Goal: Information Seeking & Learning: Learn about a topic

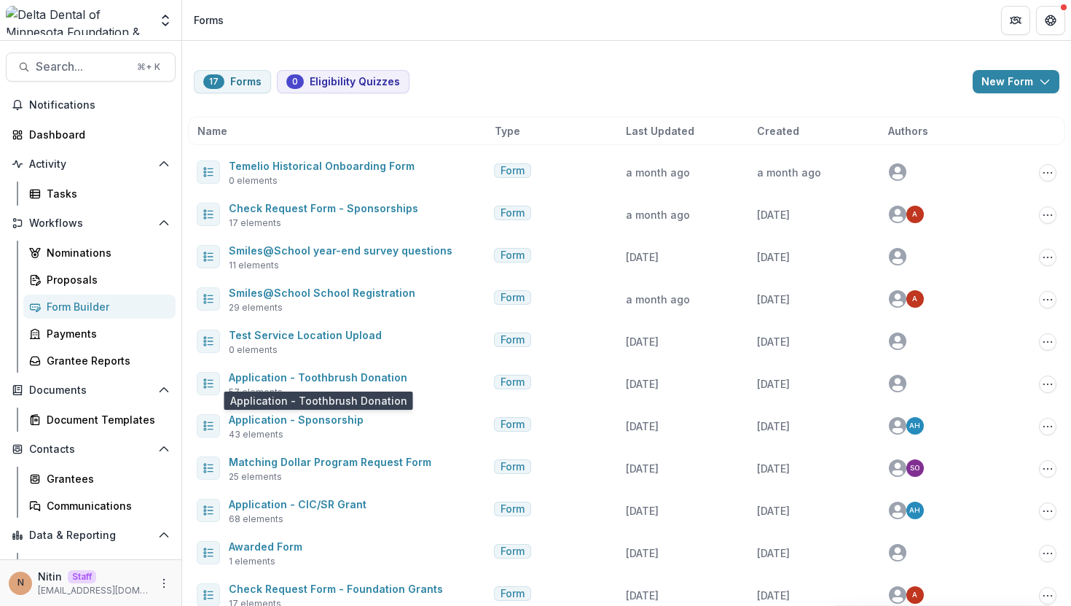
scroll to position [98, 0]
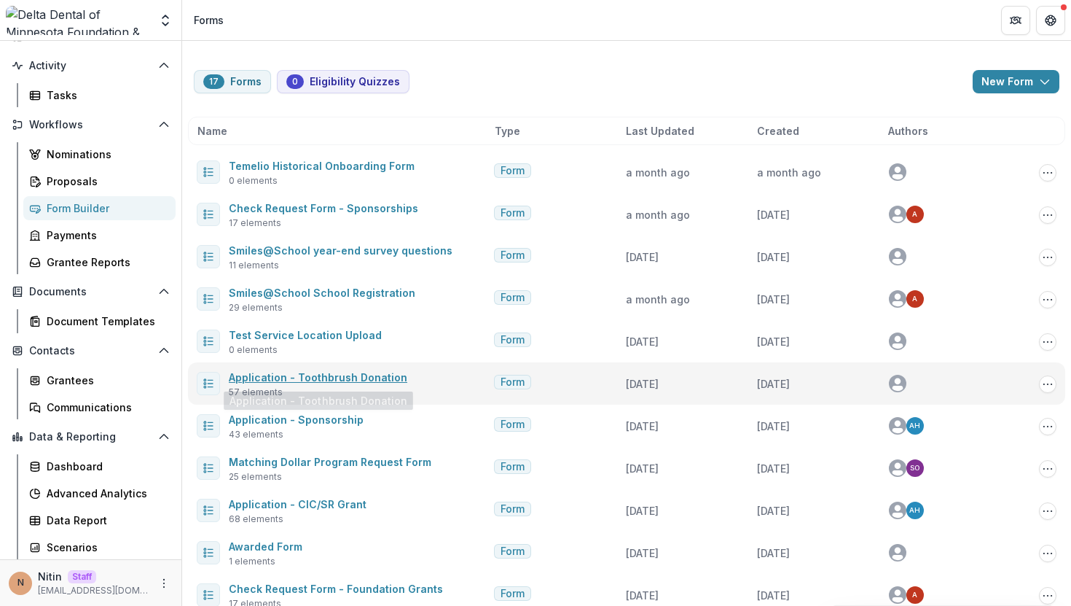
click at [350, 376] on link "Application - Toothbrush Donation" at bounding box center [318, 377] width 179 height 12
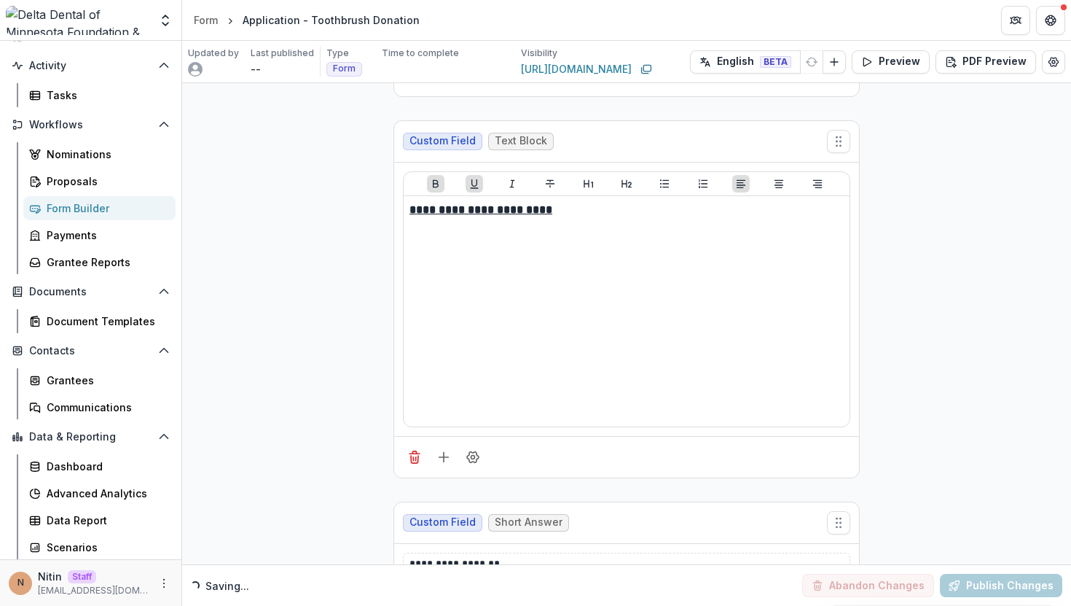
scroll to position [1163, 0]
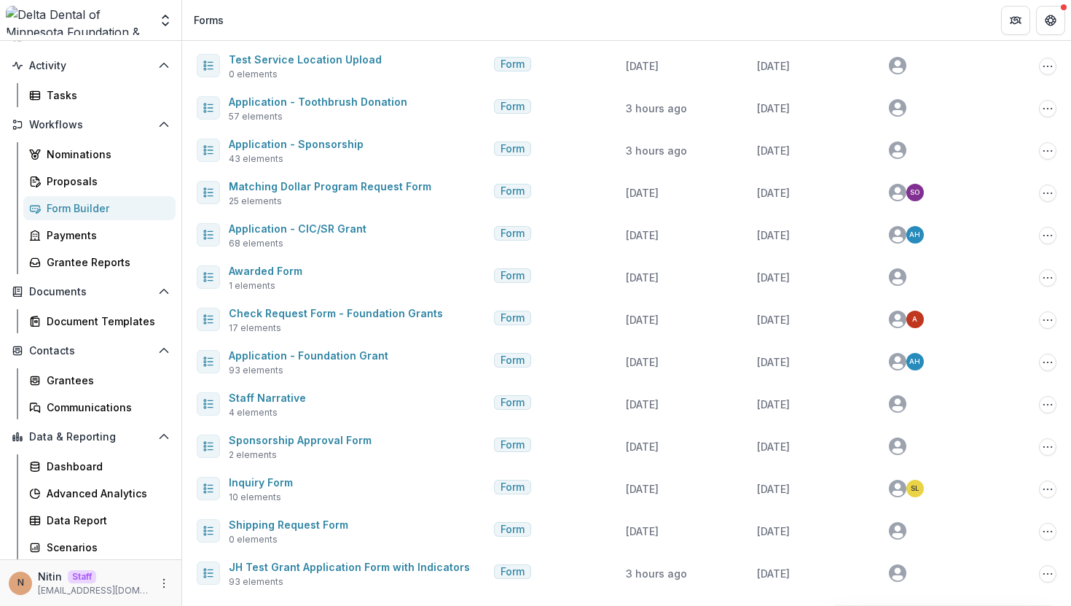
scroll to position [276, 0]
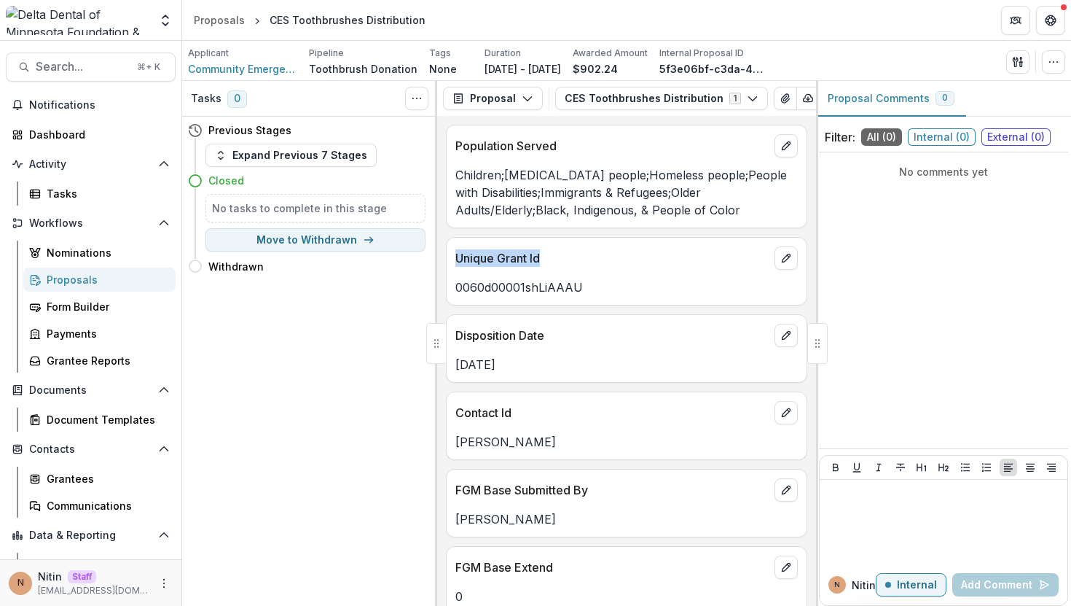
drag, startPoint x: 558, startPoint y: 264, endPoint x: 458, endPoint y: 257, distance: 100.1
click at [458, 257] on p "Unique Grant Id" at bounding box center [612, 257] width 313 height 17
copy p "Unique Grant Id"
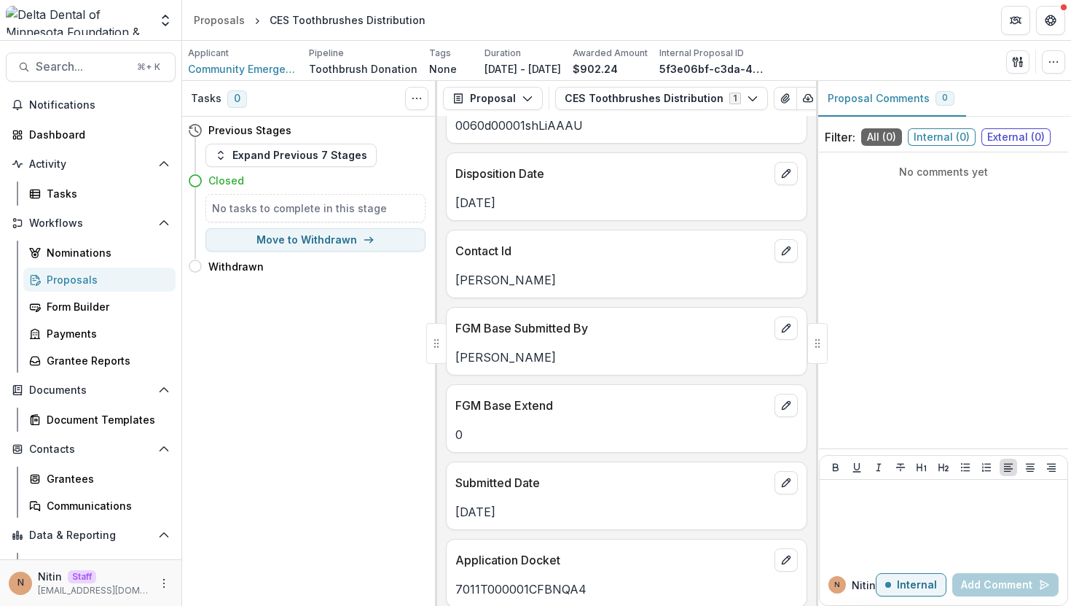
scroll to position [163, 0]
drag, startPoint x: 528, startPoint y: 242, endPoint x: 466, endPoint y: 244, distance: 62.0
click at [469, 243] on div "Contact Id" at bounding box center [627, 245] width 360 height 32
click at [466, 246] on p "Contact Id" at bounding box center [612, 249] width 313 height 17
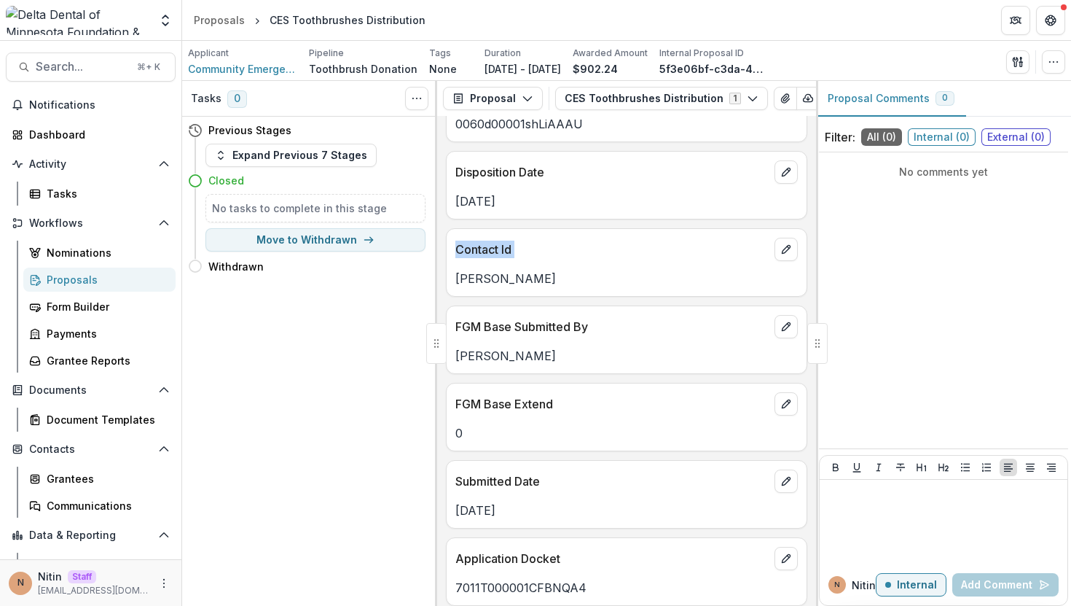
click at [466, 246] on p "Contact Id" at bounding box center [612, 249] width 313 height 17
copy div "Contact Id"
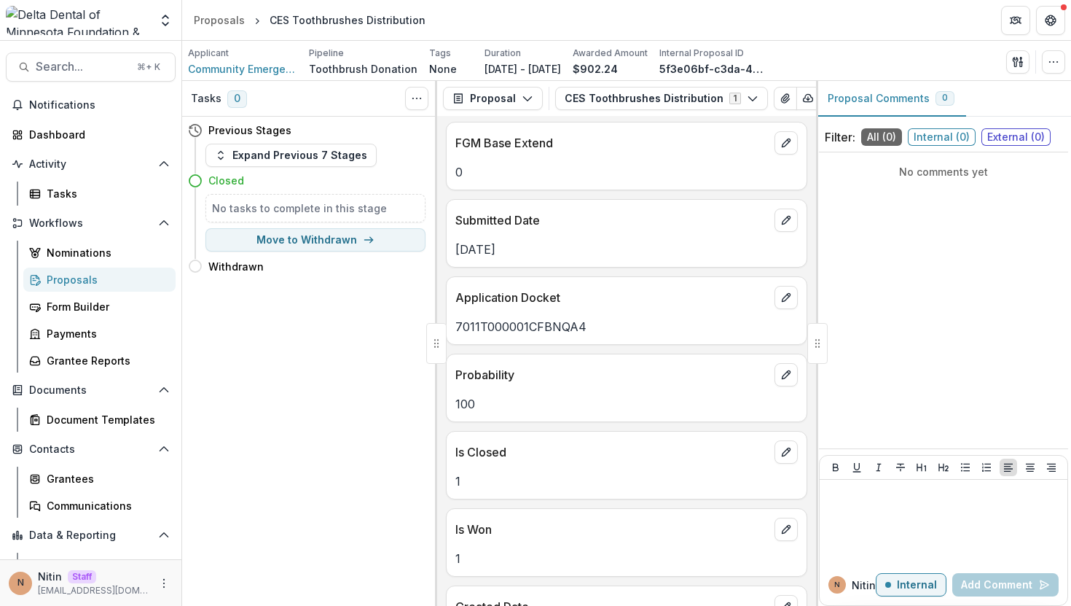
scroll to position [491, 0]
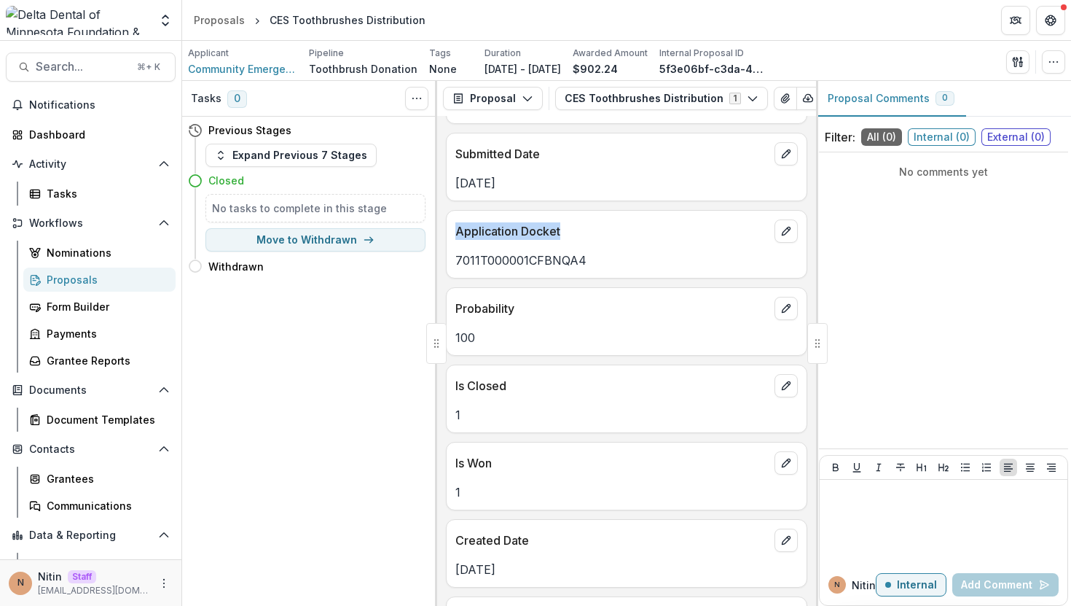
drag, startPoint x: 455, startPoint y: 234, endPoint x: 612, endPoint y: 234, distance: 156.7
click at [612, 234] on div "Application Docket" at bounding box center [627, 227] width 360 height 32
click at [612, 234] on p "Application Docket" at bounding box center [612, 230] width 313 height 17
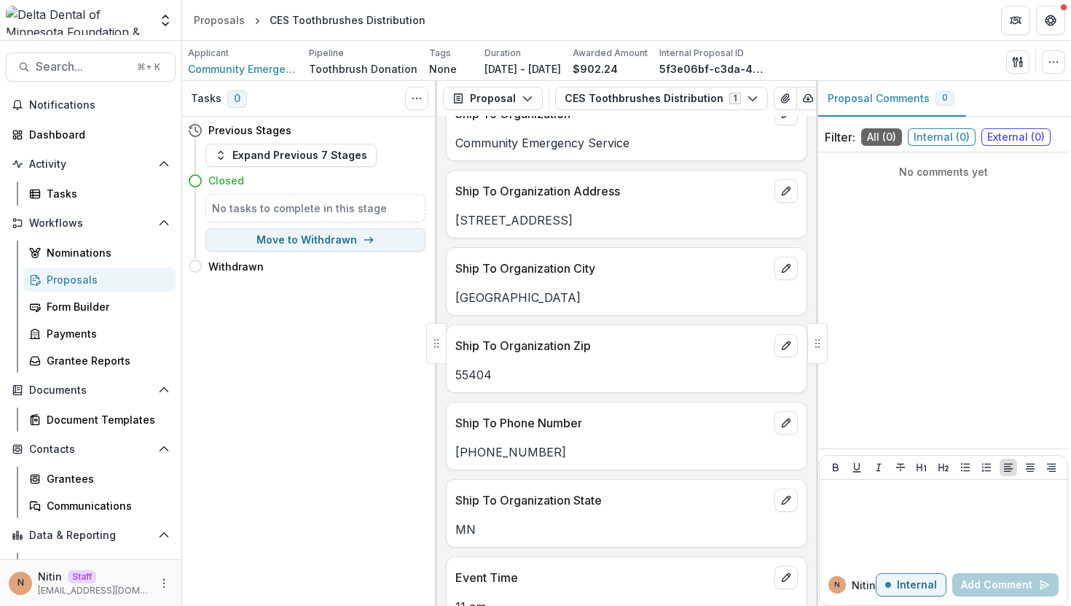
scroll to position [3689, 0]
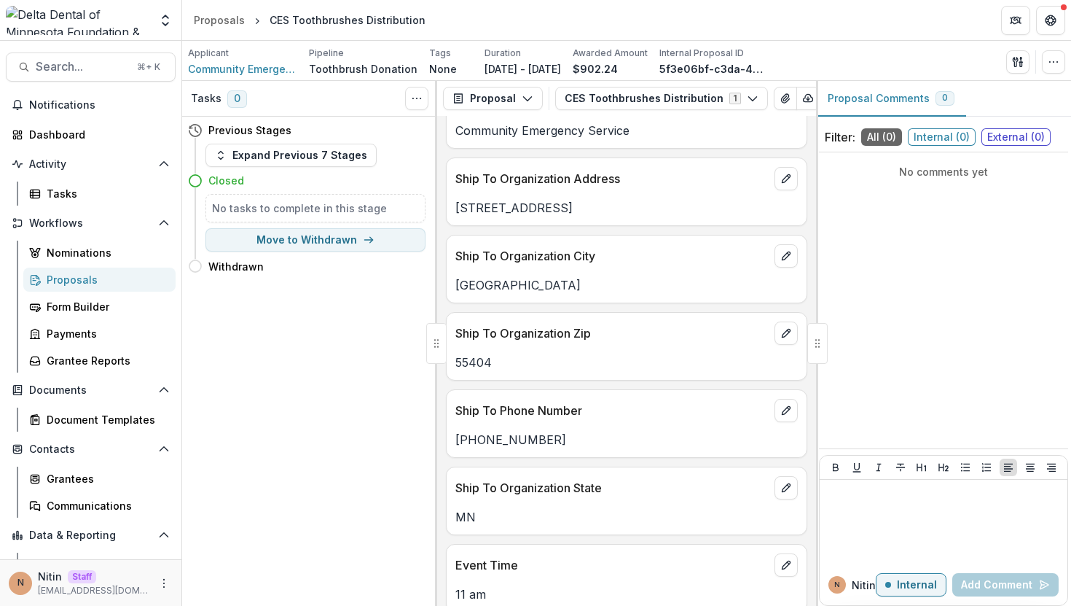
click at [469, 354] on p "55404" at bounding box center [627, 362] width 343 height 17
copy p "55404"
click at [495, 324] on p "Ship To Organization Zip" at bounding box center [612, 332] width 313 height 17
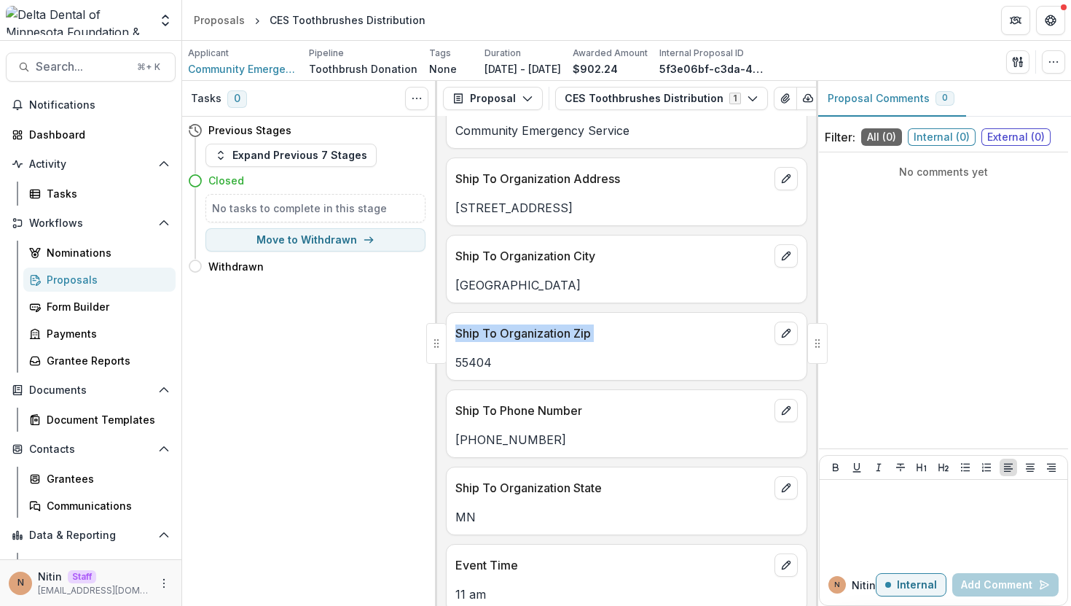
click at [495, 324] on p "Ship To Organization Zip" at bounding box center [612, 332] width 313 height 17
copy div "Ship To Organization Zip"
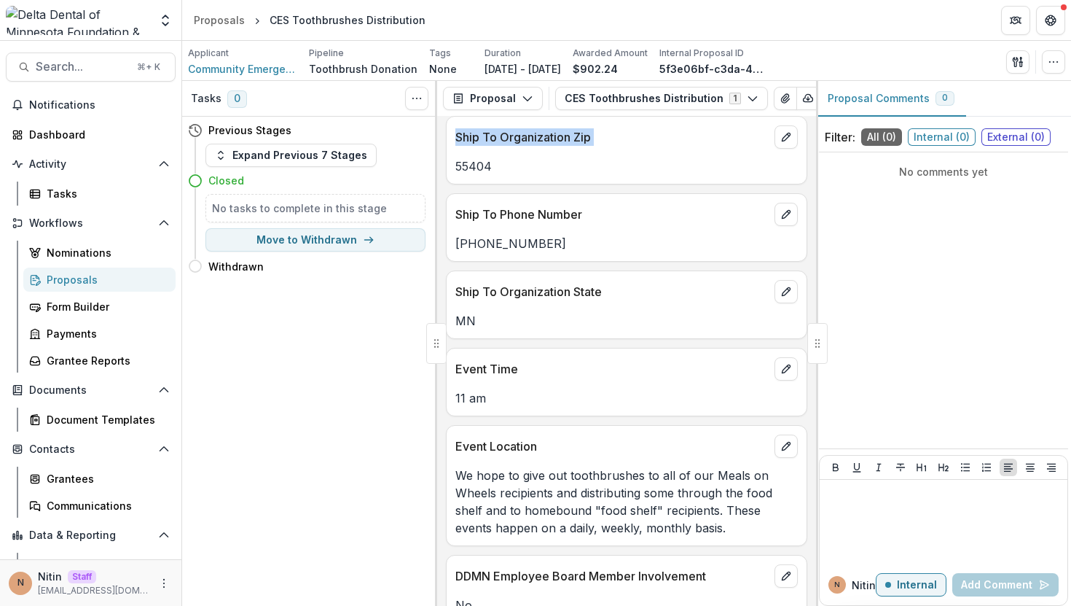
scroll to position [3876, 0]
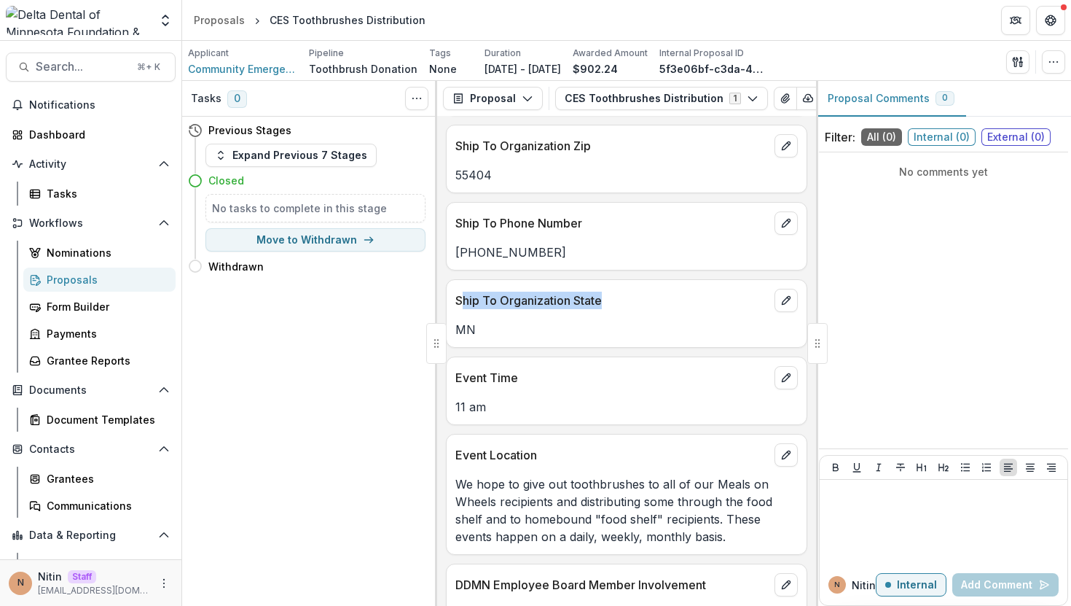
drag, startPoint x: 459, startPoint y: 285, endPoint x: 641, endPoint y: 285, distance: 181.5
click at [641, 292] on p "Ship To Organization State" at bounding box center [612, 300] width 313 height 17
click at [464, 321] on p "MN" at bounding box center [627, 329] width 343 height 17
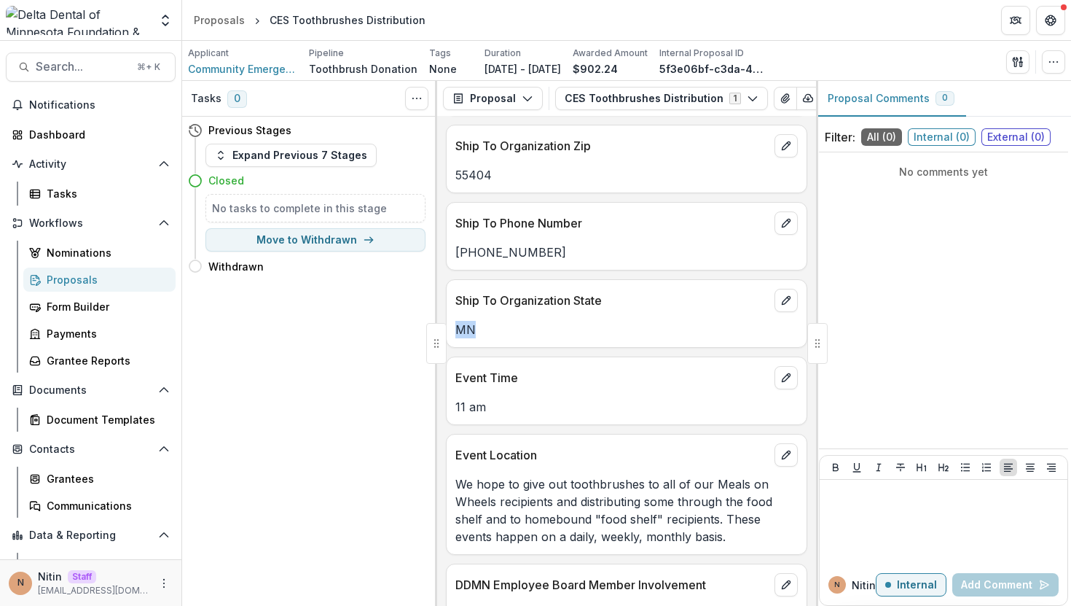
click at [490, 292] on p "Ship To Organization State" at bounding box center [612, 300] width 313 height 17
copy div "Ship To Organization State"
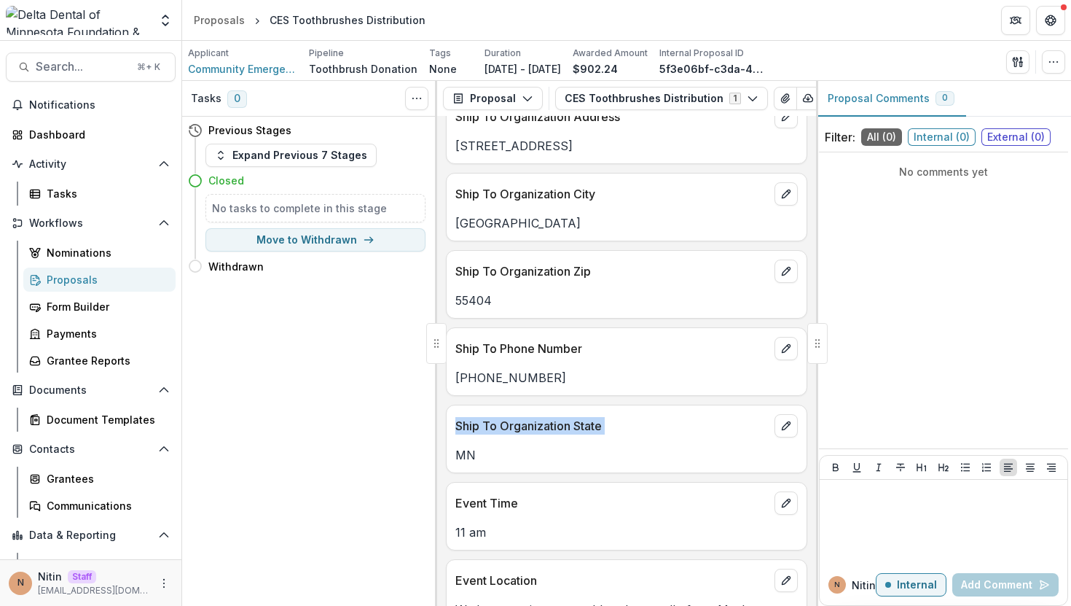
scroll to position [3731, 0]
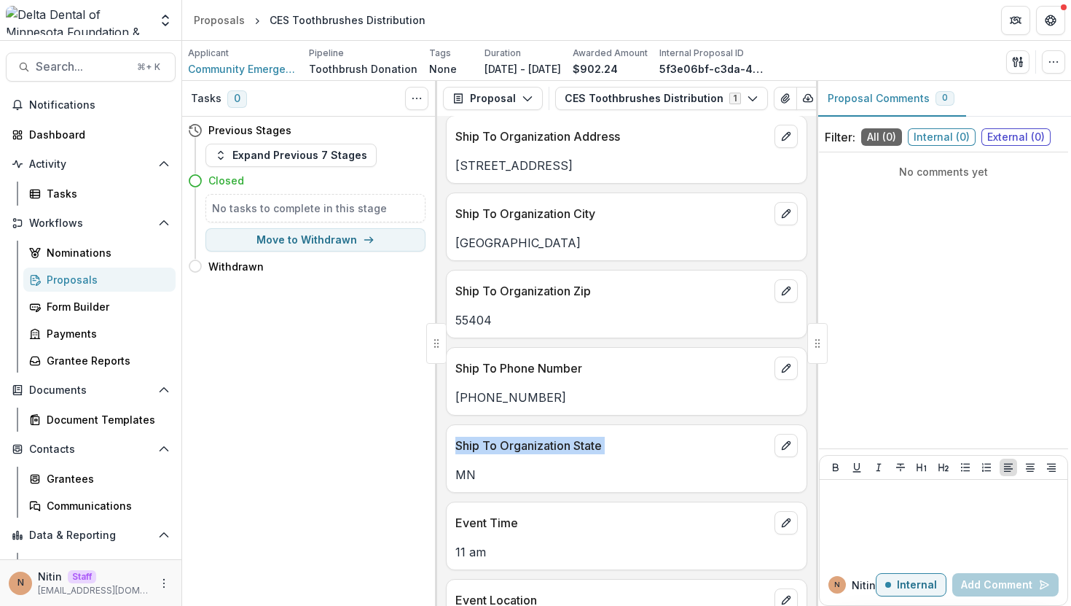
click at [500, 205] on p "Ship To Organization City" at bounding box center [612, 213] width 313 height 17
copy div "Ship To Organization City"
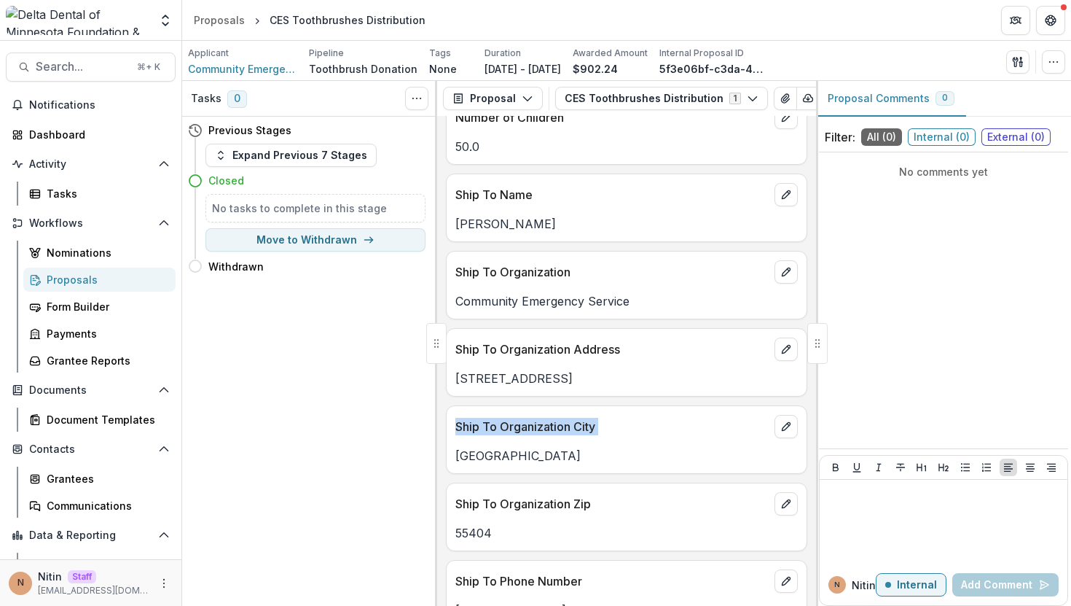
scroll to position [3486, 0]
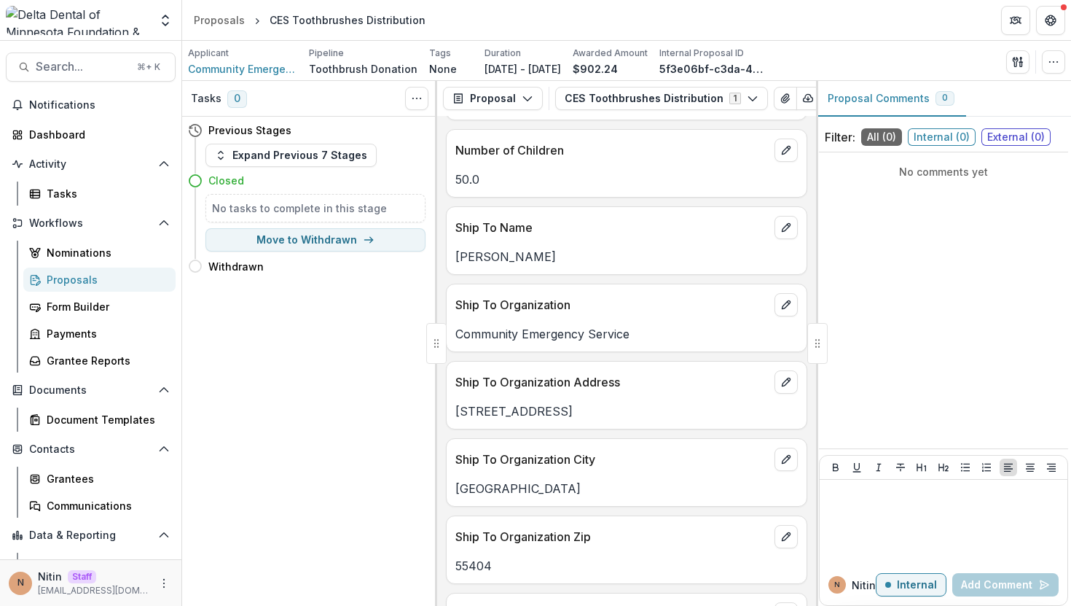
click at [514, 373] on p "Ship To Organization Address" at bounding box center [612, 381] width 313 height 17
click at [523, 296] on p "Ship To Organization" at bounding box center [612, 304] width 313 height 17
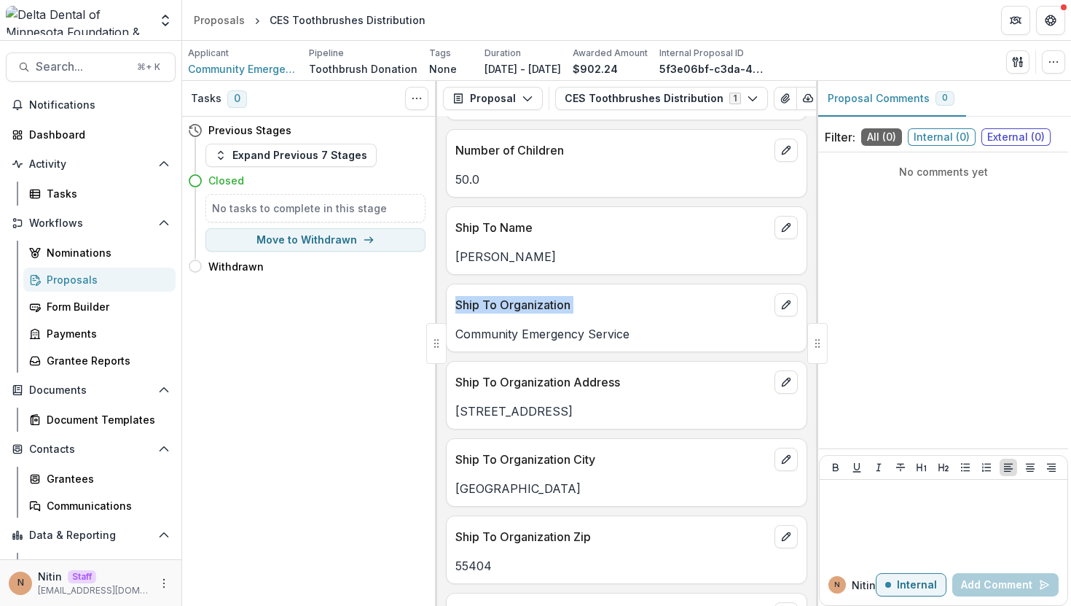
click at [523, 296] on p "Ship To Organization" at bounding box center [612, 304] width 313 height 17
copy div "Ship To Organization"
click at [466, 219] on p "Ship To Name" at bounding box center [612, 227] width 313 height 17
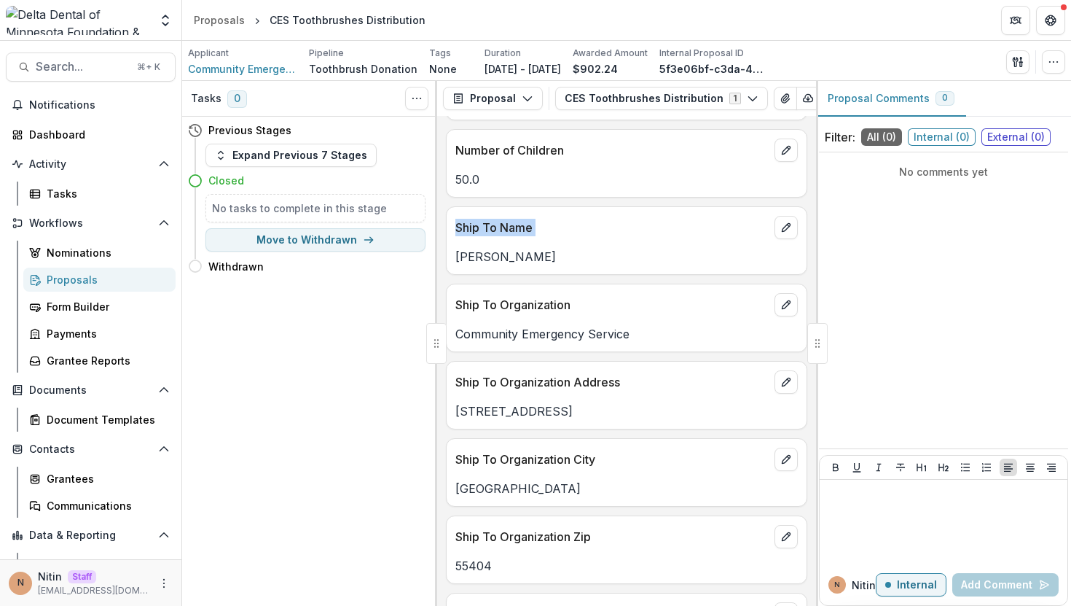
copy div "Ship To Name"
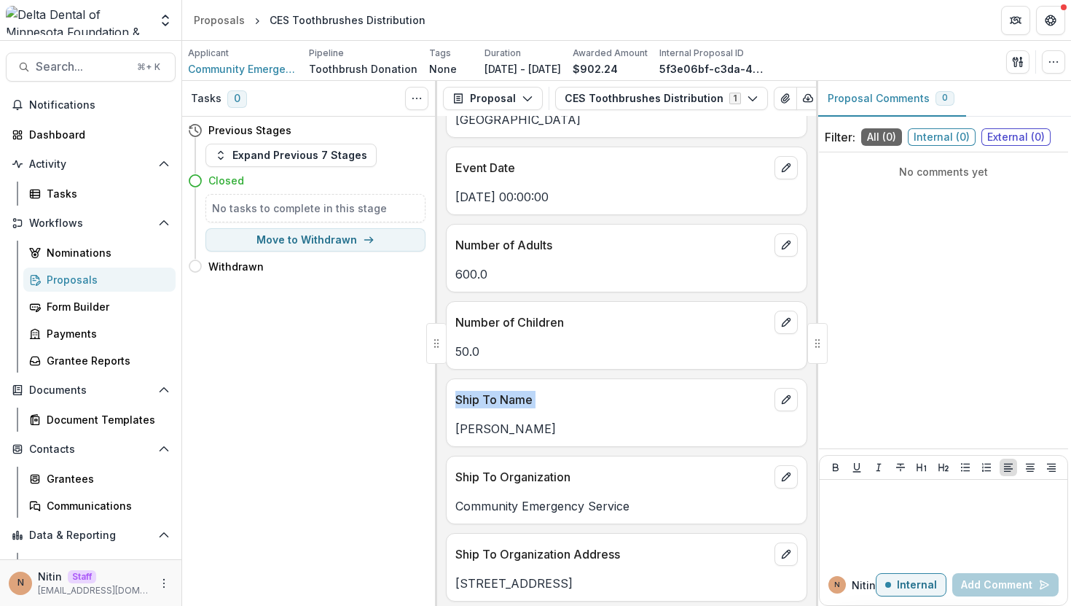
scroll to position [3484, 0]
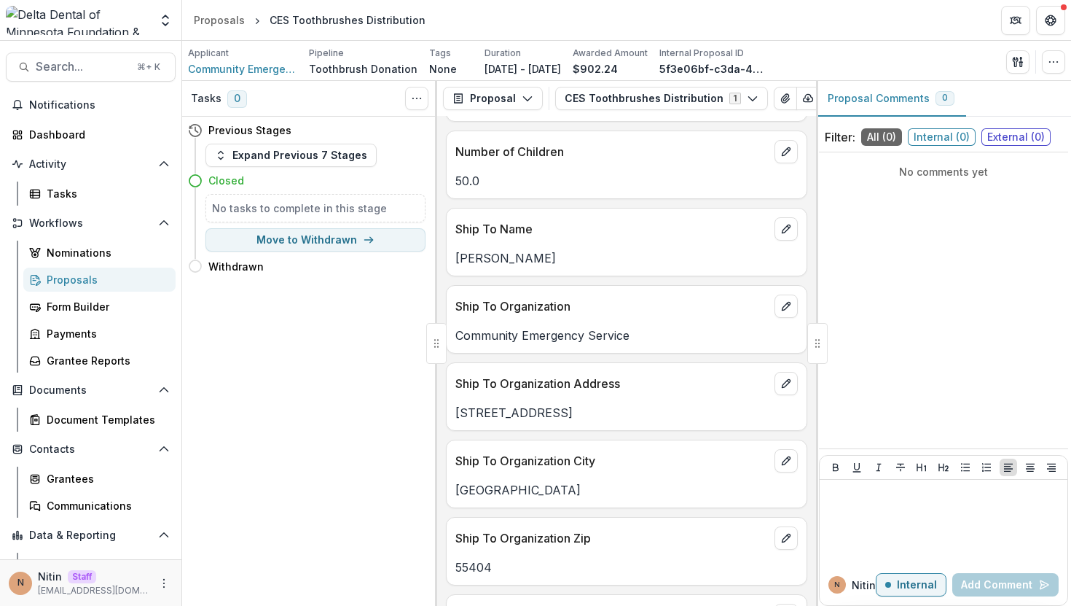
click at [529, 375] on p "Ship To Organization Address" at bounding box center [612, 383] width 313 height 17
copy div "Ship To Organization Address"
drag, startPoint x: 582, startPoint y: 395, endPoint x: 426, endPoint y: 395, distance: 155.3
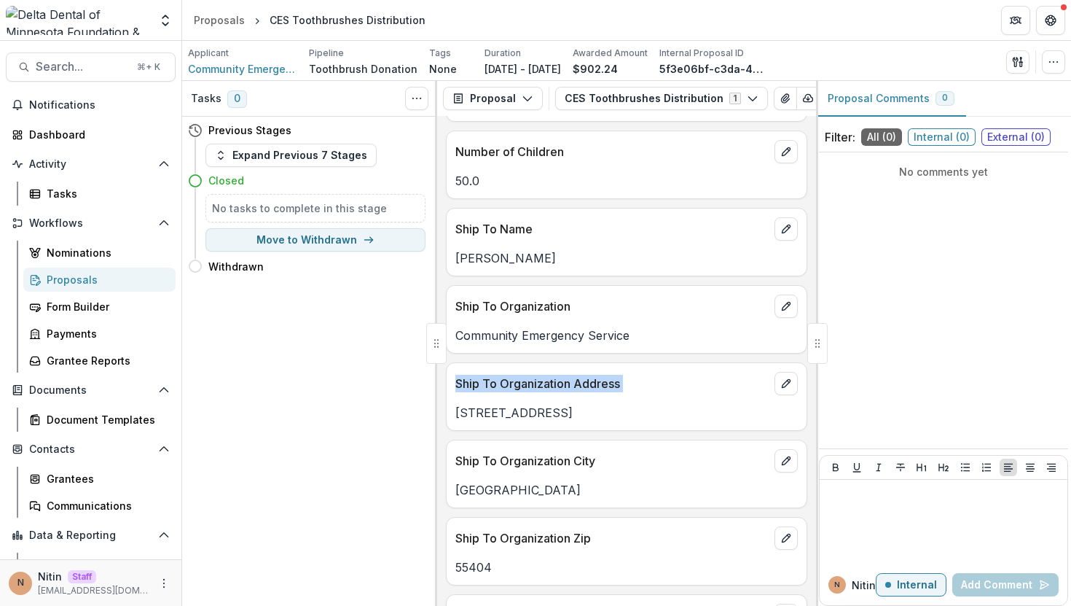
click at [426, 395] on div "Tasks 0 Show Cancelled Tasks Previous Stages Expand Previous 7 Stages Closed No…" at bounding box center [626, 343] width 889 height 525
click at [586, 375] on p "Ship To Organization Address" at bounding box center [612, 383] width 313 height 17
copy p "Address"
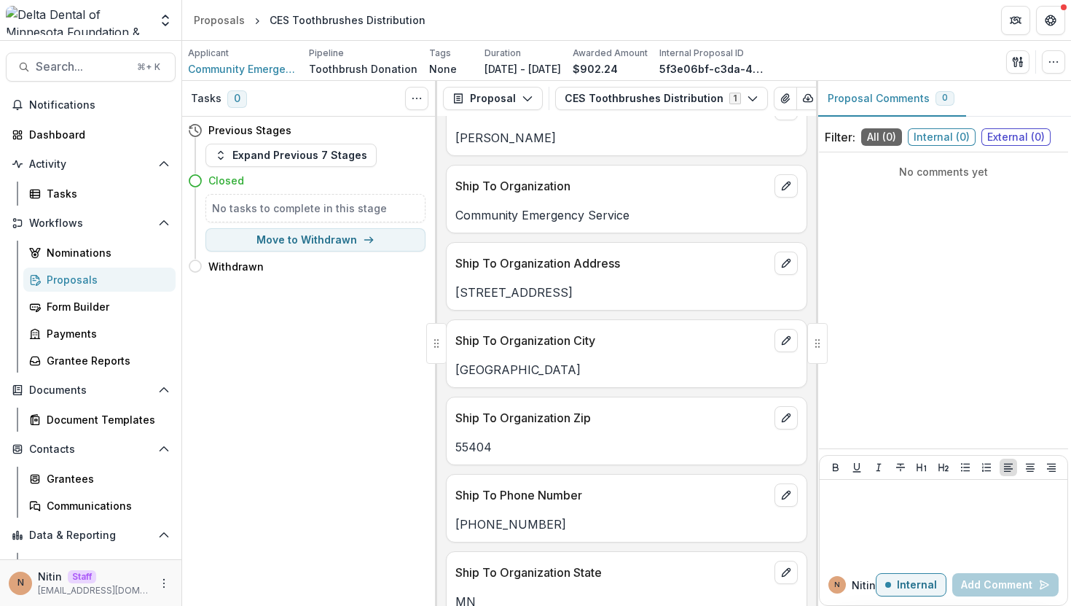
scroll to position [3710, 0]
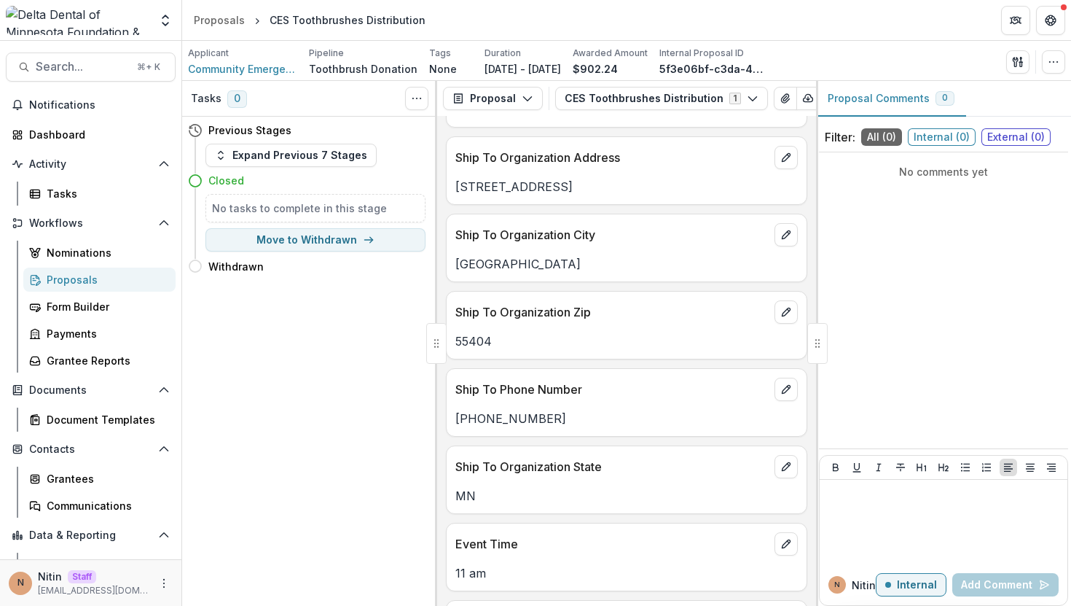
click at [509, 380] on p "Ship To Phone Number" at bounding box center [612, 388] width 313 height 17
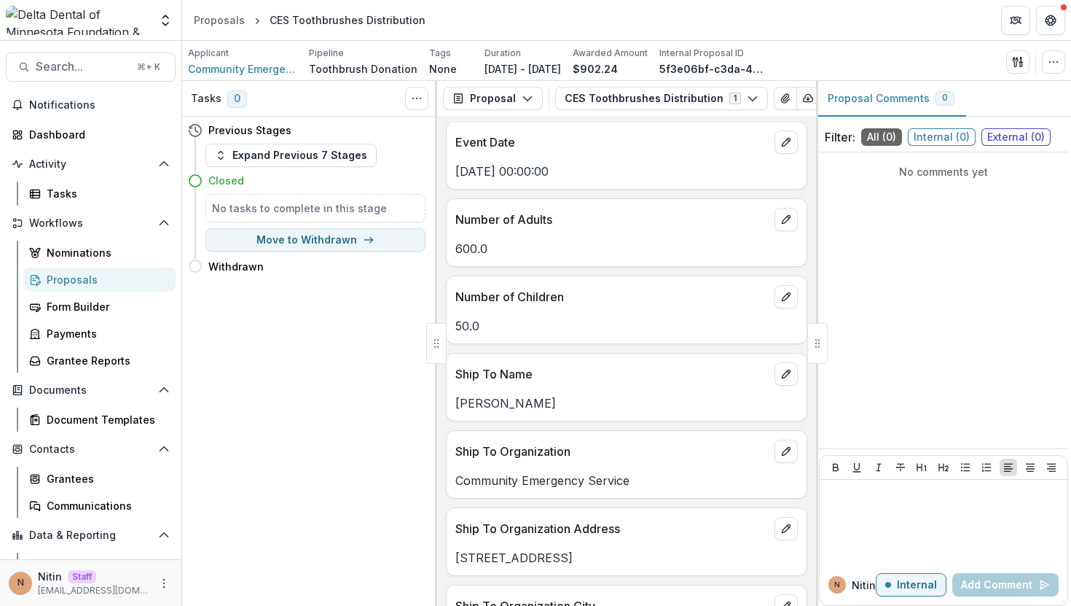
scroll to position [3338, 0]
click at [539, 432] on div "Ship To Organization" at bounding box center [627, 448] width 360 height 32
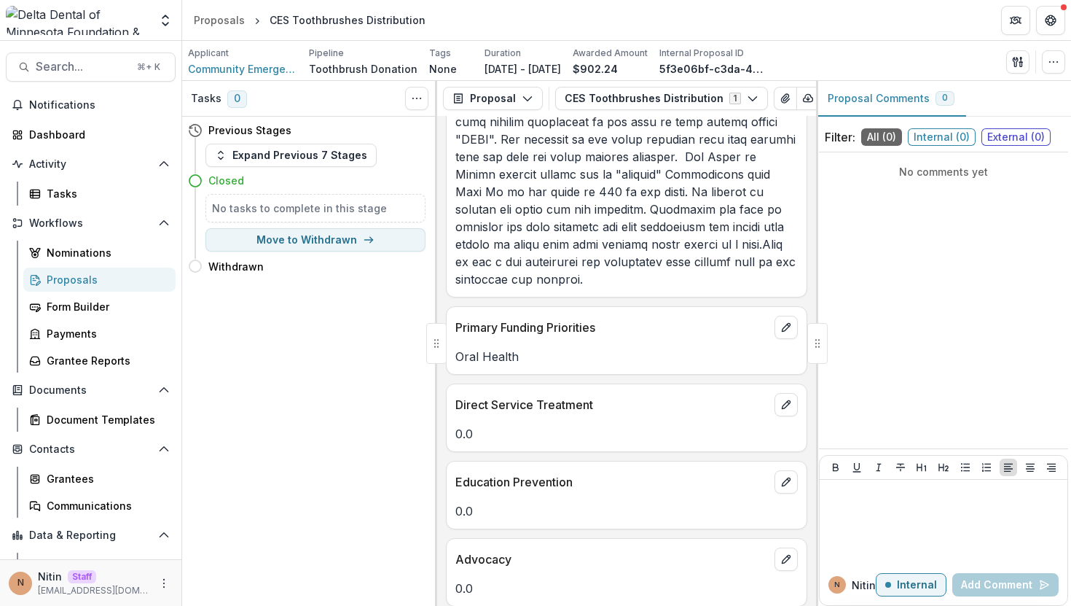
scroll to position [2669, 0]
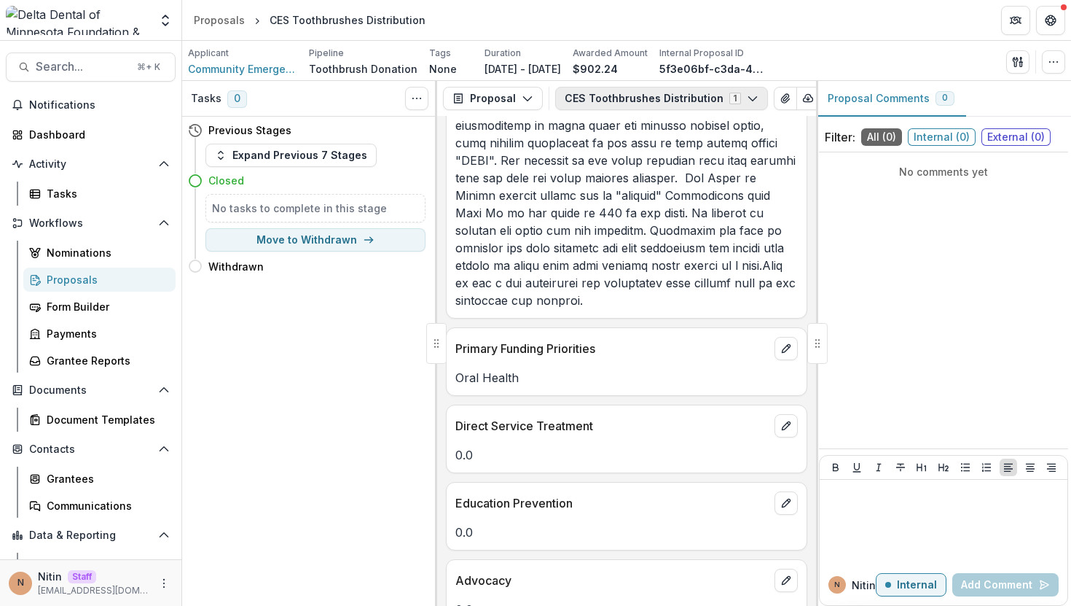
click at [675, 87] on button "CES Toothbrushes Distribution 1" at bounding box center [661, 98] width 213 height 23
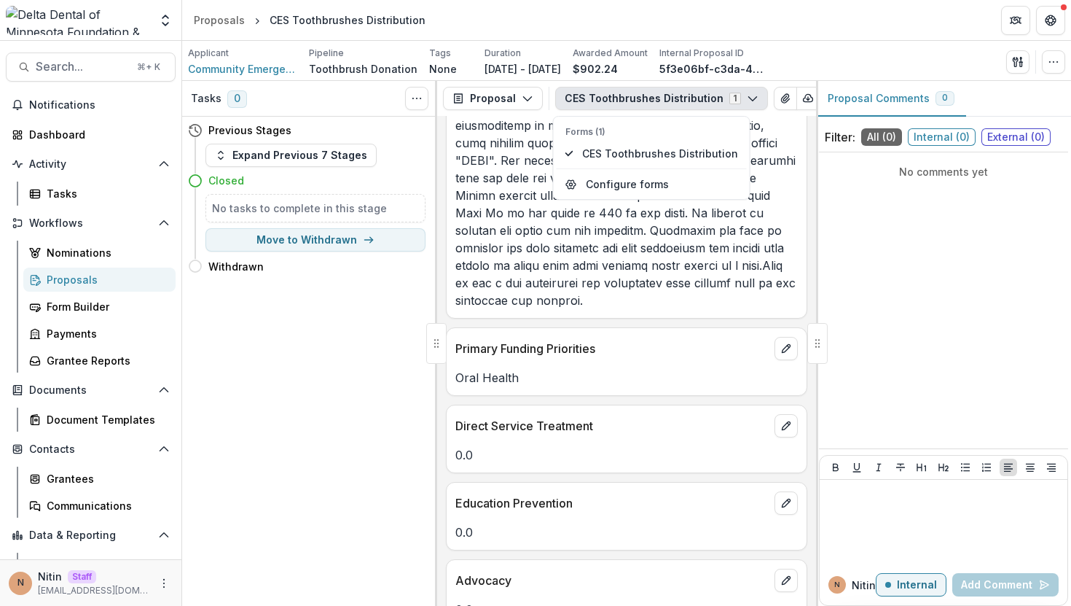
click at [675, 87] on button "CES Toothbrushes Distribution 1" at bounding box center [661, 98] width 213 height 23
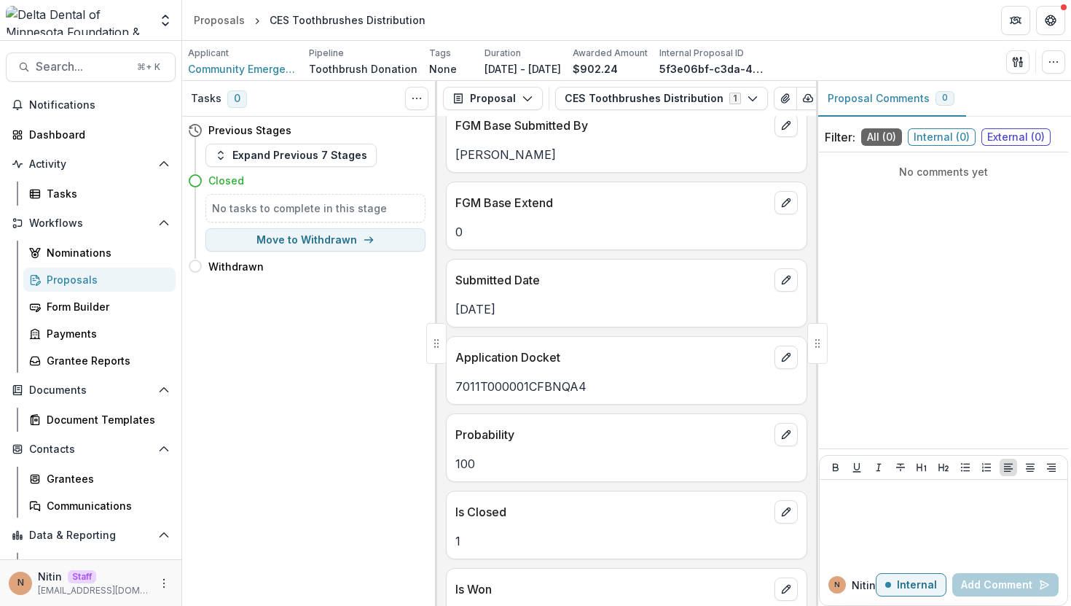
scroll to position [0, 0]
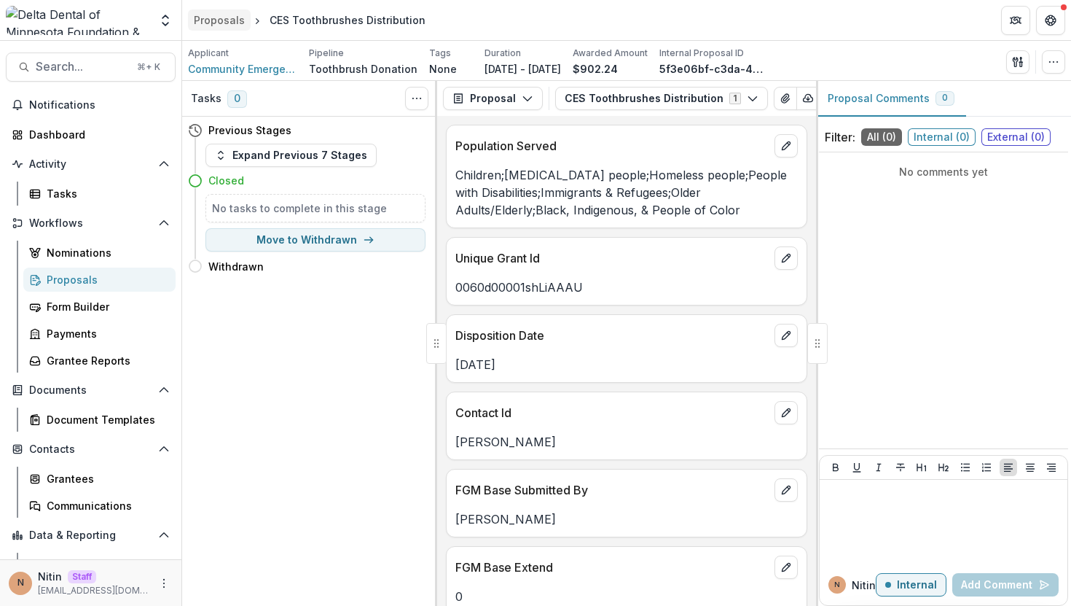
click at [215, 21] on div "Proposals" at bounding box center [219, 19] width 51 height 15
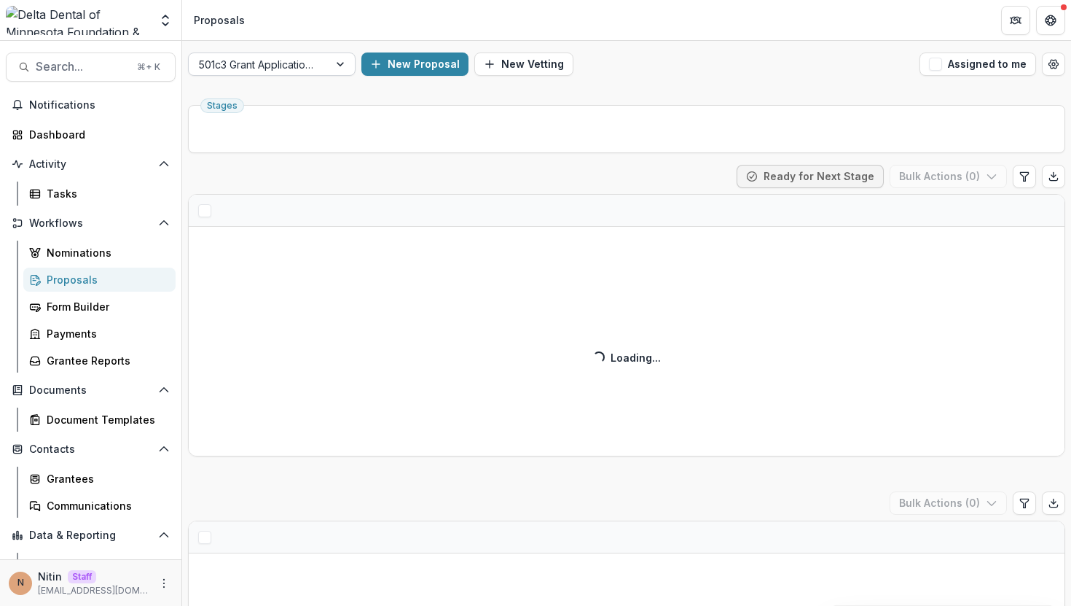
click at [308, 68] on div at bounding box center [259, 64] width 120 height 18
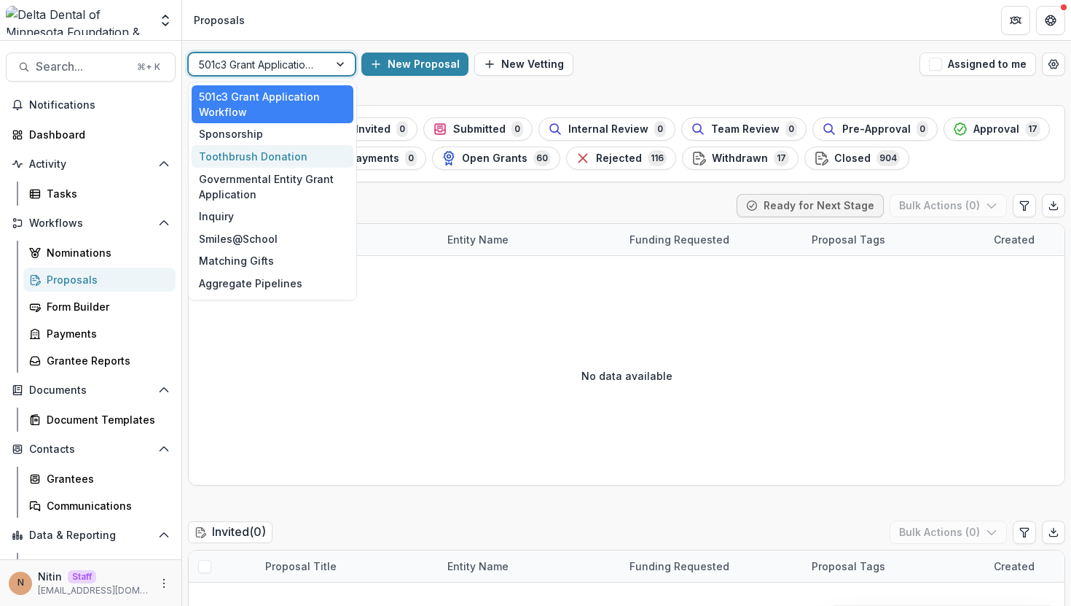
click at [276, 158] on div "Toothbrush Donation" at bounding box center [273, 156] width 162 height 23
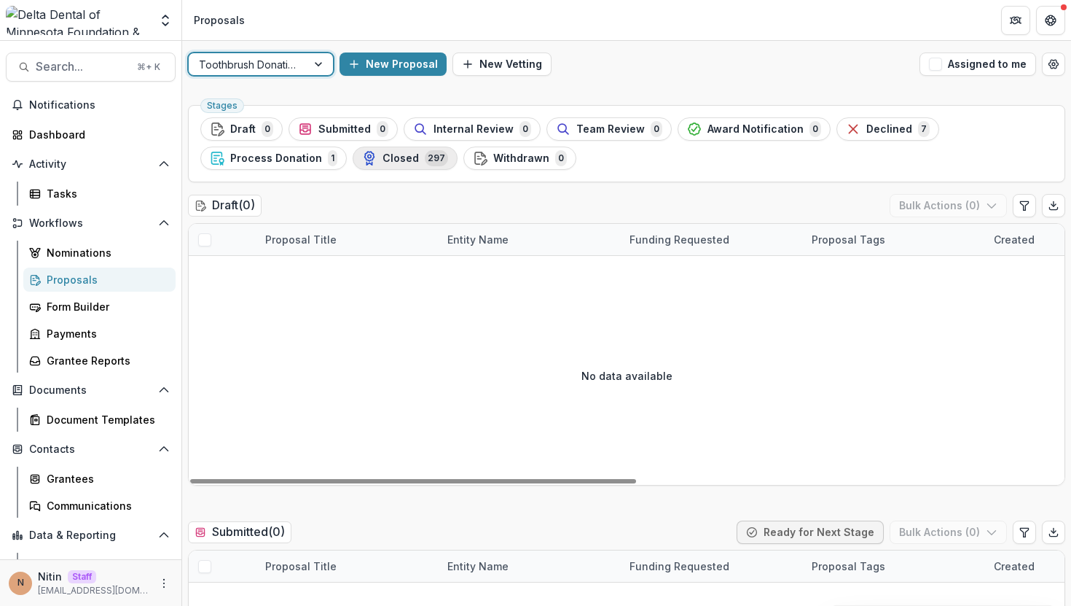
click at [400, 160] on span "Closed" at bounding box center [401, 158] width 36 height 12
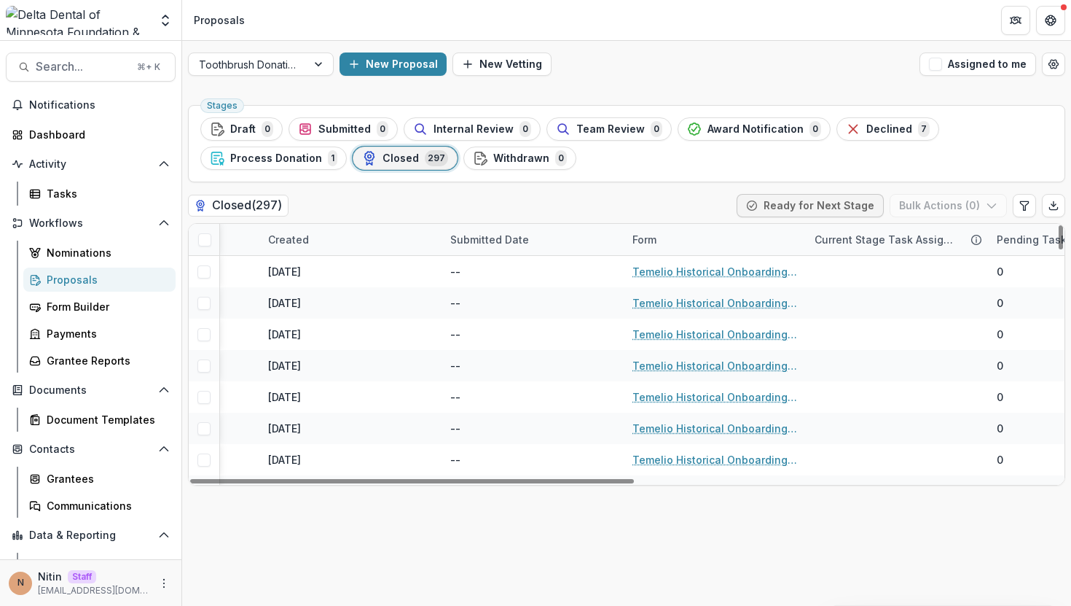
scroll to position [0, 727]
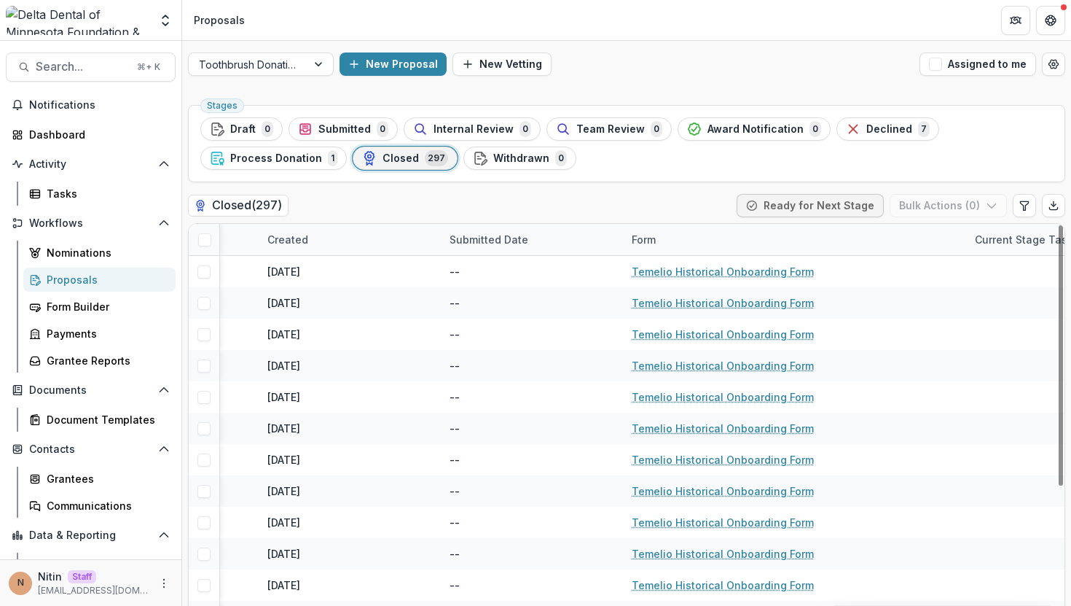
drag, startPoint x: 805, startPoint y: 239, endPoint x: 966, endPoint y: 241, distance: 161.1
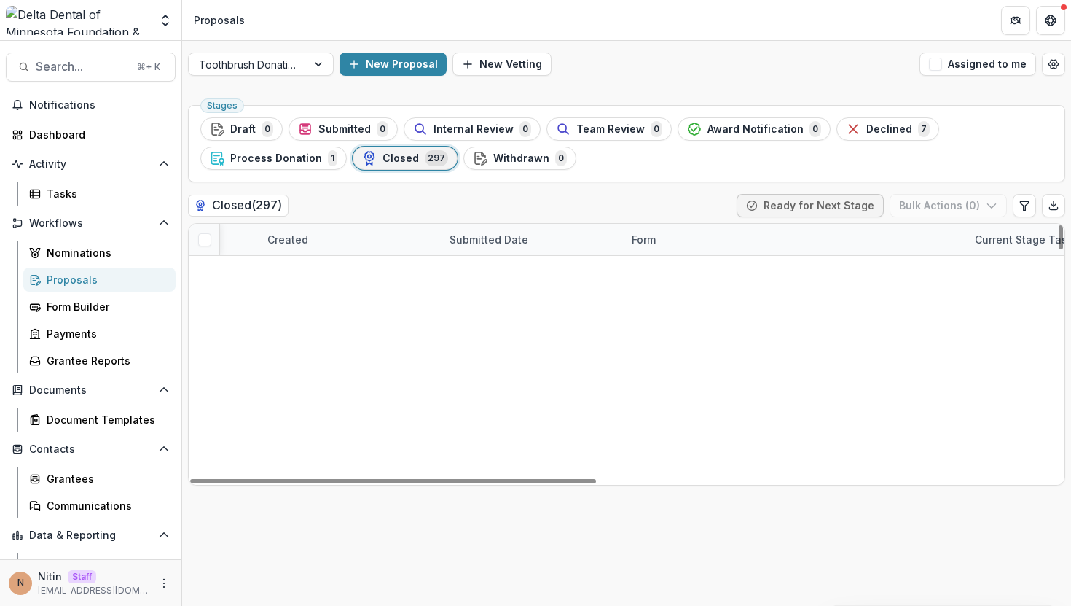
scroll to position [2695, 727]
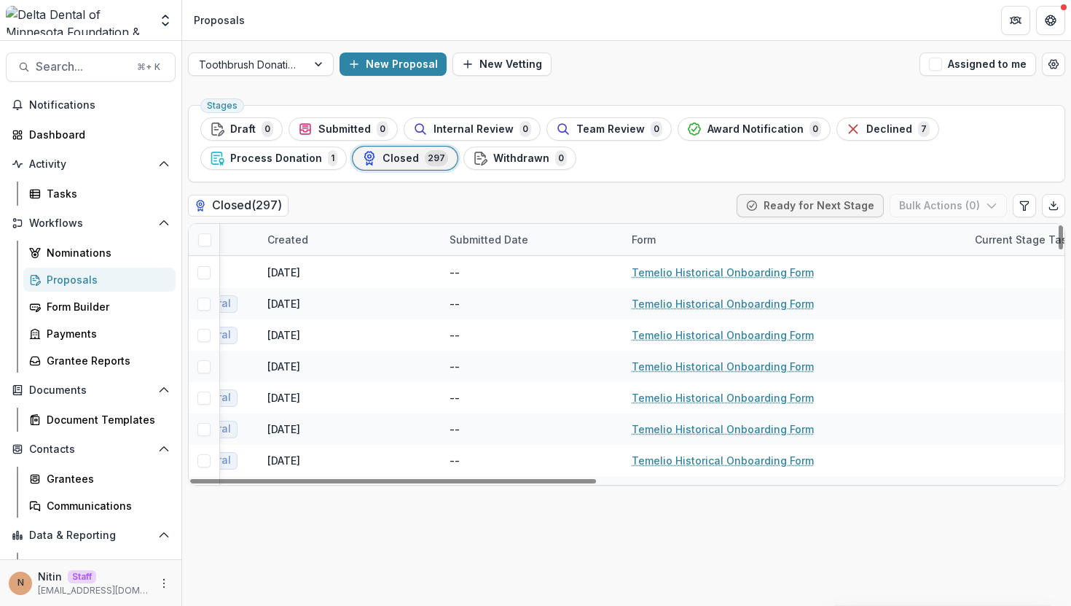
click at [753, 233] on div "Form" at bounding box center [794, 239] width 343 height 31
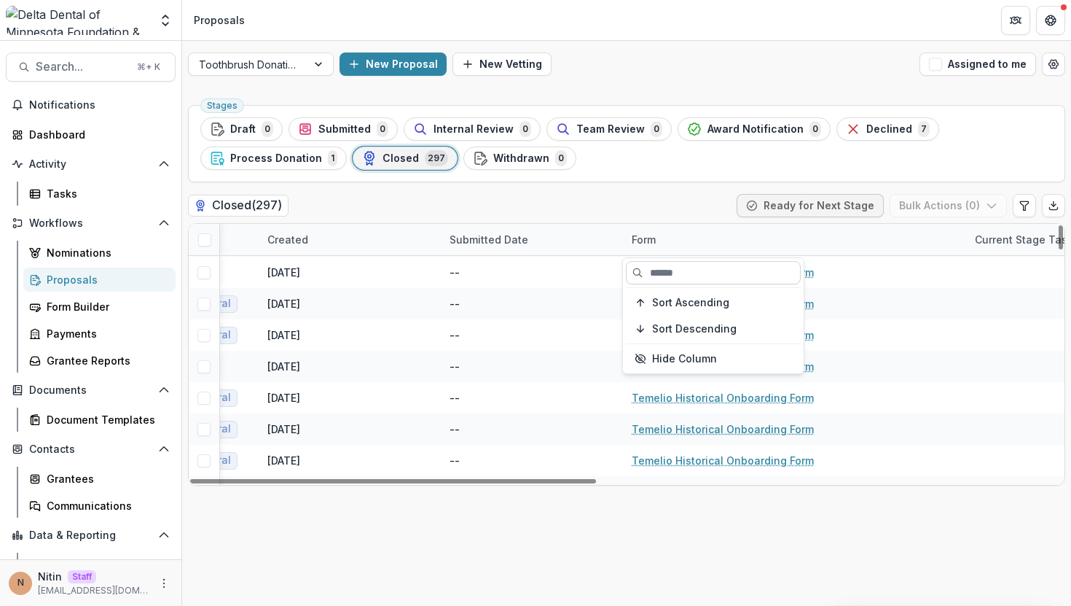
click at [688, 274] on input at bounding box center [713, 272] width 175 height 23
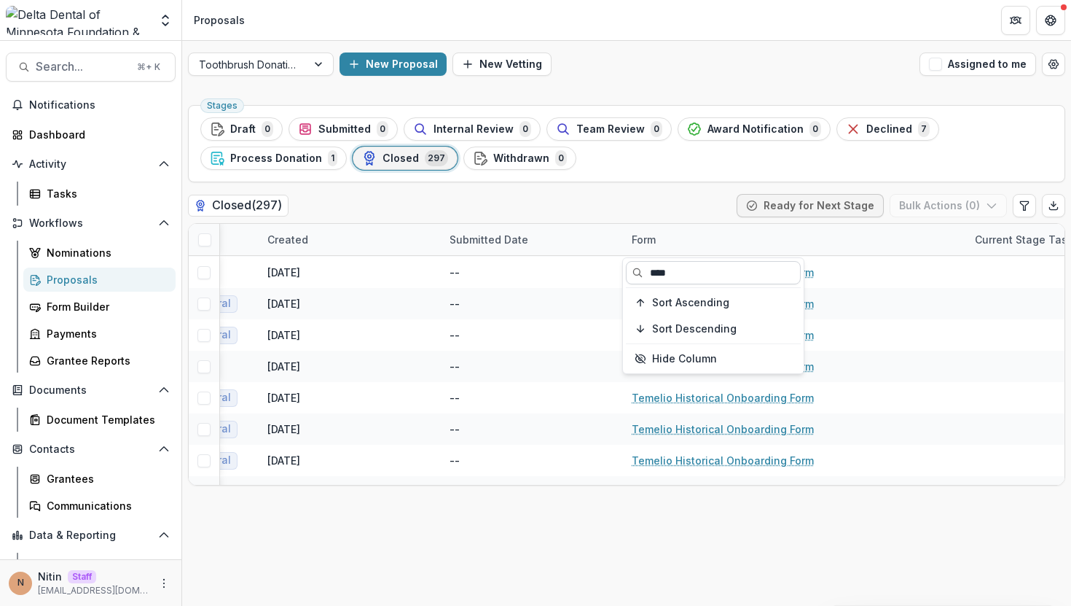
type input "*****"
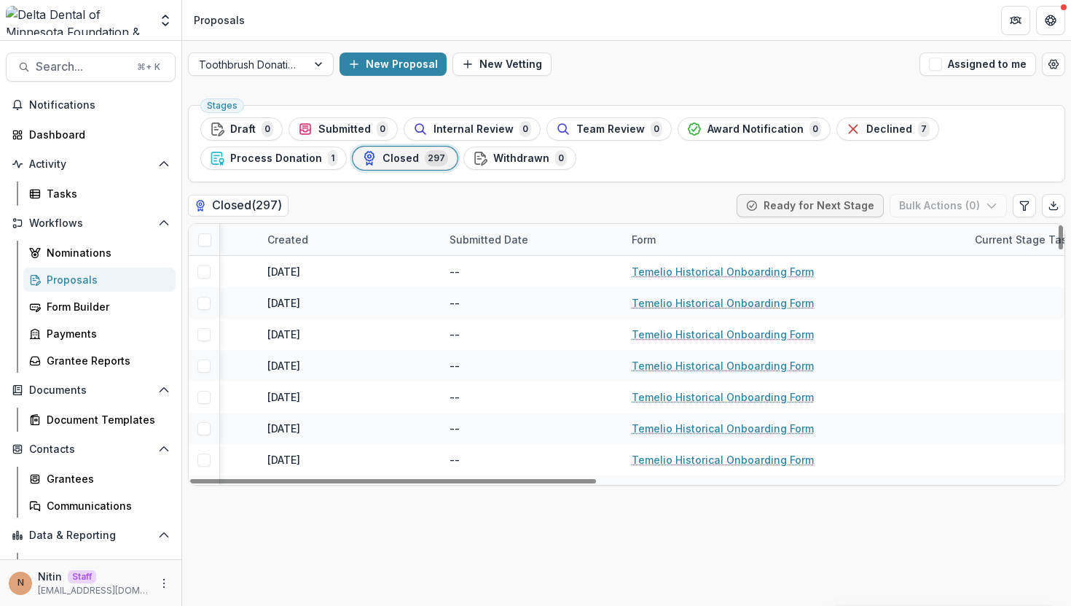
click at [582, 204] on div "Closed ( 297 ) Ready for Next Stage Bulk Actions ( 0 )" at bounding box center [627, 208] width 878 height 29
click at [300, 158] on span "Process Donation" at bounding box center [276, 158] width 92 height 12
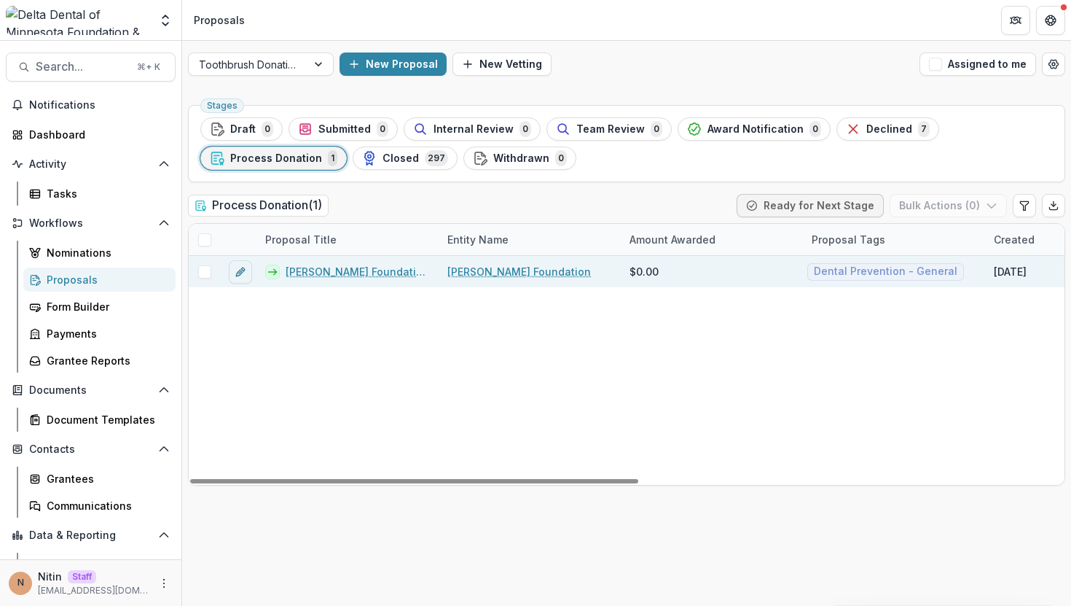
click at [370, 268] on link "Ann Bancroft Foundation - Girlhood Summit Toothbrushes" at bounding box center [358, 271] width 144 height 15
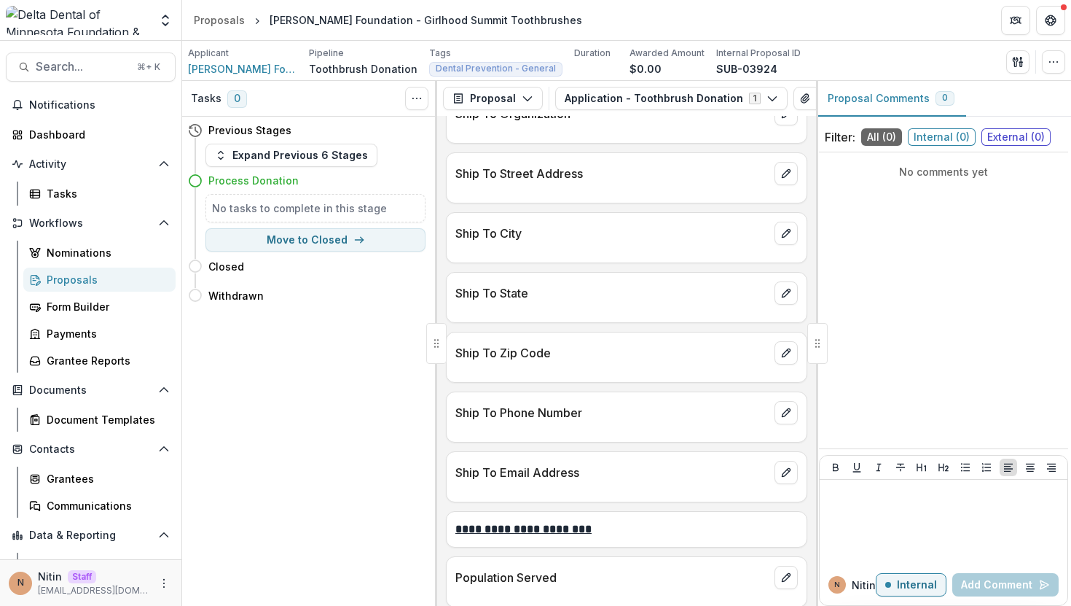
scroll to position [1510, 0]
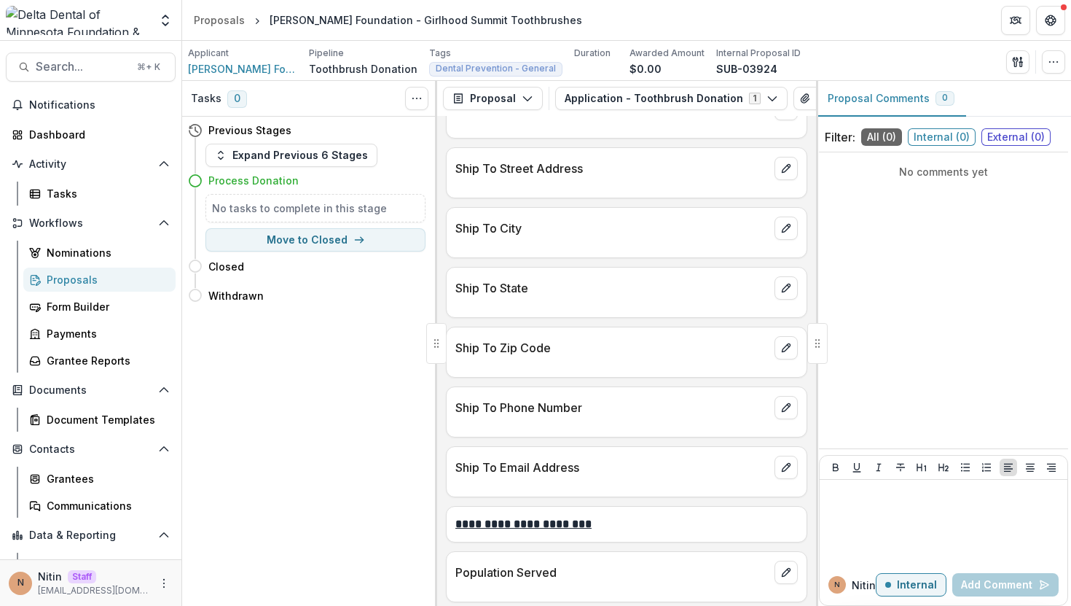
drag, startPoint x: 602, startPoint y: 483, endPoint x: 449, endPoint y: 479, distance: 153.1
click at [449, 479] on div "Ship To Email Address" at bounding box center [627, 471] width 362 height 51
drag, startPoint x: 449, startPoint y: 475, endPoint x: 636, endPoint y: 475, distance: 186.6
click at [636, 475] on div "Ship To Email Address" at bounding box center [627, 463] width 360 height 32
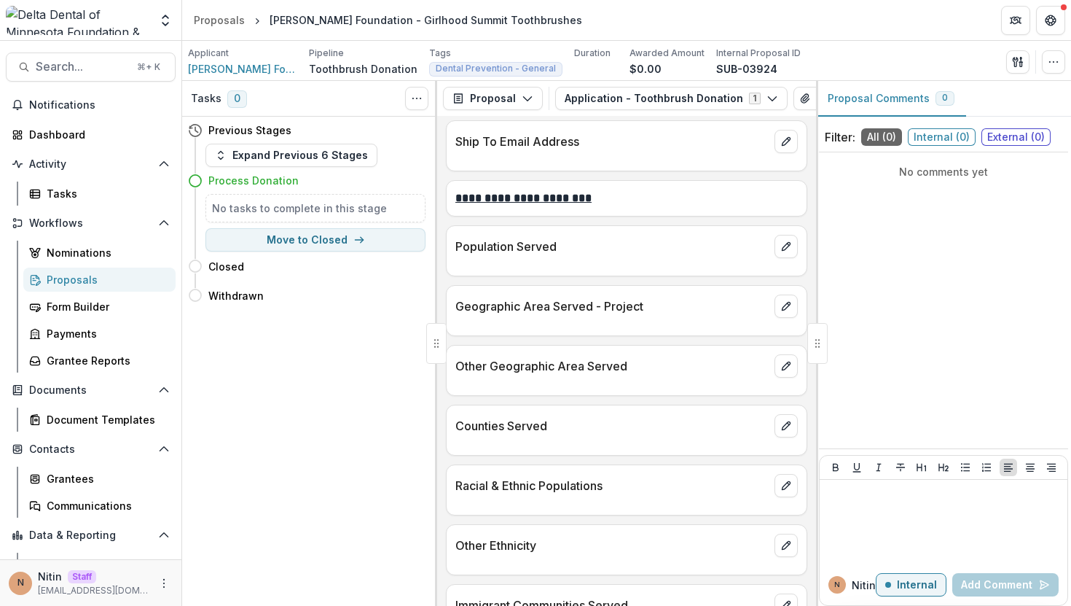
click at [507, 422] on p "Counties Served" at bounding box center [612, 425] width 313 height 17
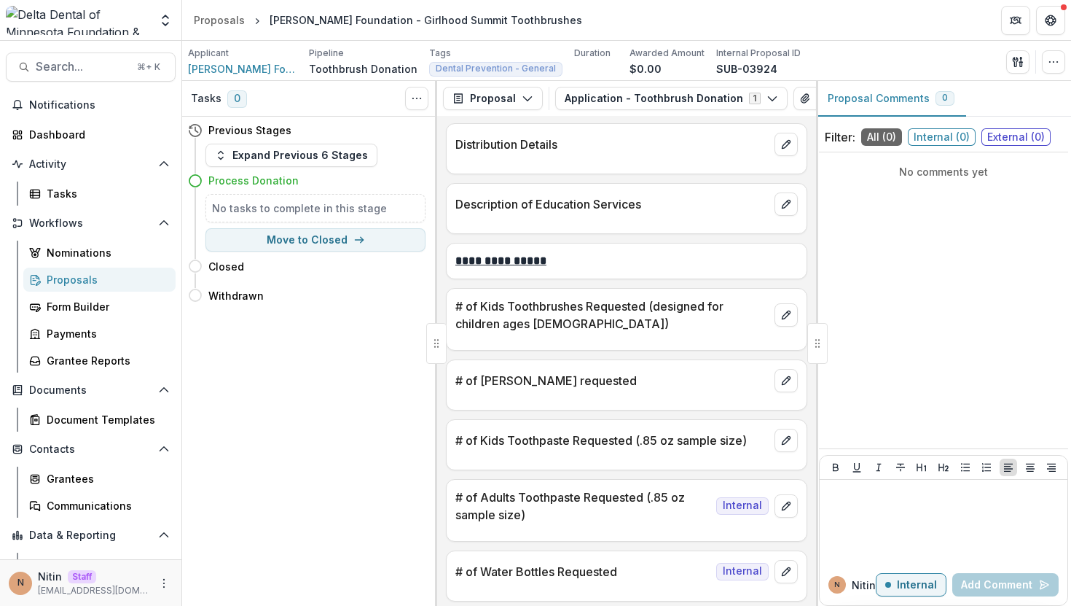
scroll to position [698, 0]
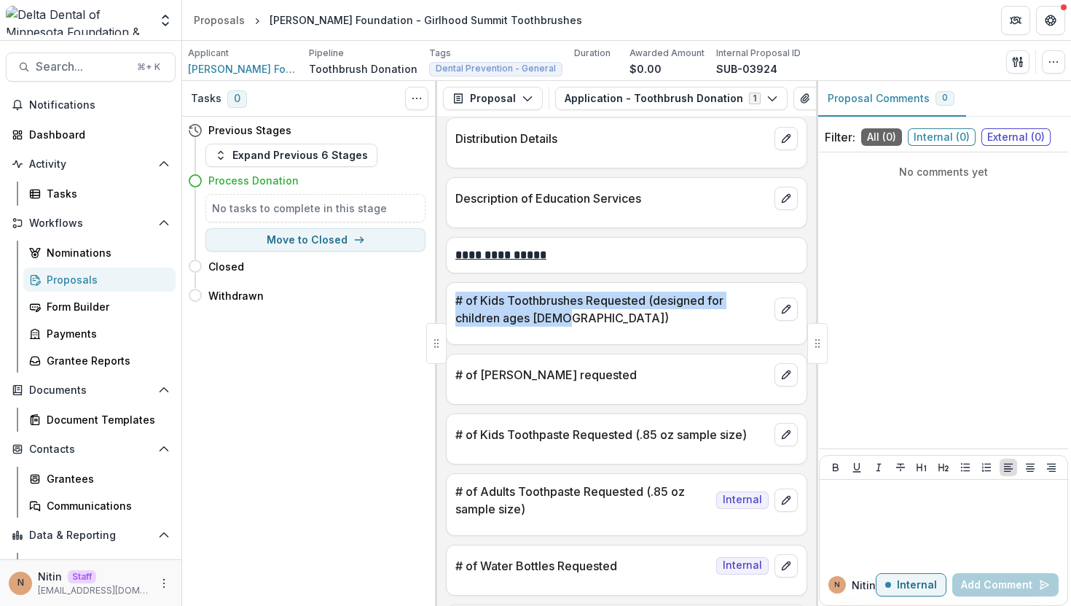
drag, startPoint x: 453, startPoint y: 302, endPoint x: 604, endPoint y: 324, distance: 152.5
click at [604, 324] on div "# of Kids Toothbrushes Requested (designed for children ages 5-11)" at bounding box center [627, 305] width 360 height 44
click at [604, 324] on p "# of Kids Toothbrushes Requested (designed for children ages 5-11)" at bounding box center [612, 309] width 313 height 35
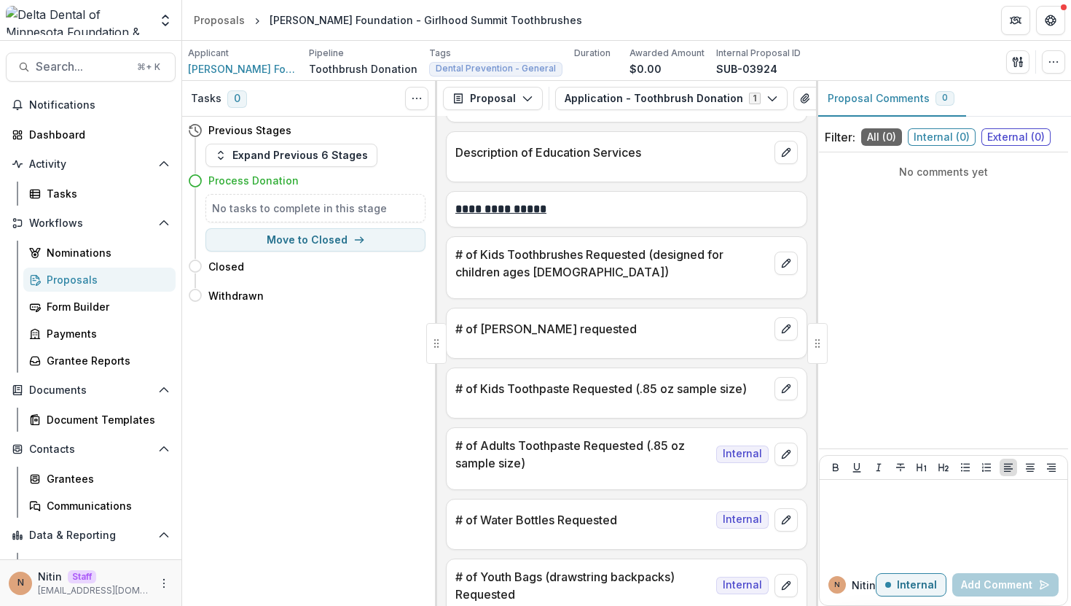
scroll to position [749, 0]
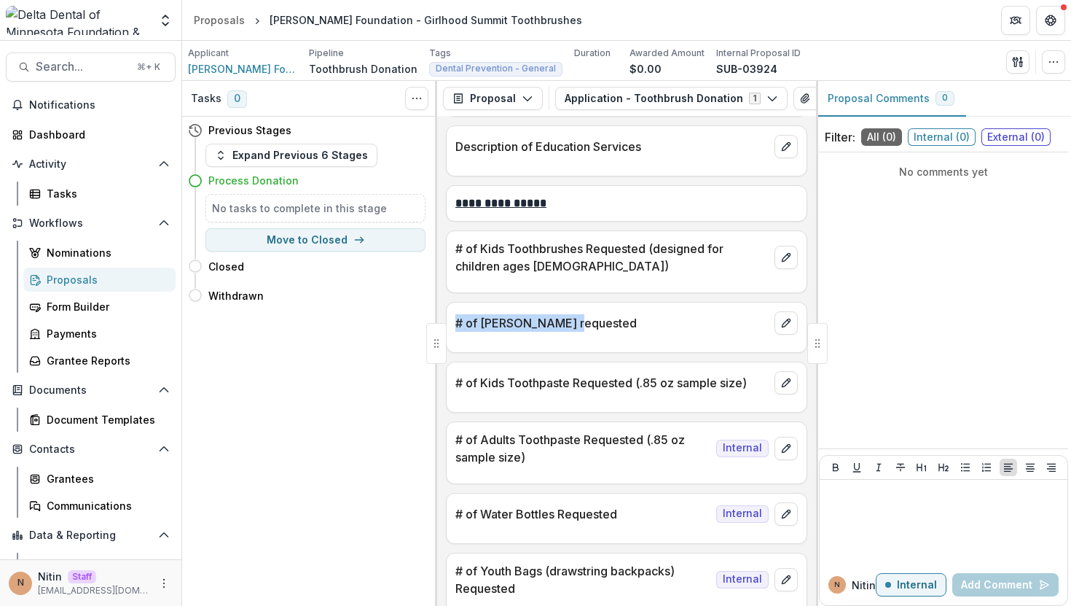
drag, startPoint x: 588, startPoint y: 323, endPoint x: 458, endPoint y: 324, distance: 130.5
click at [458, 324] on p "# of Floss requested" at bounding box center [612, 322] width 313 height 17
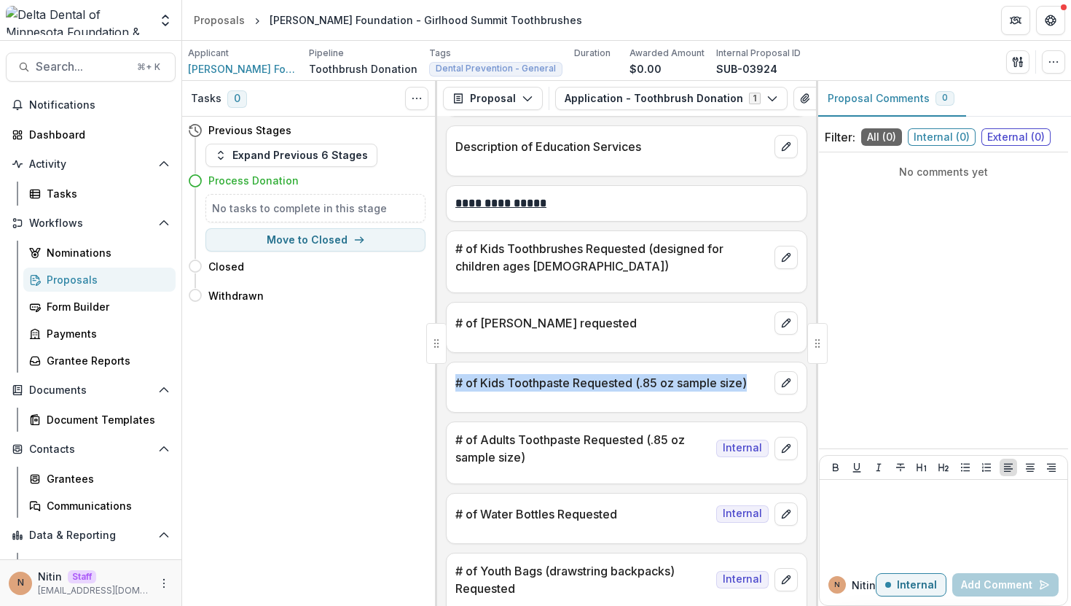
drag, startPoint x: 454, startPoint y: 381, endPoint x: 754, endPoint y: 381, distance: 299.6
click at [754, 381] on div "# of Kids Toothpaste Requested (.85 oz sample size)" at bounding box center [627, 378] width 360 height 32
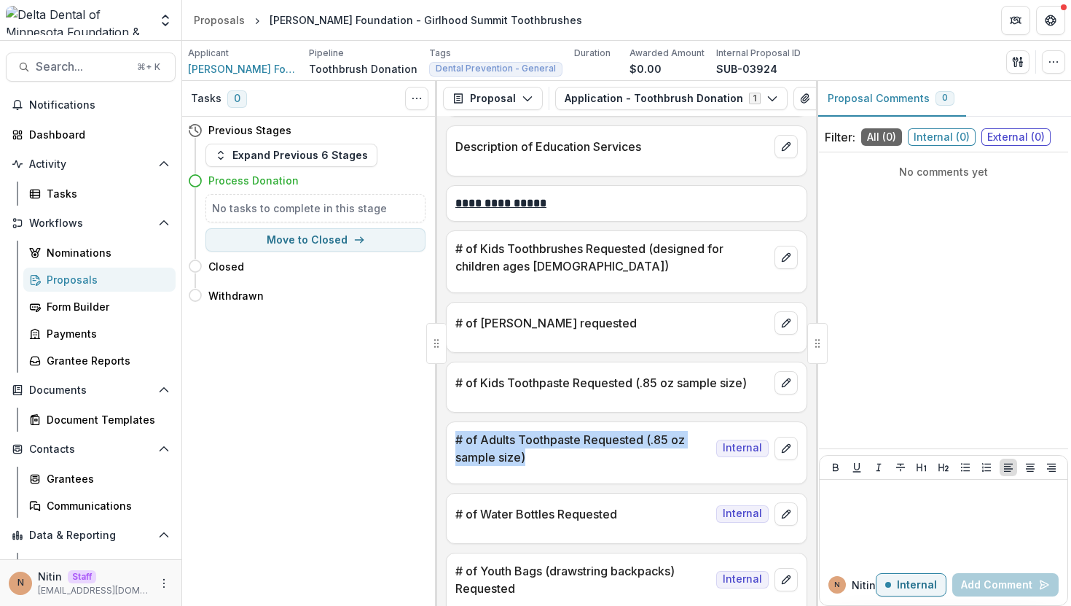
drag, startPoint x: 607, startPoint y: 466, endPoint x: 456, endPoint y: 438, distance: 154.1
click at [456, 438] on p "# of Adults Toothpaste Requested (.85 oz sample size)" at bounding box center [583, 448] width 255 height 35
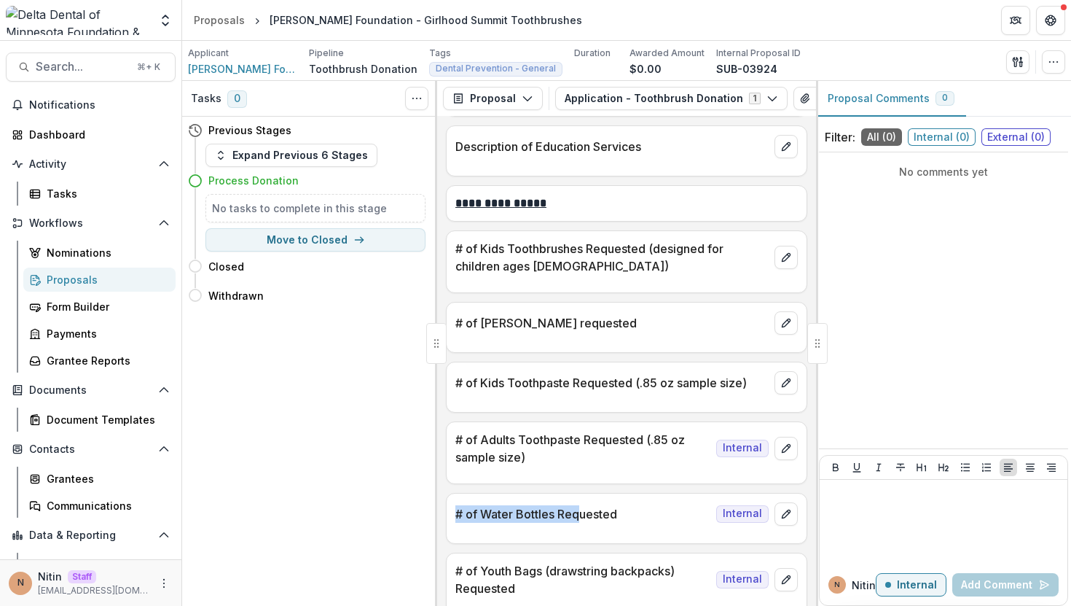
drag, startPoint x: 453, startPoint y: 518, endPoint x: 620, endPoint y: 517, distance: 167.7
click at [620, 518] on div "# of Water Bottles Requested Internal" at bounding box center [627, 509] width 360 height 32
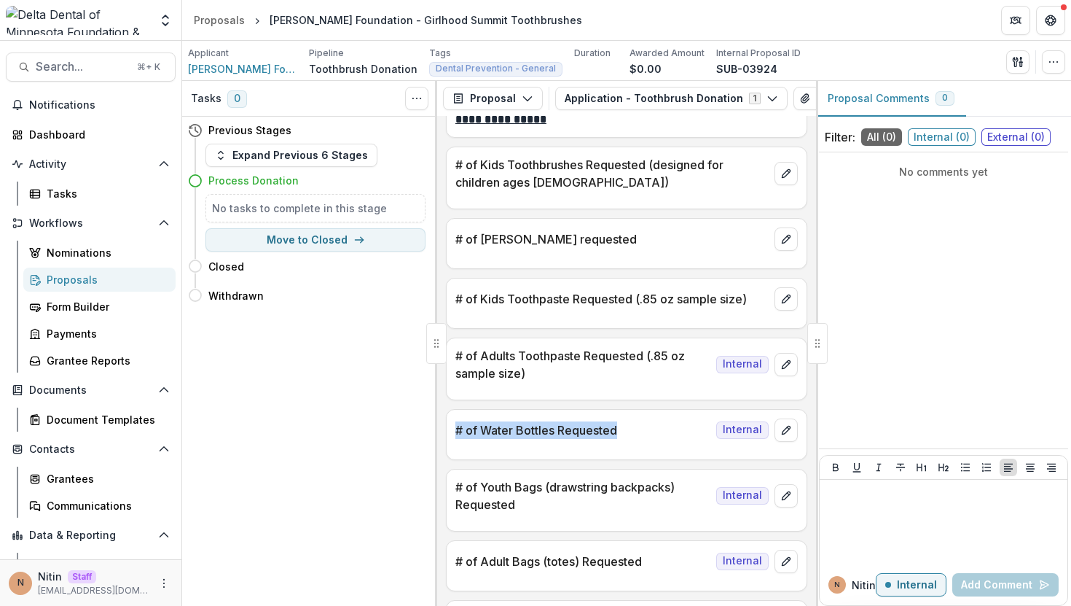
scroll to position [837, 0]
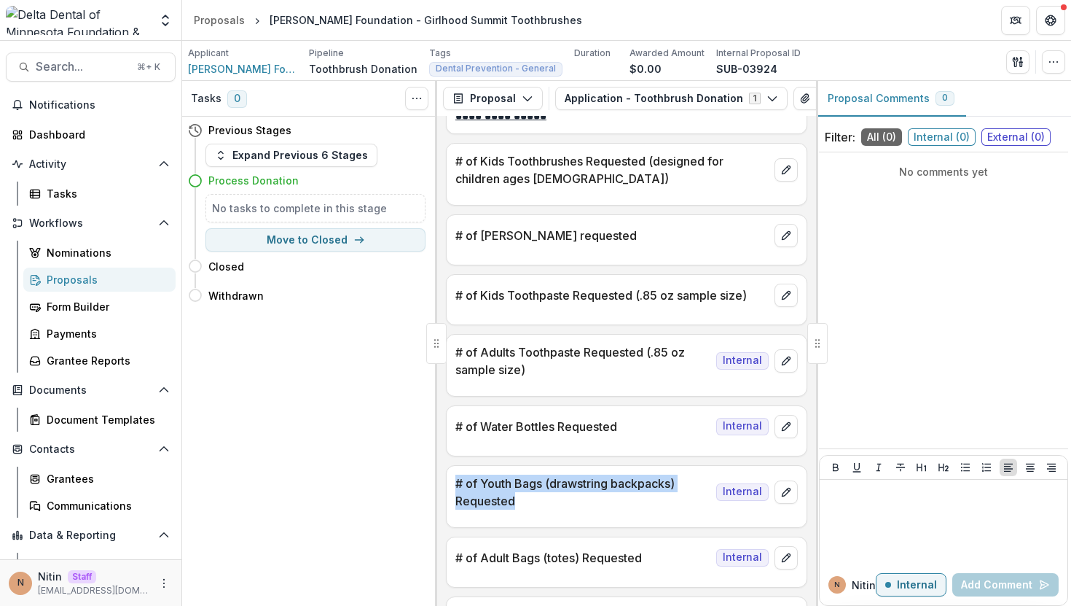
drag, startPoint x: 539, startPoint y: 509, endPoint x: 455, endPoint y: 488, distance: 87.0
click at [454, 488] on div "# of Youth Bags (drawstring backpacks) Requested Internal" at bounding box center [627, 488] width 360 height 44
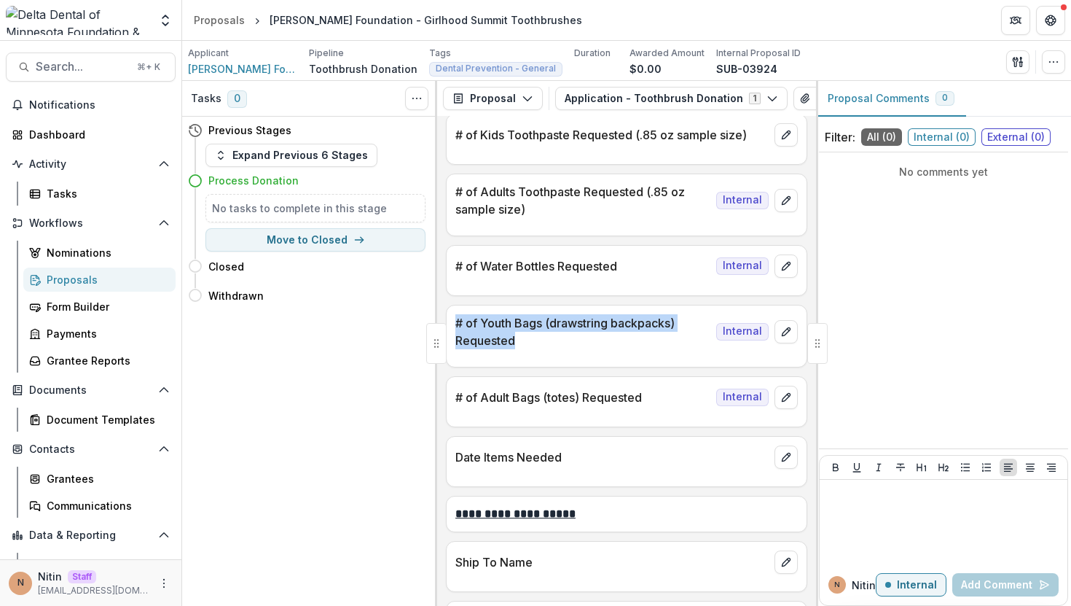
scroll to position [993, 0]
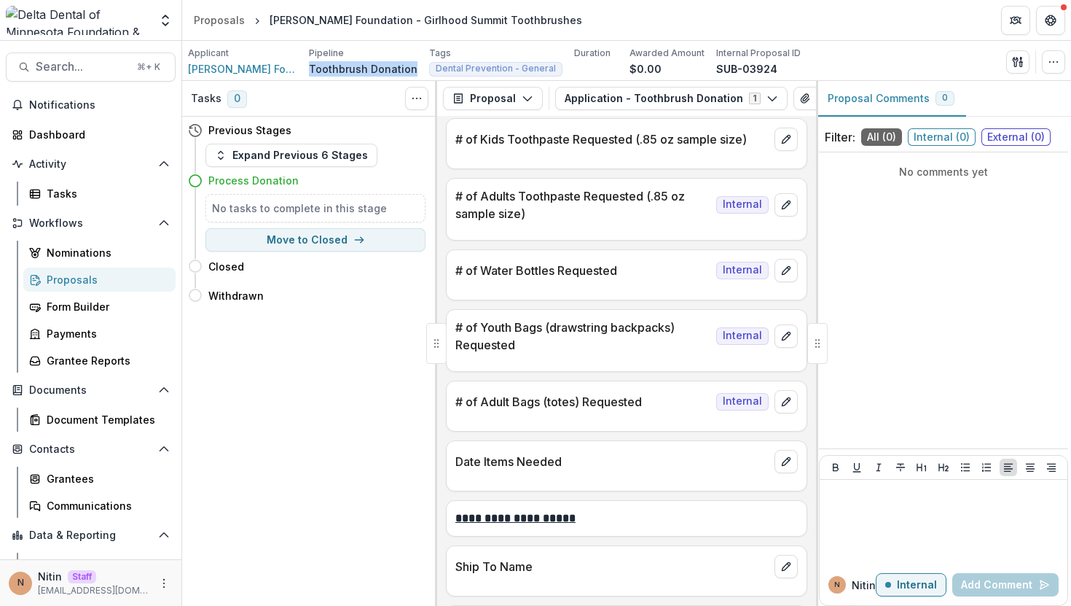
drag, startPoint x: 308, startPoint y: 66, endPoint x: 410, endPoint y: 67, distance: 102.8
click at [410, 67] on div "Applicant Ann Bancroft Foundation Pipeline Toothbrush Donation Tags Dental Prev…" at bounding box center [494, 62] width 613 height 30
click at [410, 67] on p "Toothbrush Donation" at bounding box center [363, 68] width 109 height 15
click at [230, 18] on div "Proposals" at bounding box center [219, 19] width 51 height 15
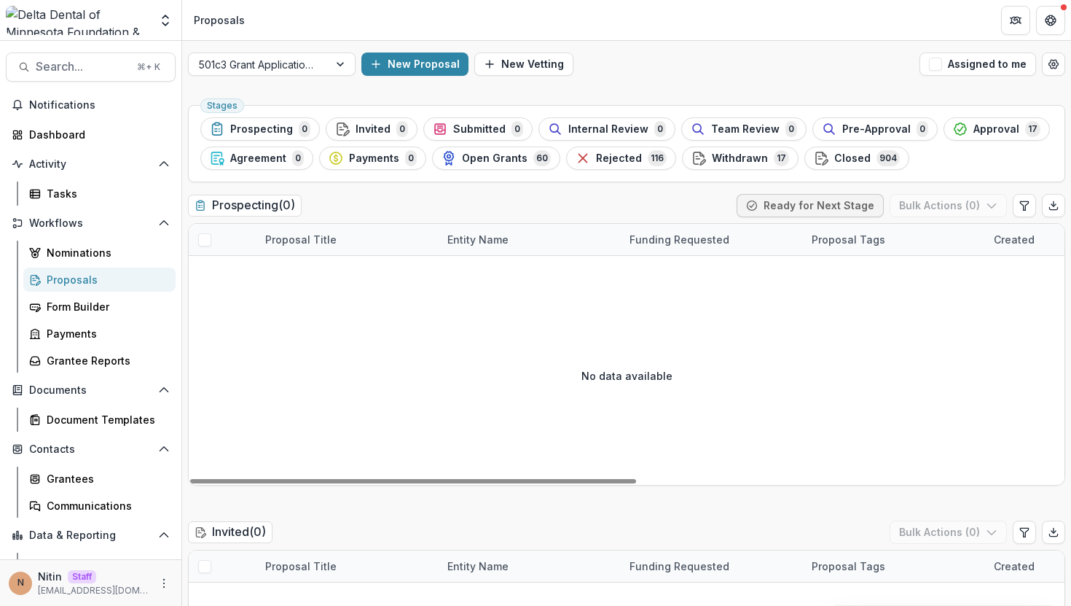
click at [284, 47] on div "501c3 Grant Application Workflow New Proposal New Vetting Assigned to me" at bounding box center [626, 64] width 889 height 47
click at [284, 54] on div "501c3 Grant Application Workflow" at bounding box center [259, 64] width 140 height 21
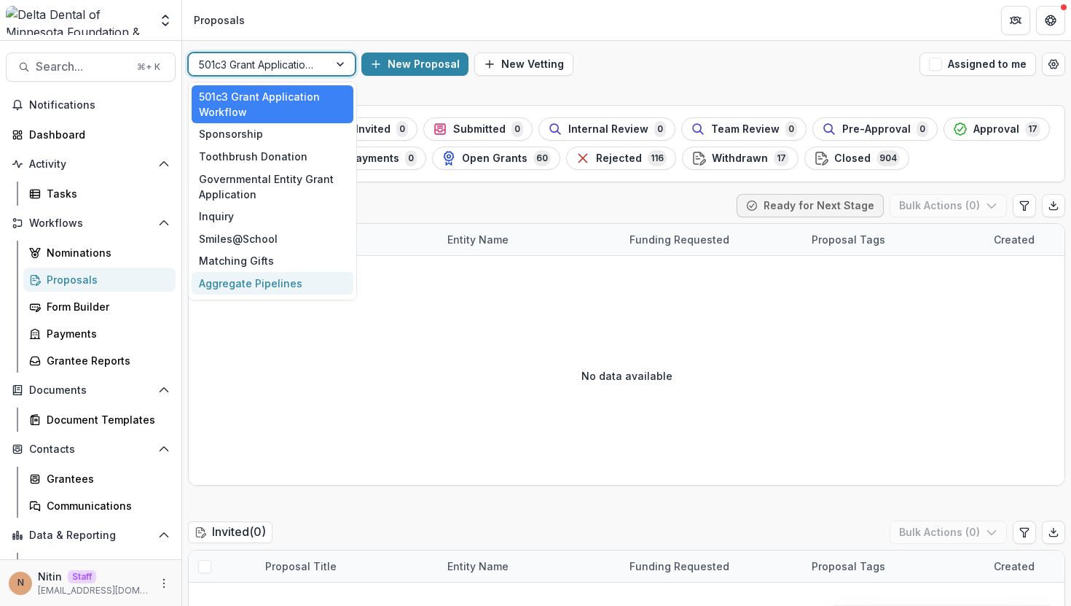
click at [249, 282] on div "Aggregate Pipelines" at bounding box center [273, 283] width 162 height 23
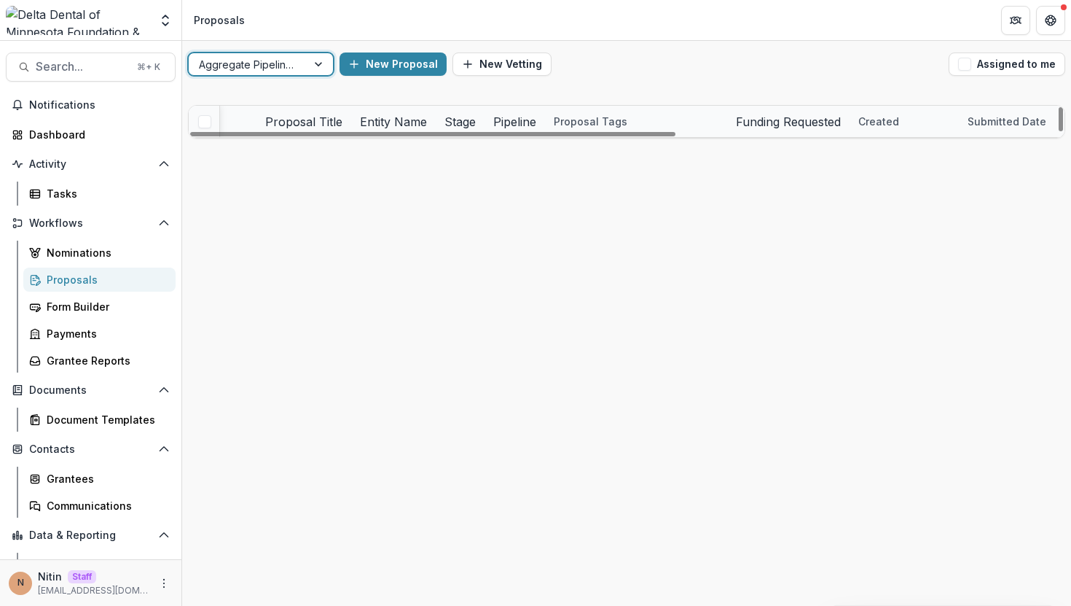
scroll to position [0, 319]
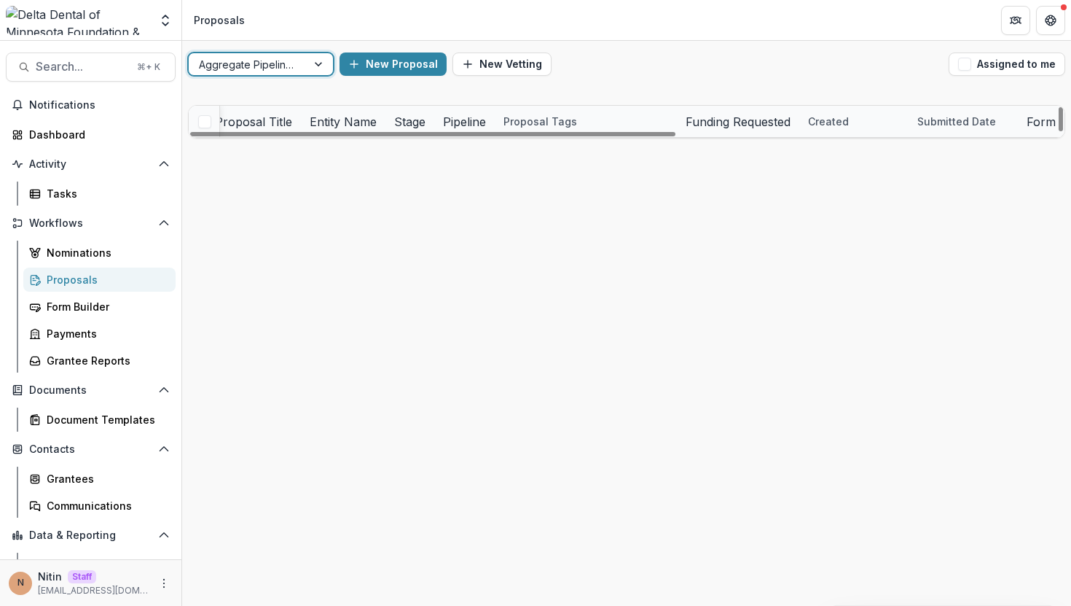
click at [495, 128] on div "Pipeline" at bounding box center [464, 121] width 60 height 31
click at [550, 160] on input at bounding box center [575, 154] width 175 height 23
type input "*****"
click at [560, 77] on div "Aggregate Pipelines New Proposal New Vetting Assigned to me" at bounding box center [626, 64] width 889 height 47
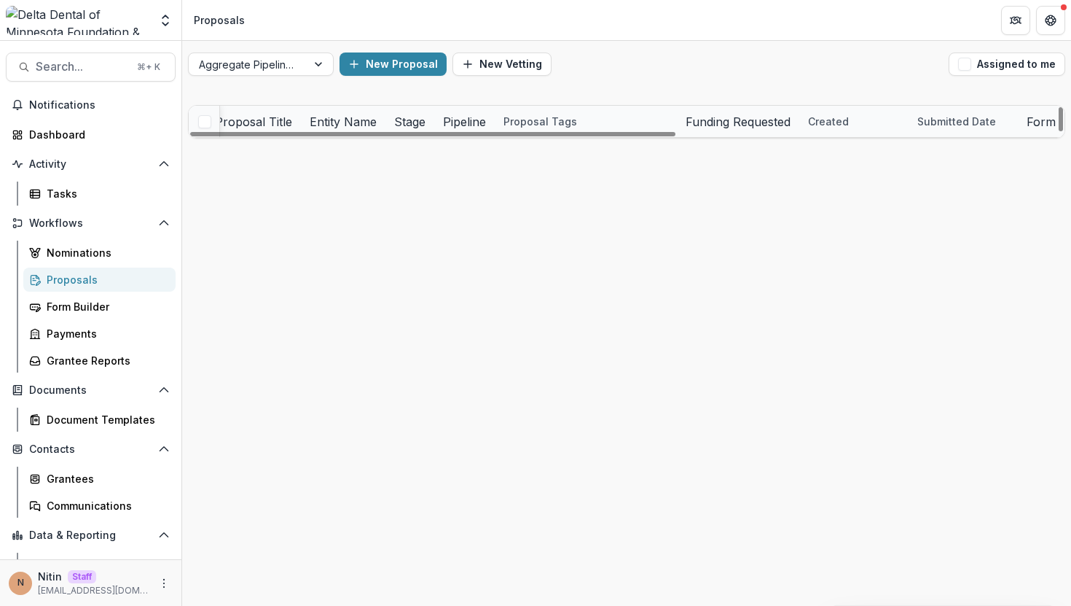
click at [1018, 114] on div "Form" at bounding box center [1041, 121] width 47 height 17
click at [930, 186] on span "Sort Ascending" at bounding box center [950, 185] width 77 height 12
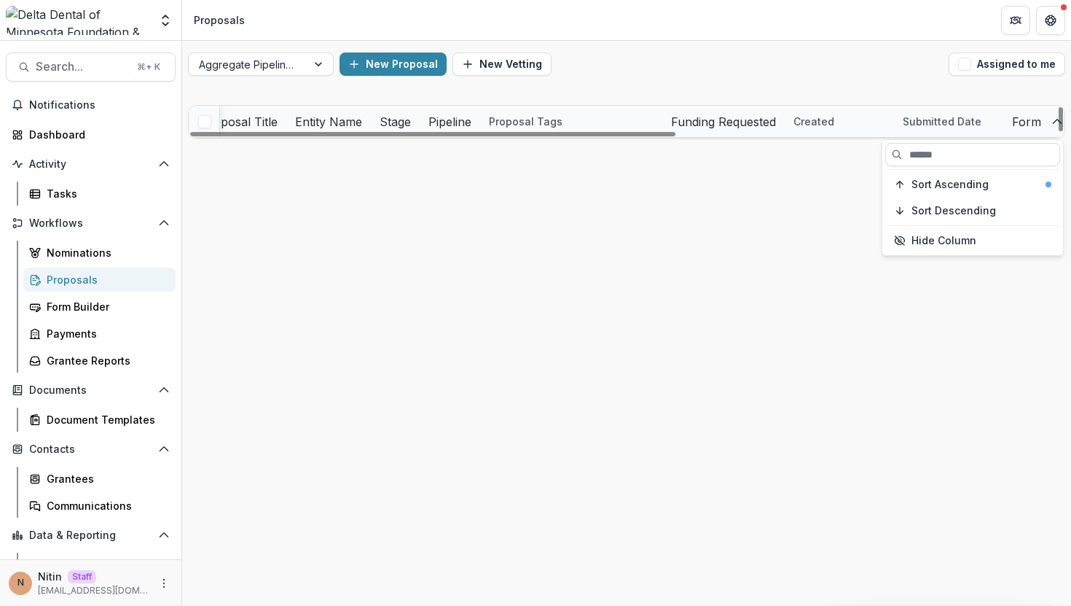
click at [1004, 114] on div "Form" at bounding box center [1034, 121] width 61 height 31
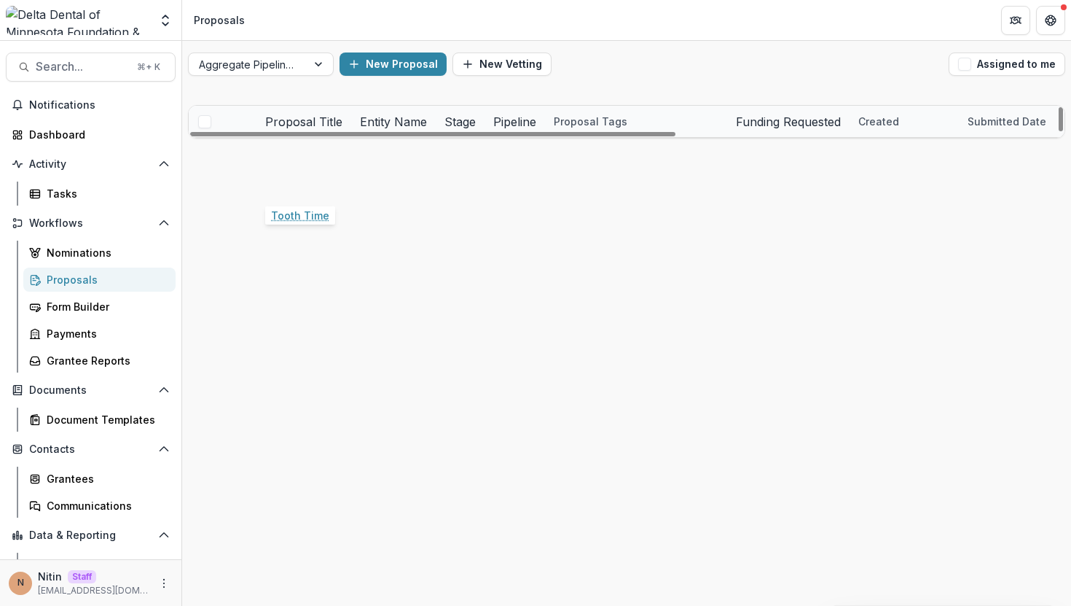
click at [307, 184] on link "Tooth Time" at bounding box center [294, 184] width 58 height 15
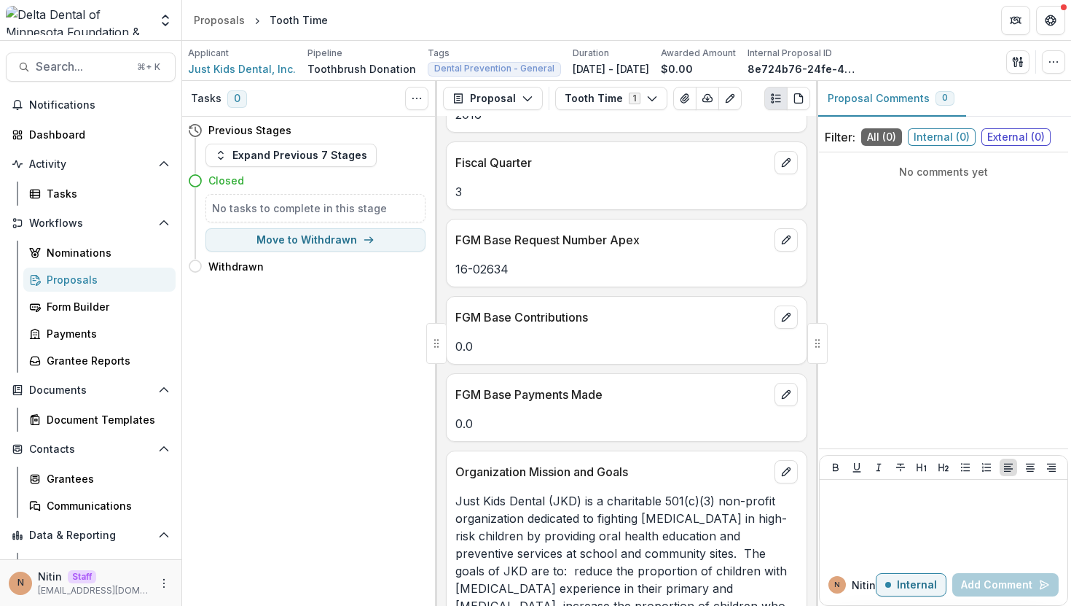
scroll to position [1241, 0]
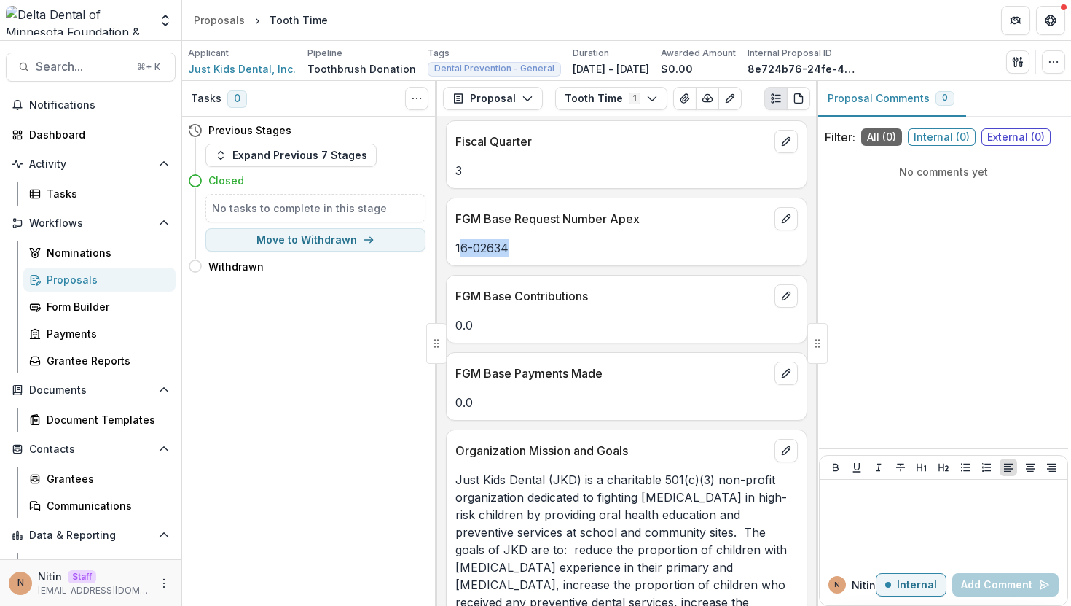
drag, startPoint x: 458, startPoint y: 251, endPoint x: 555, endPoint y: 251, distance: 96.9
click at [555, 251] on p "16-02634" at bounding box center [627, 247] width 343 height 17
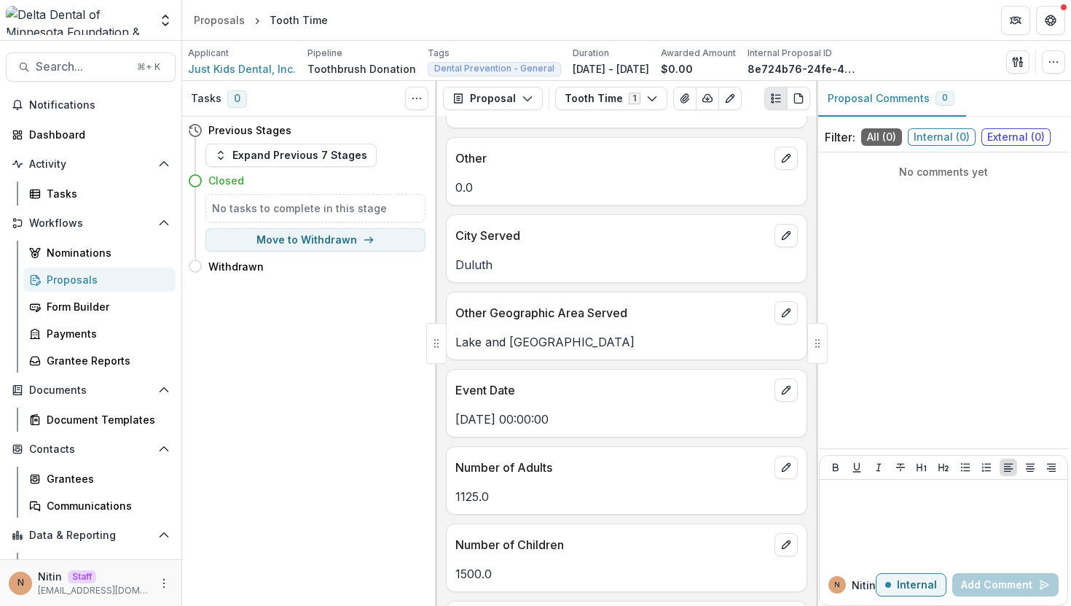
scroll to position [2705, 0]
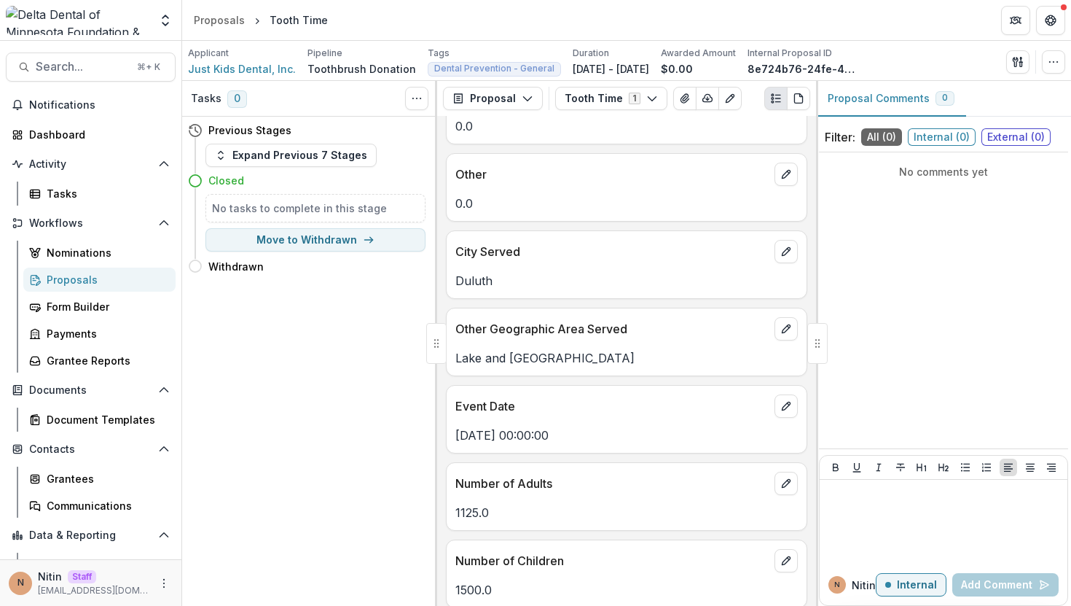
drag, startPoint x: 456, startPoint y: 251, endPoint x: 554, endPoint y: 251, distance: 97.7
click at [554, 251] on p "City Served" at bounding box center [612, 251] width 313 height 17
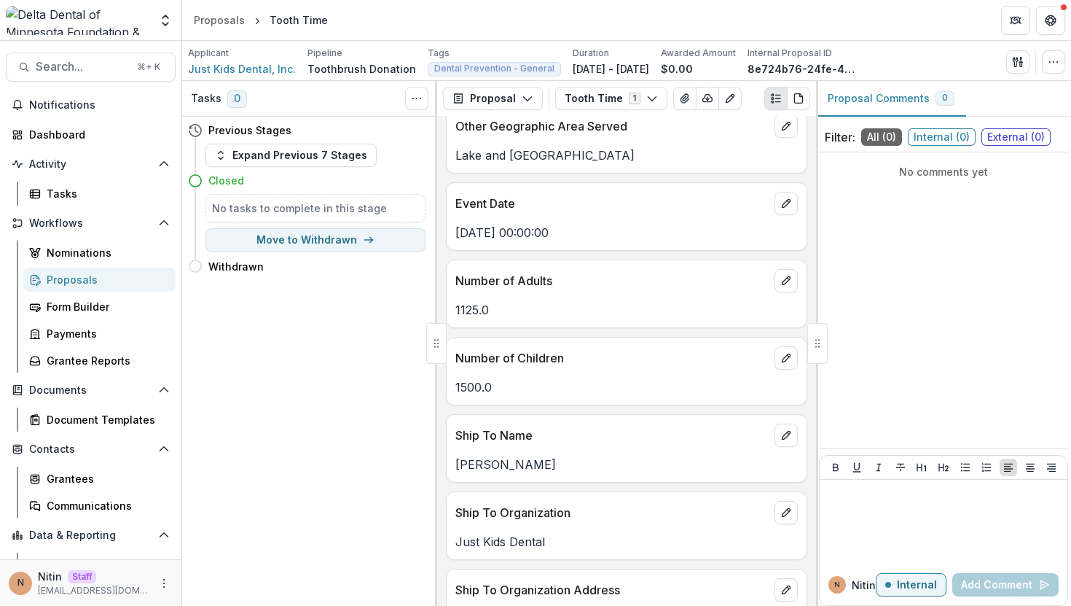
scroll to position [2905, 0]
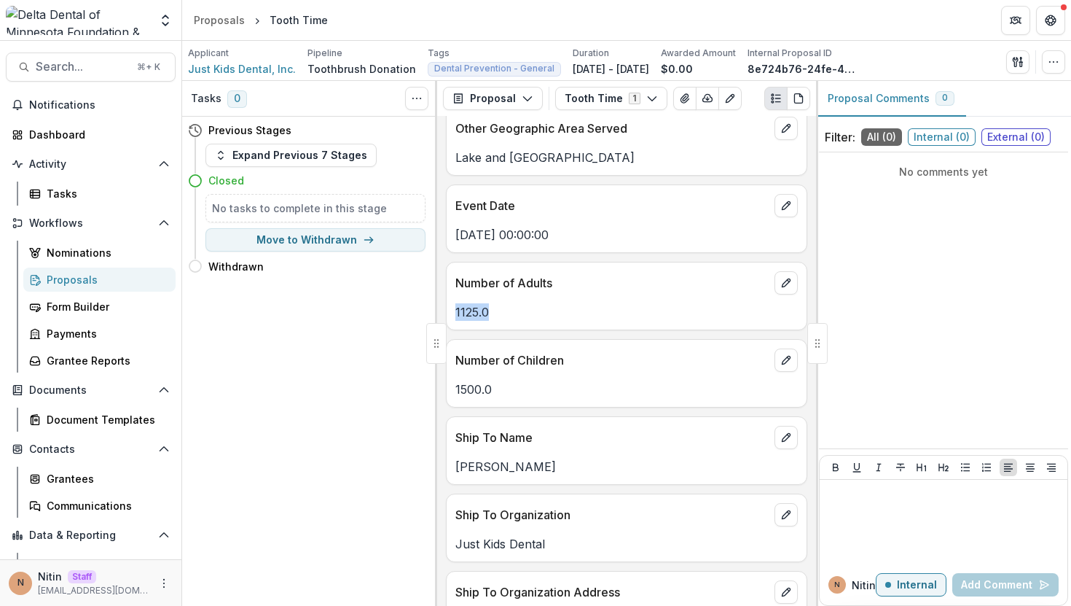
drag, startPoint x: 453, startPoint y: 310, endPoint x: 541, endPoint y: 310, distance: 88.2
click at [541, 310] on div "1125.0" at bounding box center [627, 311] width 360 height 17
click at [541, 310] on p "1125.0" at bounding box center [627, 311] width 343 height 17
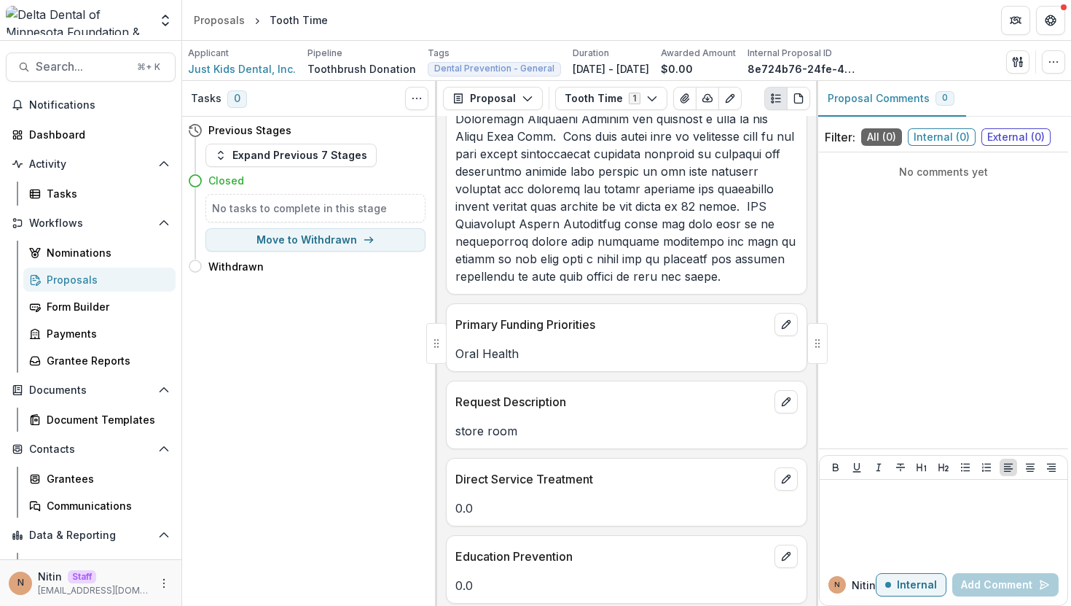
scroll to position [2241, 0]
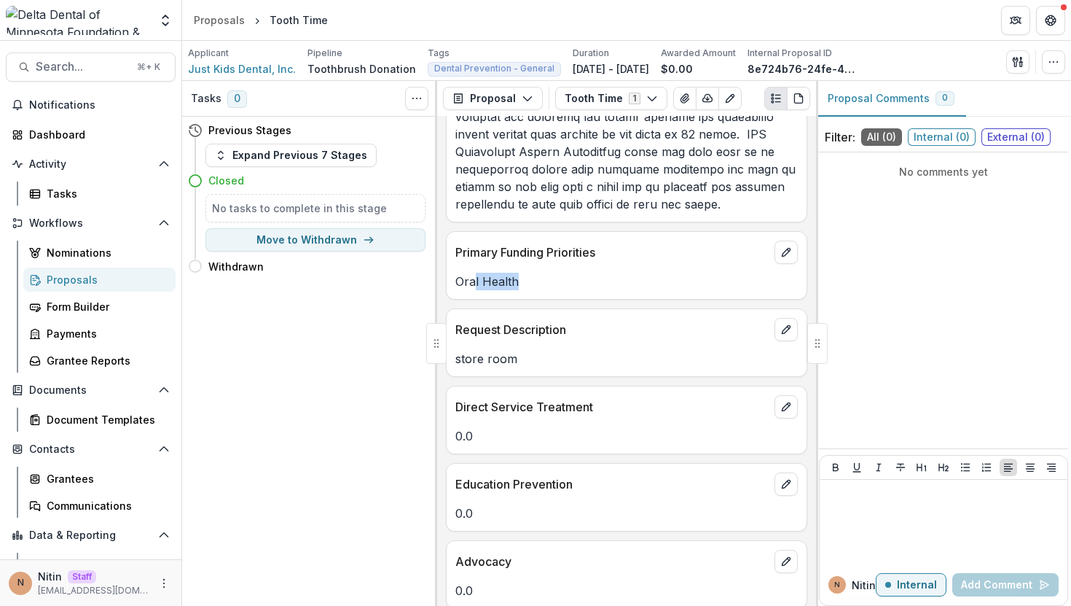
drag, startPoint x: 530, startPoint y: 279, endPoint x: 466, endPoint y: 279, distance: 64.1
click at [472, 279] on p "Oral Health" at bounding box center [627, 281] width 343 height 17
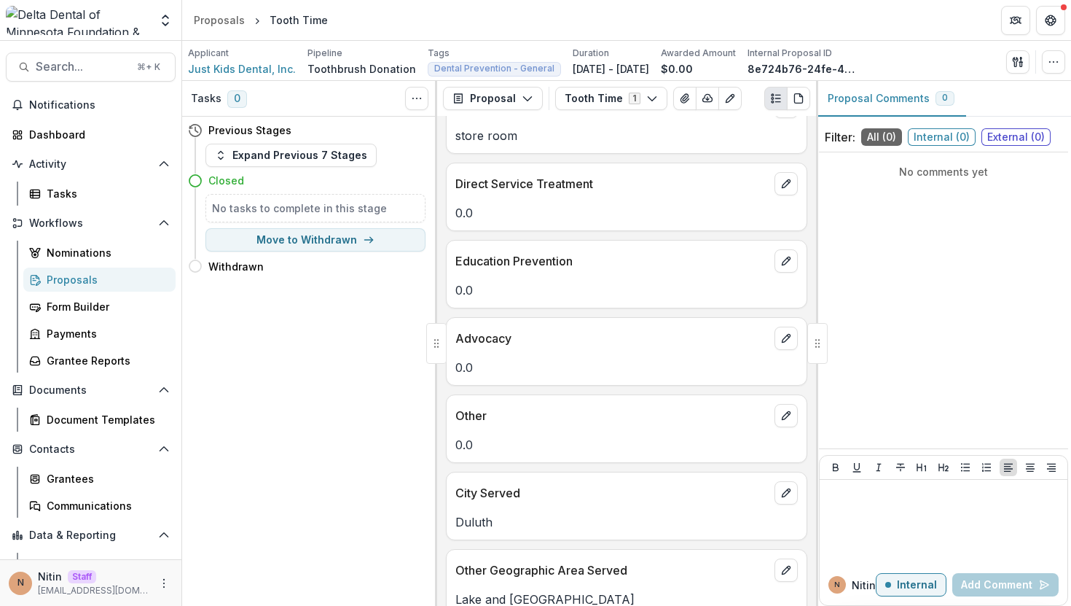
scroll to position [2856, 0]
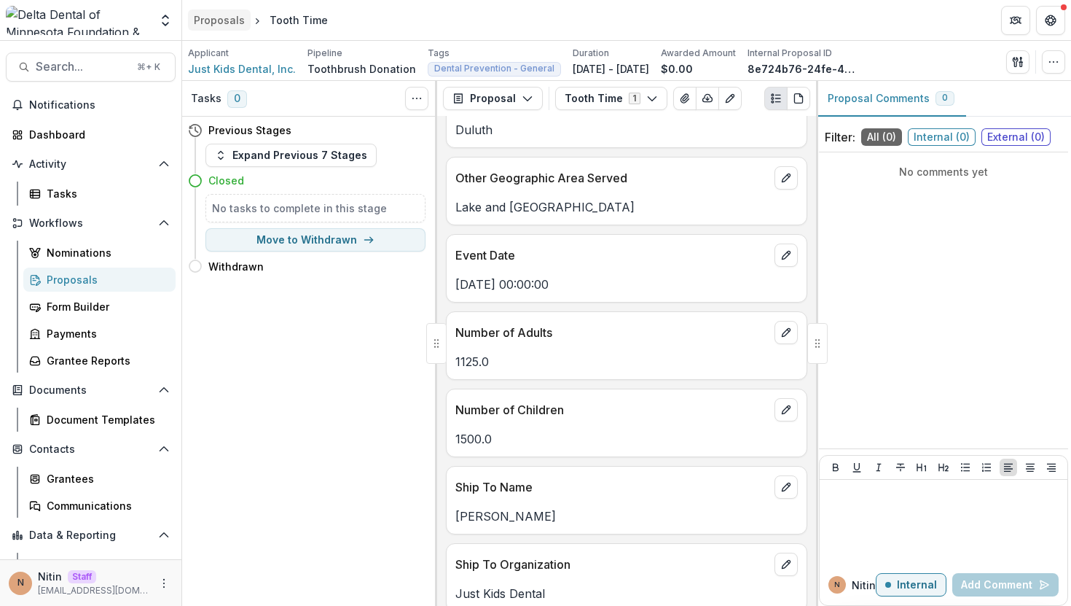
click at [219, 20] on div "Proposals" at bounding box center [219, 19] width 51 height 15
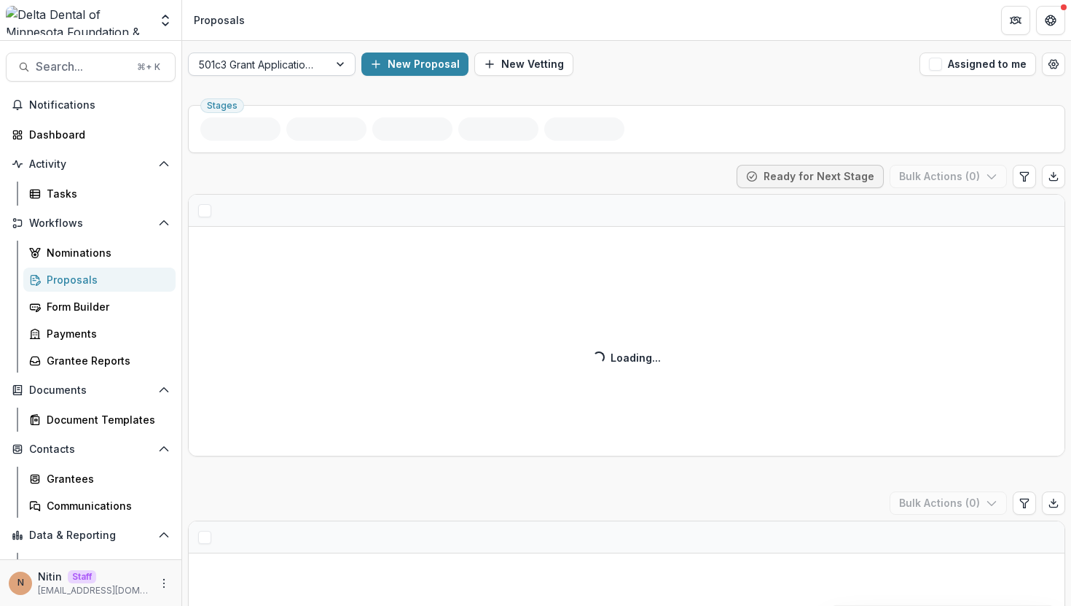
click at [312, 60] on div at bounding box center [259, 64] width 120 height 18
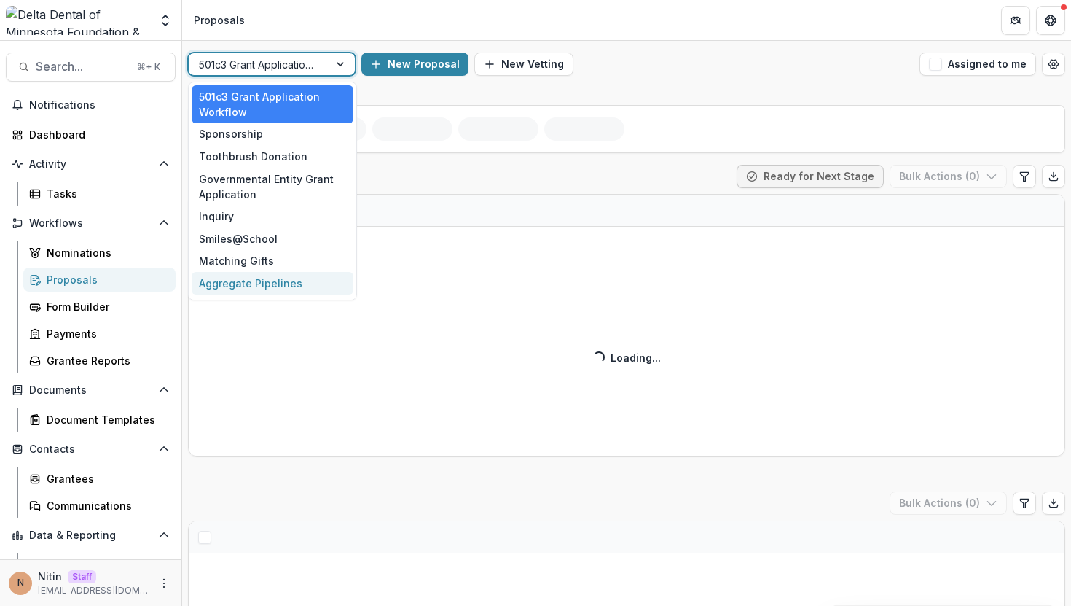
click at [279, 285] on div "Aggregate Pipelines" at bounding box center [273, 283] width 162 height 23
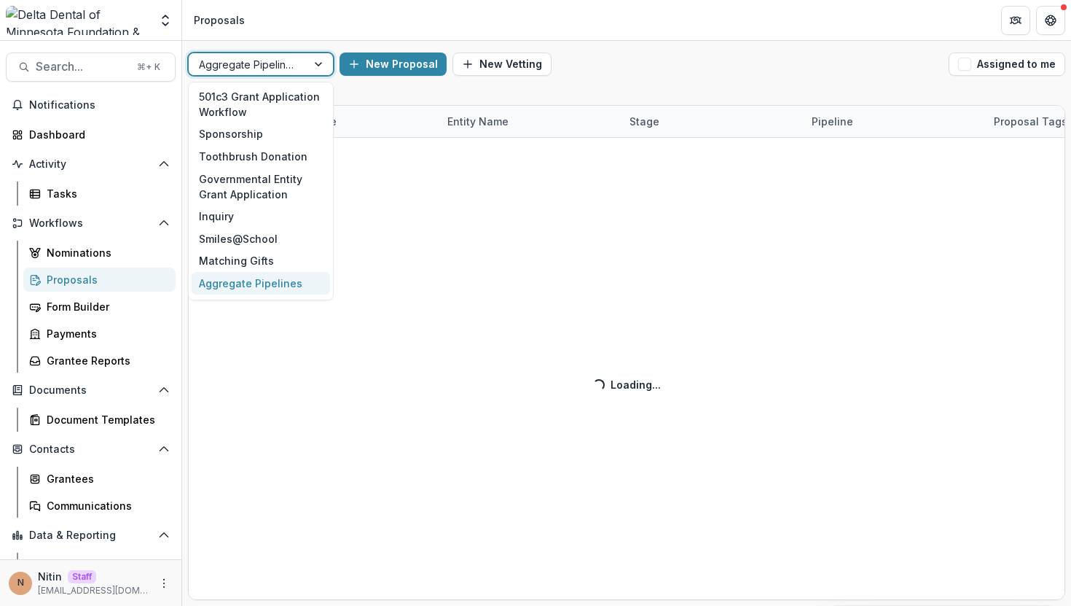
click at [287, 61] on div at bounding box center [248, 64] width 98 height 18
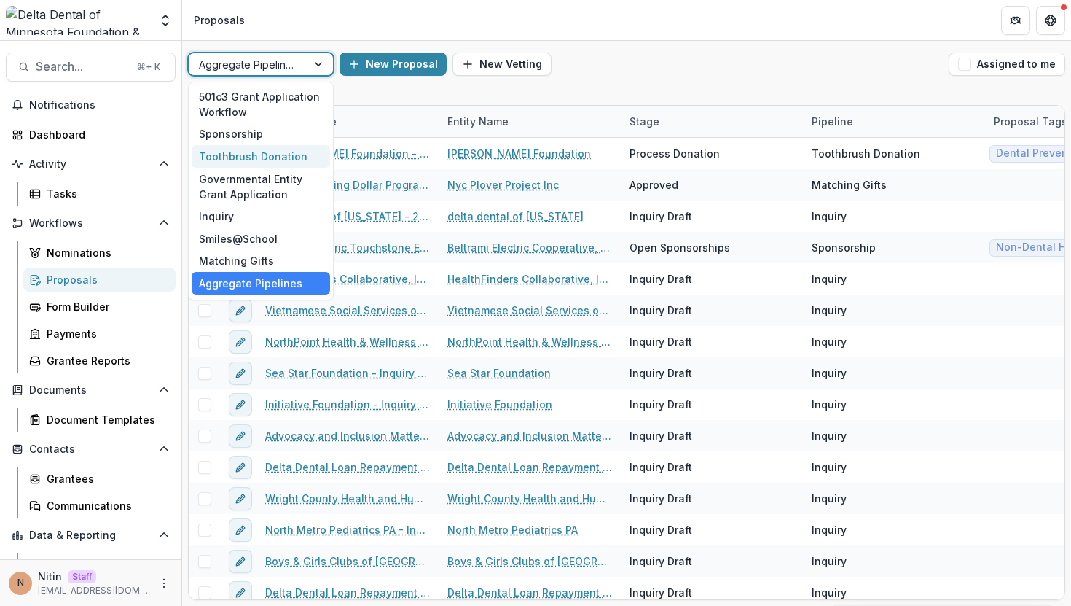
click at [254, 158] on div "Toothbrush Donation" at bounding box center [261, 156] width 138 height 23
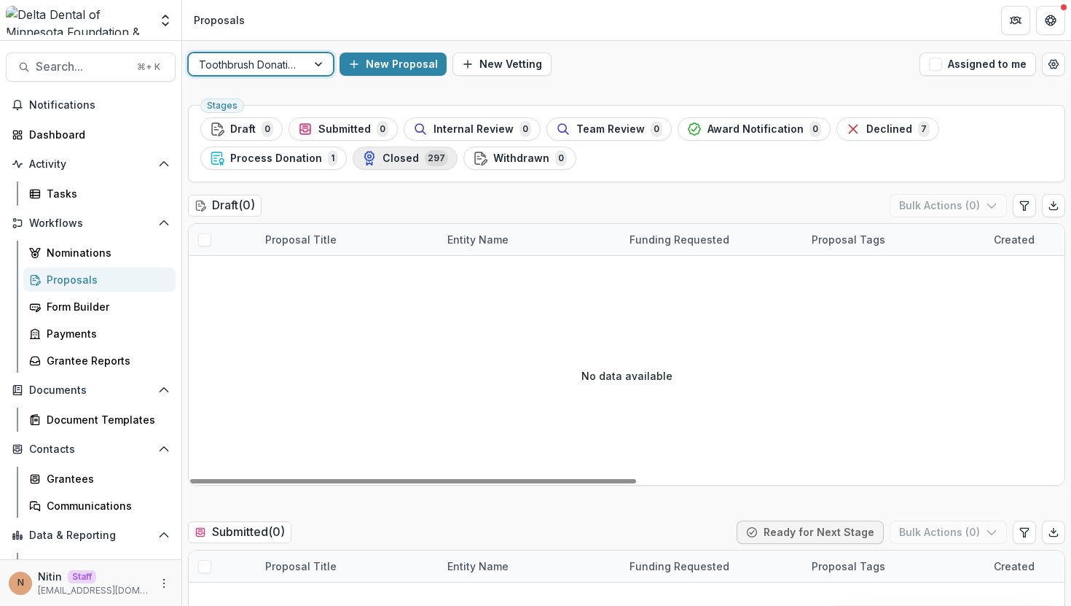
click at [402, 152] on span "Closed" at bounding box center [401, 158] width 36 height 12
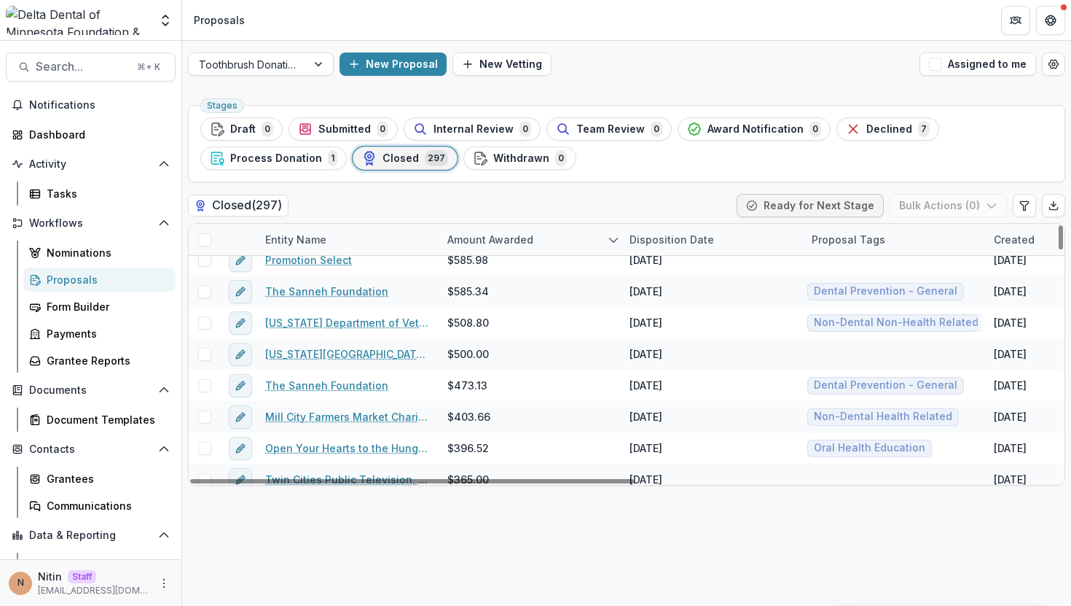
scroll to position [1265, 0]
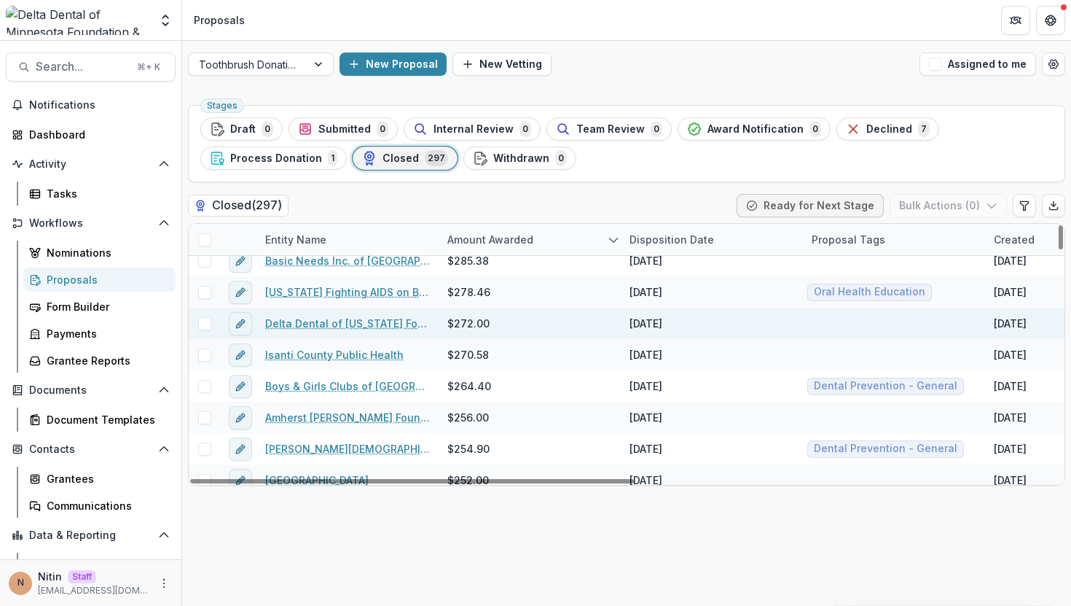
click at [321, 320] on link "Delta Dental of Minnesota Foundation" at bounding box center [347, 323] width 165 height 15
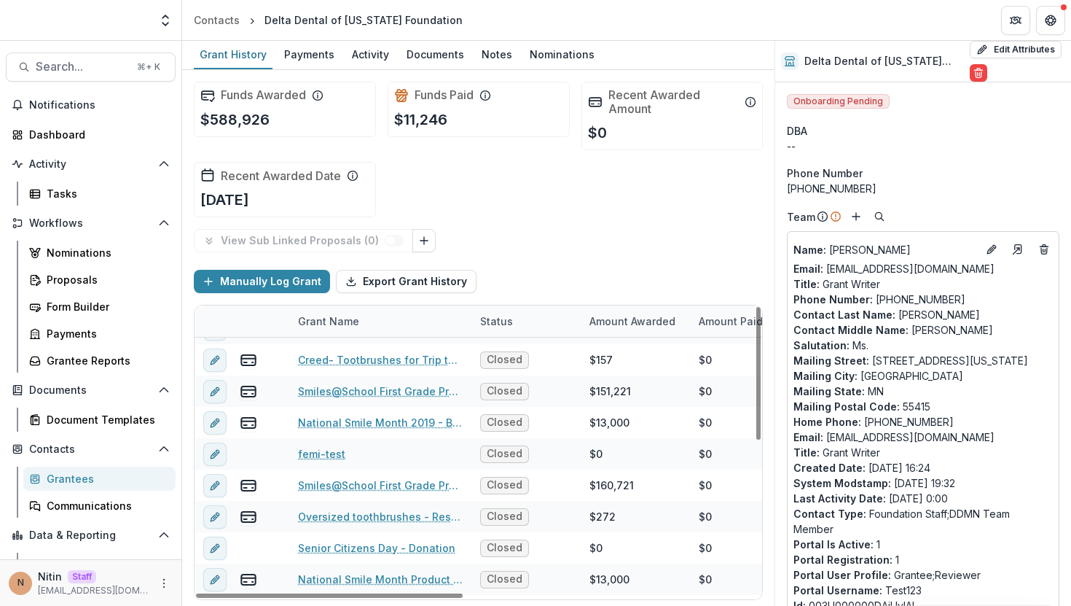
scroll to position [61, 0]
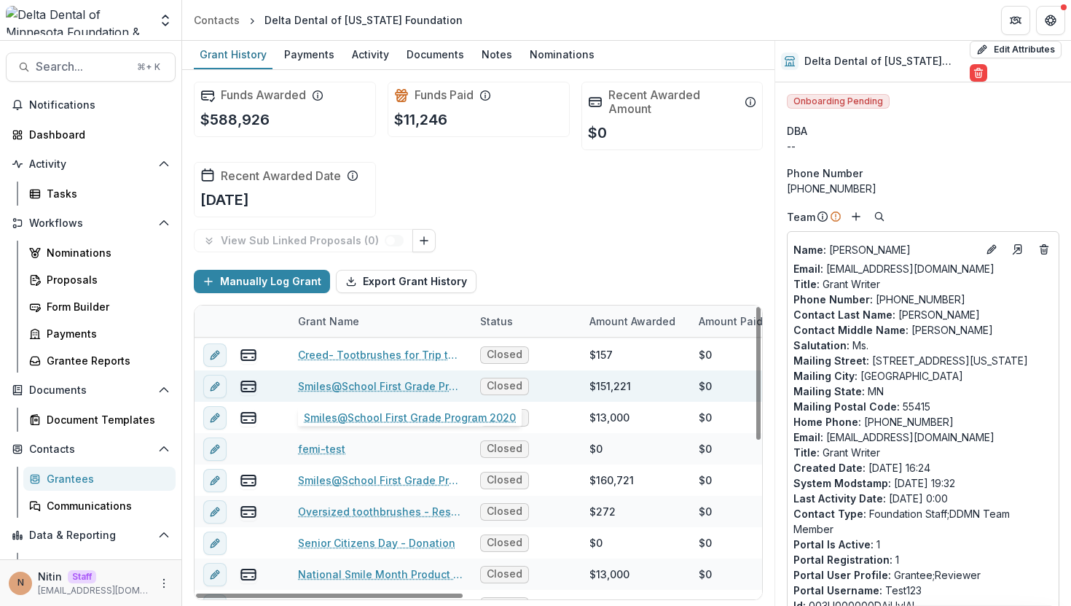
click at [394, 380] on link "Smiles@School First Grade Program 2020" at bounding box center [380, 385] width 165 height 15
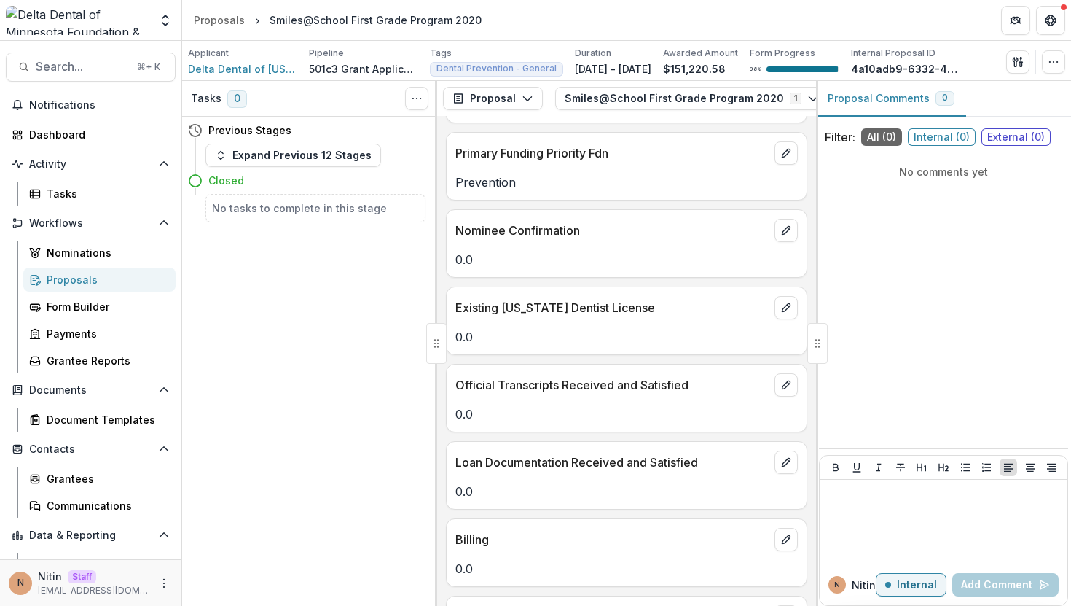
scroll to position [2690, 0]
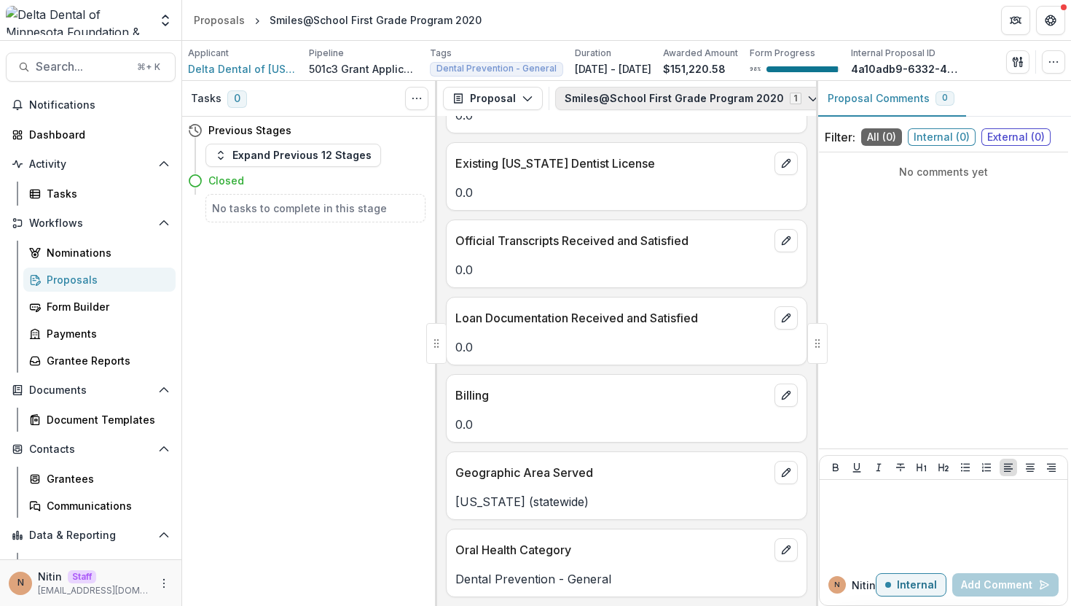
click at [593, 100] on button "Smiles@School First Grade Program 2020 1" at bounding box center [691, 98] width 273 height 23
click at [593, 259] on div "0.0" at bounding box center [627, 265] width 360 height 26
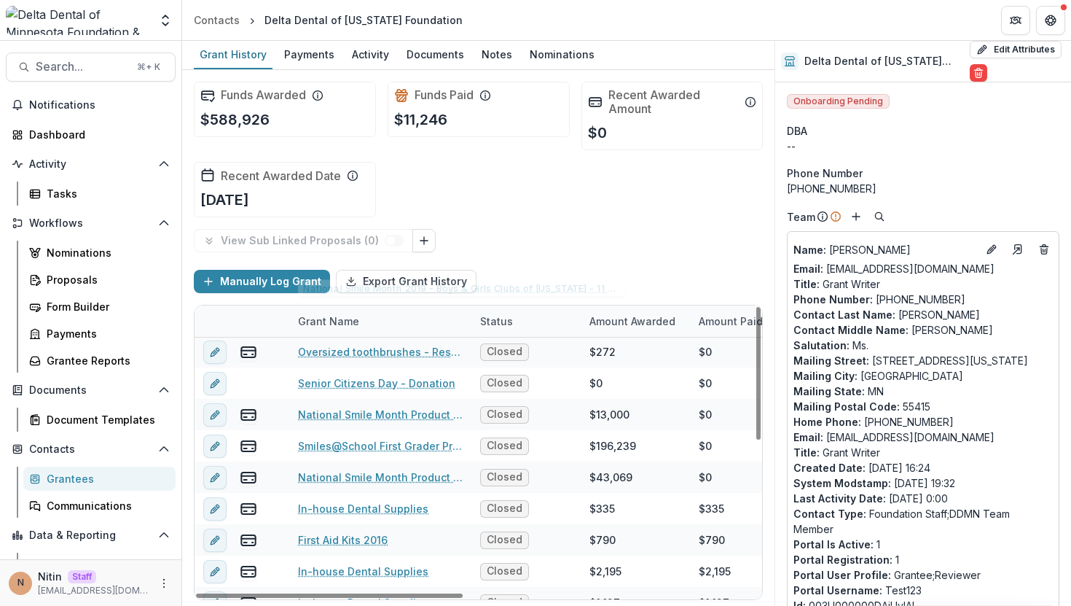
scroll to position [295, 0]
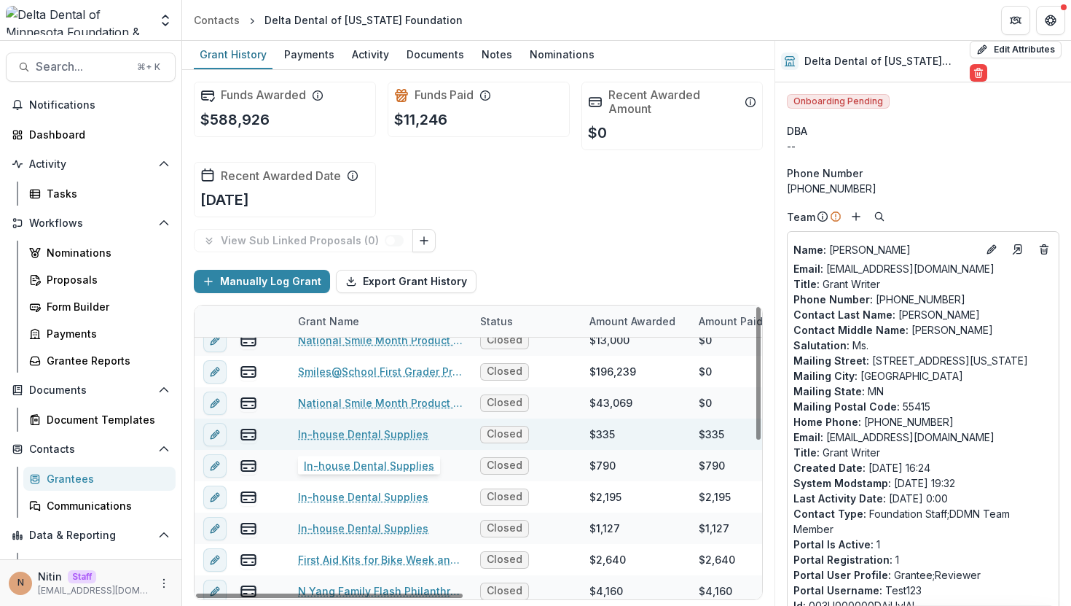
click at [364, 435] on link "In-house Dental Supplies" at bounding box center [363, 433] width 130 height 15
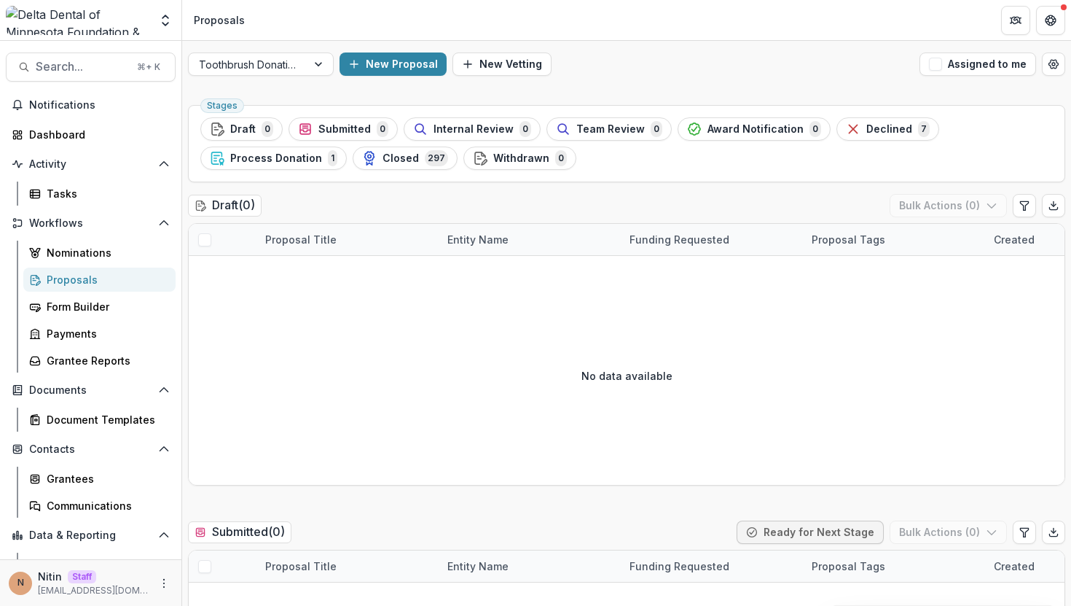
click at [378, 173] on div "Stages Draft 0 Submitted 0 Internal Review 0 Team Review 0 Award Notification 0…" at bounding box center [627, 143] width 878 height 77
click at [383, 169] on button "Closed 297" at bounding box center [405, 158] width 105 height 23
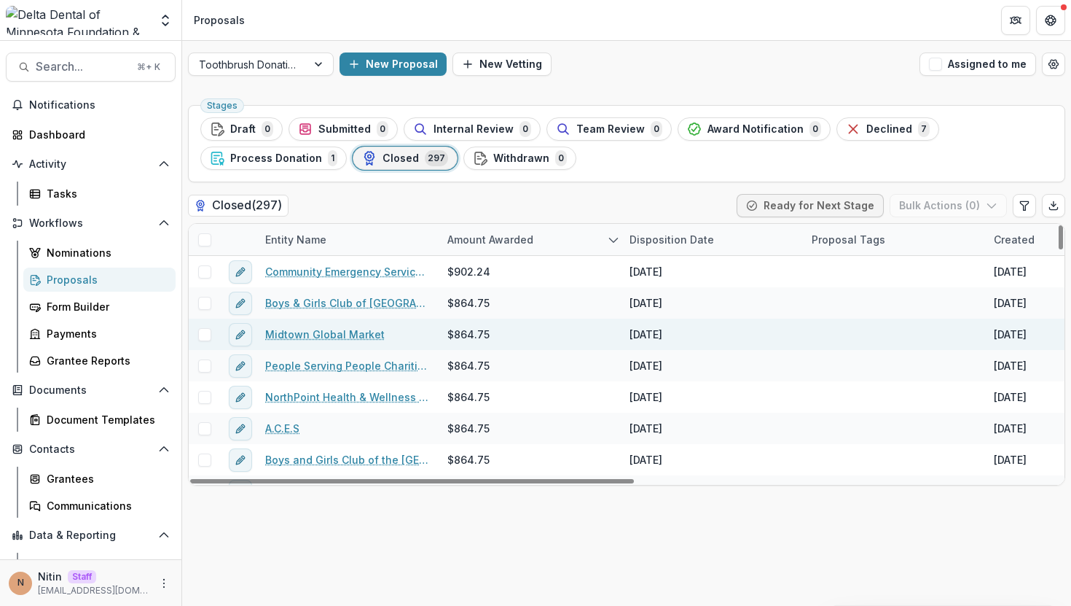
scroll to position [413, 0]
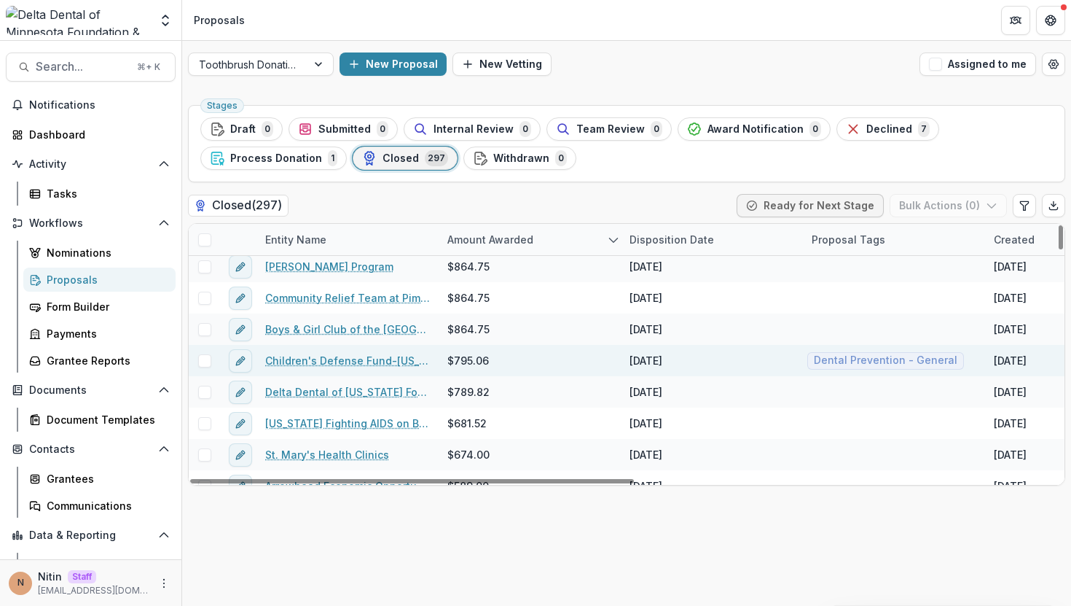
click at [348, 359] on link "Children's Defense Fund-Minnesota" at bounding box center [347, 360] width 165 height 15
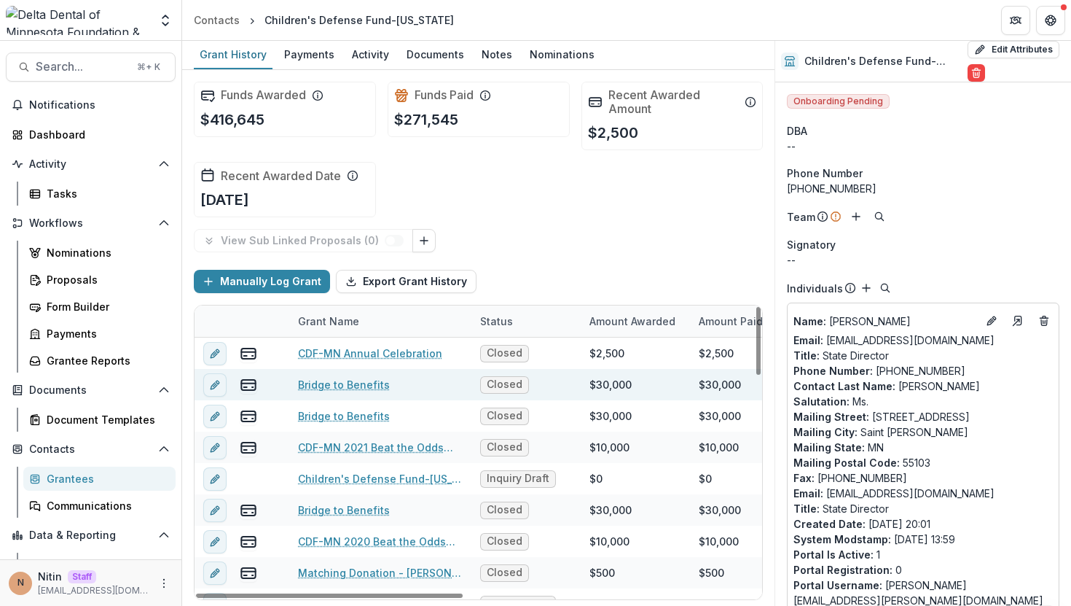
click at [343, 381] on link "Bridge to Benefits" at bounding box center [344, 384] width 92 height 15
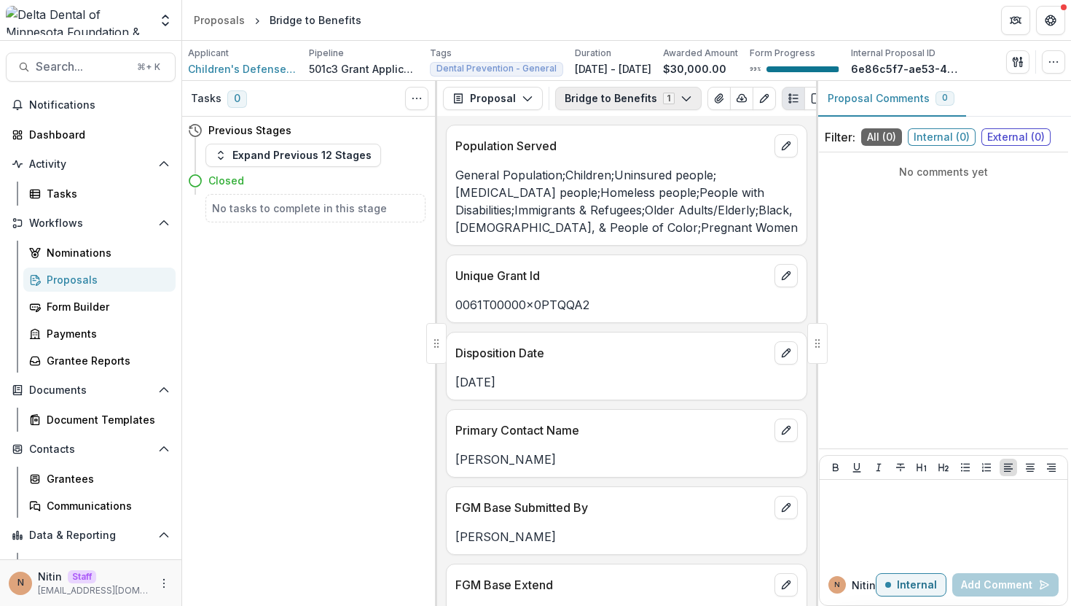
click at [605, 104] on button "Bridge to Benefits 1" at bounding box center [628, 98] width 147 height 23
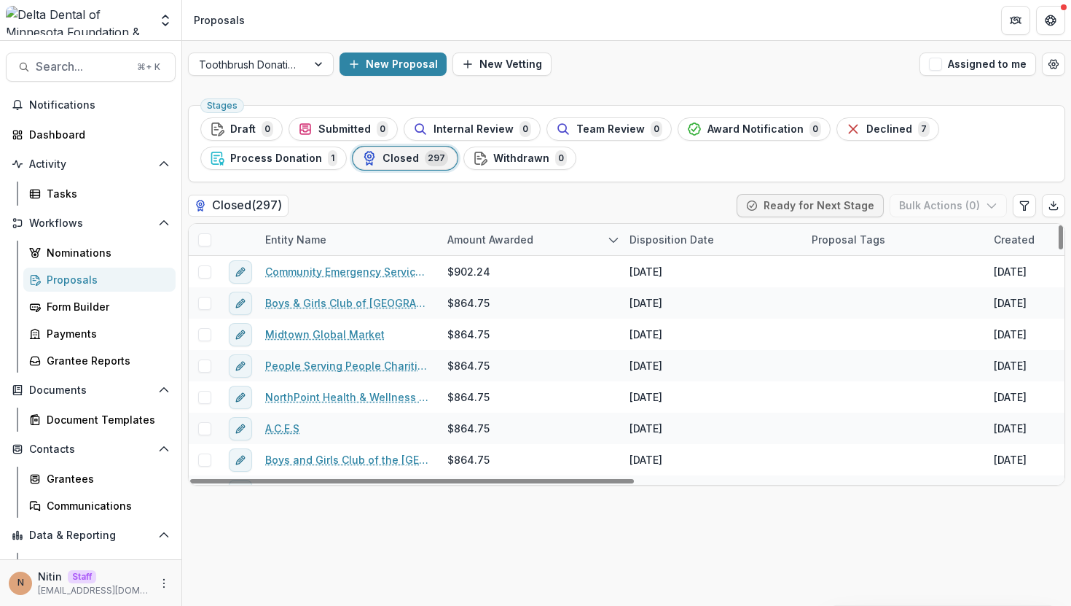
click at [390, 157] on span "Closed" at bounding box center [401, 158] width 36 height 12
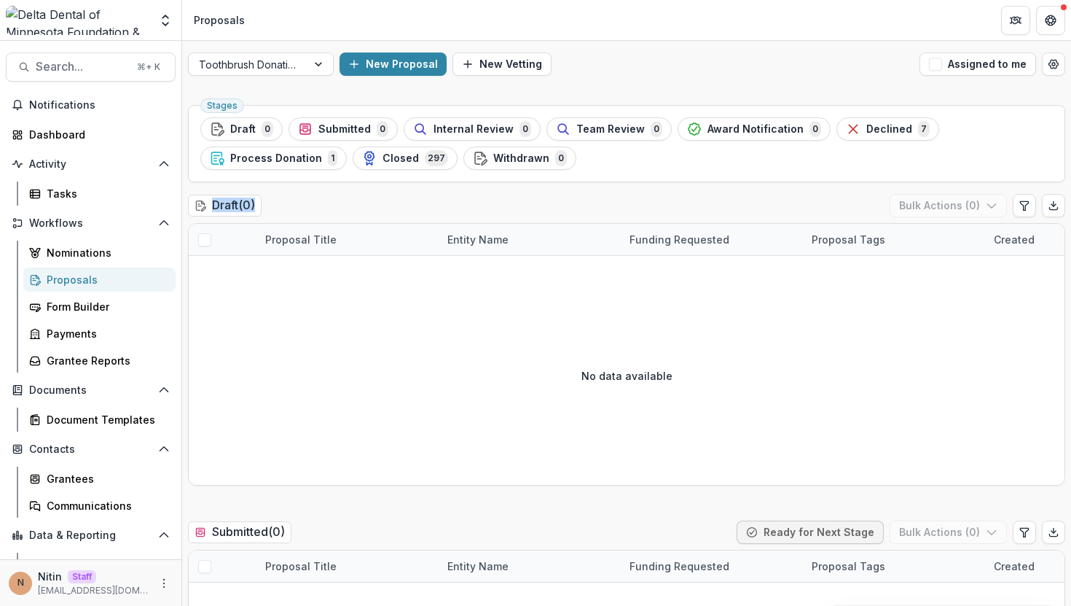
drag, startPoint x: 257, startPoint y: 206, endPoint x: 199, endPoint y: 205, distance: 58.3
click at [199, 205] on h2 "Draft ( 0 )" at bounding box center [225, 205] width 74 height 21
click at [293, 219] on div "Draft ( 0 ) Bulk Actions ( 0 )" at bounding box center [627, 208] width 878 height 29
click at [287, 74] on div "Toothbrush Donation" at bounding box center [261, 63] width 146 height 23
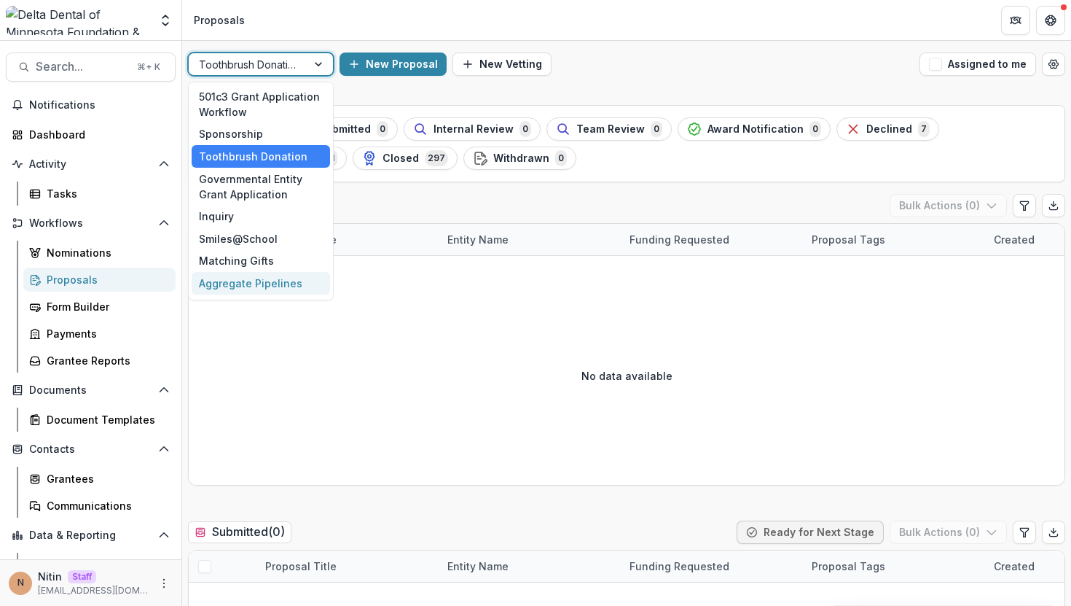
click at [272, 279] on div "Aggregate Pipelines" at bounding box center [261, 283] width 138 height 23
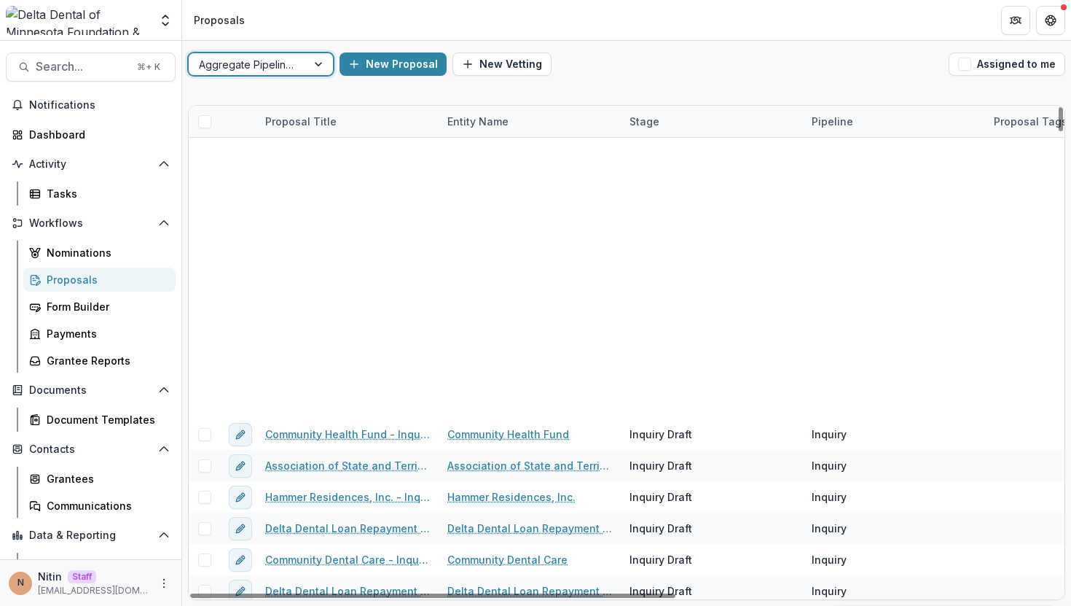
scroll to position [1002, 0]
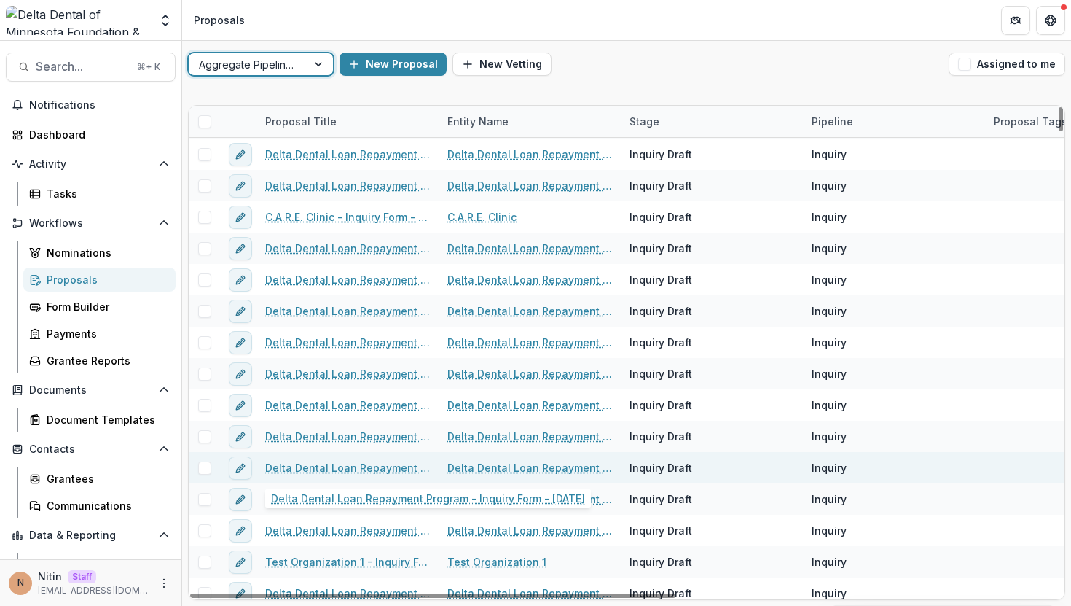
click at [318, 464] on link "Delta Dental Loan Repayment Program - Inquiry Form - 2015-12-05" at bounding box center [347, 467] width 165 height 15
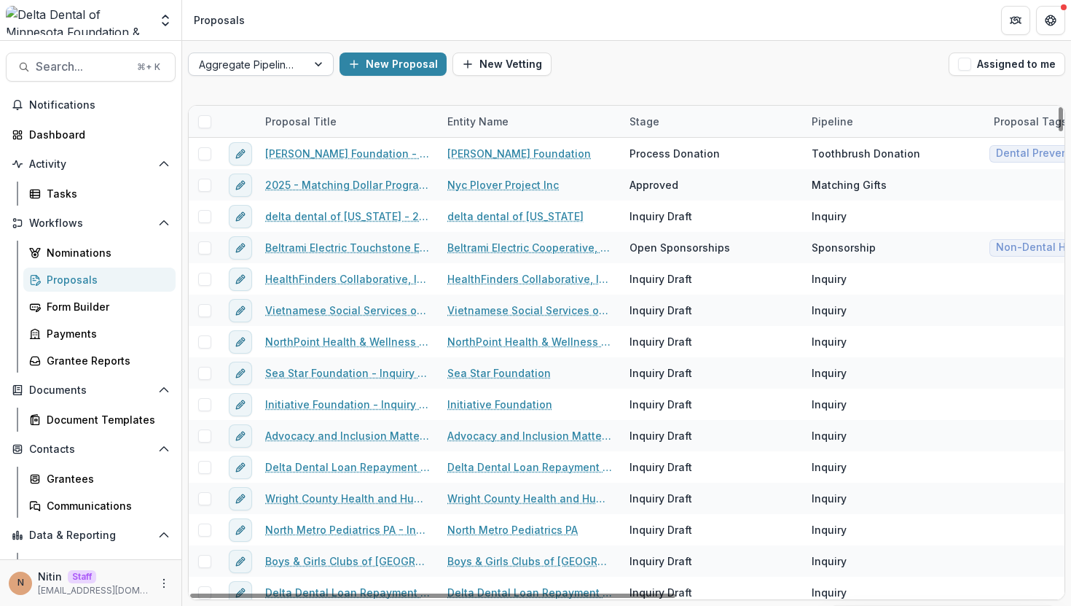
click at [303, 71] on div "Aggregate Pipelines" at bounding box center [248, 64] width 118 height 21
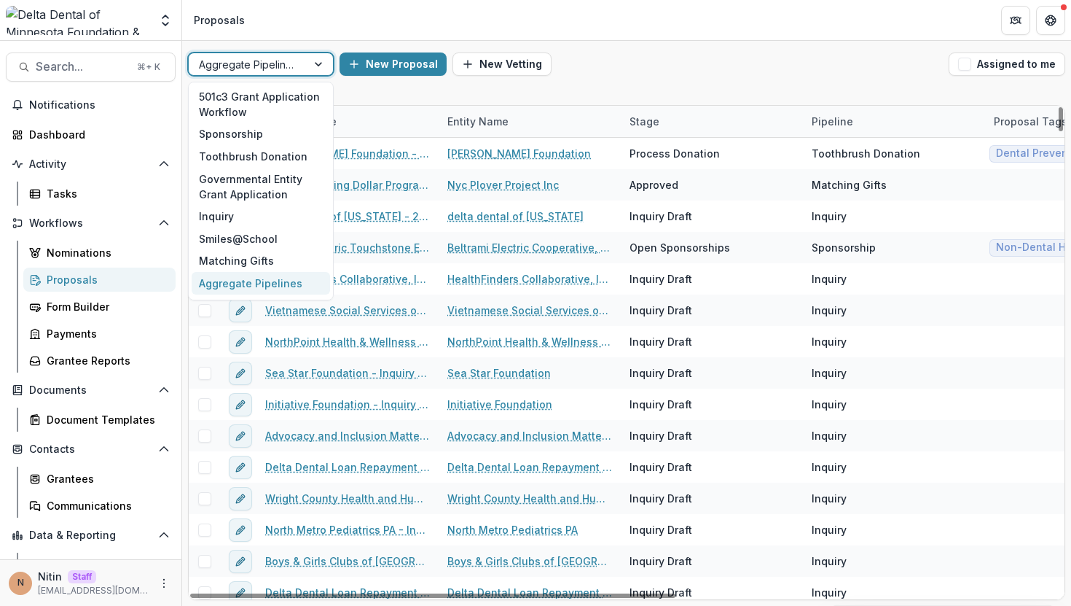
click at [303, 71] on div "Aggregate Pipelines" at bounding box center [248, 64] width 118 height 21
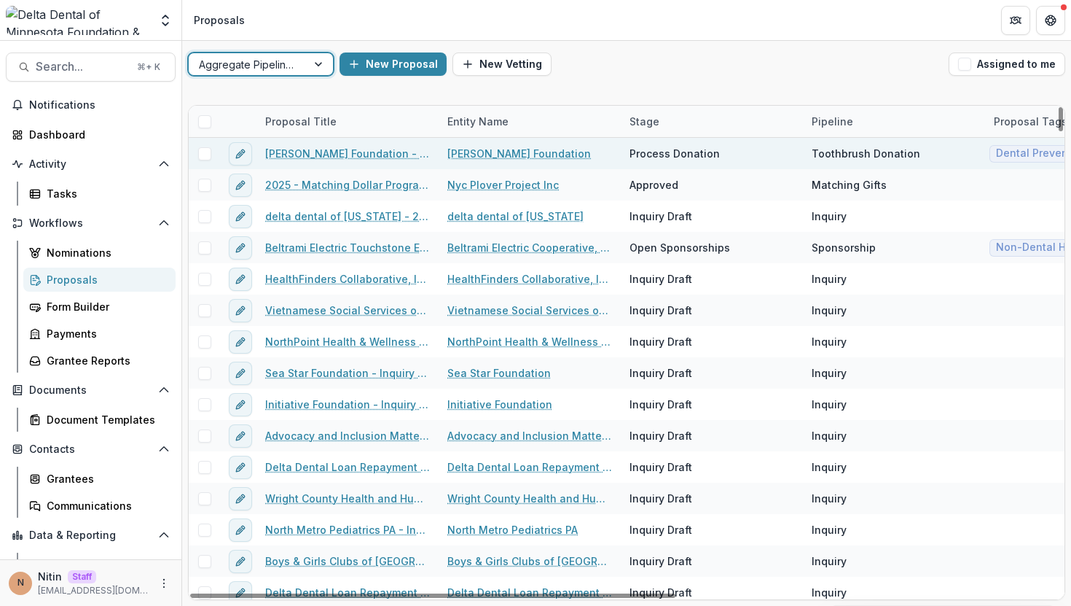
scroll to position [0, 7]
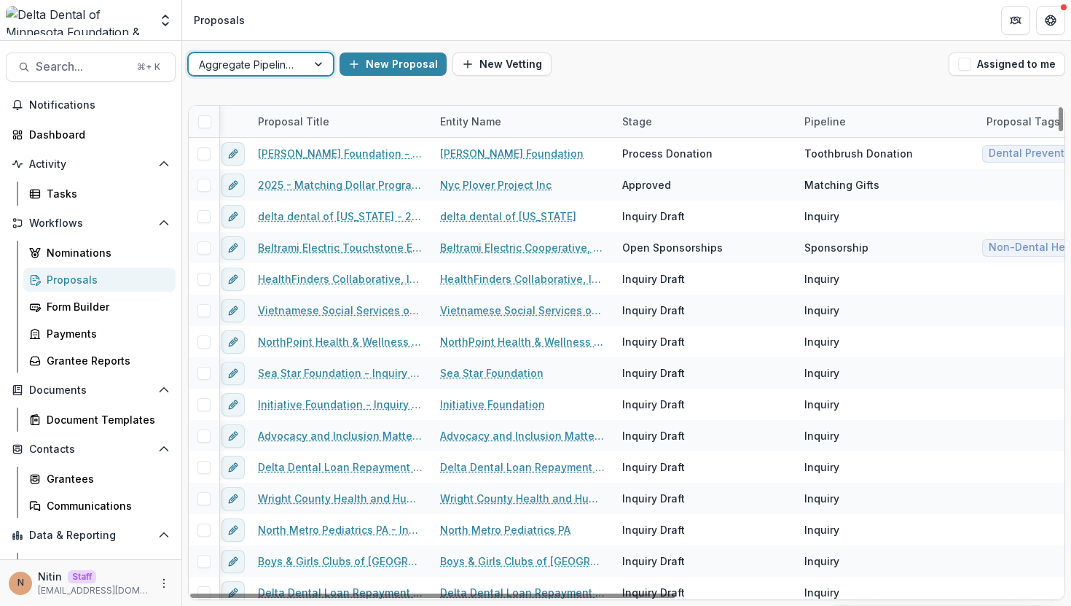
click at [824, 120] on div "Pipeline" at bounding box center [825, 121] width 59 height 15
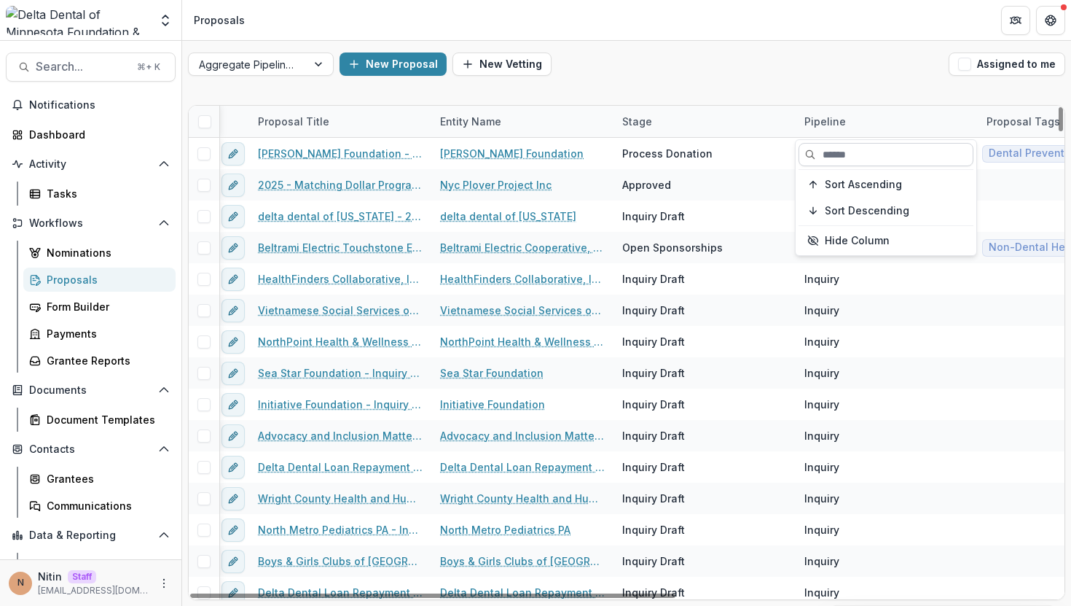
click at [824, 164] on input at bounding box center [886, 154] width 175 height 23
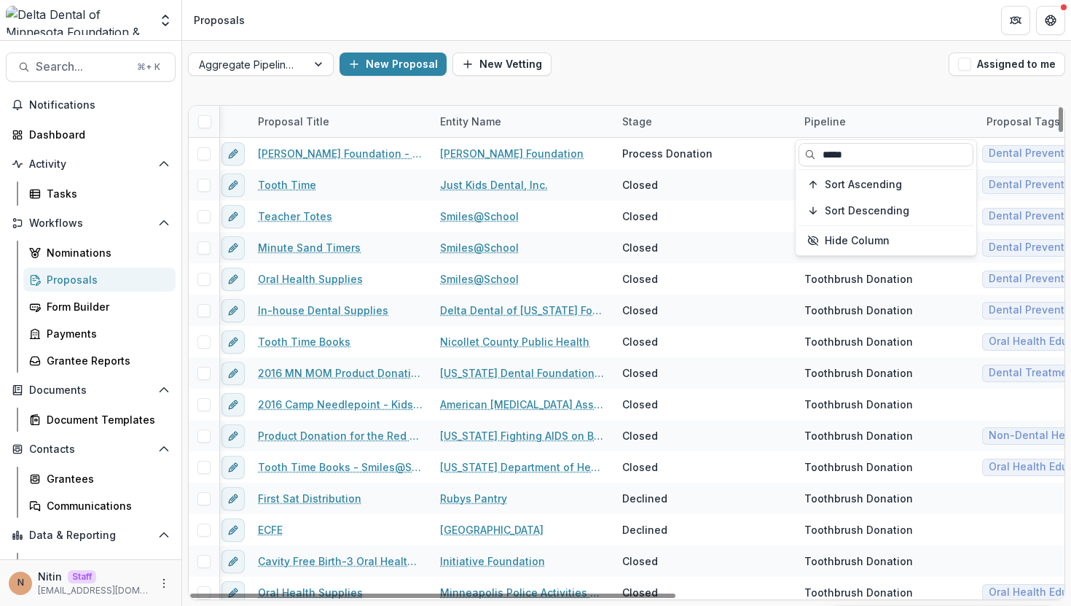
type input "*****"
click at [763, 57] on div "New Proposal New Vetting" at bounding box center [642, 63] width 604 height 23
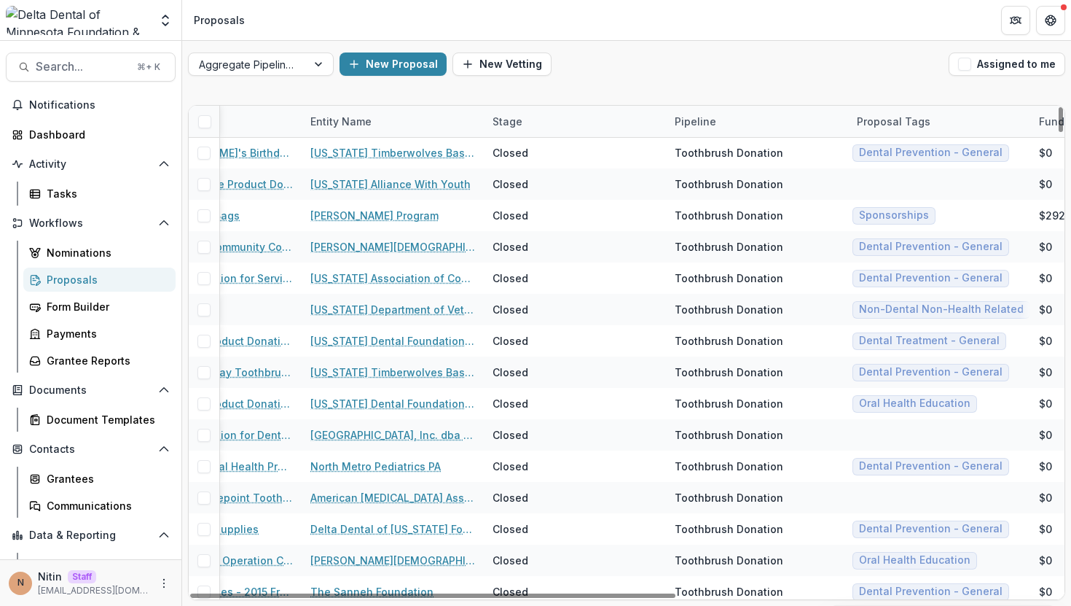
scroll to position [816, 0]
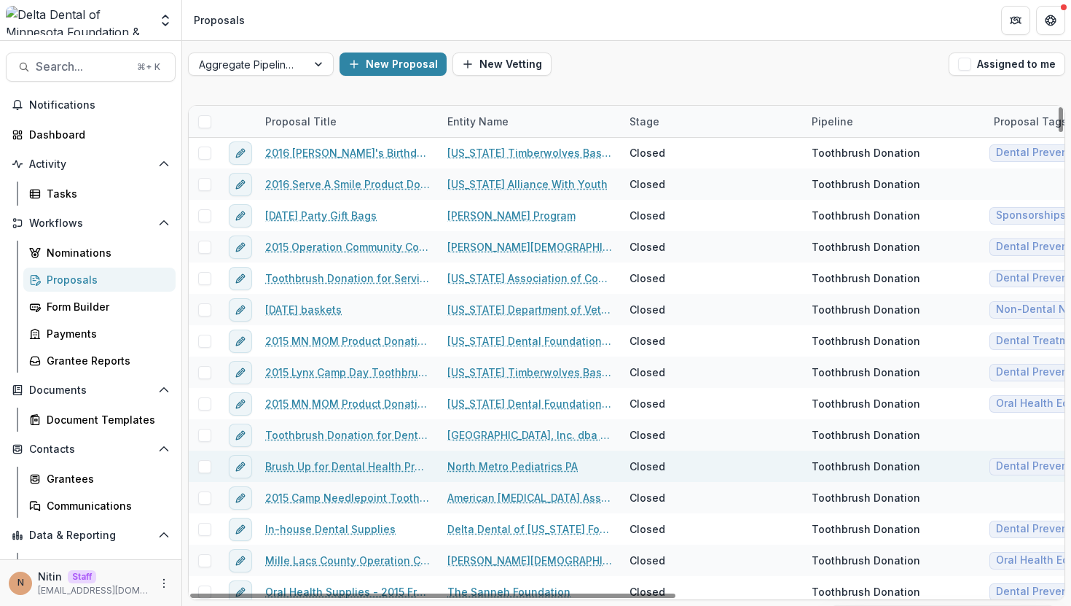
click at [360, 467] on link "Brush Up for Dental Health Product Donation" at bounding box center [347, 465] width 165 height 15
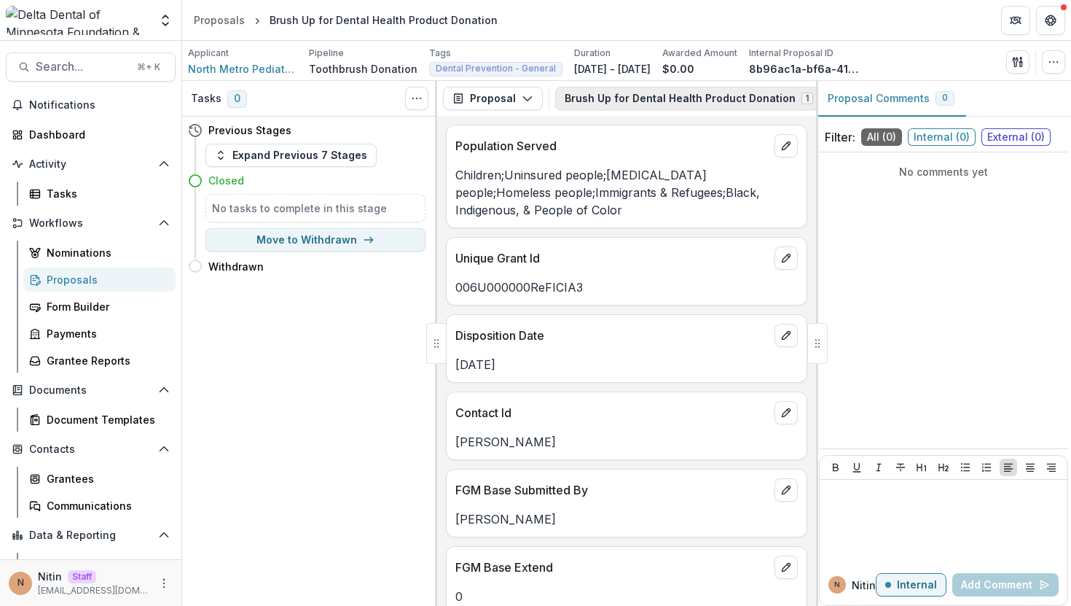
click at [641, 100] on button "Brush Up for Dental Health Product Donation 1" at bounding box center [697, 98] width 285 height 23
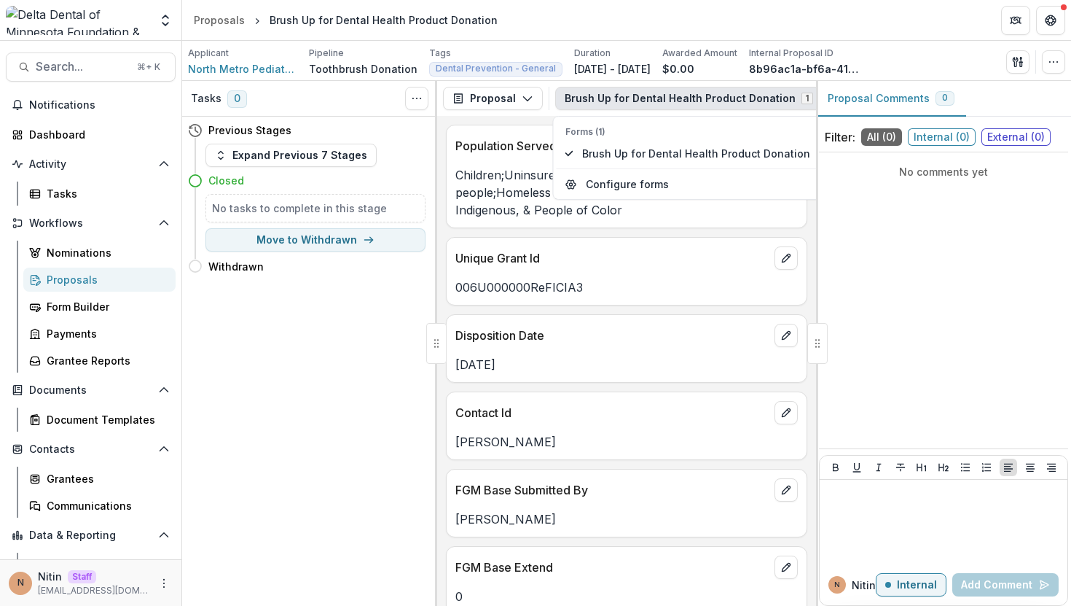
click at [641, 100] on button "Brush Up for Dental Health Product Donation 1" at bounding box center [697, 98] width 285 height 23
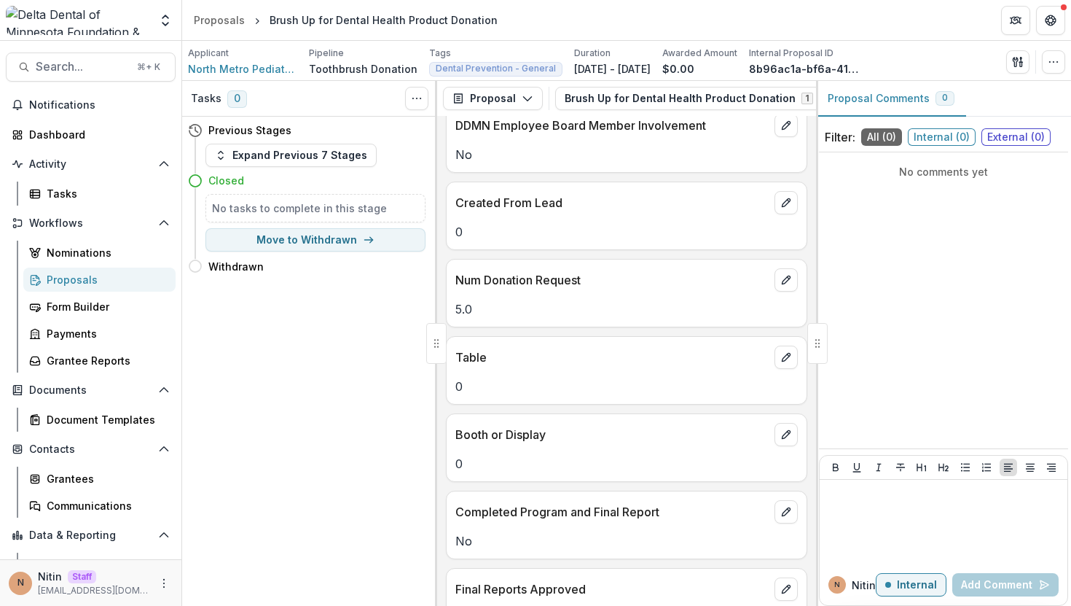
scroll to position [5669, 0]
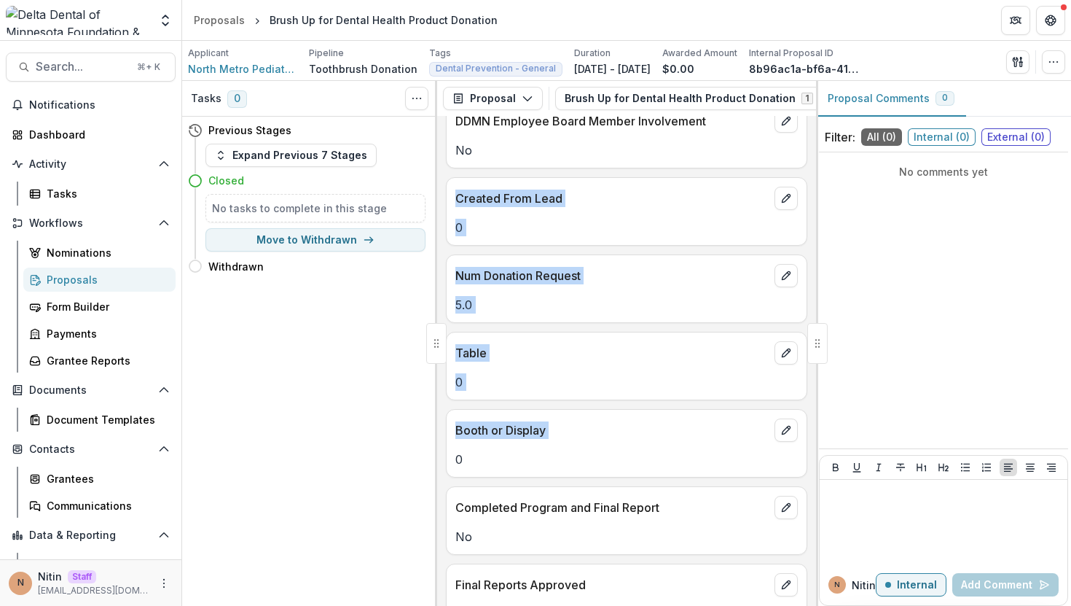
drag, startPoint x: 499, startPoint y: 434, endPoint x: 448, endPoint y: 179, distance: 259.5
click at [448, 179] on div "Population Served Children;Uninsured people;Low-income people;Homeless people;I…" at bounding box center [626, 361] width 379 height 490
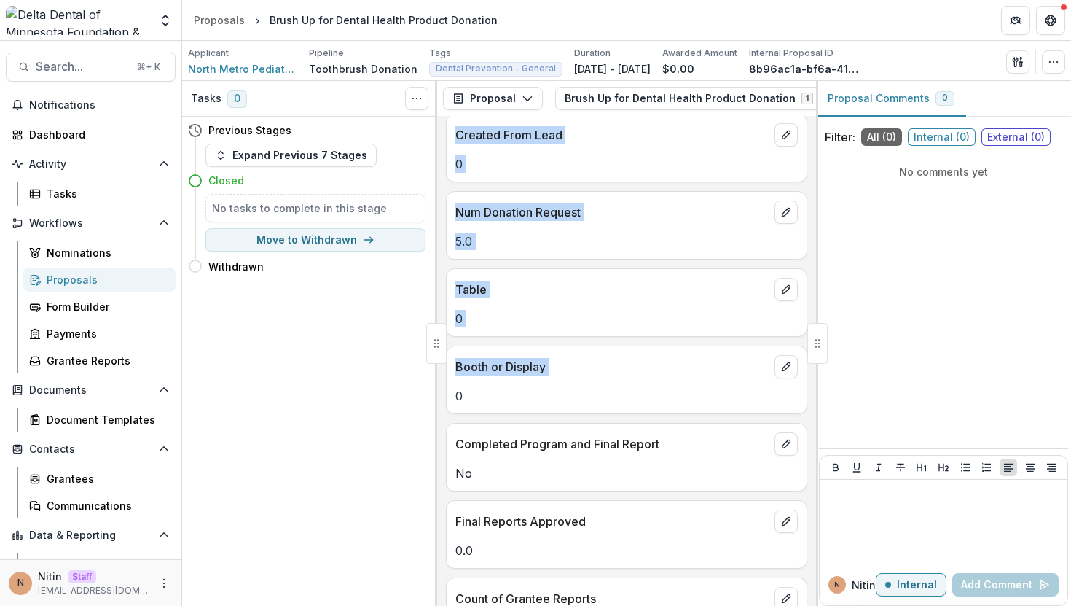
scroll to position [5729, 0]
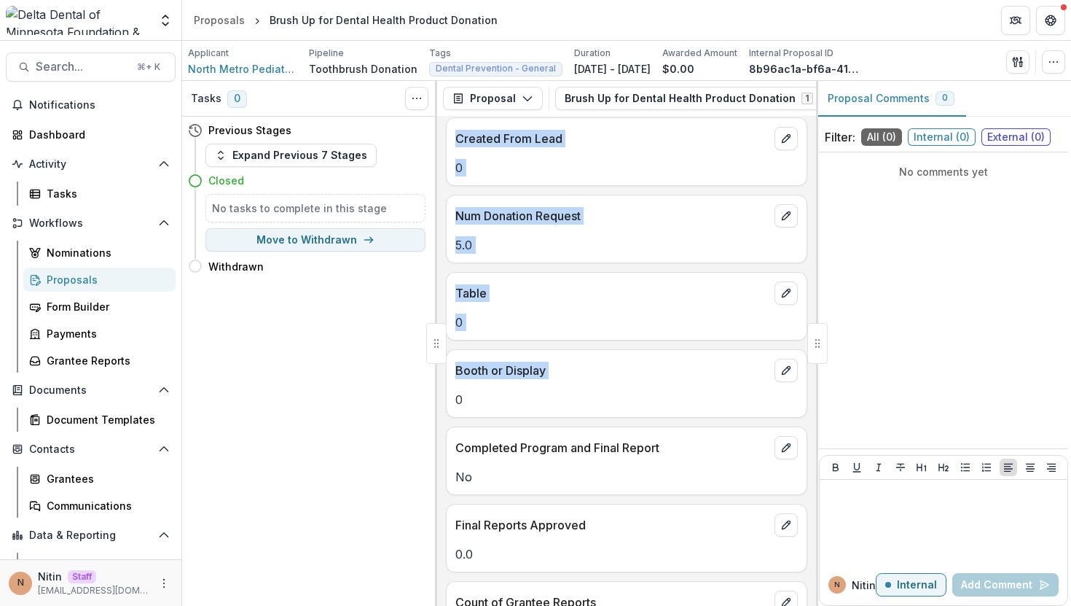
click at [450, 227] on div "5.0" at bounding box center [627, 240] width 360 height 26
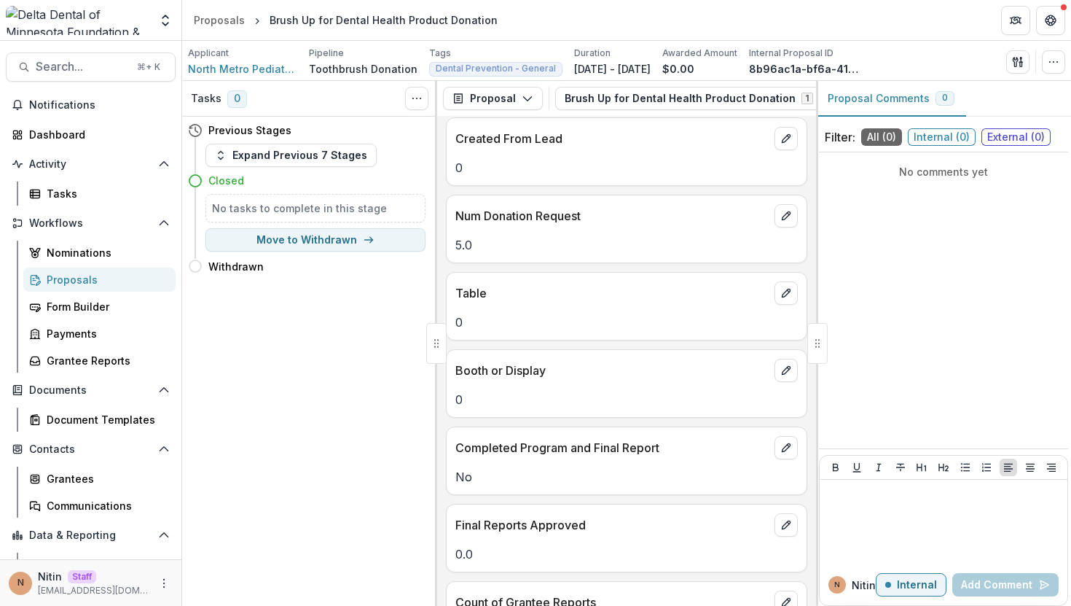
drag, startPoint x: 455, startPoint y: 226, endPoint x: 483, endPoint y: 226, distance: 28.4
click at [474, 236] on div "5.0" at bounding box center [627, 244] width 360 height 17
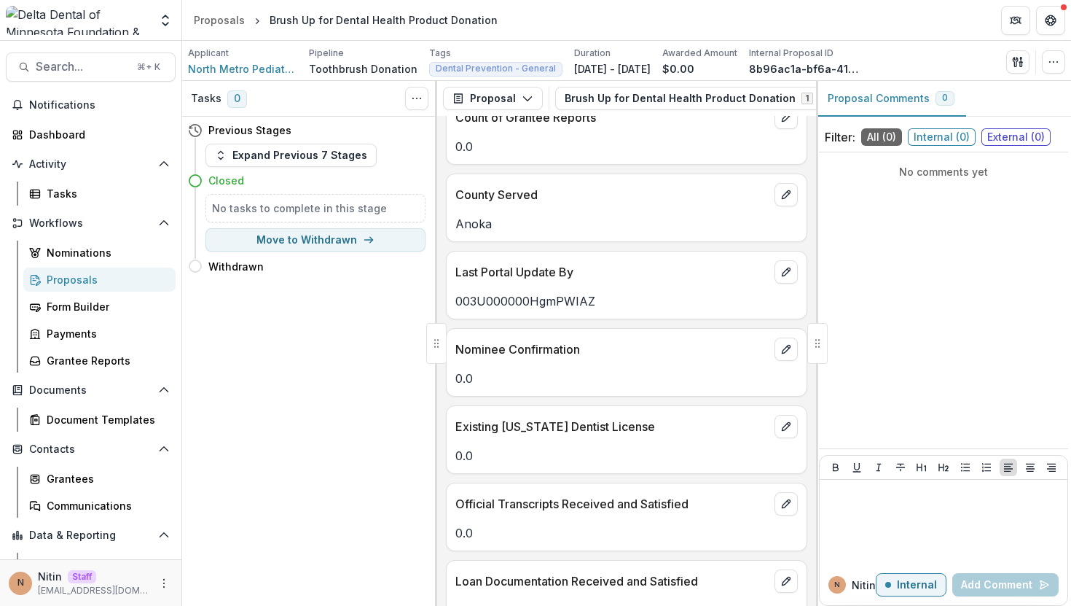
scroll to position [6462, 0]
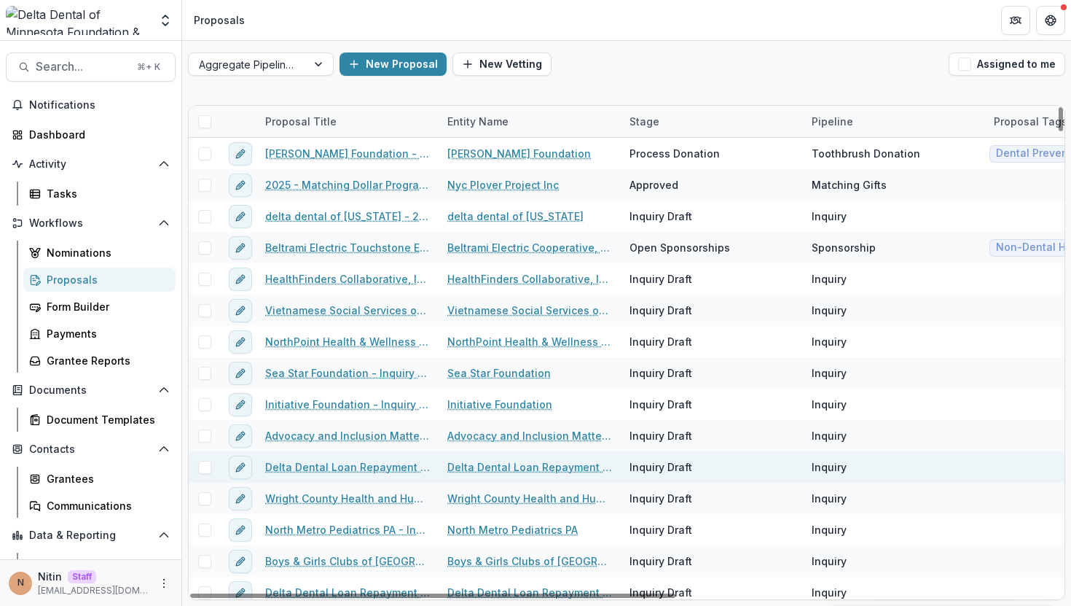
click at [316, 469] on link "Delta Dental Loan Repayment Program - Inquiry Form - 2016-04-12" at bounding box center [347, 466] width 165 height 15
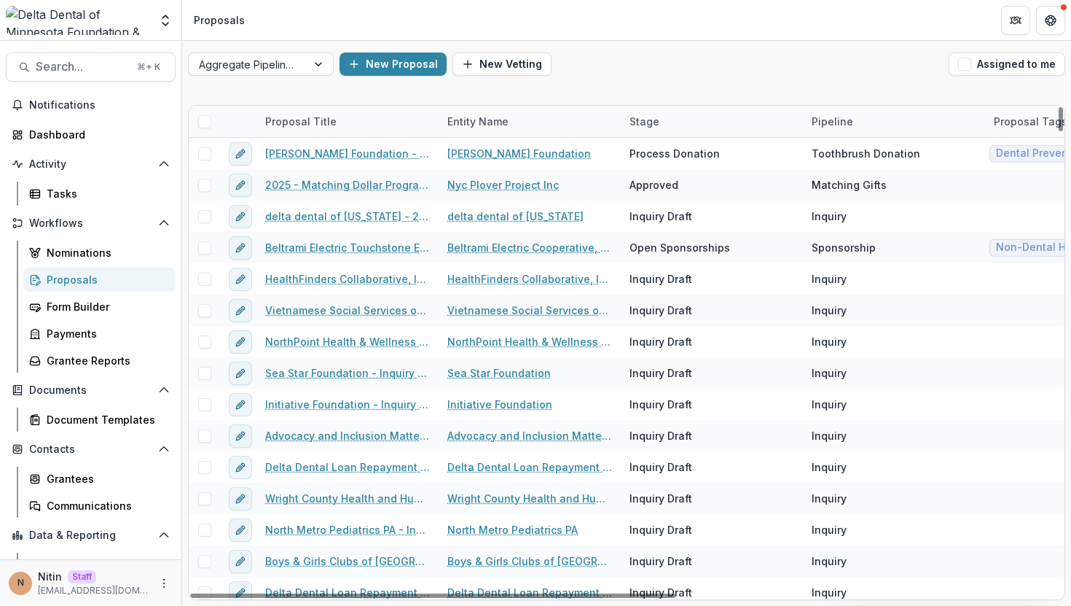
click at [846, 108] on div "Pipeline" at bounding box center [894, 121] width 182 height 31
click at [843, 161] on input at bounding box center [893, 154] width 175 height 23
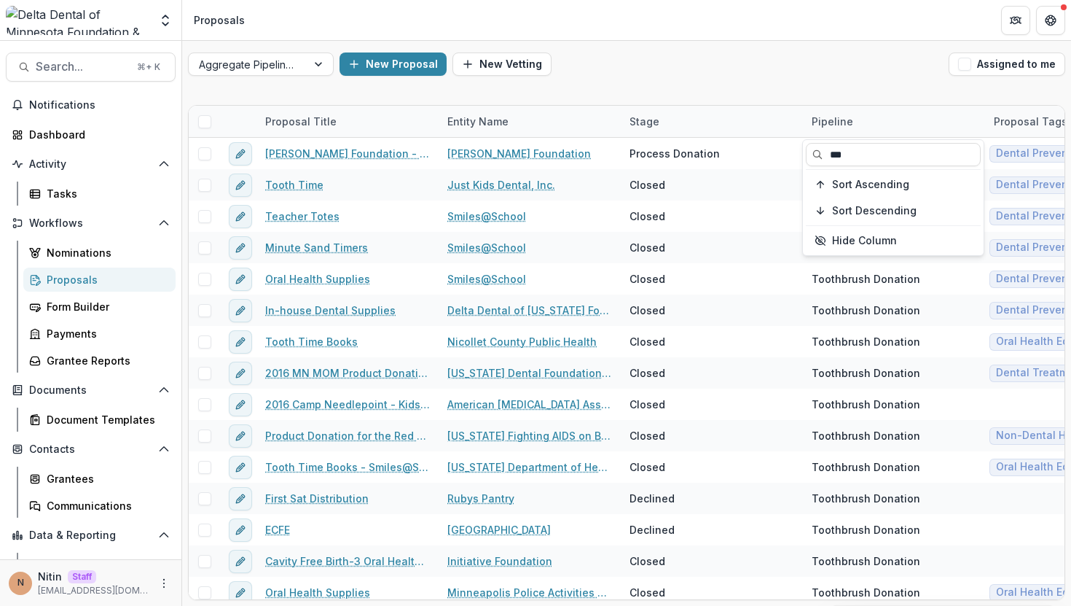
type input "***"
click at [821, 90] on div "Aggregate Pipelines New Proposal New Vetting Assigned to me Proposal Title Enti…" at bounding box center [626, 323] width 889 height 565
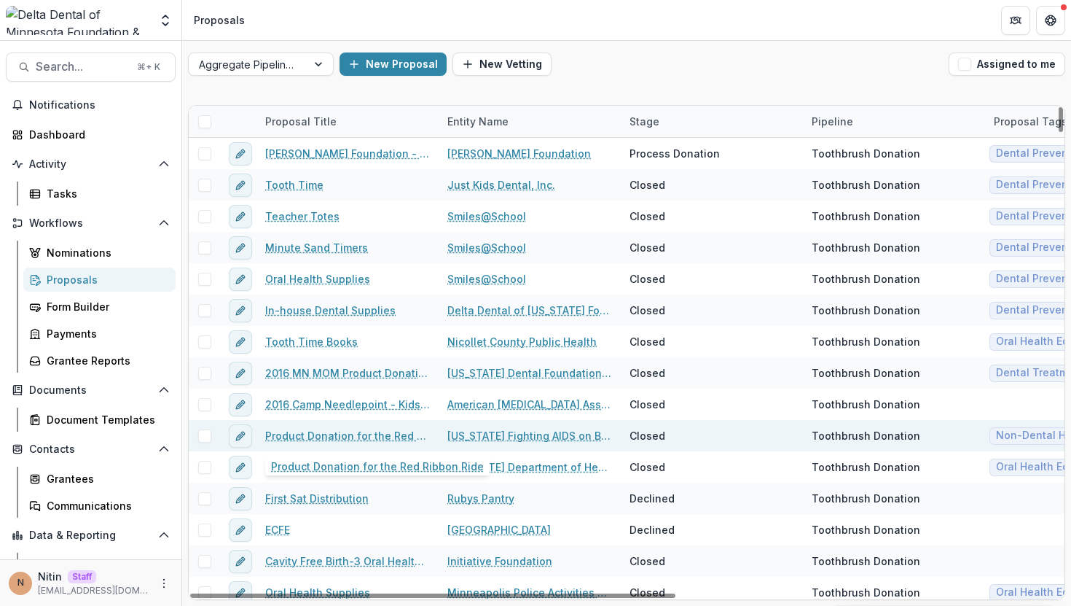
click at [314, 431] on link "Product Donation for the Red Ribbon Ride" at bounding box center [347, 435] width 165 height 15
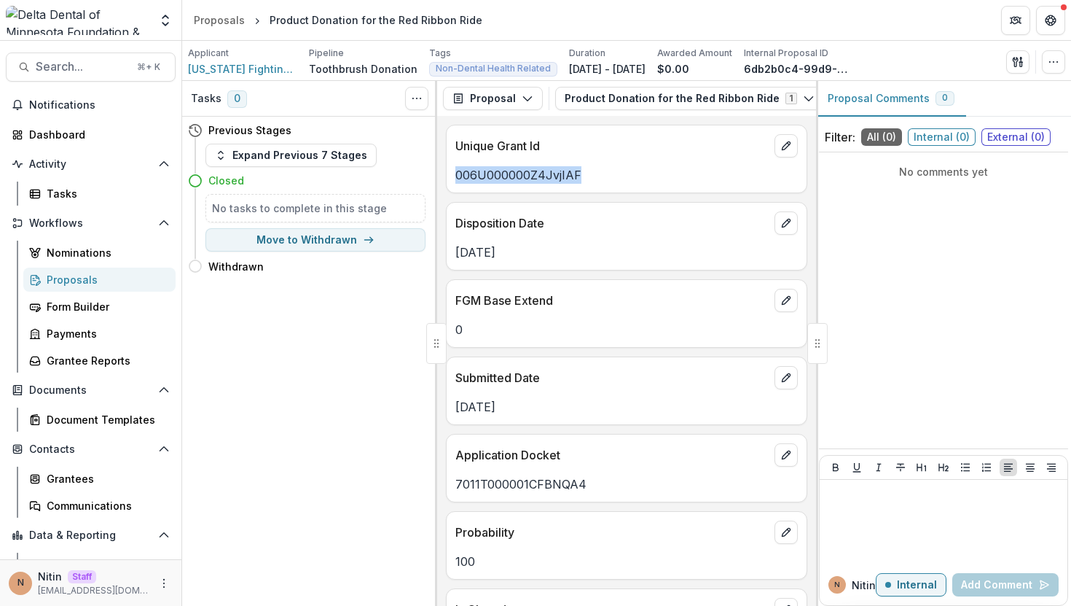
drag, startPoint x: 456, startPoint y: 179, endPoint x: 628, endPoint y: 179, distance: 172.0
click at [628, 179] on p "006U000000Z4JvjIAF" at bounding box center [627, 174] width 343 height 17
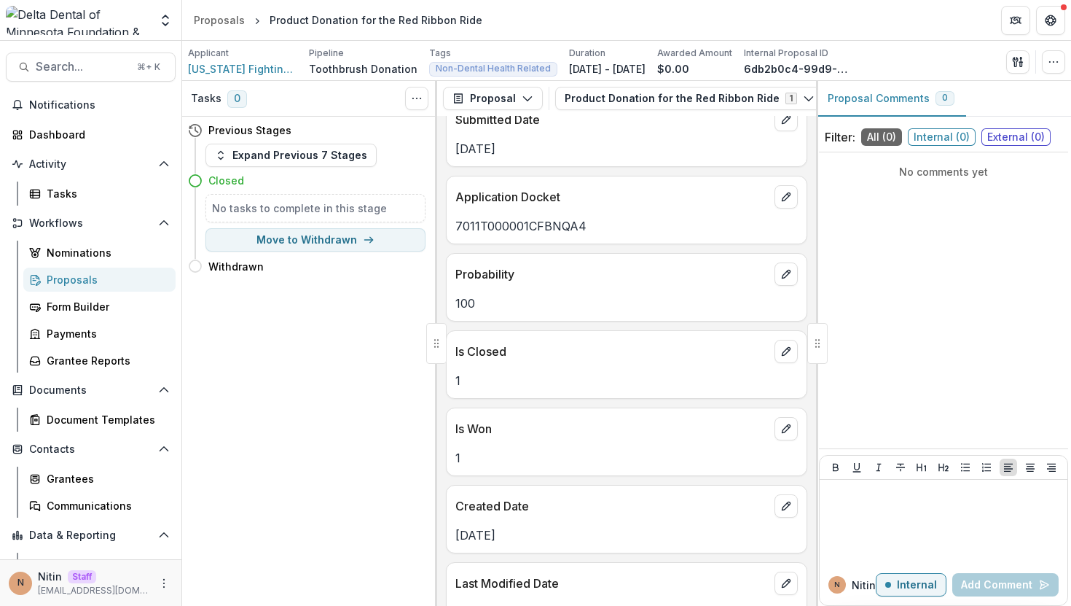
scroll to position [262, 0]
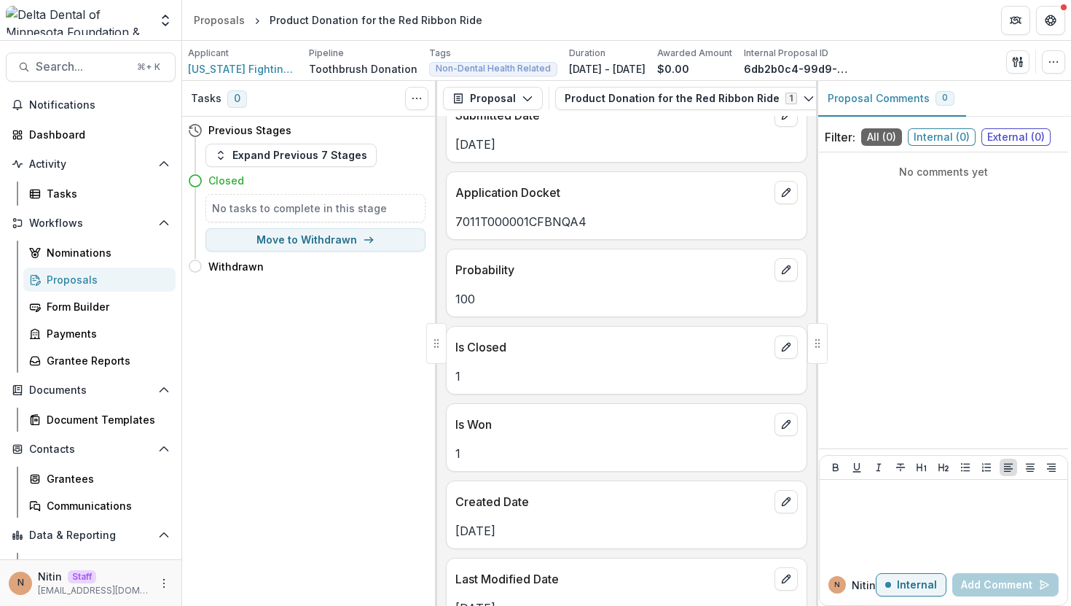
click at [502, 273] on p "Probability" at bounding box center [612, 269] width 313 height 17
click at [786, 275] on icon "edit" at bounding box center [787, 270] width 12 height 12
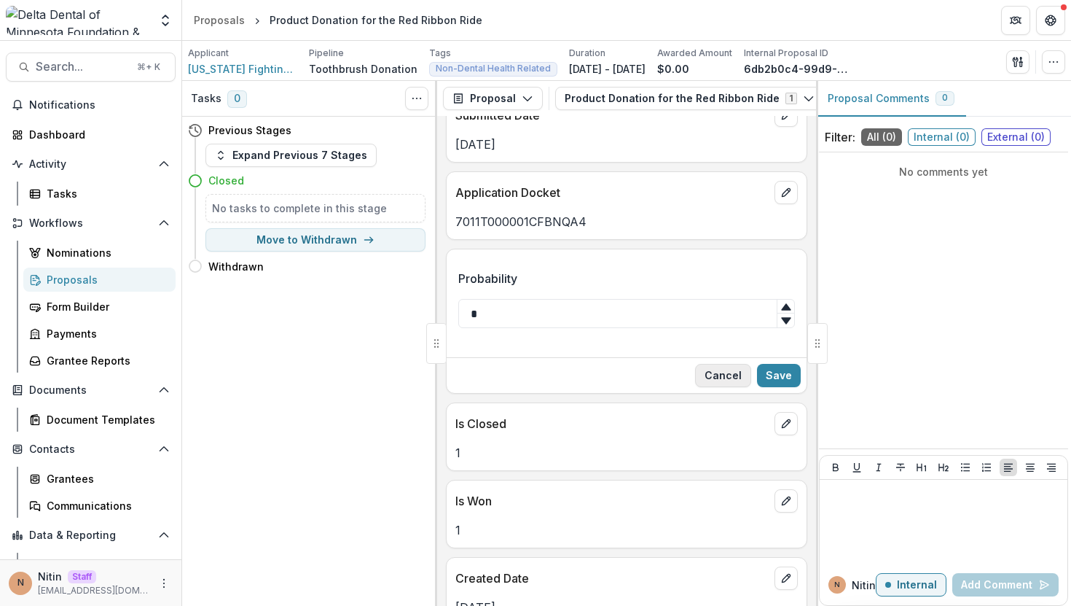
click at [724, 376] on button "Cancel" at bounding box center [723, 375] width 56 height 23
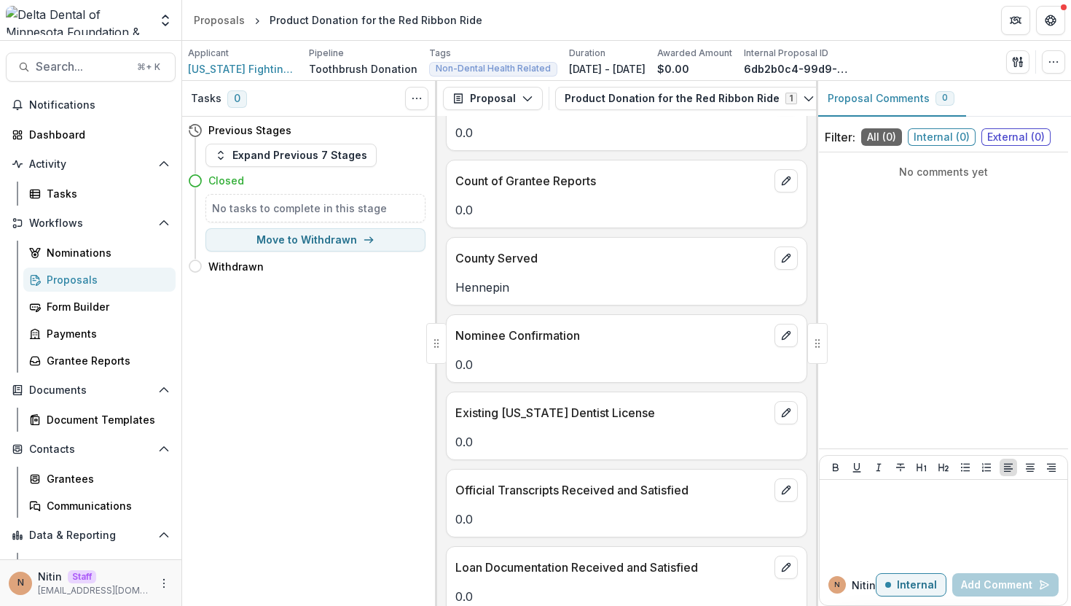
scroll to position [2458, 0]
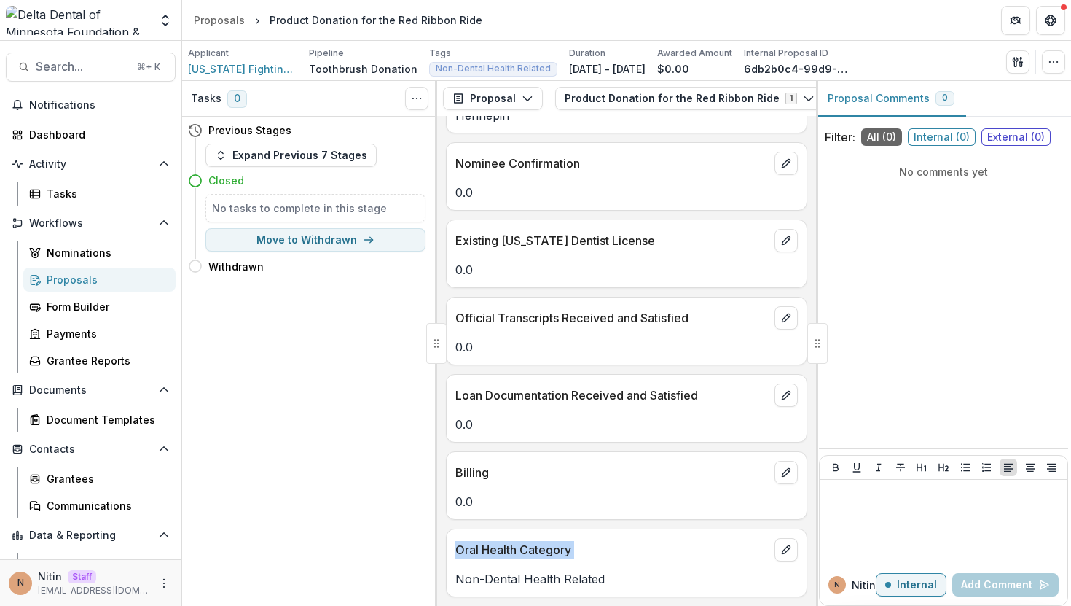
drag, startPoint x: 464, startPoint y: 547, endPoint x: 639, endPoint y: 564, distance: 176.5
click at [639, 564] on div "Oral Health Category Non-Dental Health Related" at bounding box center [627, 562] width 362 height 69
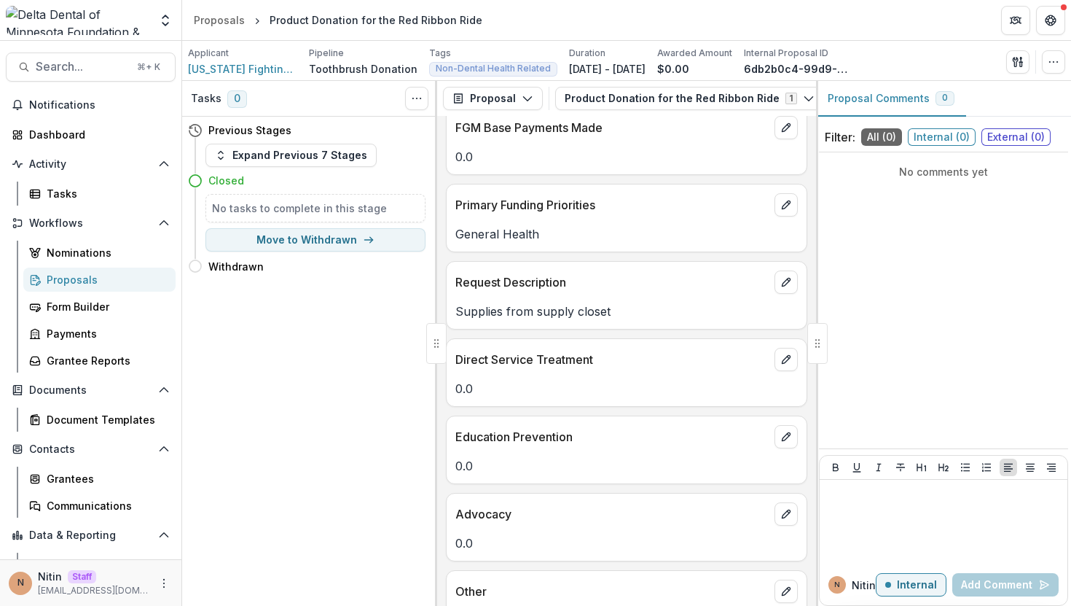
scroll to position [1232, 0]
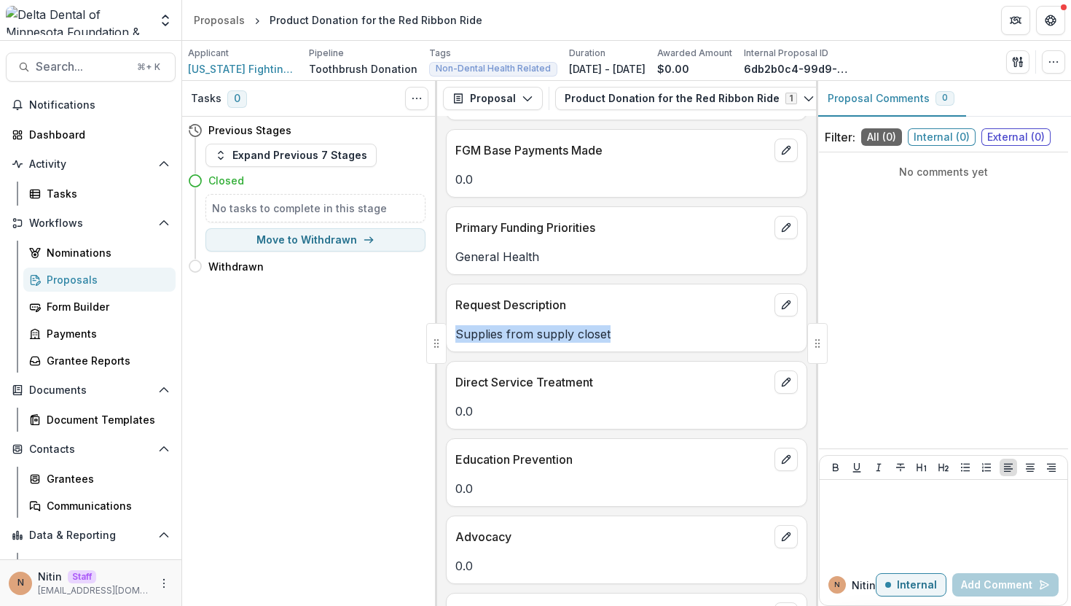
drag, startPoint x: 482, startPoint y: 335, endPoint x: 679, endPoint y: 335, distance: 196.8
click at [679, 335] on div "Supplies from supply closet" at bounding box center [627, 333] width 360 height 17
click at [679, 335] on p "Supplies from supply closet" at bounding box center [627, 333] width 343 height 17
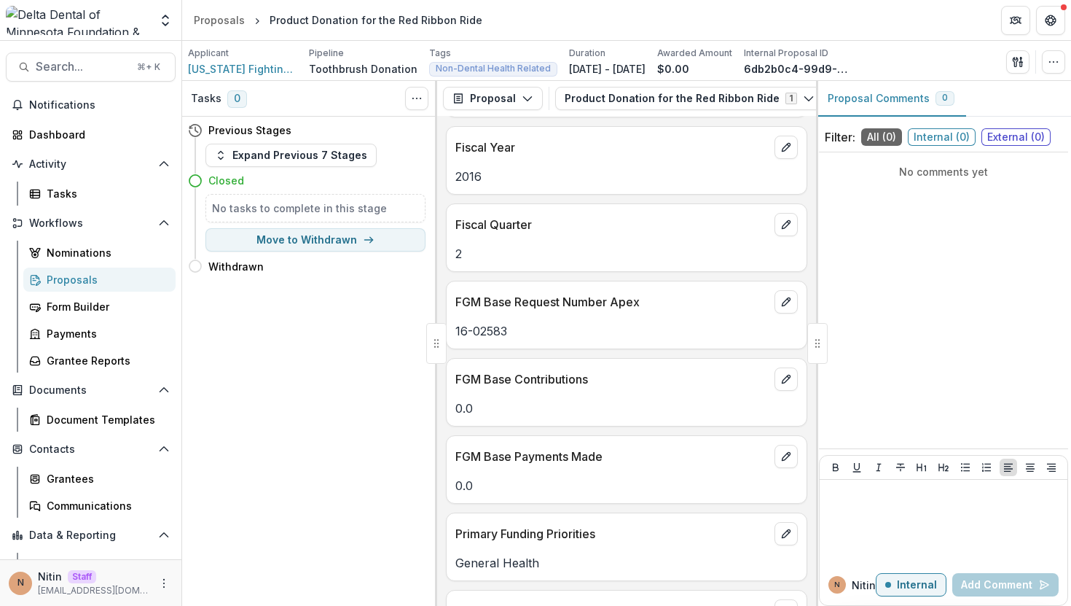
scroll to position [925, 0]
drag, startPoint x: 453, startPoint y: 301, endPoint x: 706, endPoint y: 339, distance: 255.8
click at [706, 339] on div "FGM Base Request Number Apex 16-02583" at bounding box center [627, 315] width 362 height 69
click at [706, 339] on p "16-02583" at bounding box center [627, 331] width 343 height 17
drag, startPoint x: 506, startPoint y: 341, endPoint x: 450, endPoint y: 341, distance: 56.1
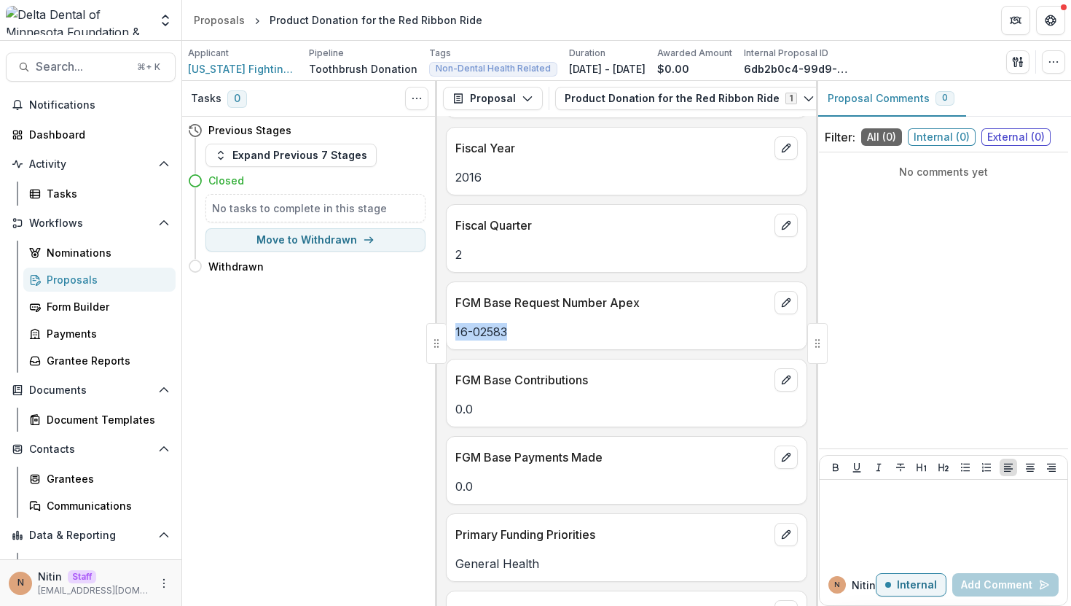
click at [450, 340] on div "16-02583" at bounding box center [627, 331] width 360 height 17
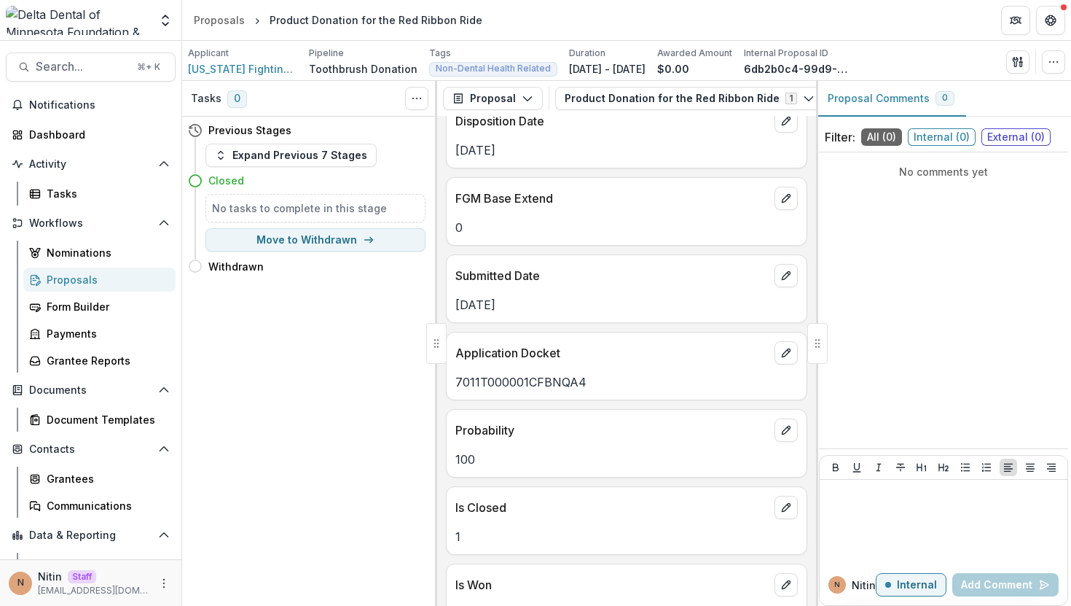
scroll to position [0, 0]
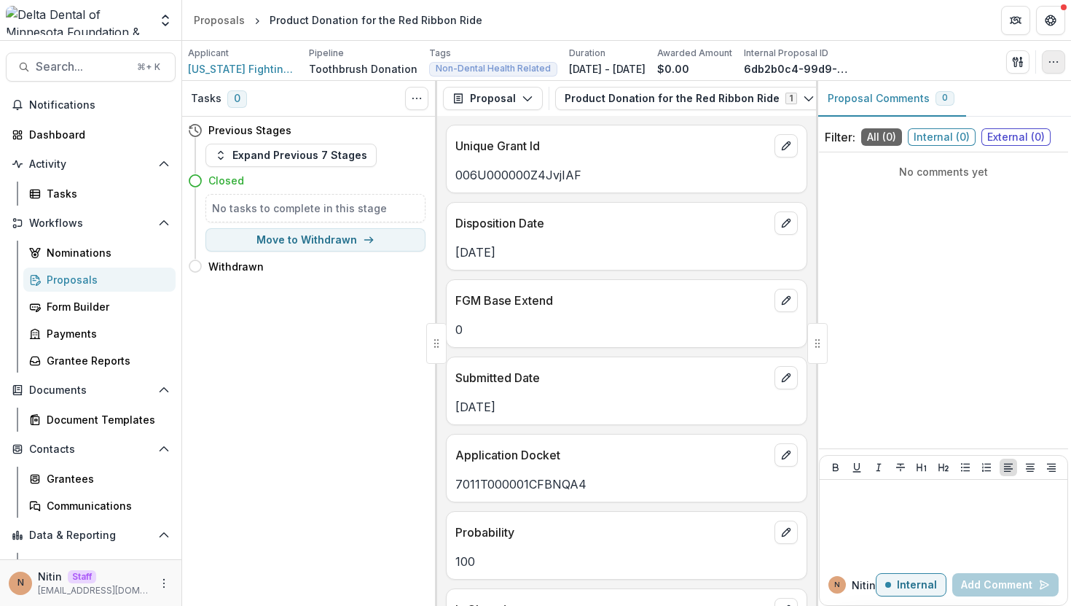
click at [1051, 61] on icon "button" at bounding box center [1054, 62] width 12 height 12
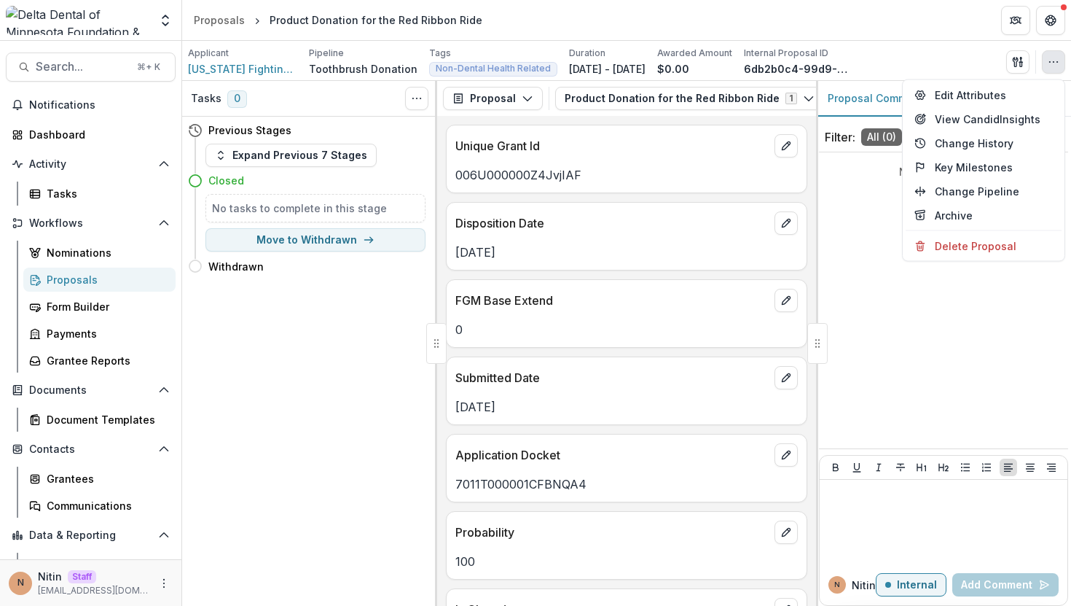
click at [1051, 61] on icon "button" at bounding box center [1054, 62] width 12 height 12
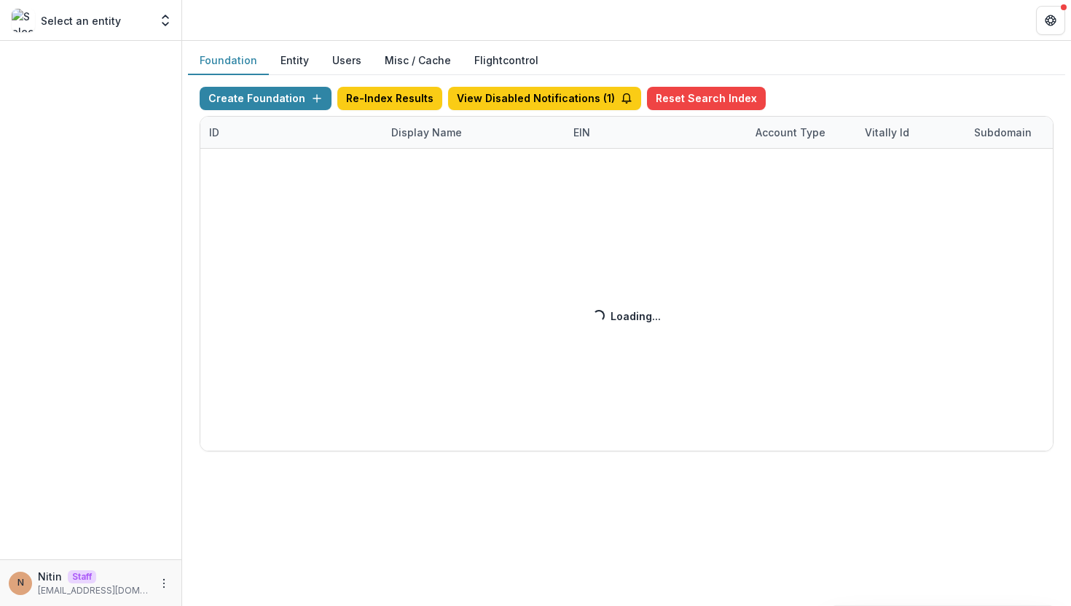
click at [445, 128] on div "Create Foundation Re-Index Results View Disabled Notifications ( 1 ) Reset Sear…" at bounding box center [627, 269] width 854 height 364
click at [429, 133] on div "Create Foundation Re-Index Results View Disabled Notifications ( 1 ) Reset Sear…" at bounding box center [627, 269] width 854 height 364
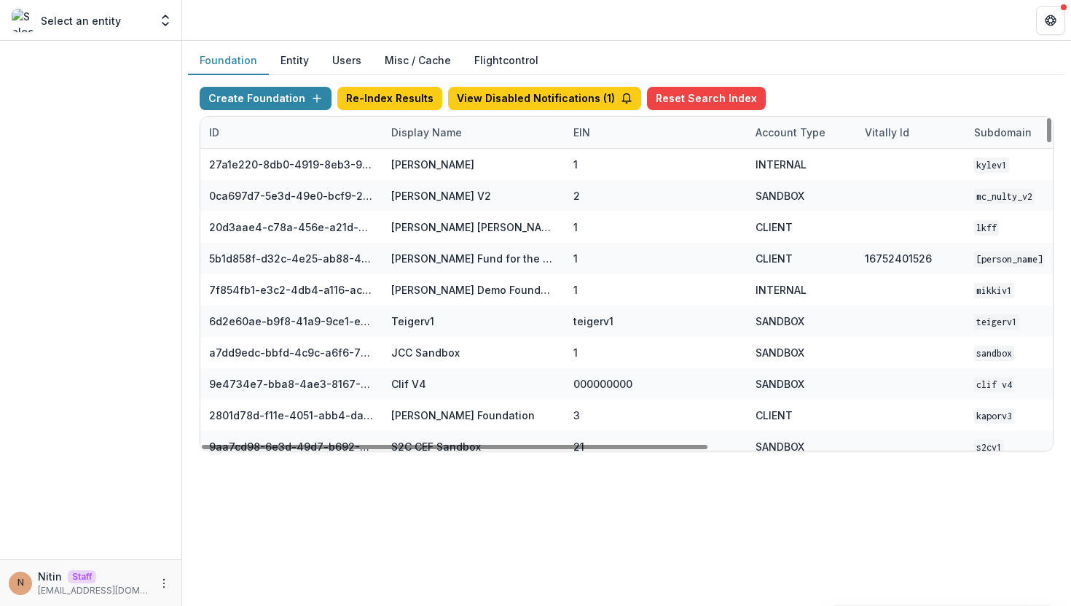
click at [429, 133] on div "Display Name" at bounding box center [427, 132] width 88 height 15
click at [434, 166] on input at bounding box center [473, 165] width 175 height 23
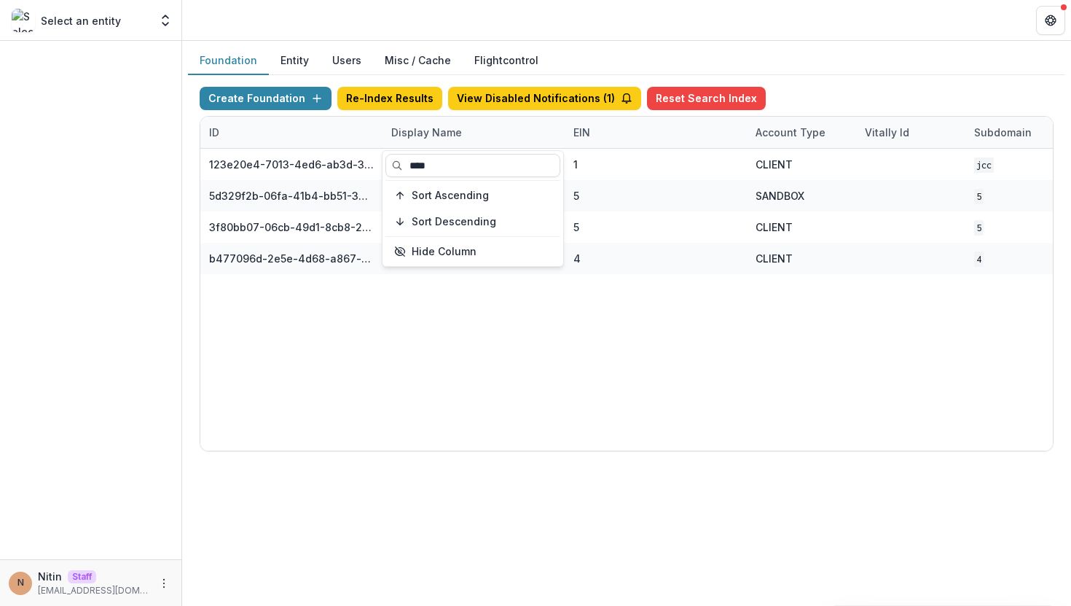
type input "****"
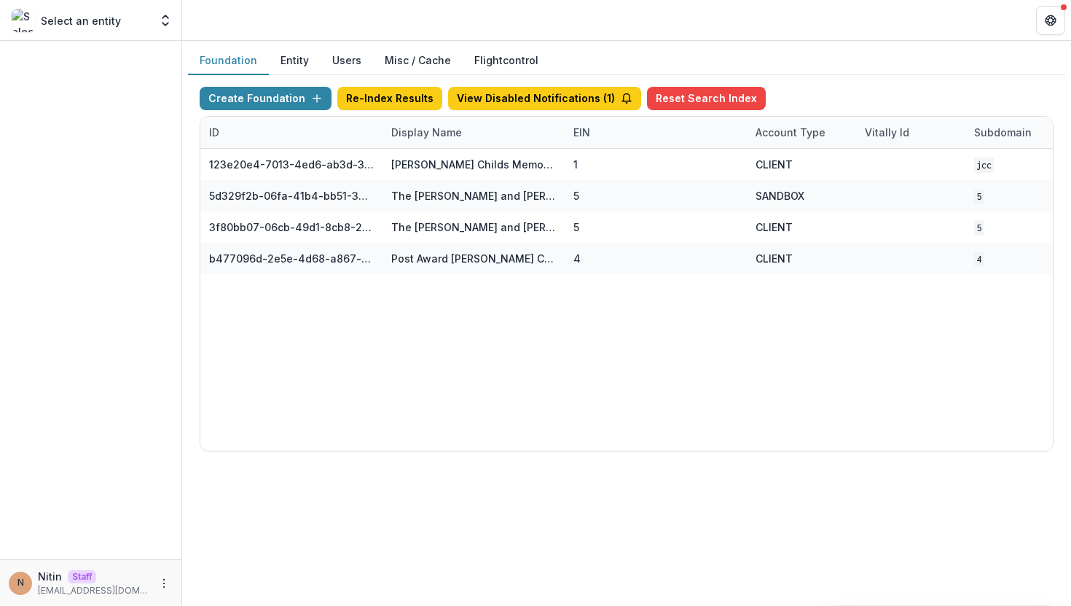
click at [418, 415] on div "123e20e4-7013-4ed6-ab3d-37a1d4e2f345 [PERSON_NAME] Childs Memorial Fund for Med…" at bounding box center [910, 300] width 1421 height 302
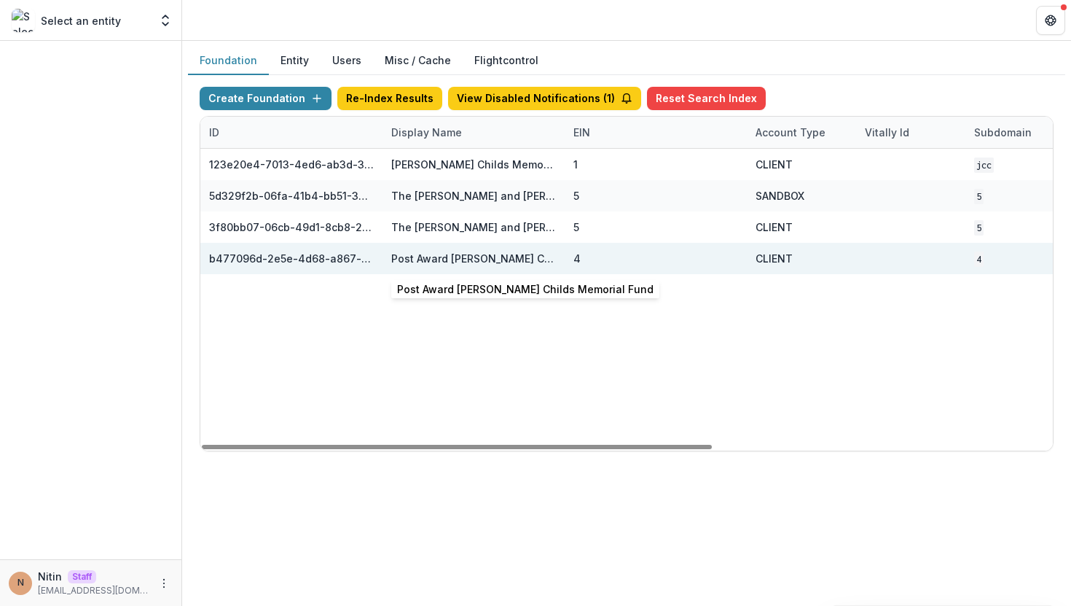
scroll to position [0, 569]
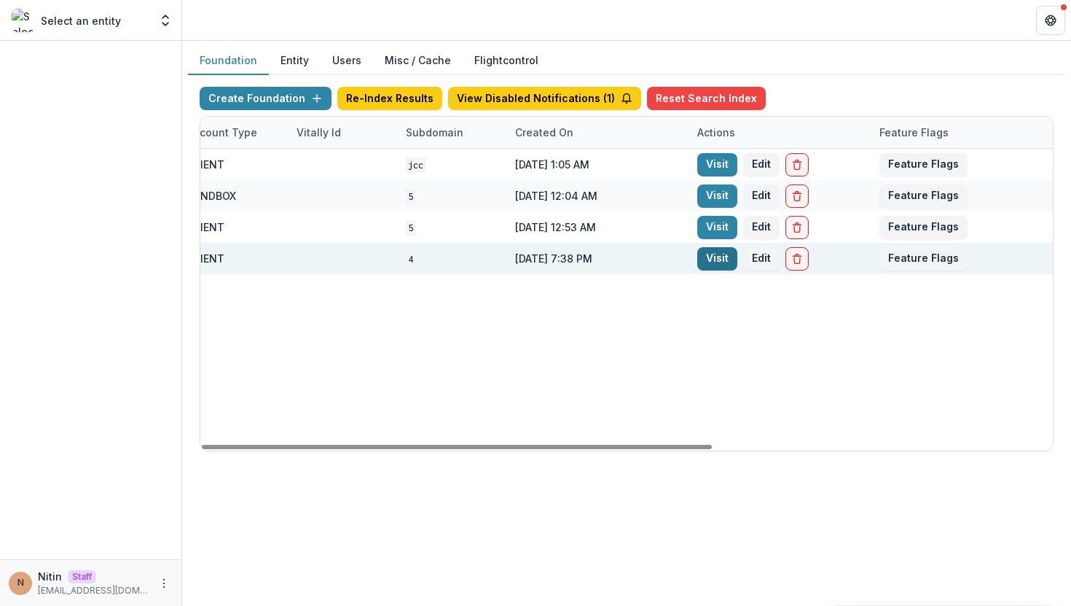
click at [719, 257] on link "Visit" at bounding box center [718, 258] width 40 height 23
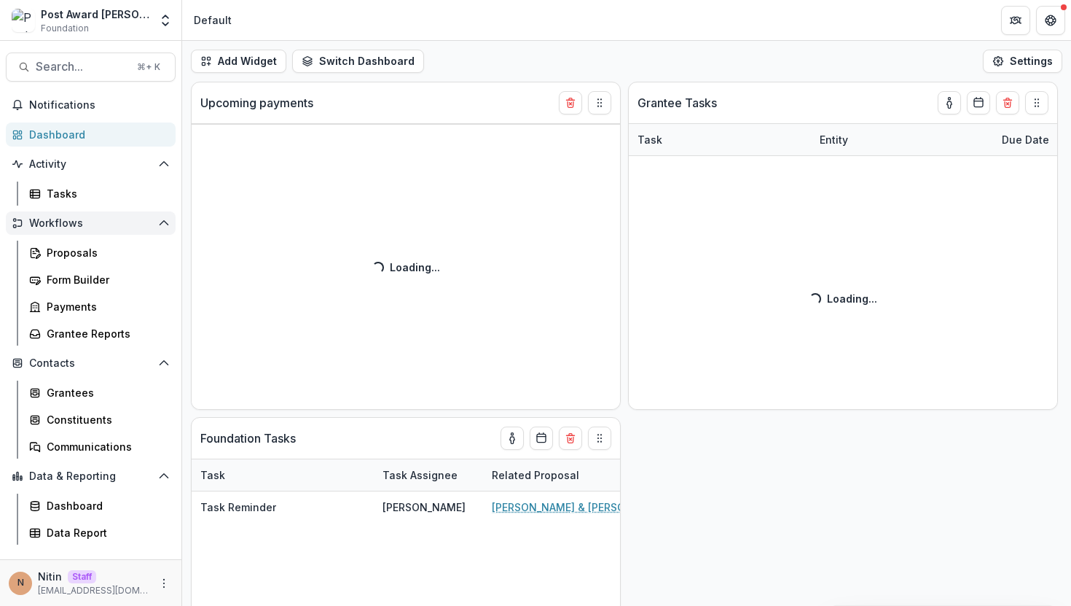
select select "******"
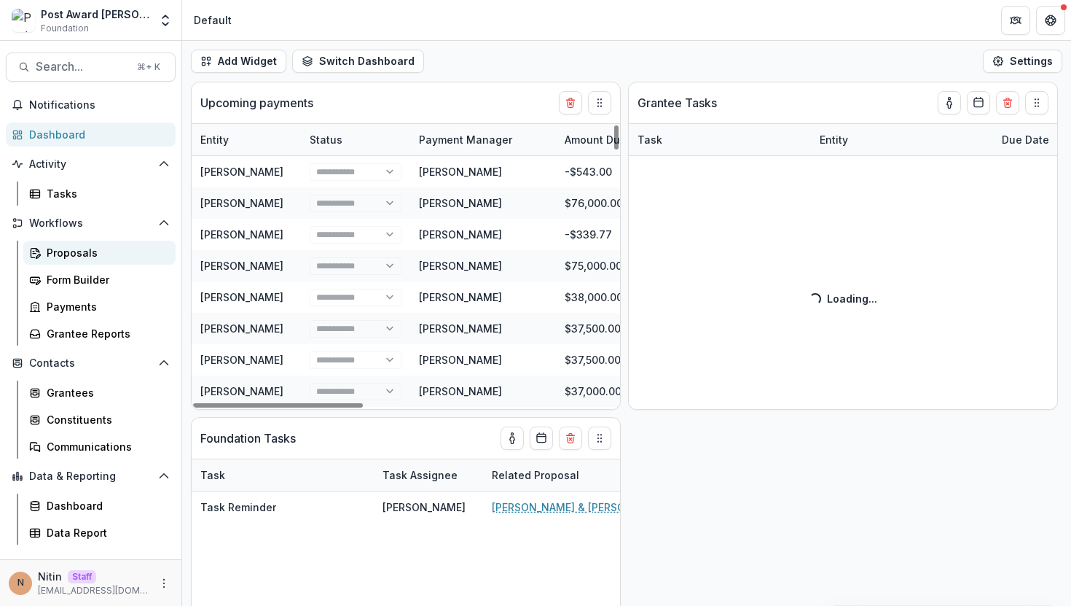
click at [93, 252] on div "Proposals" at bounding box center [105, 252] width 117 height 15
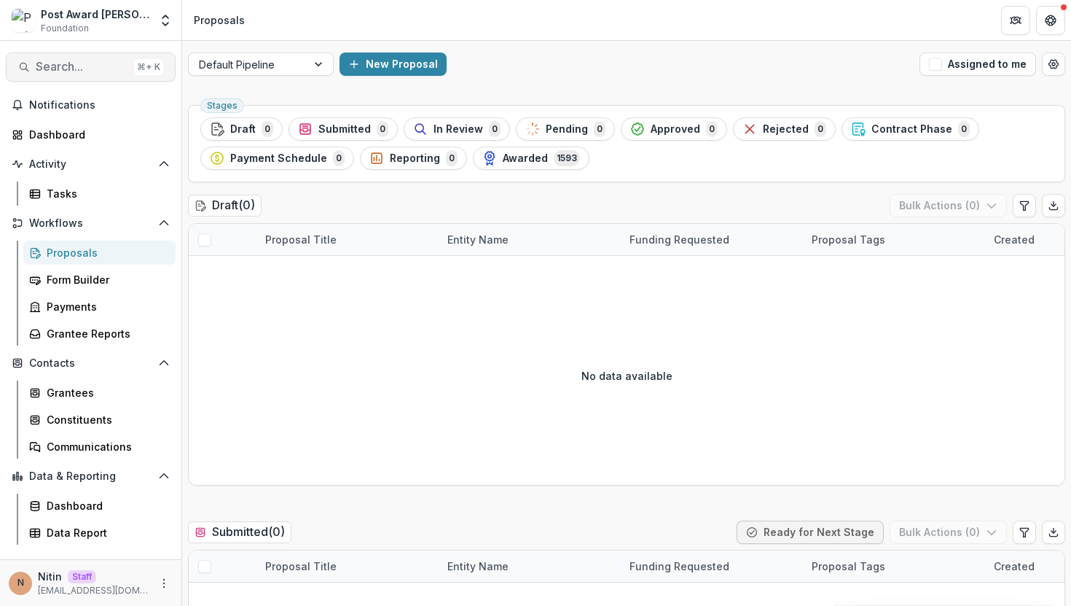
click at [112, 77] on button "Search... ⌘ + K" at bounding box center [91, 66] width 170 height 29
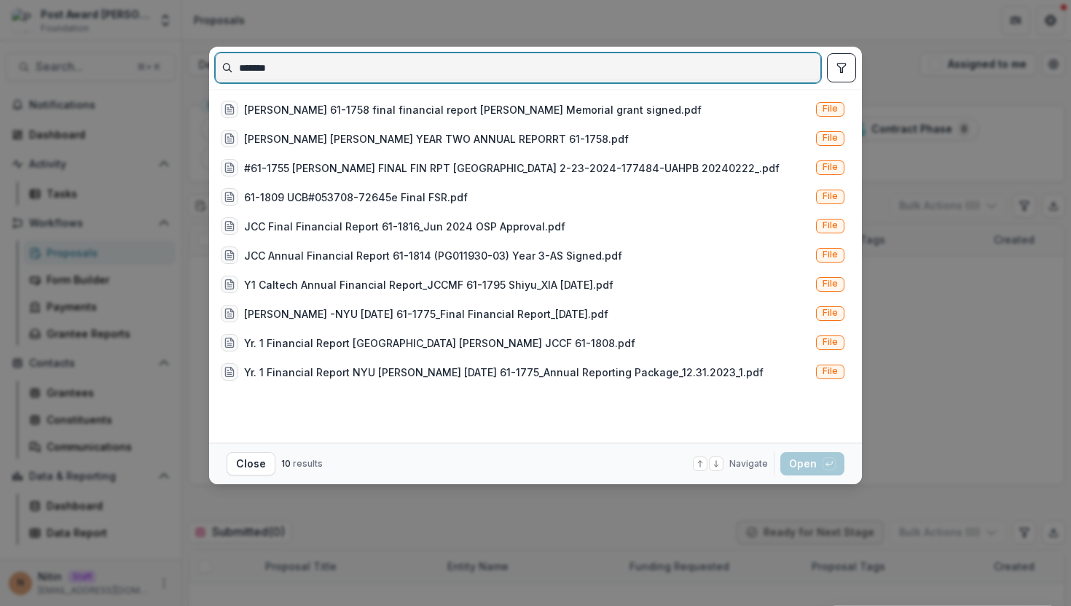
paste input "**********"
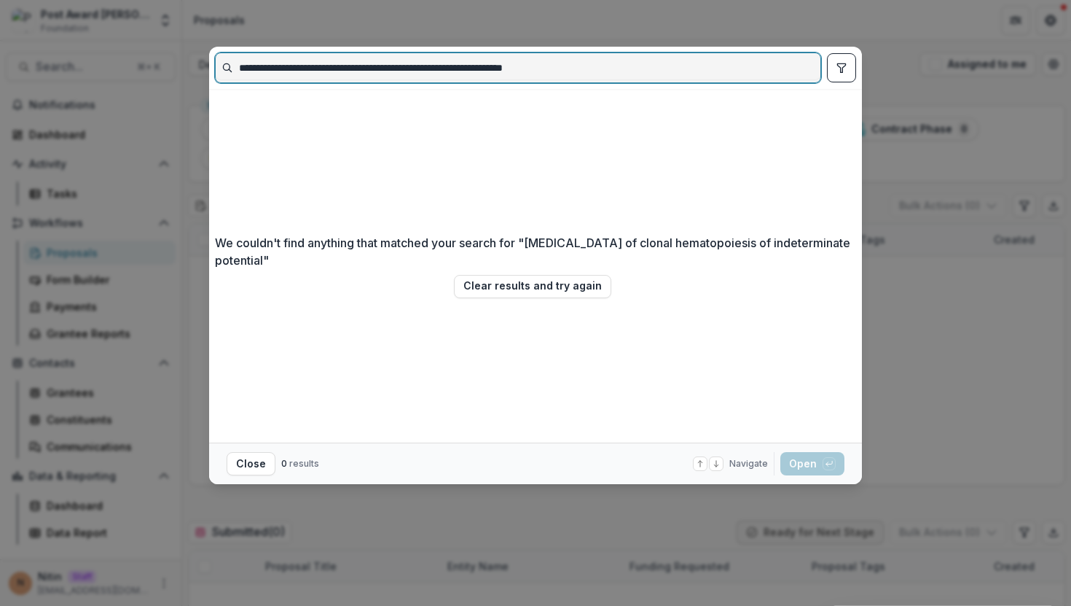
click at [336, 63] on input "**********" at bounding box center [518, 67] width 605 height 23
paste input
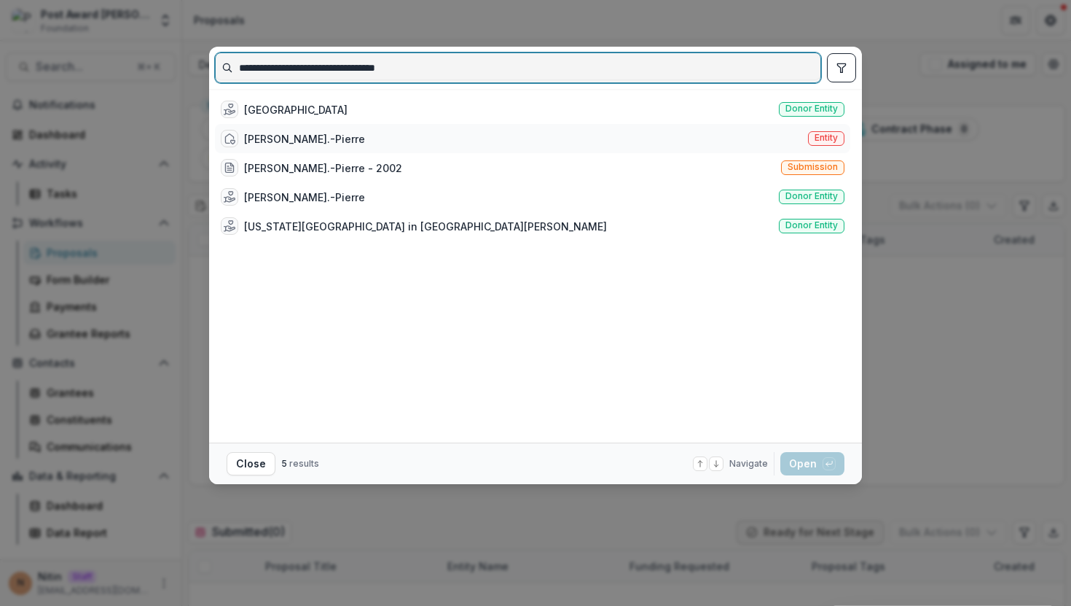
type input "**********"
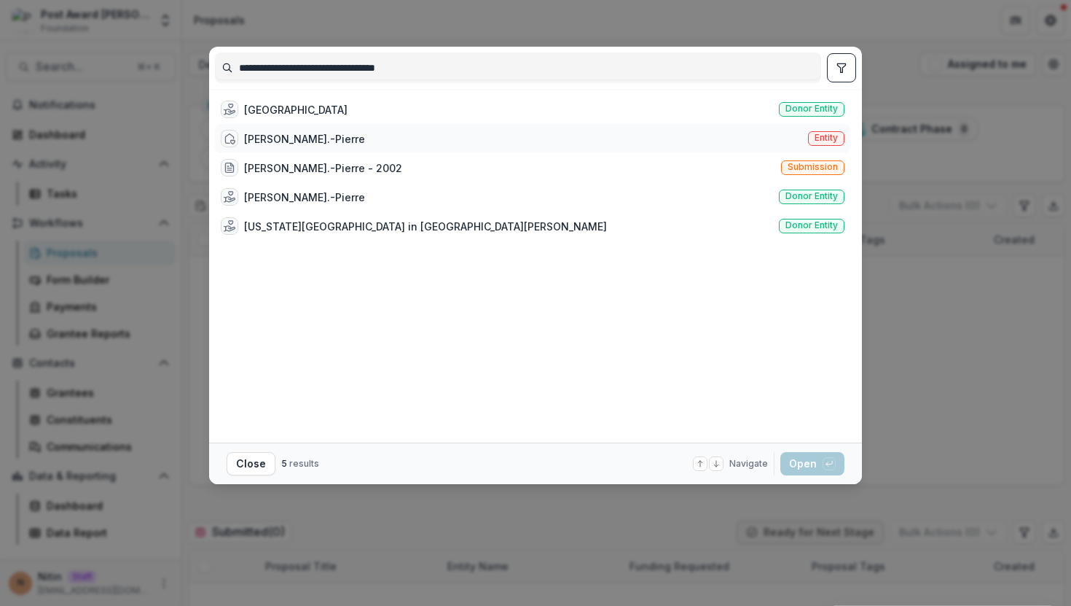
click at [768, 133] on div "Julie St.-Pierre Entity" at bounding box center [533, 138] width 636 height 29
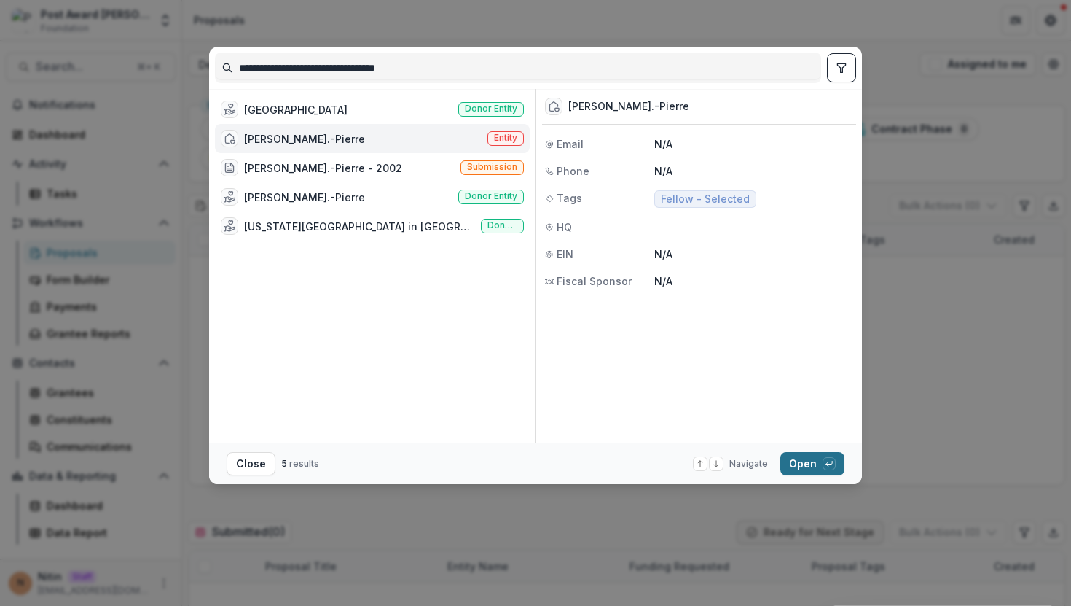
click at [807, 466] on button "Open with enter key" at bounding box center [813, 463] width 64 height 23
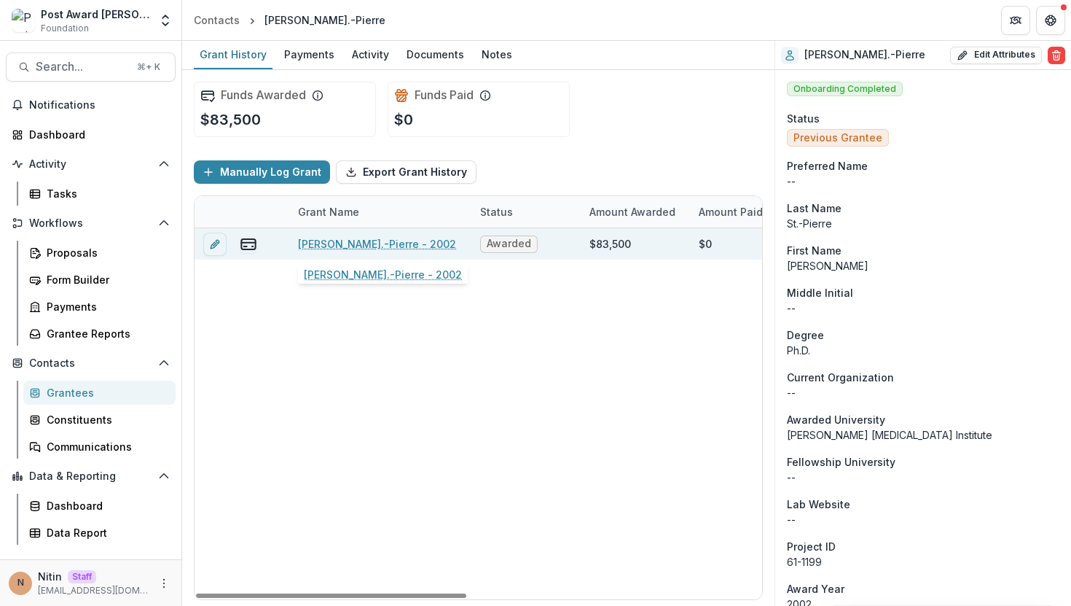
click at [371, 244] on link "Julie St.-Pierre - 2002" at bounding box center [377, 243] width 158 height 15
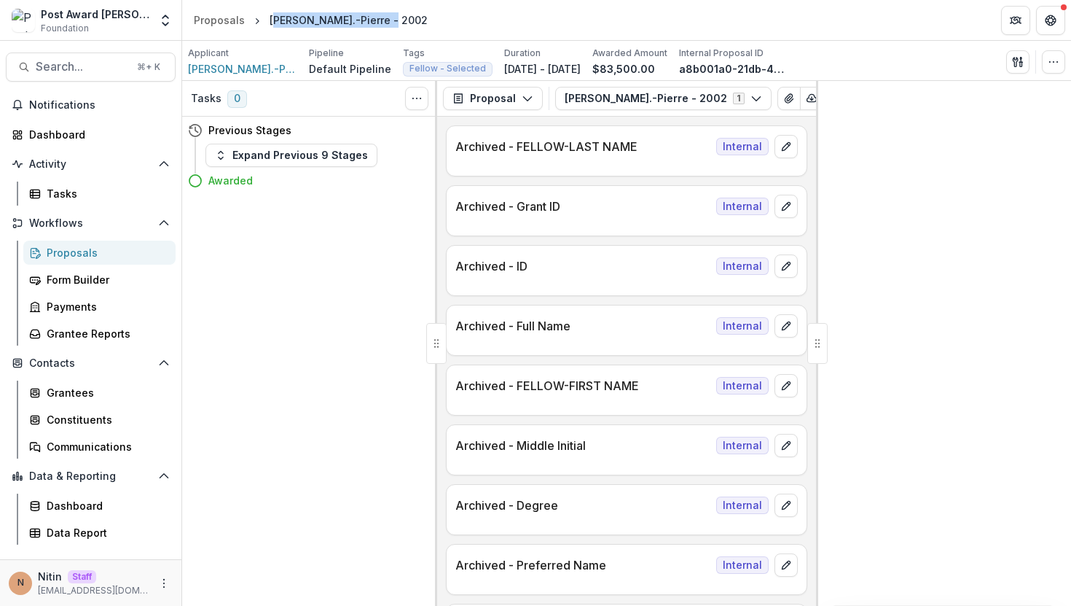
drag, startPoint x: 270, startPoint y: 19, endPoint x: 541, endPoint y: 19, distance: 271.1
click at [541, 19] on header "Proposals Julie St.-Pierre - 2002" at bounding box center [626, 20] width 889 height 40
click at [281, 17] on div "Julie St.-Pierre - 2002" at bounding box center [349, 19] width 158 height 15
copy div "Julie"
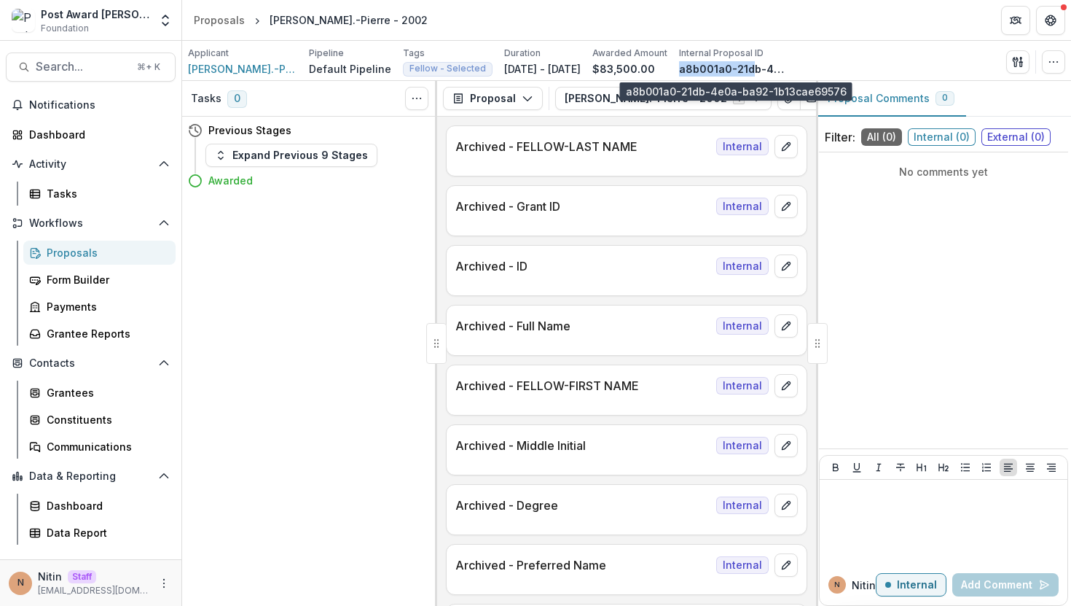
drag, startPoint x: 674, startPoint y: 66, endPoint x: 746, endPoint y: 67, distance: 72.2
click at [746, 67] on div "Applicant Julie St.-Pierre Pipeline Default Pipeline Tags Fellow - Selected All…" at bounding box center [488, 62] width 601 height 30
copy p "a8b001a0-21d"
click at [272, 397] on div "Tasks 0 Show Cancelled Tasks Previous Stages Expand Previous 9 Stages Awarded" at bounding box center [309, 343] width 255 height 525
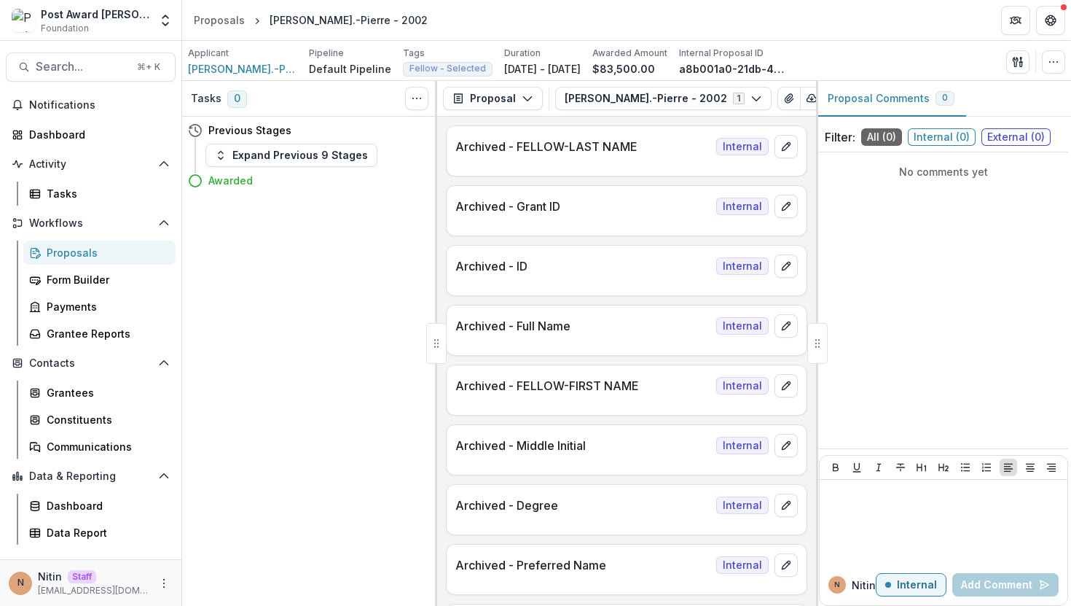
scroll to position [922, 0]
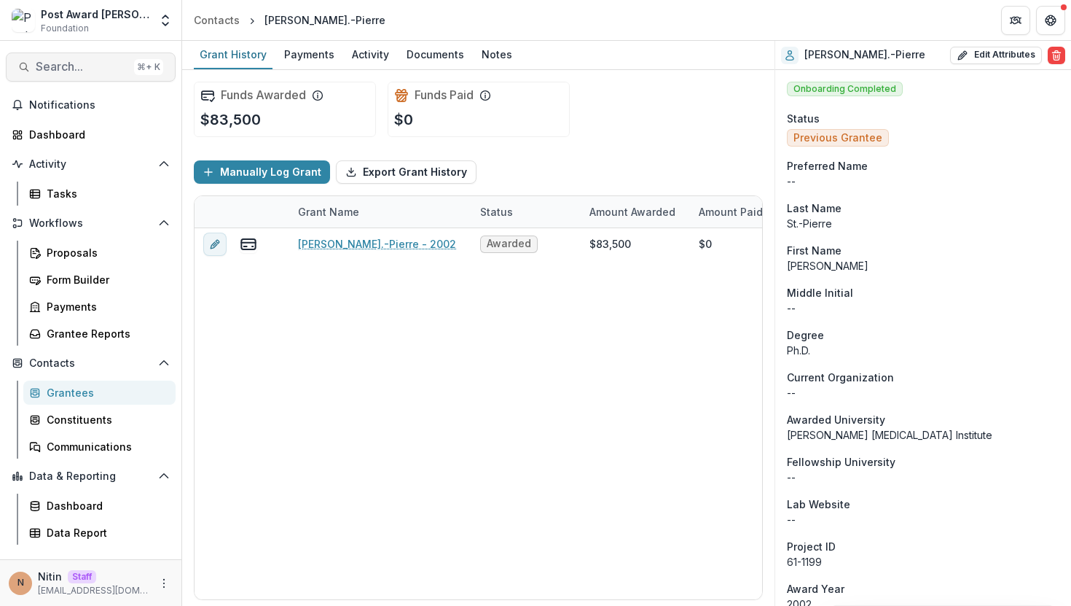
click at [110, 66] on span "Search..." at bounding box center [82, 67] width 93 height 14
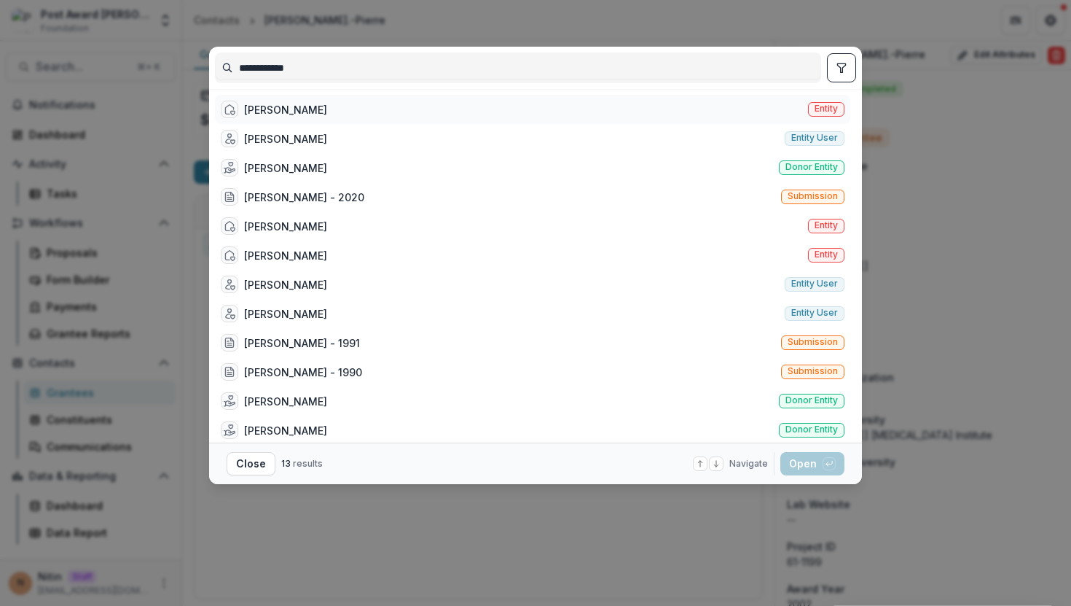
type input "**********"
click at [718, 104] on div "Juan Barajas Entity" at bounding box center [533, 109] width 636 height 29
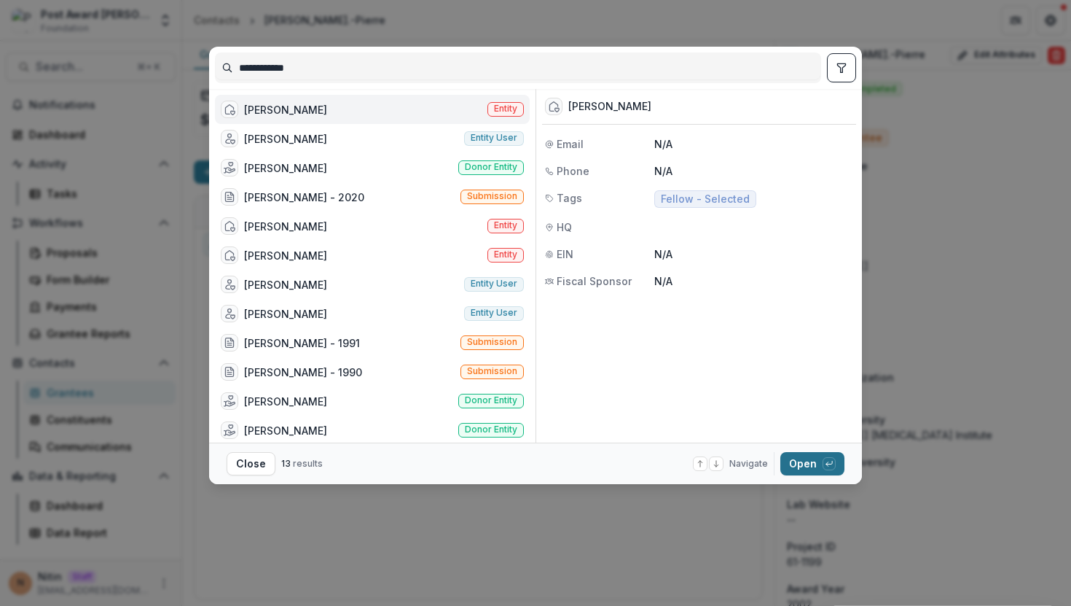
click at [808, 463] on button "Open with enter key" at bounding box center [813, 463] width 64 height 23
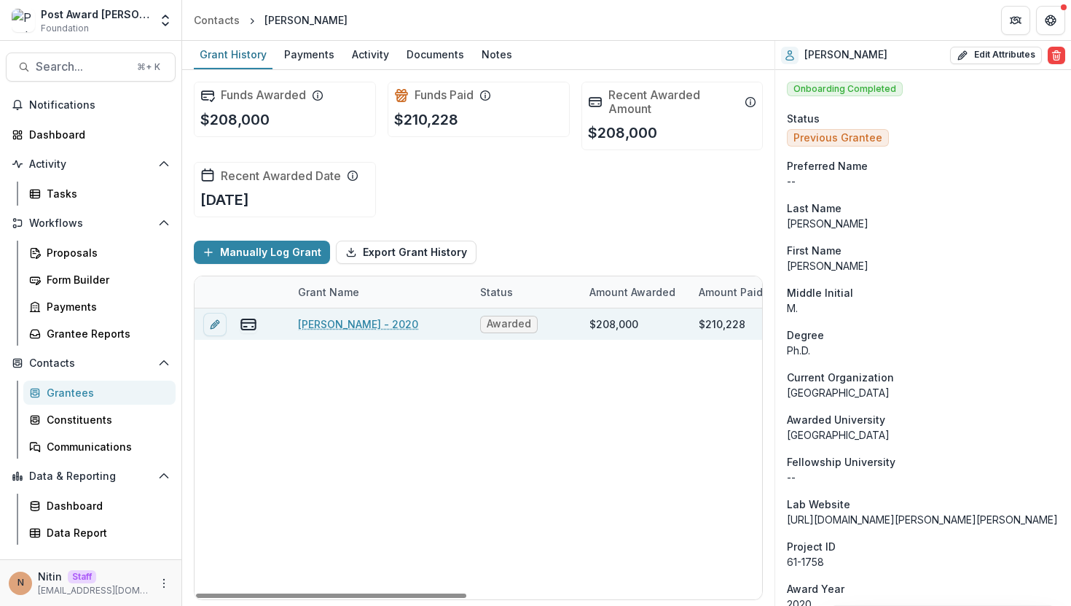
click at [364, 323] on link "Juan Barajas - 2020" at bounding box center [358, 323] width 120 height 15
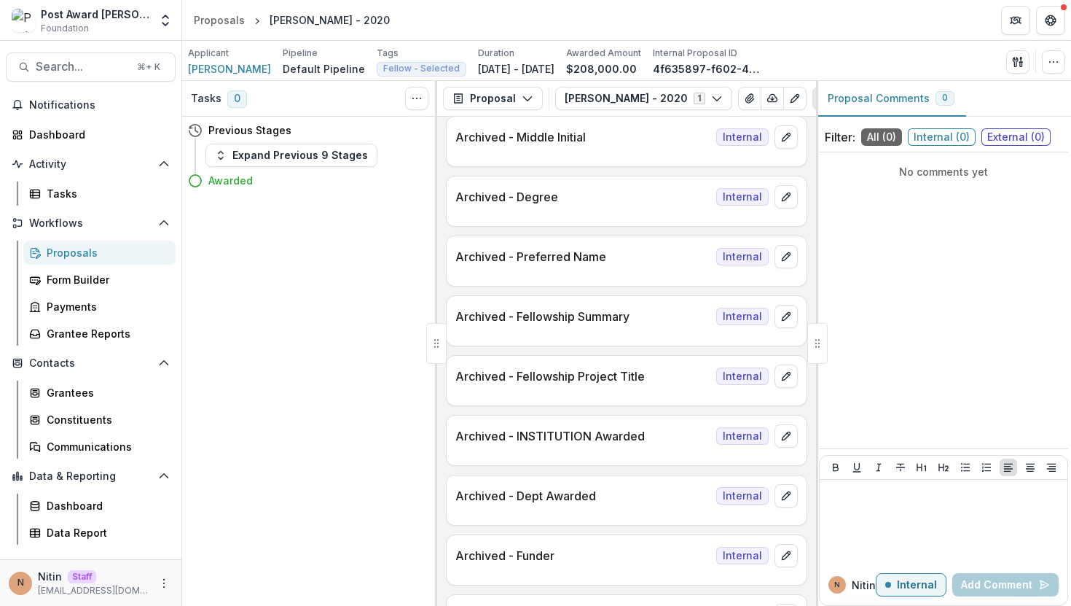
scroll to position [922, 0]
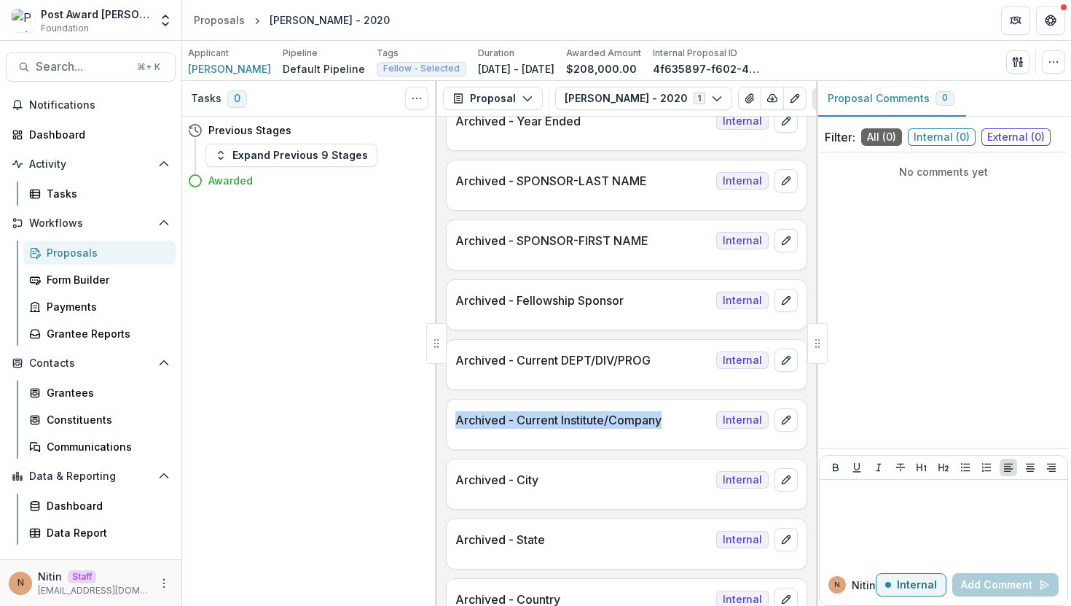
drag, startPoint x: 696, startPoint y: 422, endPoint x: 440, endPoint y: 423, distance: 255.8
click at [440, 423] on div "Archived - FELLOW-LAST NAME Internal Archived - Grant ID Internal Archived - ID…" at bounding box center [626, 361] width 379 height 489
click at [460, 426] on p "Archived - Current Institute/Company" at bounding box center [583, 419] width 255 height 17
click at [225, 74] on span "Juan Barajas" at bounding box center [229, 68] width 83 height 15
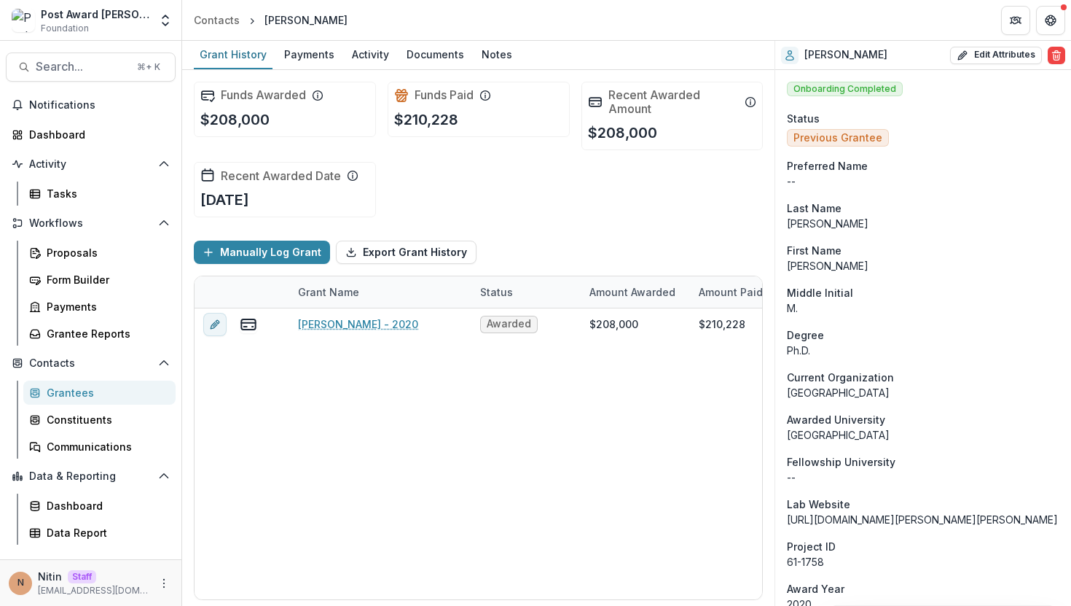
drag, startPoint x: 981, startPoint y: 397, endPoint x: 799, endPoint y: 364, distance: 185.0
click at [984, 55] on button "Edit Attributes" at bounding box center [996, 55] width 92 height 17
select select
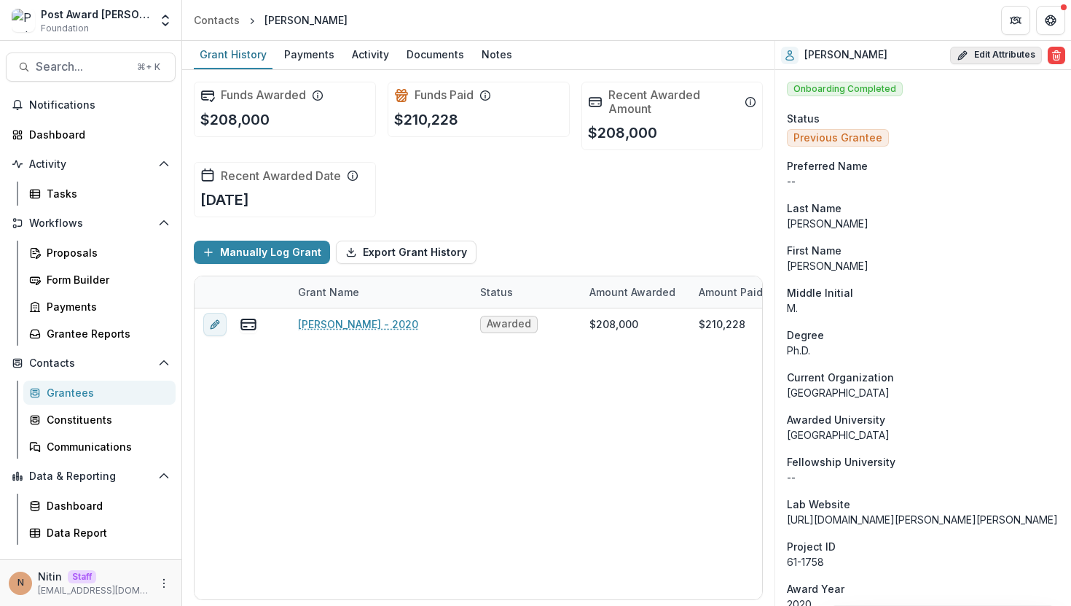
select select
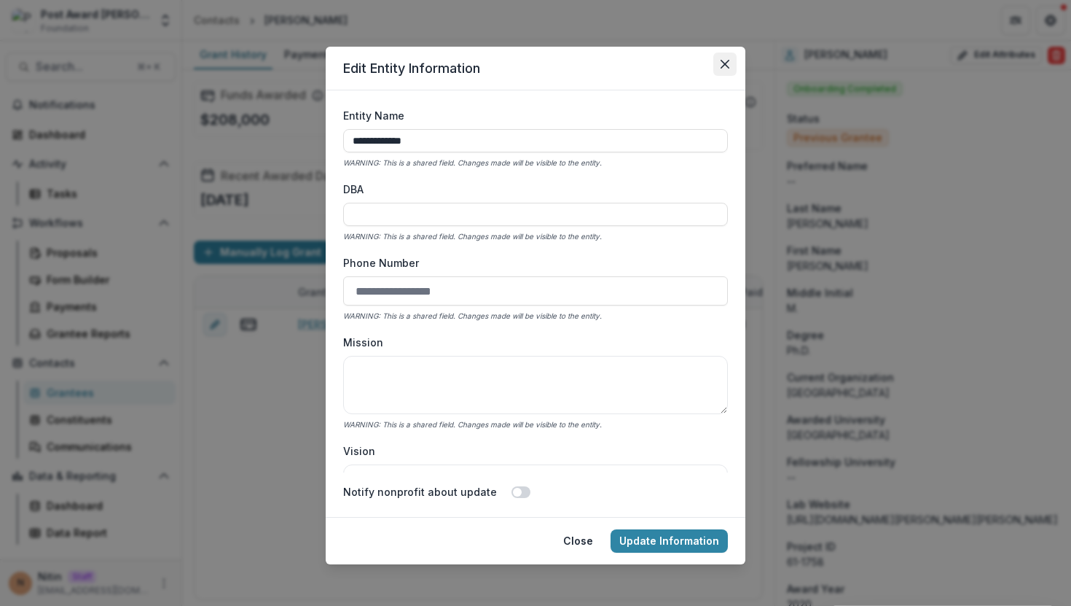
click at [722, 64] on icon "Close" at bounding box center [725, 64] width 9 height 9
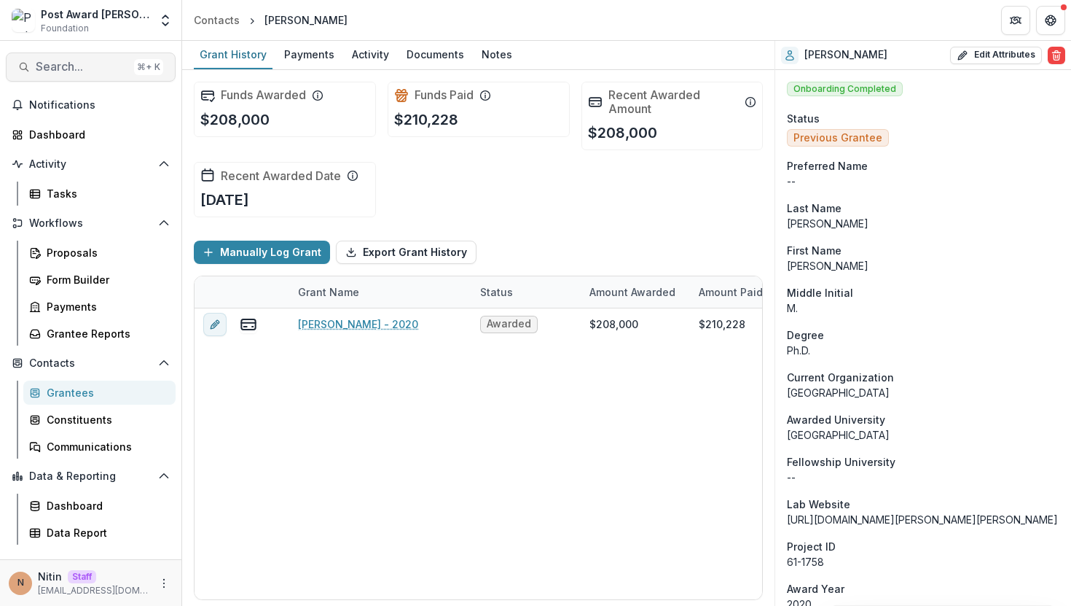
click at [92, 66] on span "Search..." at bounding box center [82, 67] width 93 height 14
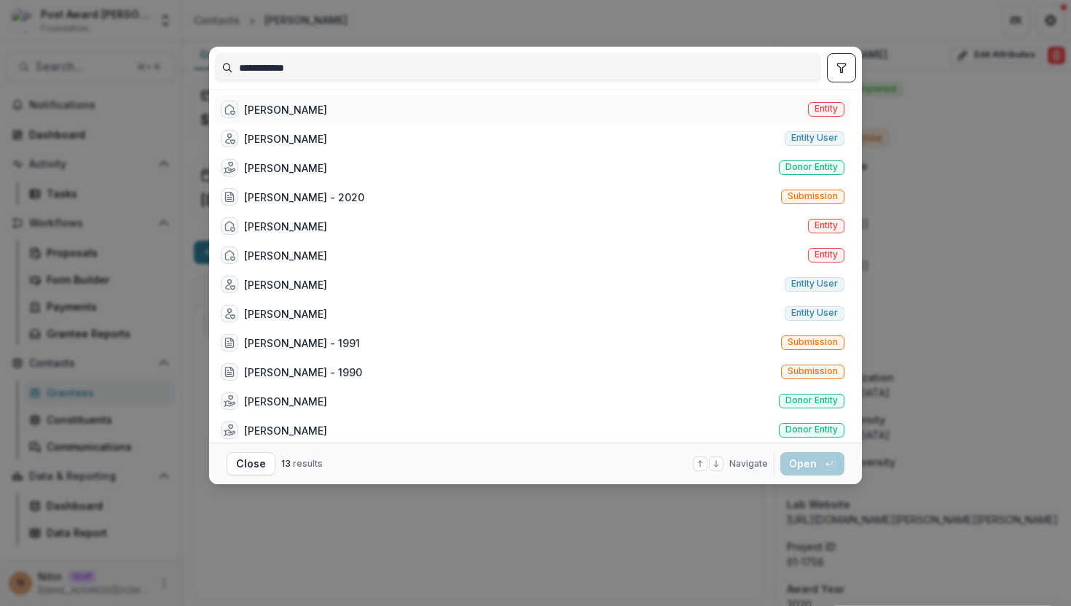
type input "**********"
click at [819, 113] on span "Entity" at bounding box center [826, 109] width 23 height 10
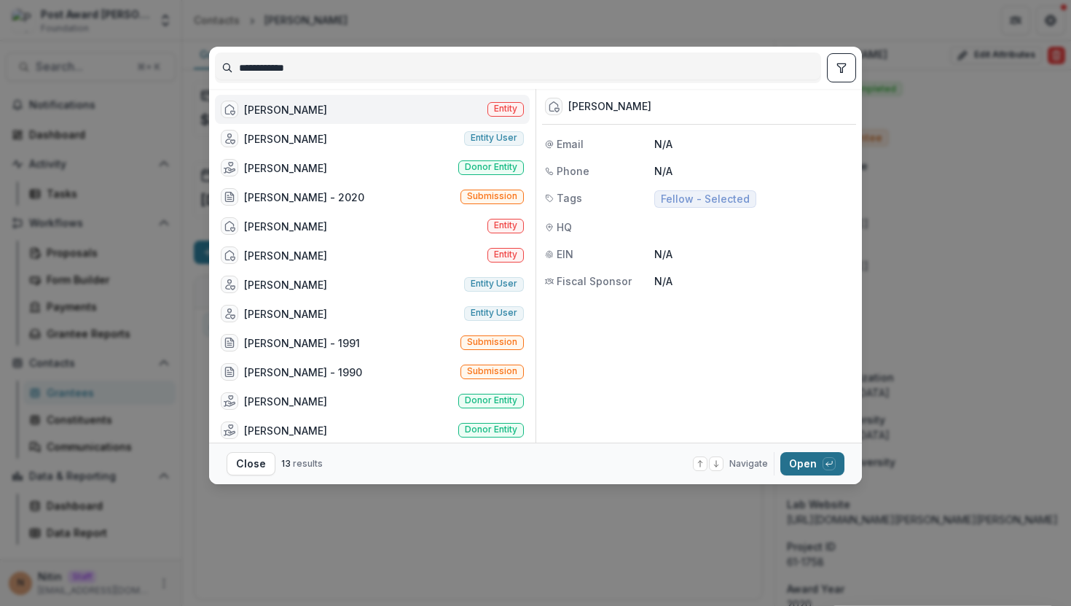
click at [813, 461] on button "Open with enter key" at bounding box center [813, 463] width 64 height 23
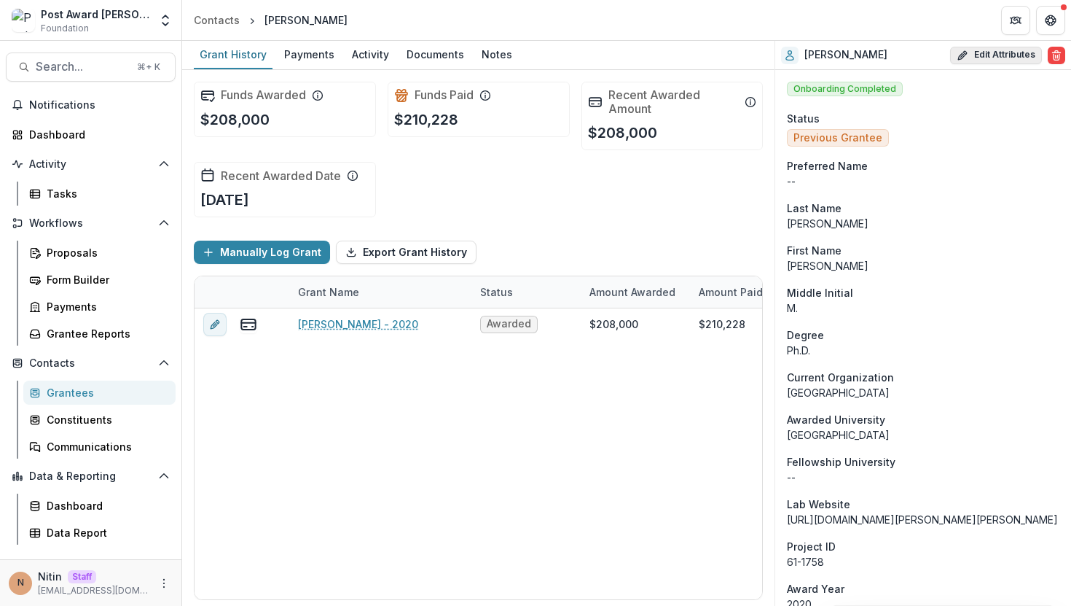
click at [970, 58] on button "Edit Attributes" at bounding box center [996, 55] width 92 height 17
select select
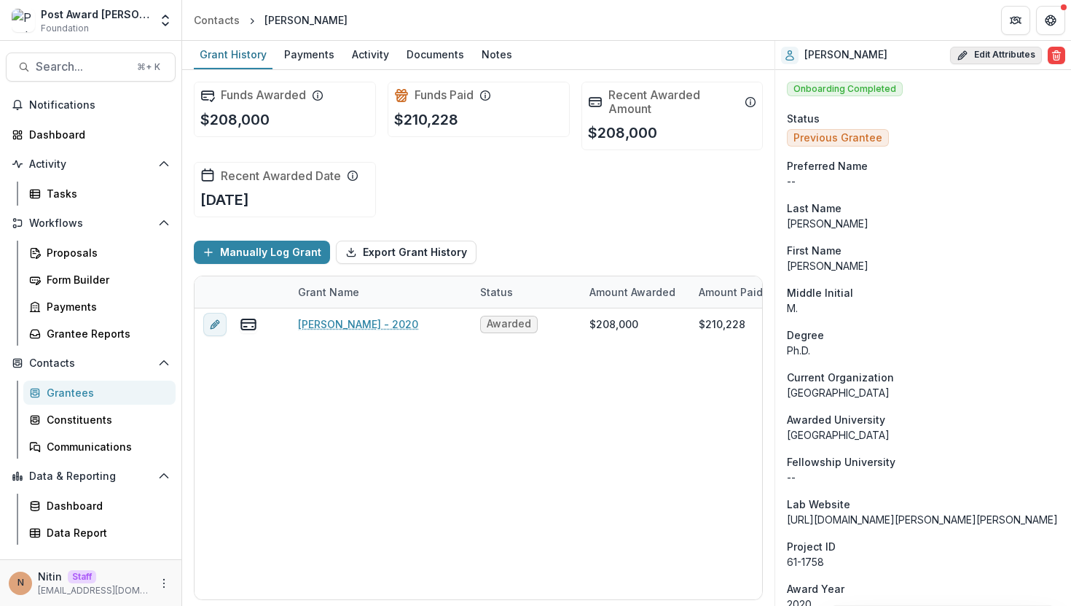
select select
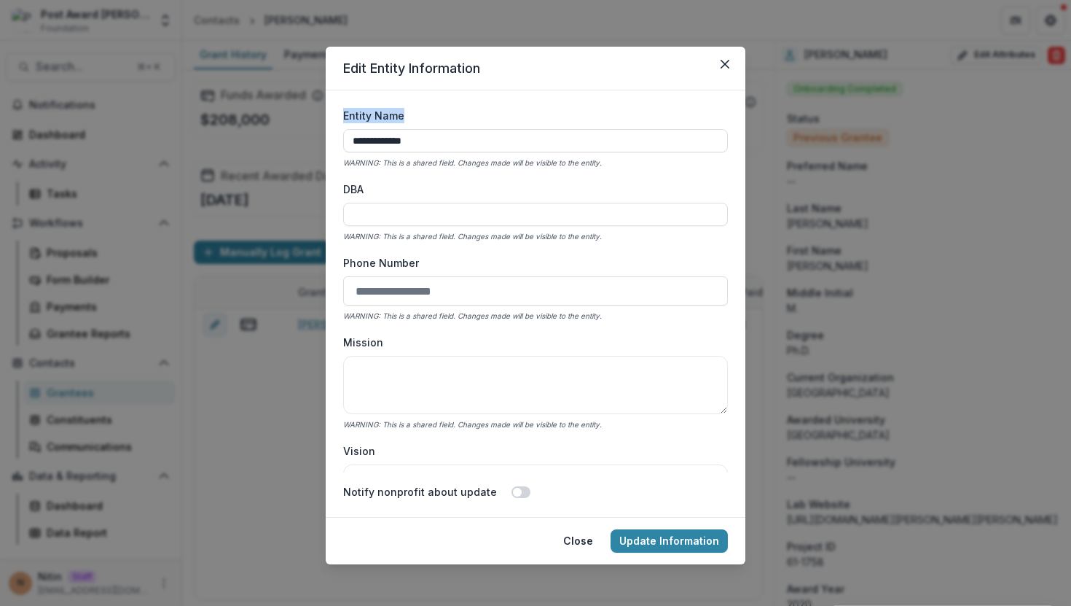
drag, startPoint x: 337, startPoint y: 112, endPoint x: 480, endPoint y: 112, distance: 142.9
click at [475, 112] on form "**********" at bounding box center [536, 303] width 420 height 426
click at [716, 67] on button "Close" at bounding box center [725, 63] width 23 height 23
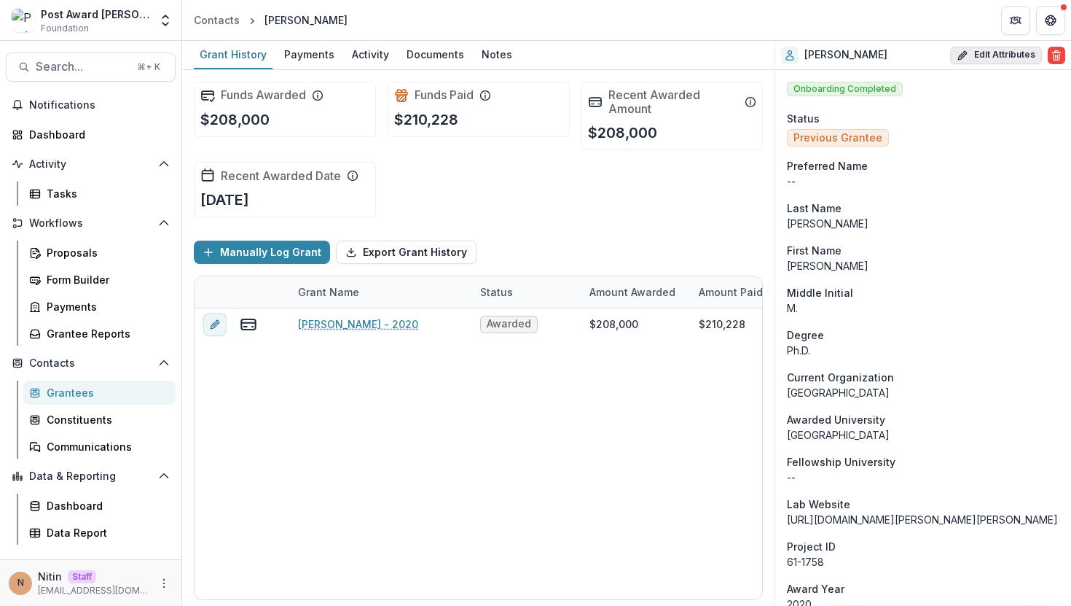
click at [991, 53] on button "Edit Attributes" at bounding box center [996, 55] width 92 height 17
select select
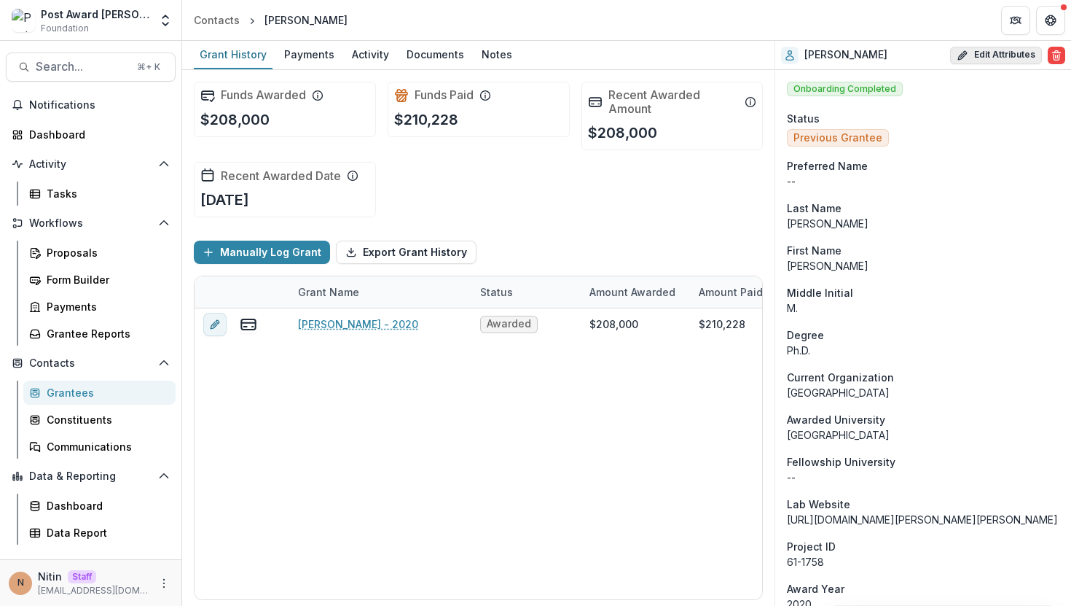
select select
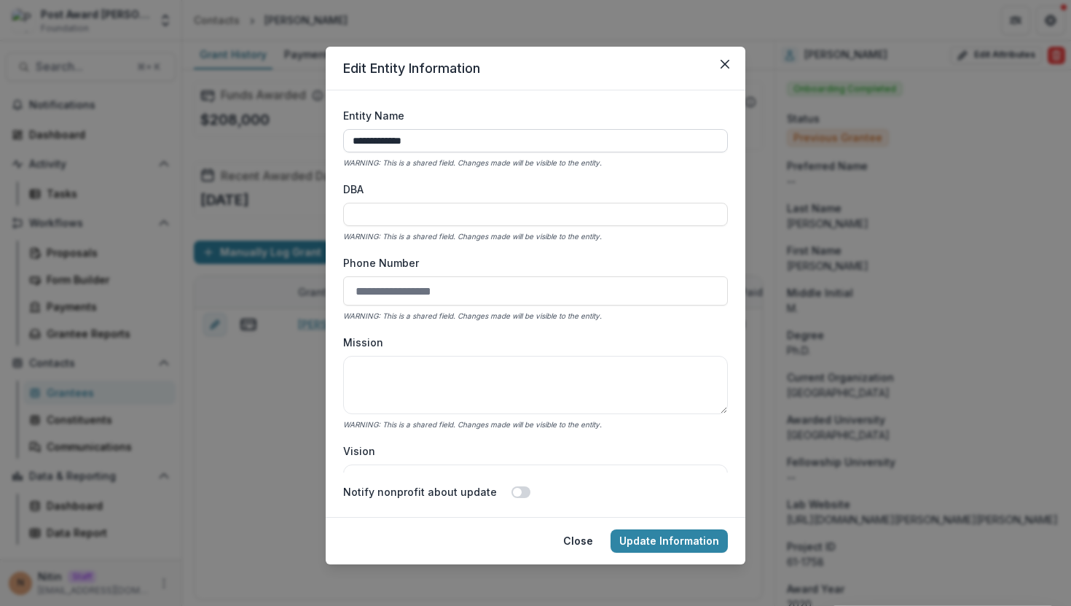
click at [381, 138] on input "**********" at bounding box center [535, 140] width 385 height 23
click at [714, 70] on button "Close" at bounding box center [725, 63] width 23 height 23
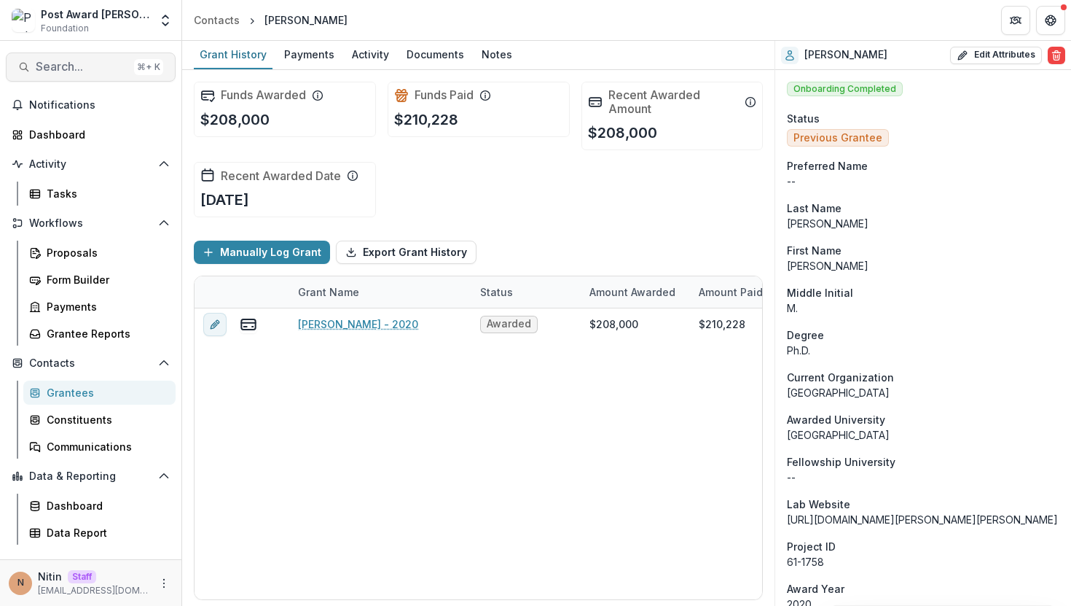
click at [83, 60] on span "Search..." at bounding box center [82, 67] width 93 height 14
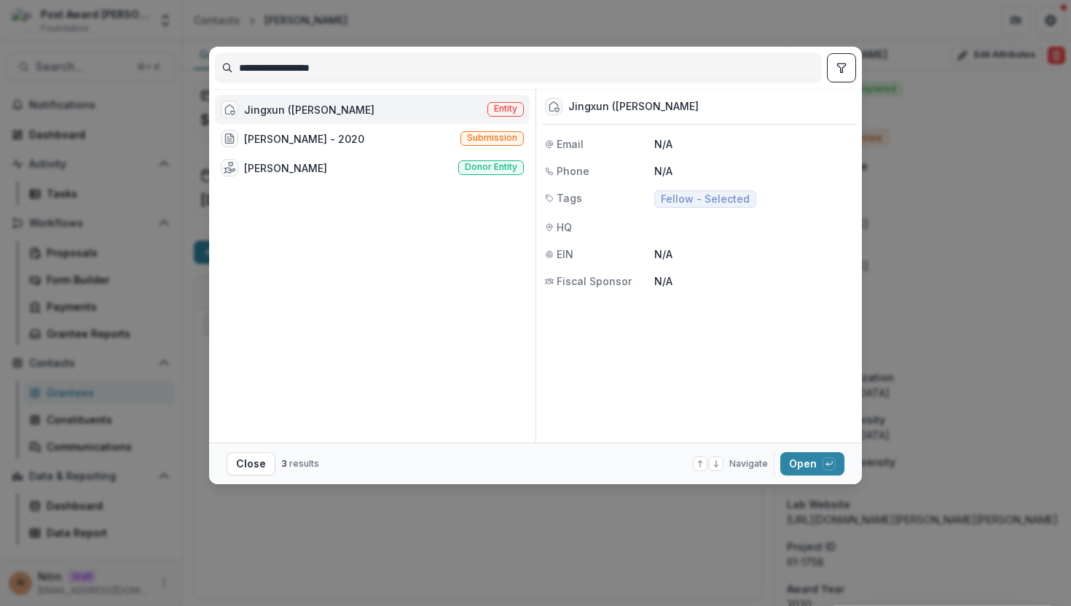
type input "**********"
click at [411, 110] on div "Jingxun (Jing) Chen Entity" at bounding box center [372, 109] width 315 height 29
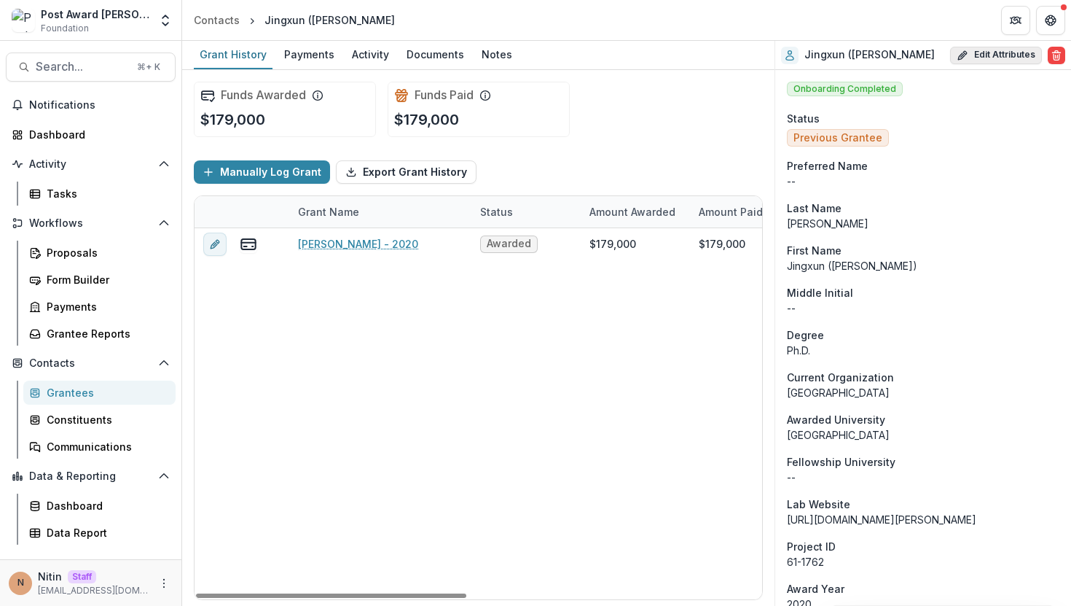
click at [976, 55] on button "Edit Attributes" at bounding box center [996, 55] width 92 height 17
select select
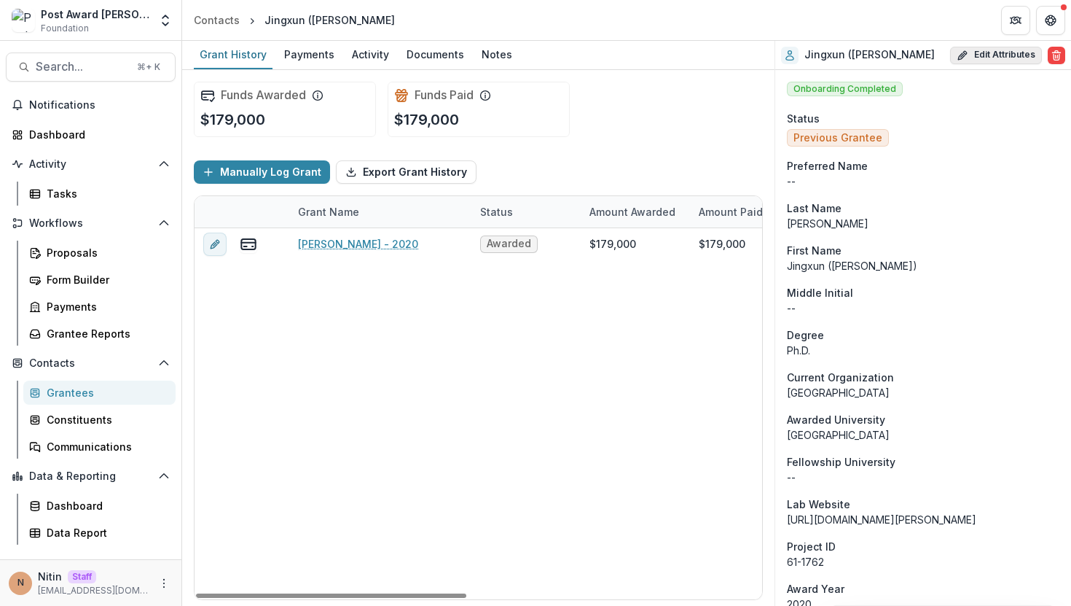
select select
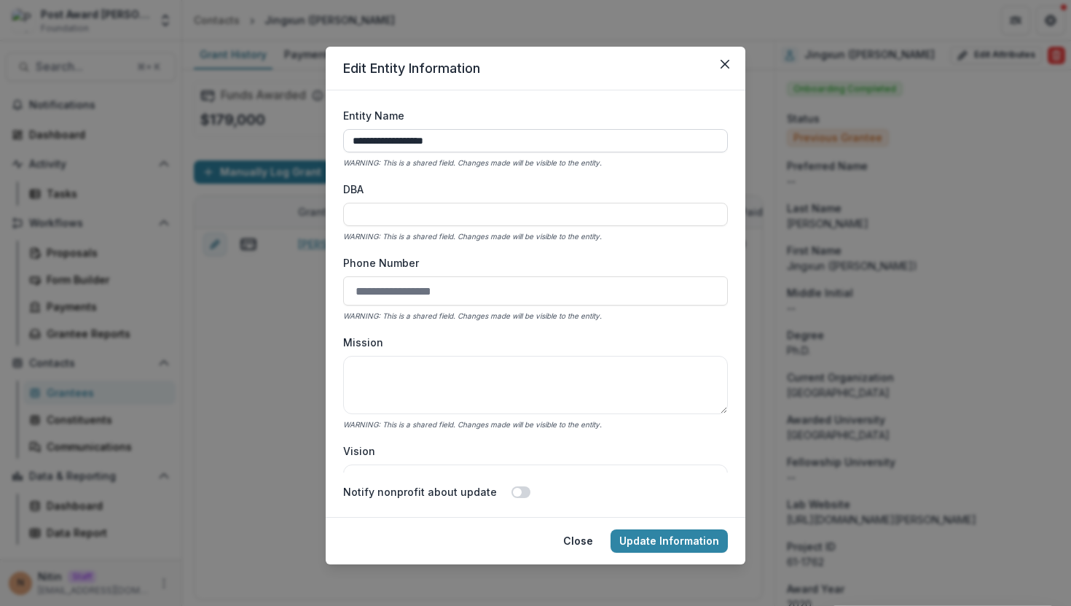
click at [473, 144] on input "**********" at bounding box center [535, 140] width 385 height 23
click at [723, 71] on button "Close" at bounding box center [725, 63] width 23 height 23
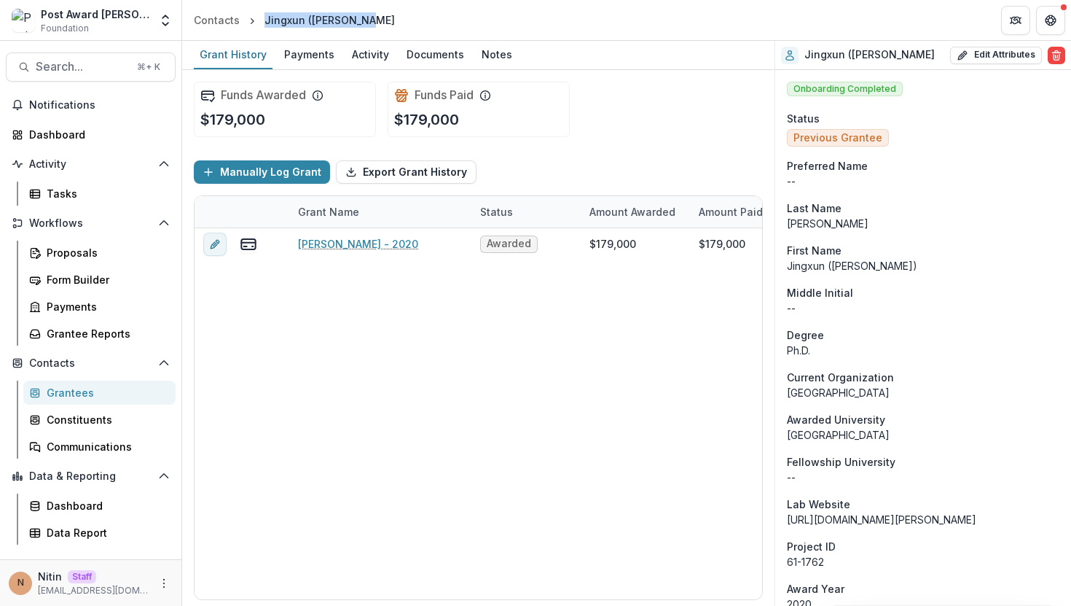
drag, startPoint x: 386, startPoint y: 20, endPoint x: 265, endPoint y: 19, distance: 121.7
click at [265, 19] on header "Contacts Jingxun (Jing) Chen" at bounding box center [626, 20] width 889 height 40
copy div "Jingxun (Jing) Chen"
click at [241, 50] on div "Grant History" at bounding box center [233, 54] width 79 height 21
click at [93, 389] on div "Grantees" at bounding box center [105, 392] width 117 height 15
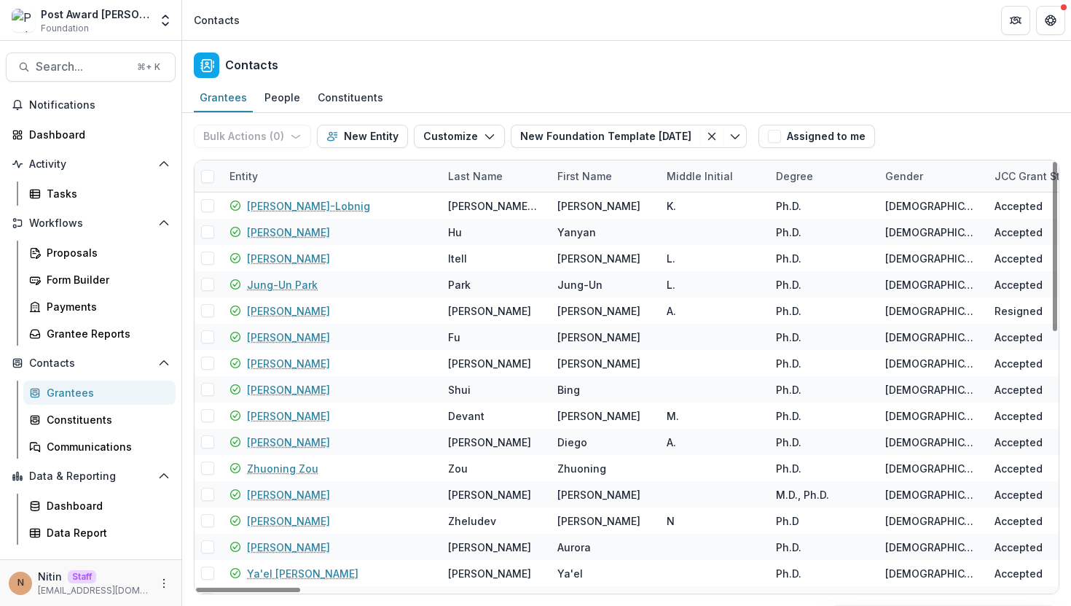
click at [382, 171] on div "Entity" at bounding box center [330, 175] width 219 height 31
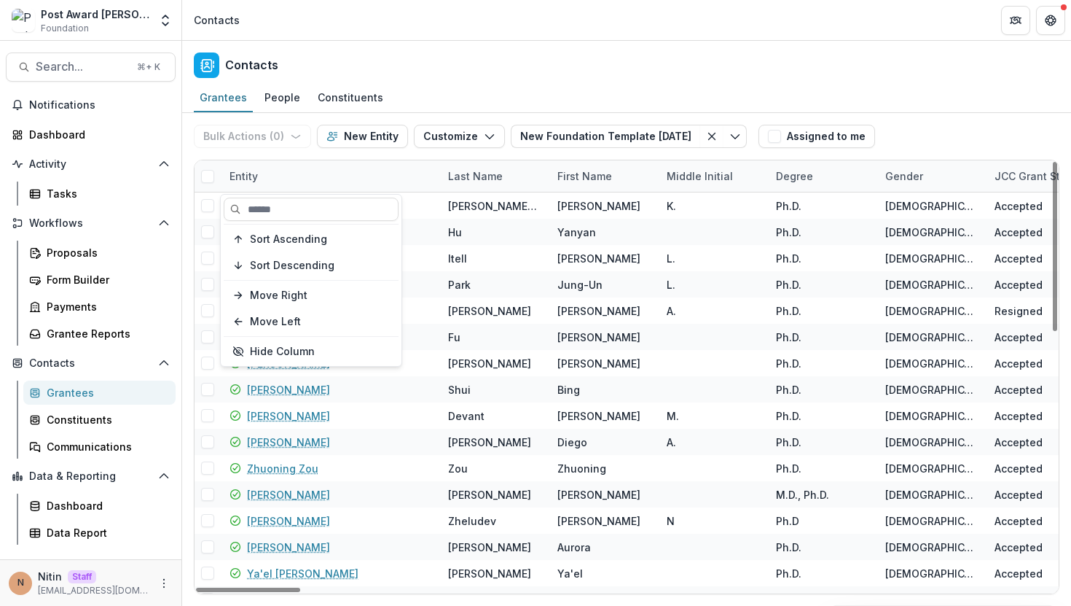
click at [319, 221] on div "Sort Ascending Sort Descending Move Right Move Left Hide Column" at bounding box center [311, 280] width 181 height 171
click at [318, 213] on input at bounding box center [311, 209] width 175 height 23
paste input "**********"
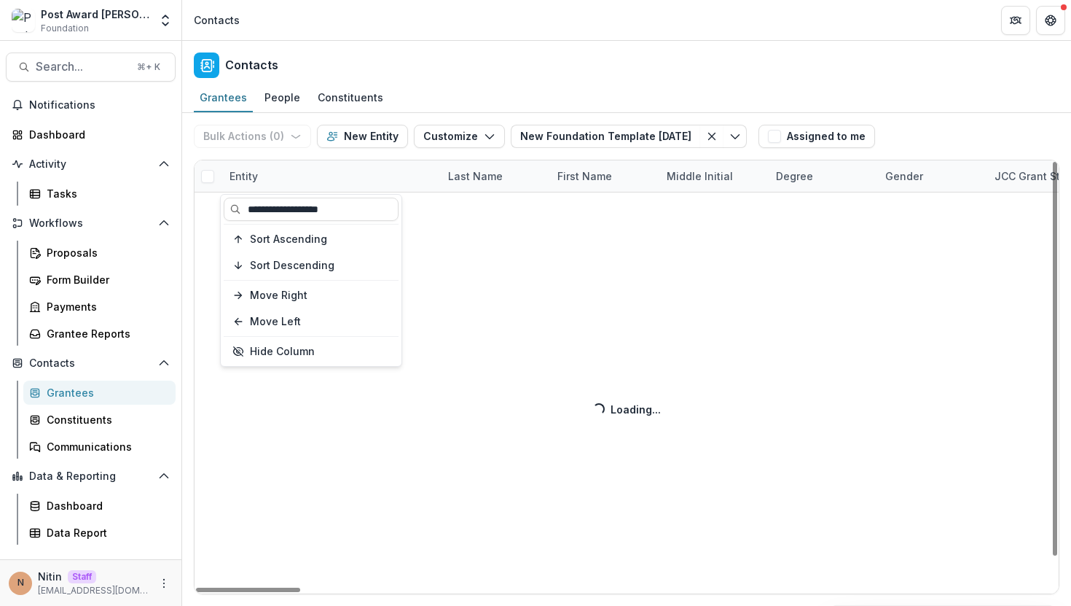
type input "**********"
click at [334, 154] on div "Bulk Actions ( 0 ) Send Email Create Proposals Create Tasks New Entity Customiz…" at bounding box center [626, 359] width 889 height 493
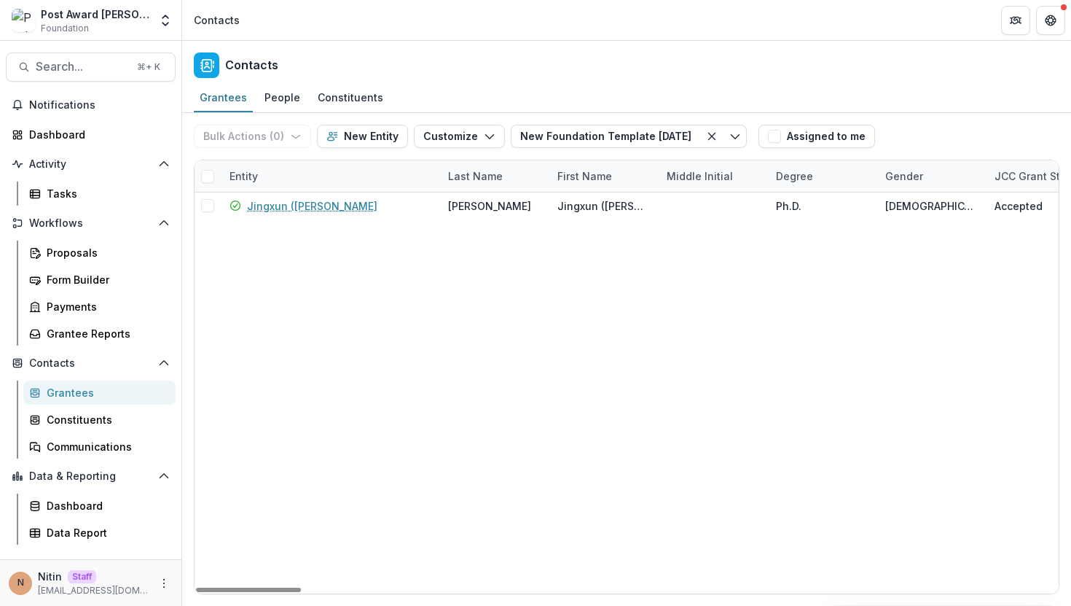
click at [316, 173] on div "Entity" at bounding box center [330, 175] width 219 height 31
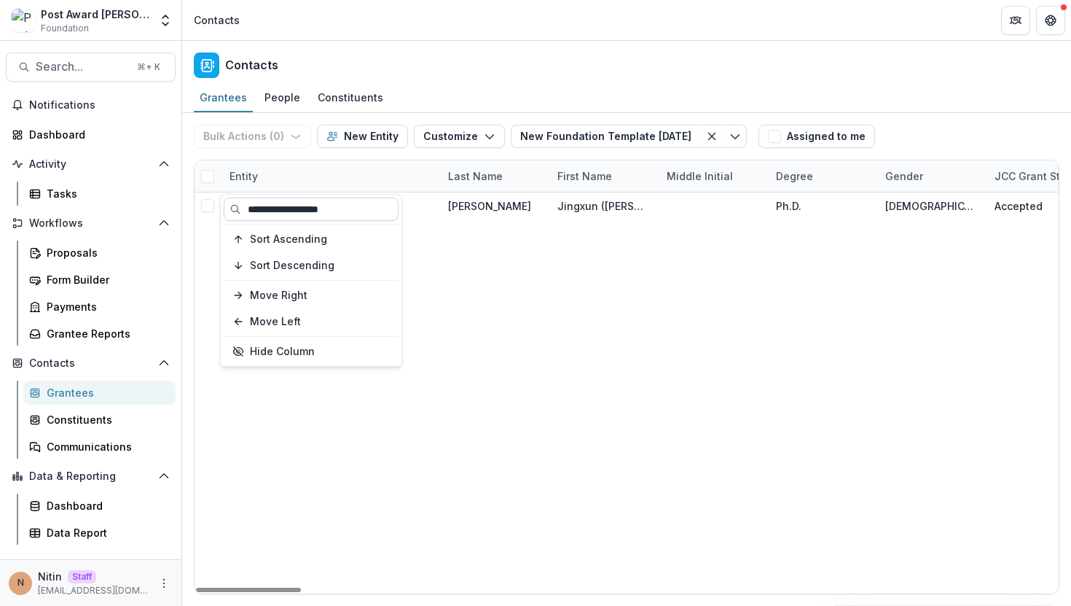
click at [316, 214] on input "**********" at bounding box center [311, 209] width 175 height 23
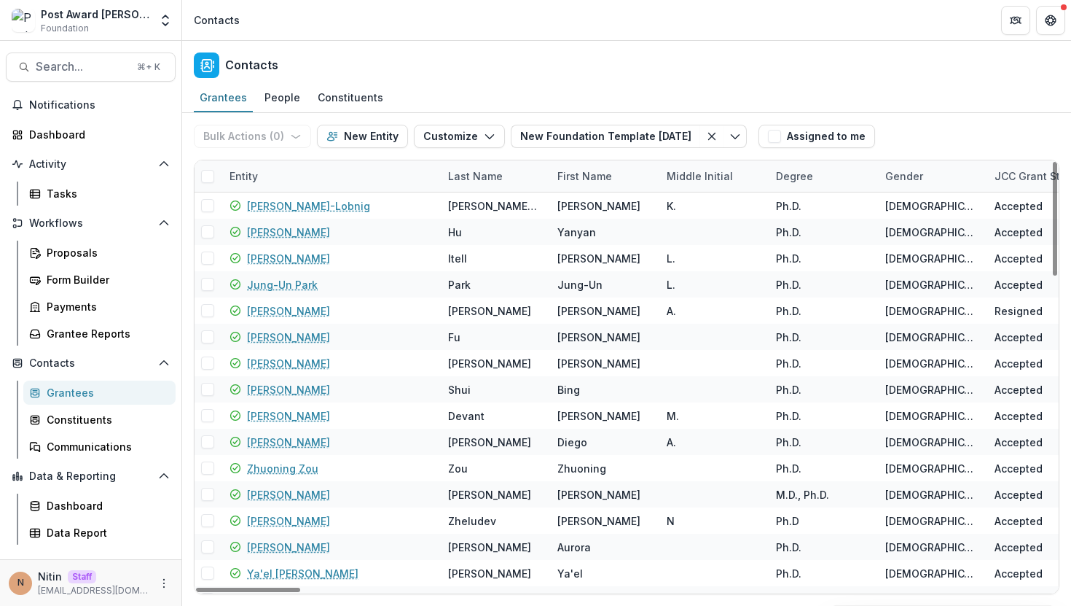
click at [416, 101] on div "Grantees People Constituents" at bounding box center [626, 98] width 889 height 29
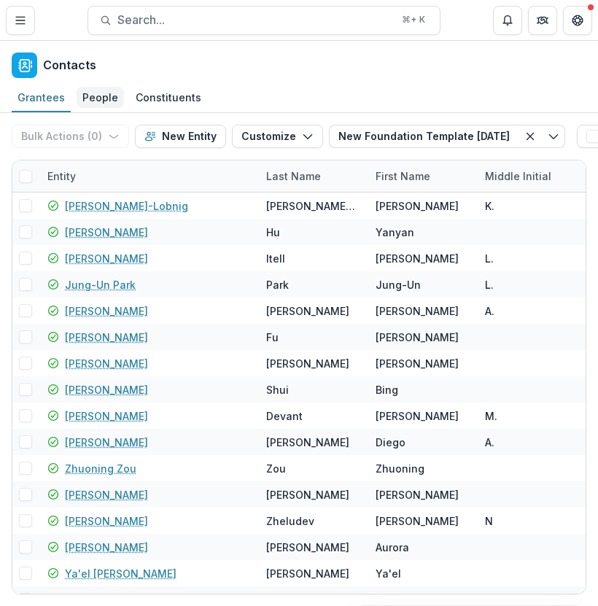
click at [104, 87] on div "People" at bounding box center [100, 97] width 47 height 21
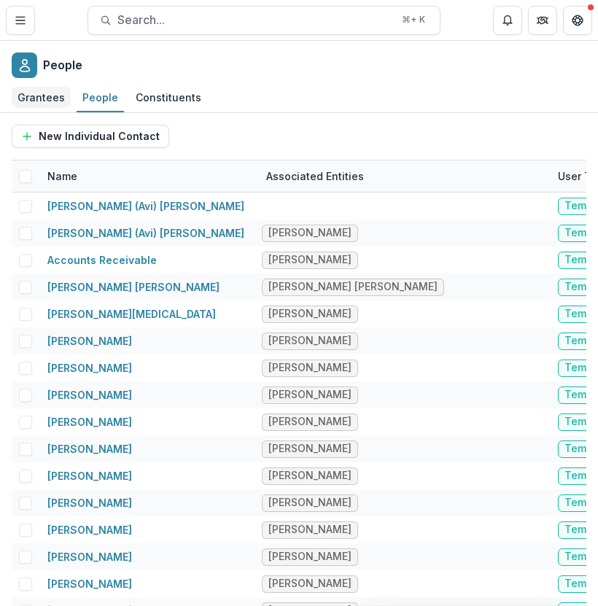
click at [35, 102] on div "Grantees" at bounding box center [41, 97] width 59 height 21
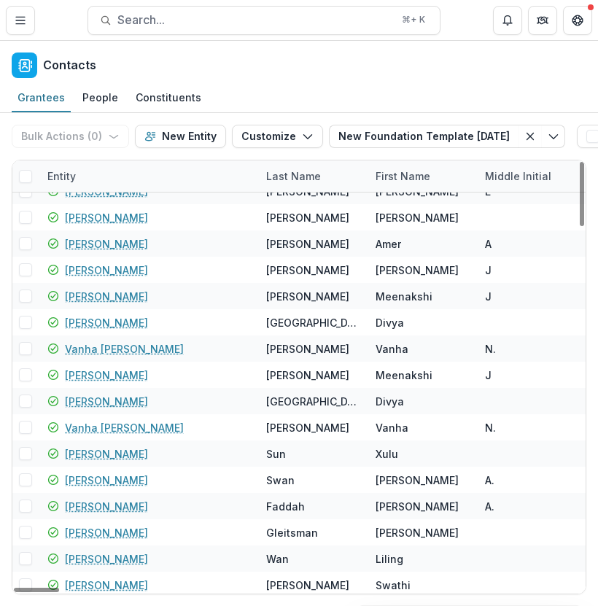
scroll to position [1938, 0]
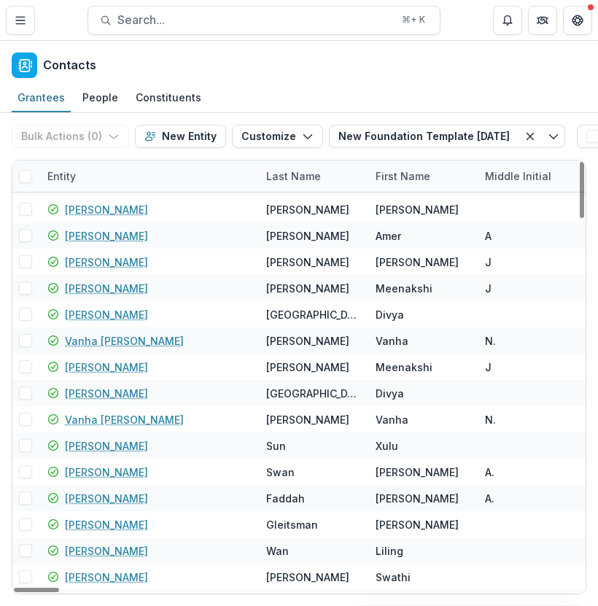
click at [160, 171] on div "Entity" at bounding box center [148, 175] width 219 height 31
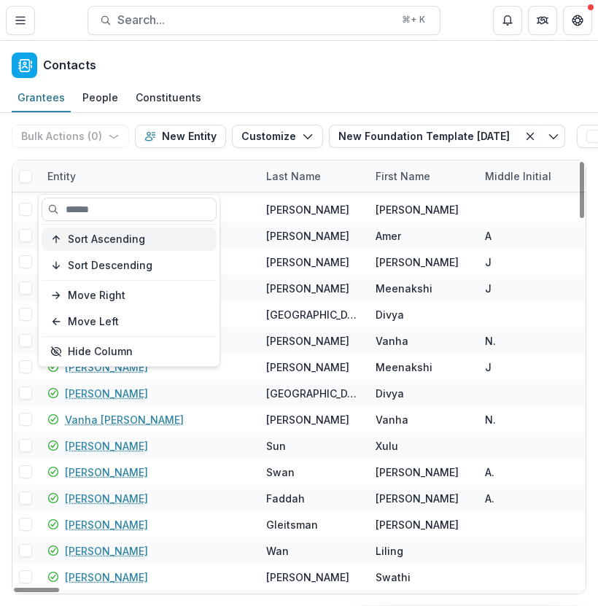
click at [110, 244] on span "Sort Ascending" at bounding box center [106, 239] width 77 height 12
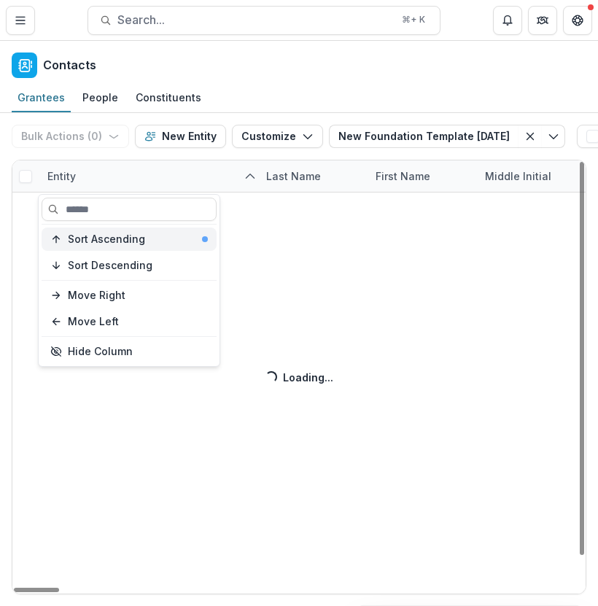
scroll to position [32, 0]
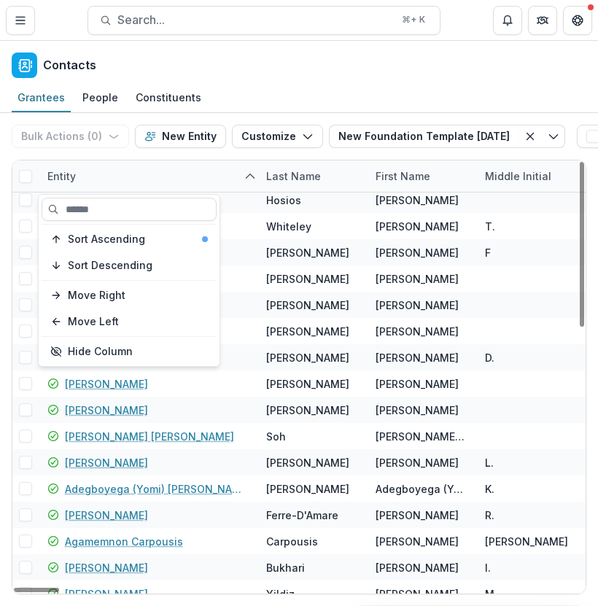
click at [233, 188] on div "Entity" at bounding box center [148, 175] width 219 height 31
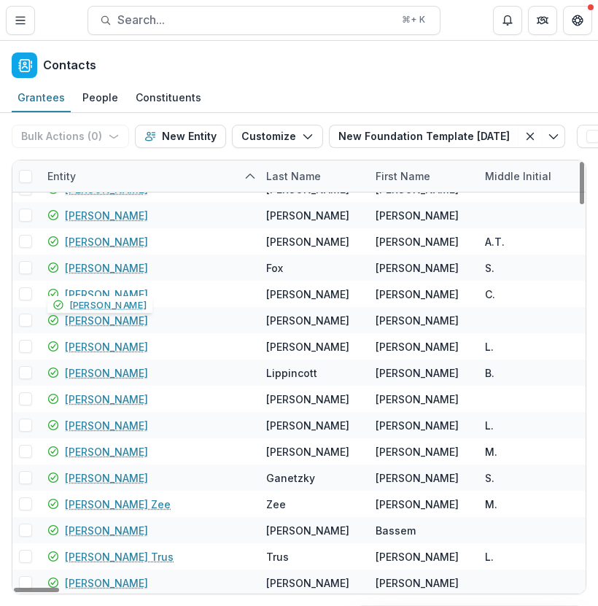
scroll to position [3262, 0]
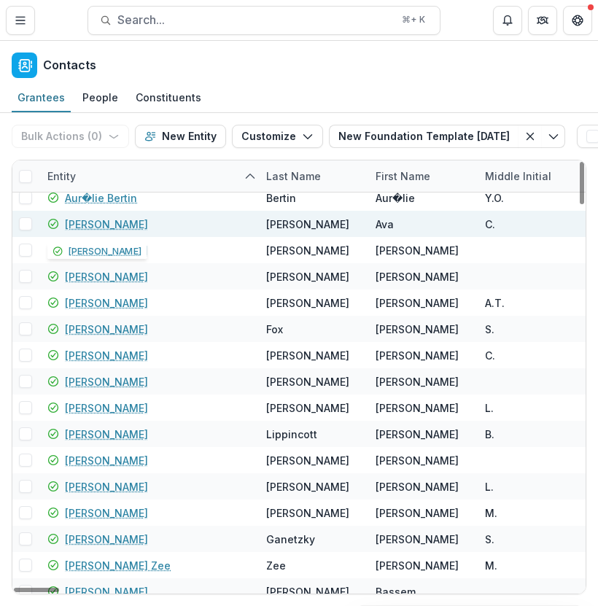
click at [104, 223] on link "[PERSON_NAME]" at bounding box center [106, 223] width 83 height 15
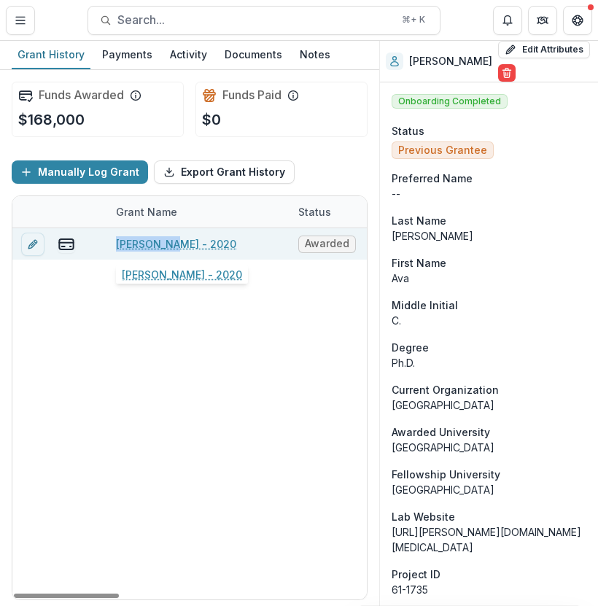
drag, startPoint x: 109, startPoint y: 242, endPoint x: 168, endPoint y: 248, distance: 60.1
click at [168, 248] on div "Ava Carter - 2020" at bounding box center [198, 243] width 182 height 31
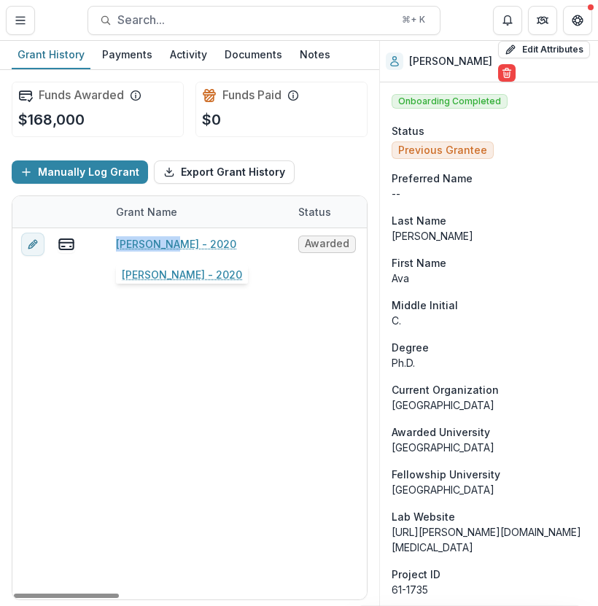
copy link "Ava Carter"
click at [20, 12] on button "Toggle Menu" at bounding box center [20, 20] width 29 height 29
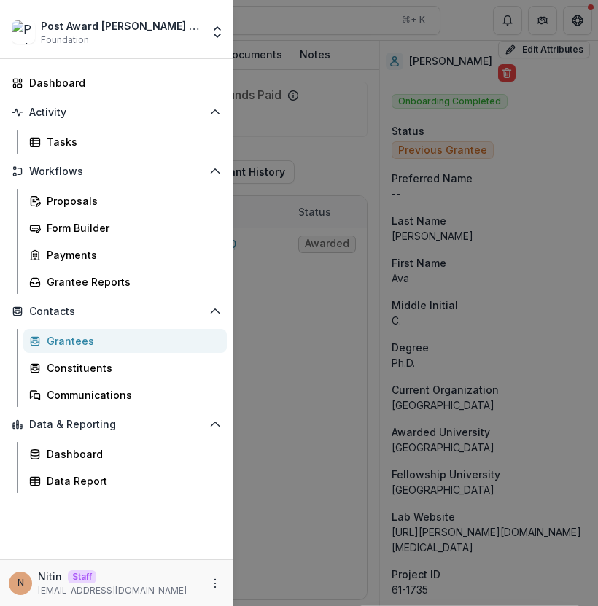
click at [297, 328] on div "Post Award Jane Coffin Childs Memorial Fund Foundation Team Settings Admin Sett…" at bounding box center [299, 303] width 598 height 606
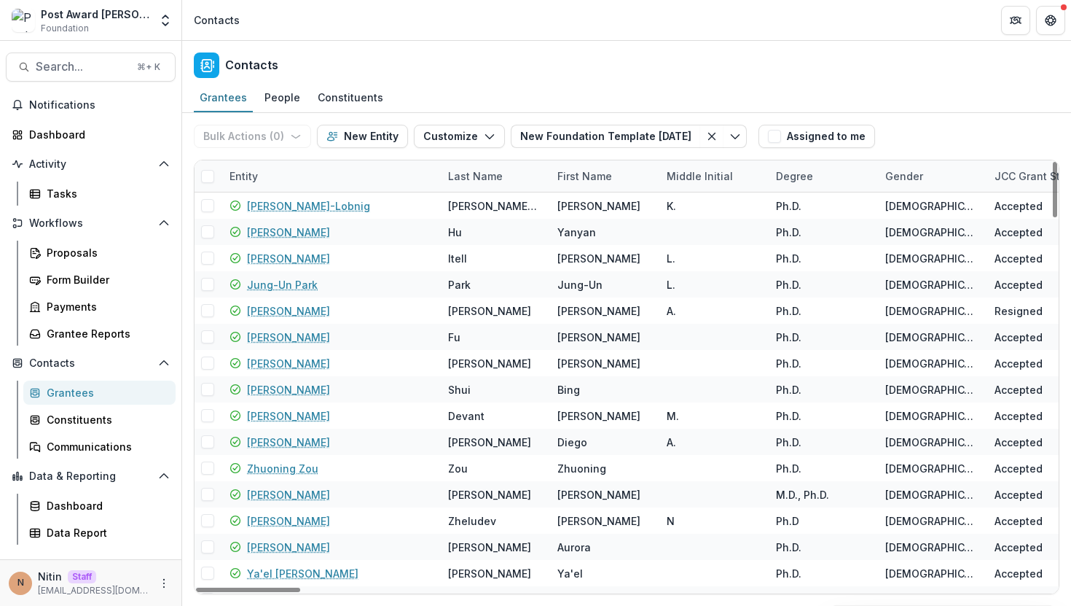
click at [280, 171] on div "Entity" at bounding box center [330, 175] width 219 height 31
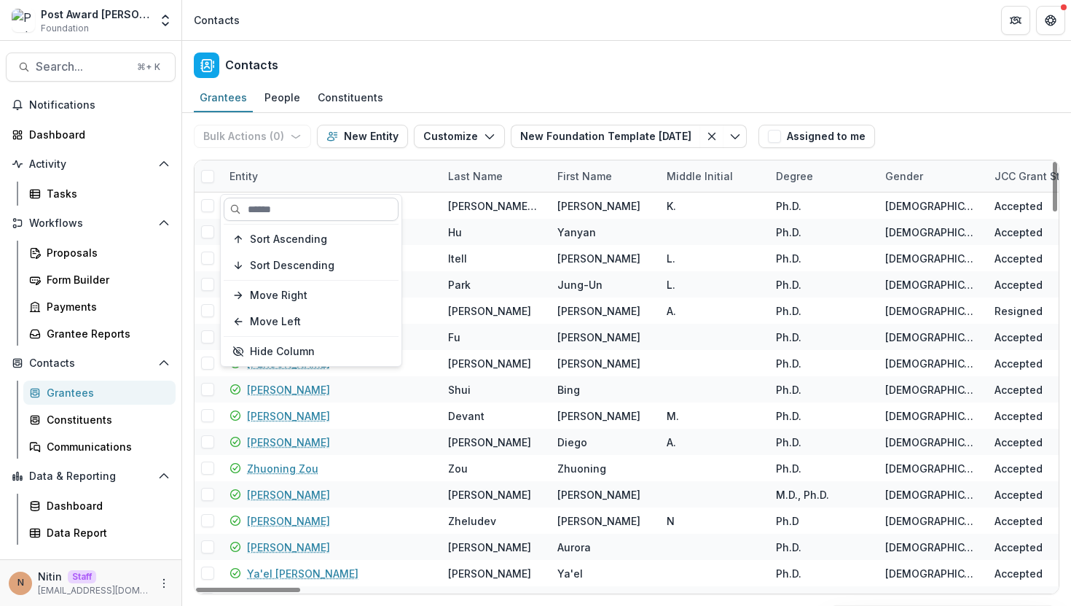
click at [286, 212] on input at bounding box center [311, 209] width 175 height 23
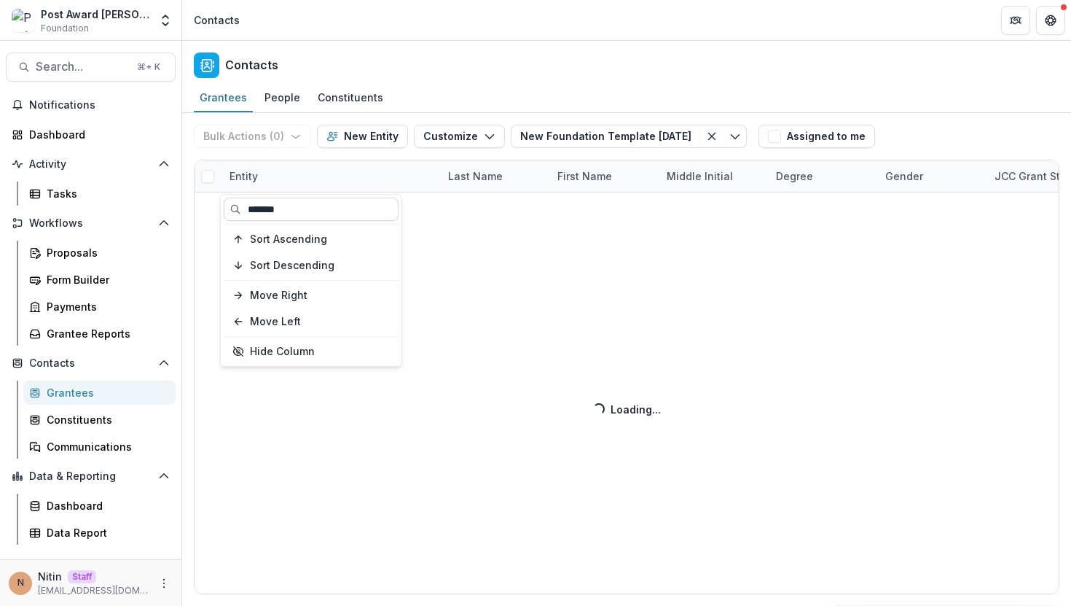
type input "*******"
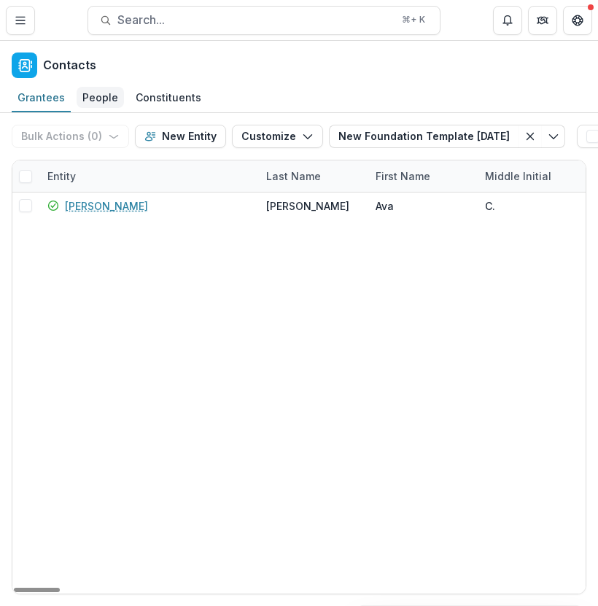
click at [96, 95] on div "People" at bounding box center [100, 97] width 47 height 21
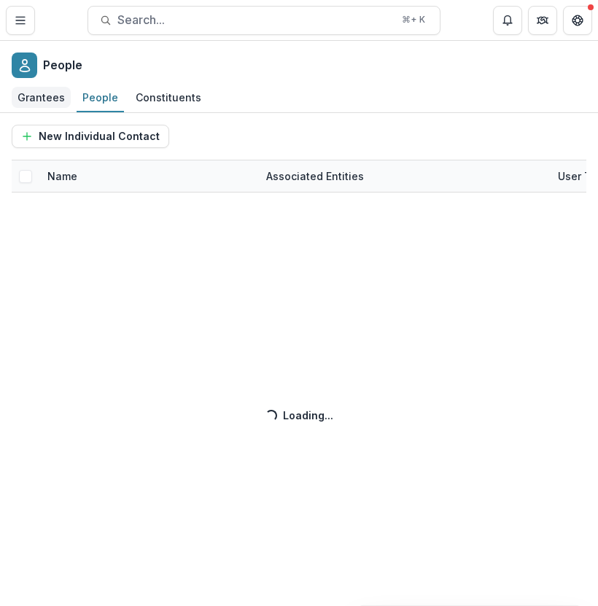
click at [47, 100] on div "Grantees" at bounding box center [41, 97] width 59 height 21
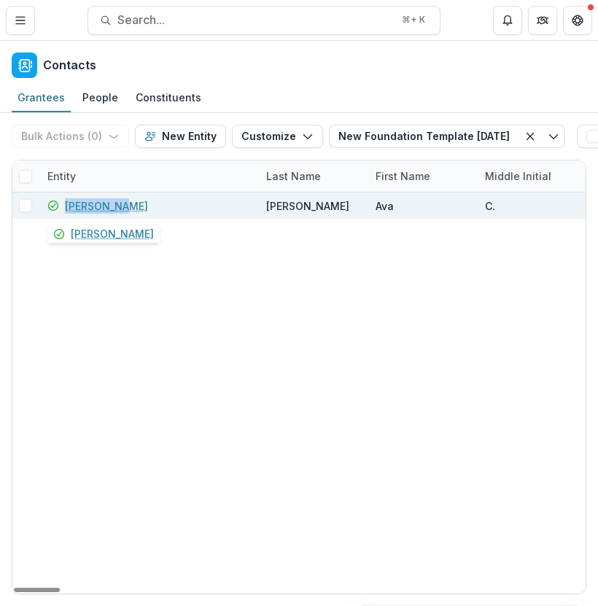
drag, startPoint x: 157, startPoint y: 205, endPoint x: 58, endPoint y: 208, distance: 98.5
click at [58, 208] on div "Ava Carter" at bounding box center [147, 205] width 201 height 26
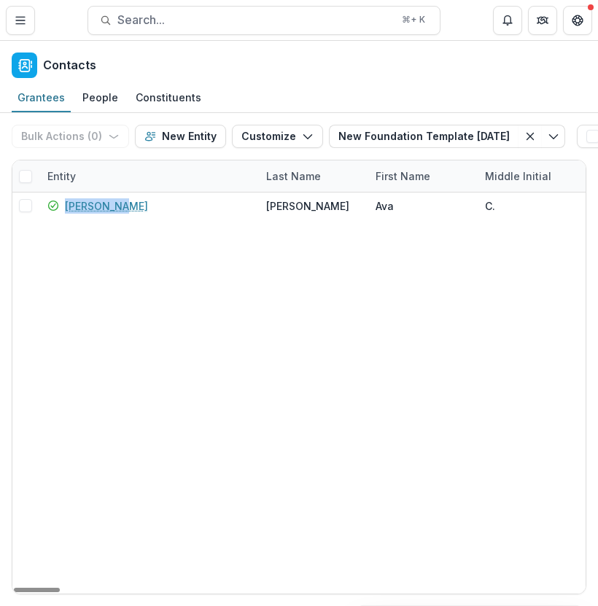
copy link "Ava Carter"
click at [115, 179] on div "Entity" at bounding box center [148, 175] width 219 height 31
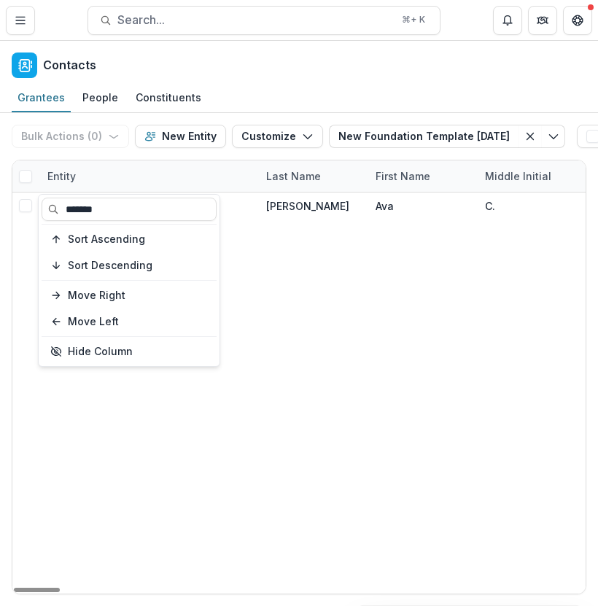
drag, startPoint x: 111, startPoint y: 212, endPoint x: 11, endPoint y: 212, distance: 99.9
click at [13, 212] on body "Skip to content Post Award Jane Coffin Childs Memorial Fund Foundation Team Set…" at bounding box center [299, 303] width 598 height 606
type input "******"
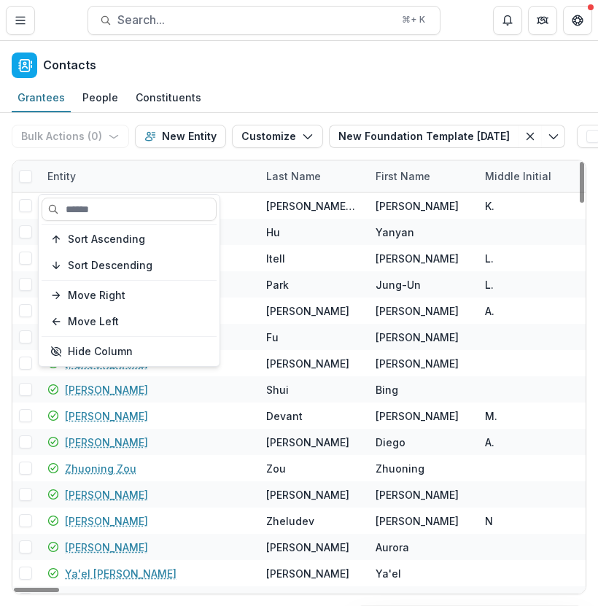
click at [94, 165] on div "Entity" at bounding box center [148, 175] width 219 height 31
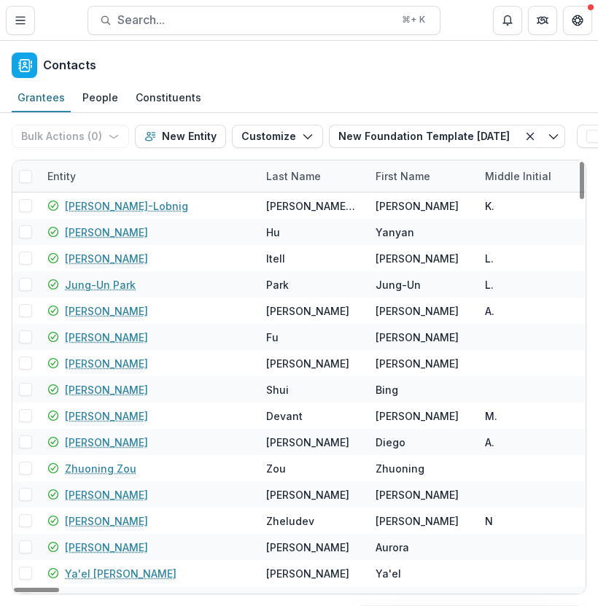
click at [25, 176] on span at bounding box center [25, 176] width 13 height 13
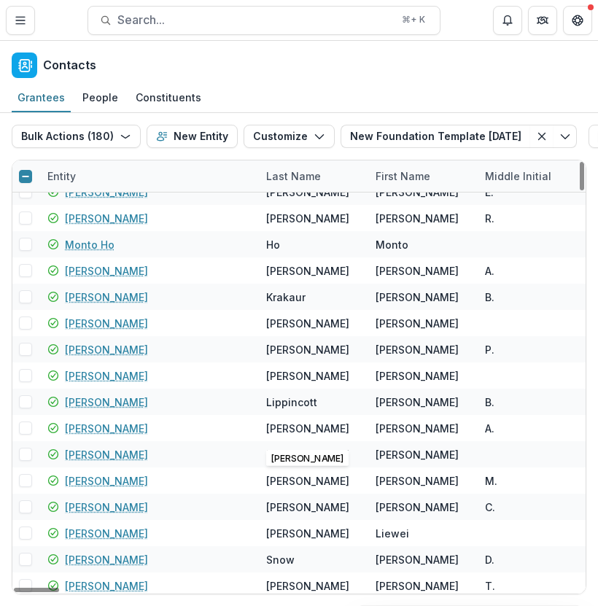
scroll to position [5495, 0]
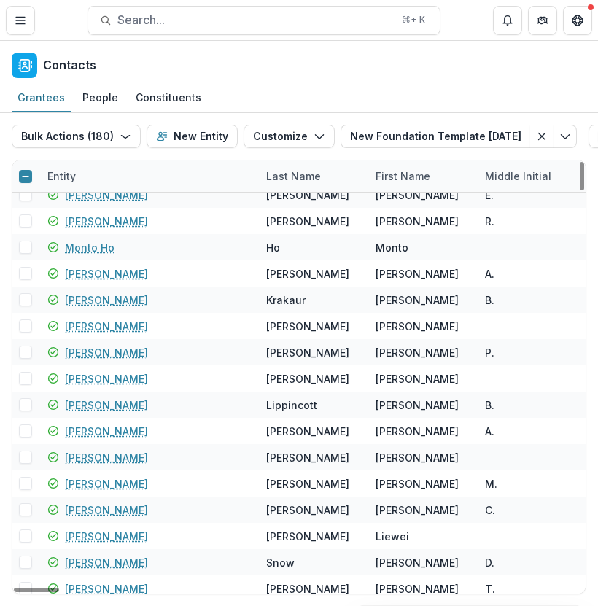
click at [27, 171] on div at bounding box center [25, 177] width 9 height 12
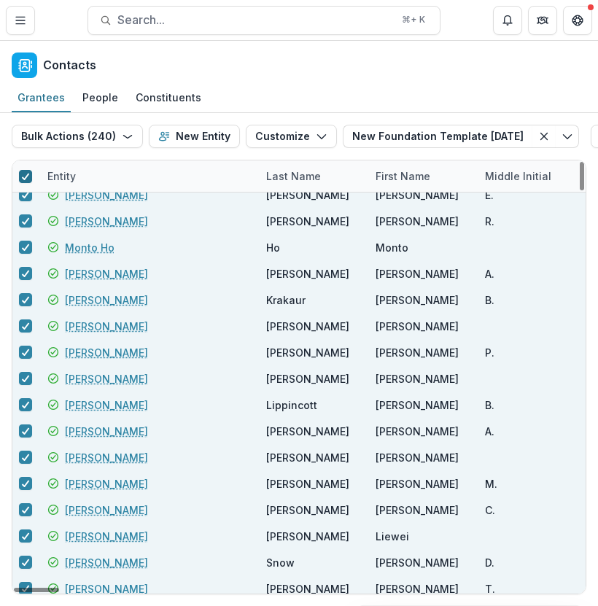
click at [26, 173] on icon at bounding box center [25, 176] width 9 height 7
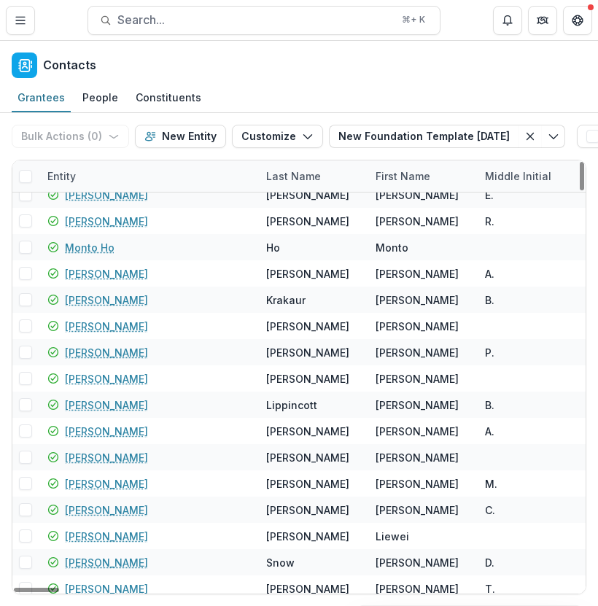
click at [26, 173] on span at bounding box center [25, 176] width 13 height 13
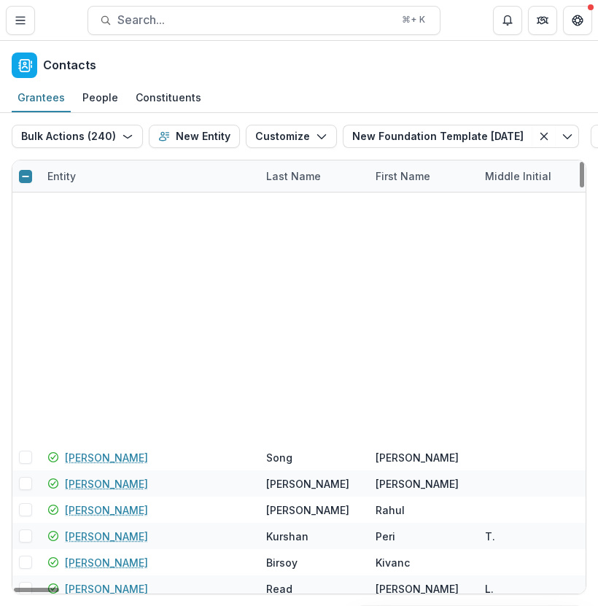
scroll to position [6564, 0]
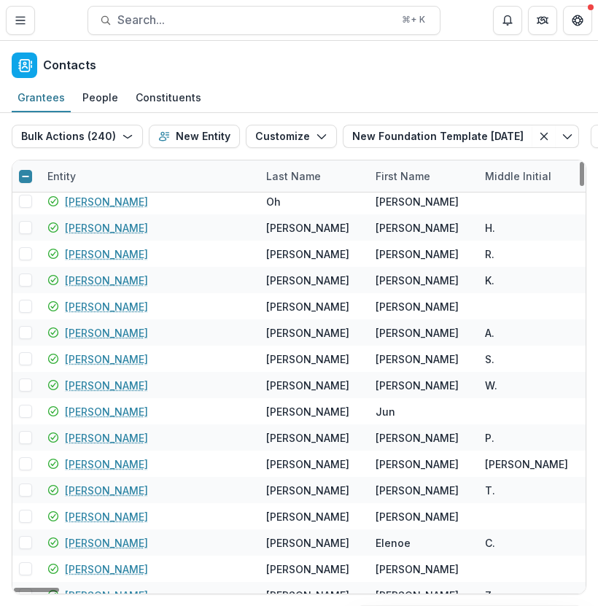
click at [26, 179] on icon at bounding box center [25, 176] width 9 height 9
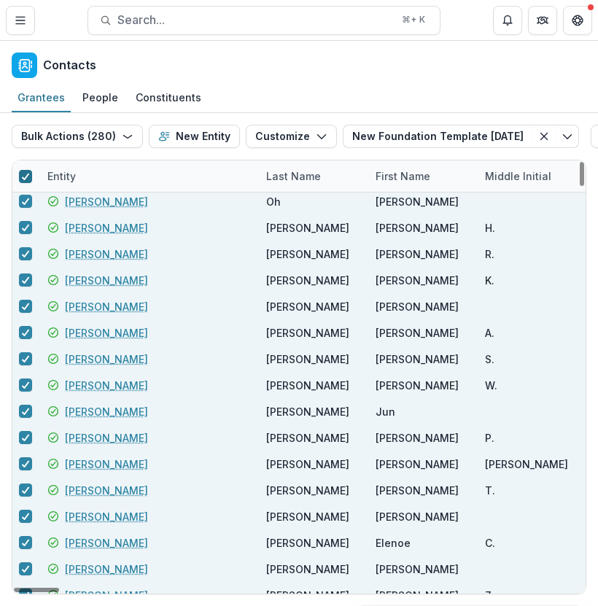
click at [26, 179] on icon at bounding box center [25, 176] width 9 height 7
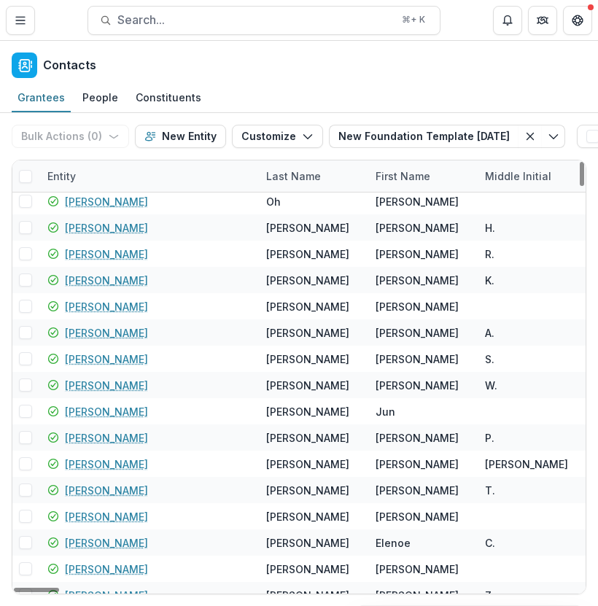
click at [26, 179] on span at bounding box center [25, 176] width 13 height 13
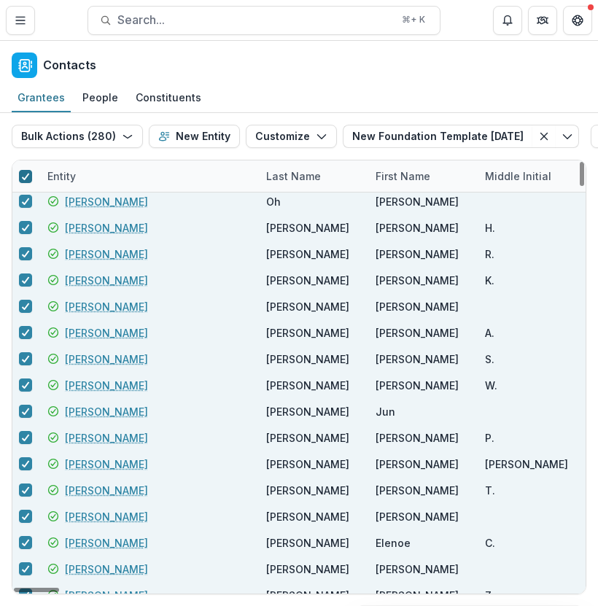
click at [82, 173] on div "Entity" at bounding box center [62, 175] width 46 height 15
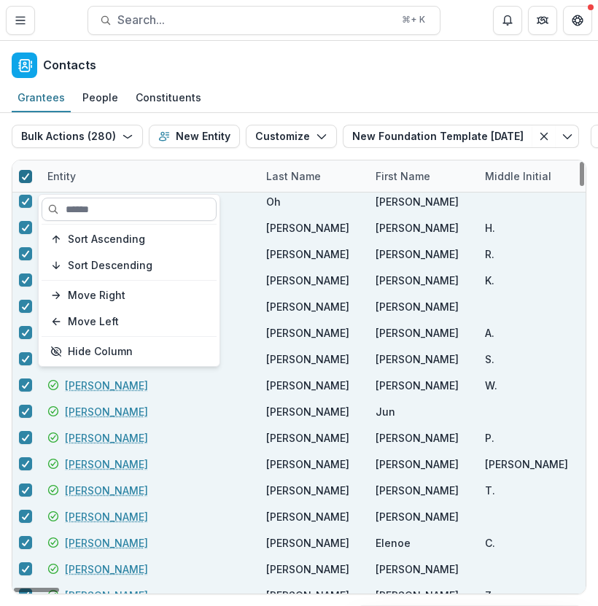
click at [114, 208] on input at bounding box center [129, 209] width 175 height 23
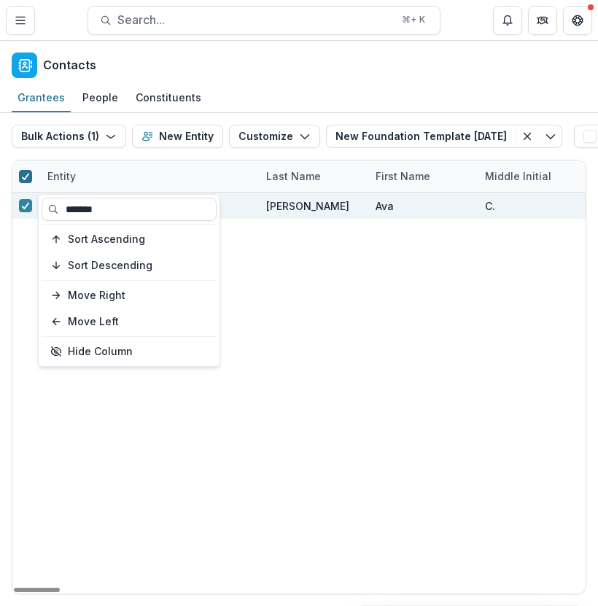
scroll to position [0, 0]
type input "*******"
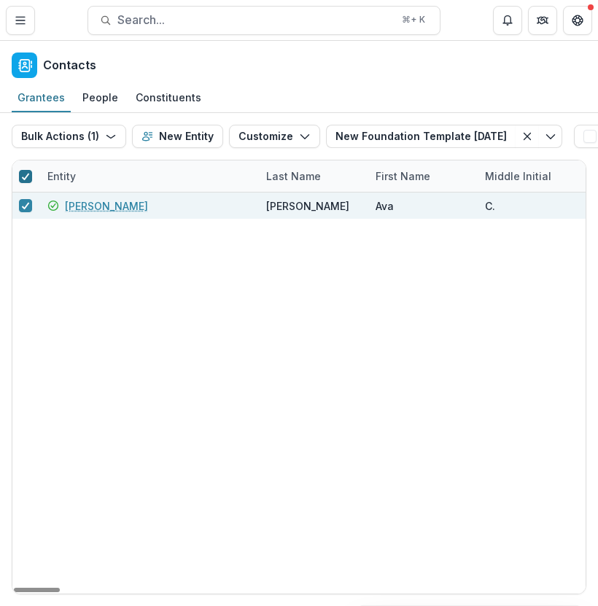
click at [79, 203] on link "Ava Carter" at bounding box center [106, 205] width 83 height 15
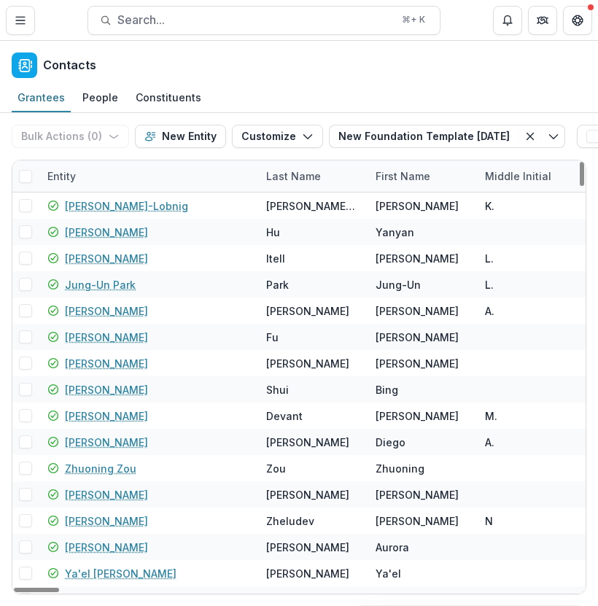
click at [98, 165] on div "Entity" at bounding box center [148, 175] width 219 height 31
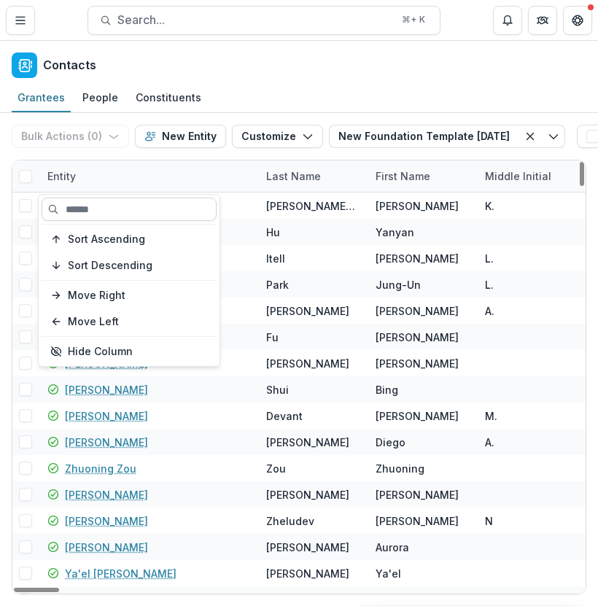
click at [91, 205] on input at bounding box center [129, 209] width 175 height 23
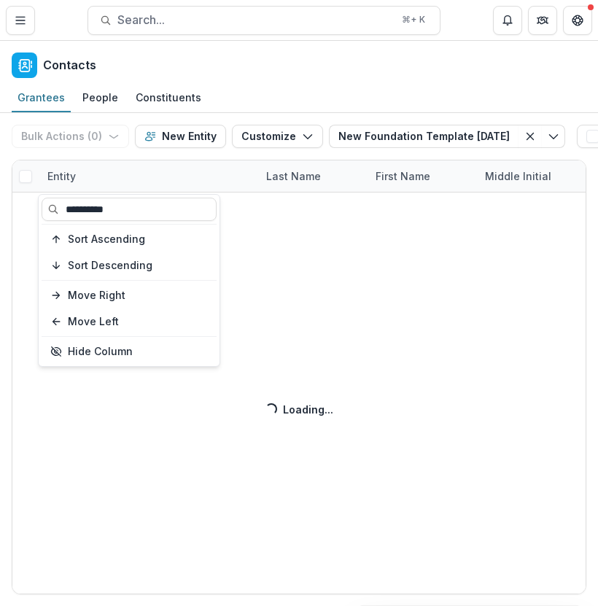
type input "**********"
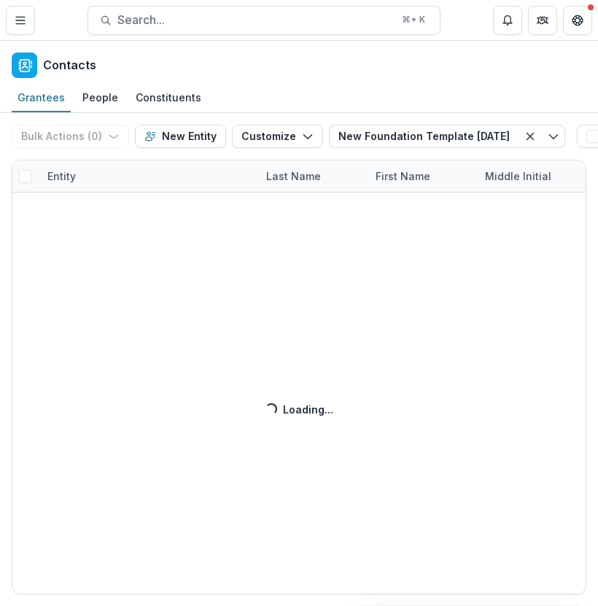
click at [329, 327] on div "Bulk Actions ( 0 ) Send Email Create Proposals Create Tasks New Entity Customiz…" at bounding box center [299, 359] width 598 height 493
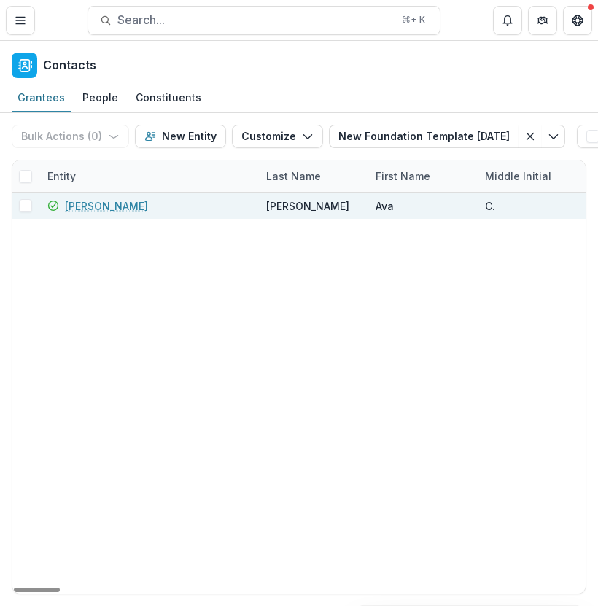
click at [100, 205] on link "Ava Carter" at bounding box center [106, 205] width 83 height 15
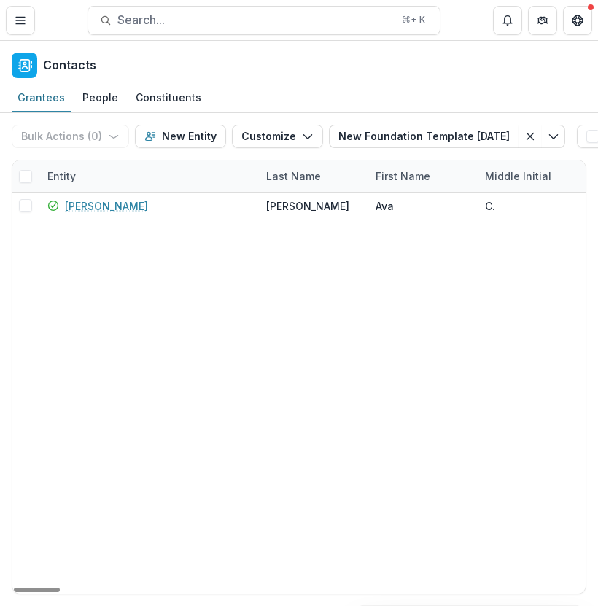
click at [122, 175] on div "Entity" at bounding box center [148, 175] width 219 height 31
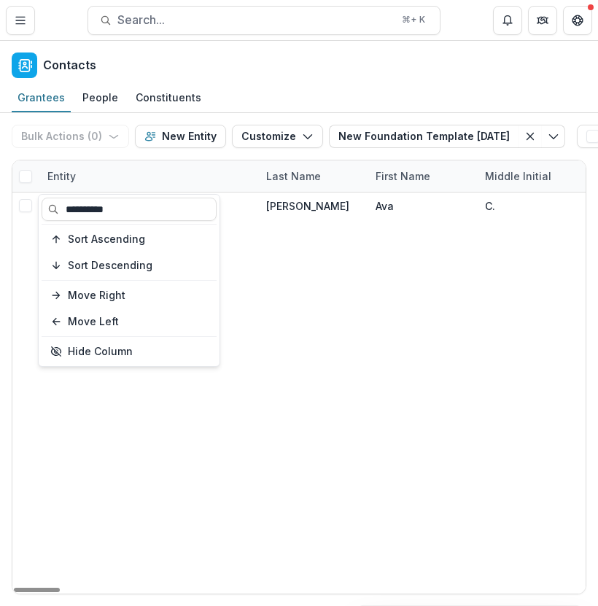
drag, startPoint x: 176, startPoint y: 219, endPoint x: 0, endPoint y: 221, distance: 176.4
click at [0, 221] on body "Skip to content Post Award Jane Coffin Childs Memorial Fund Foundation Team Set…" at bounding box center [299, 303] width 598 height 606
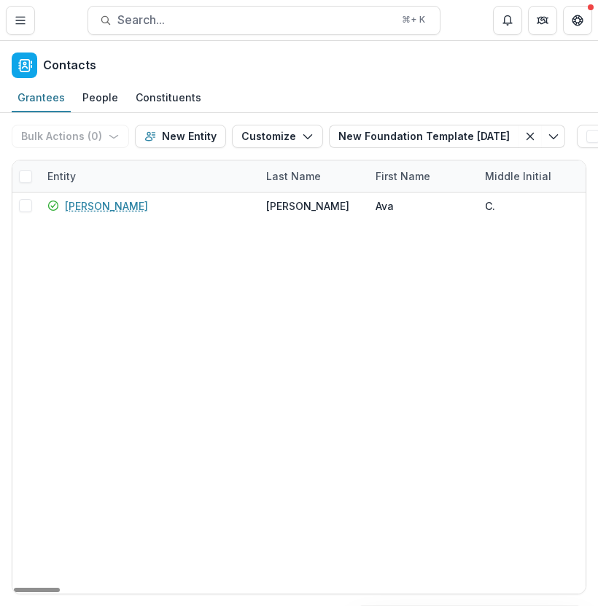
click at [58, 181] on div "Entity" at bounding box center [62, 175] width 46 height 15
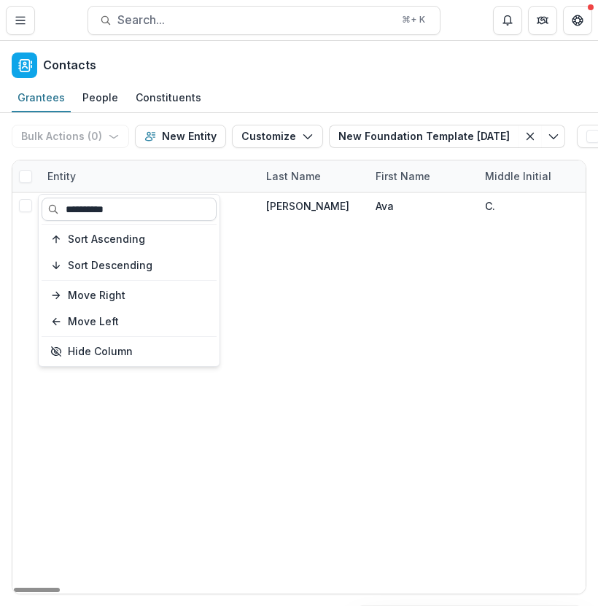
click at [81, 217] on input "**********" at bounding box center [129, 209] width 175 height 23
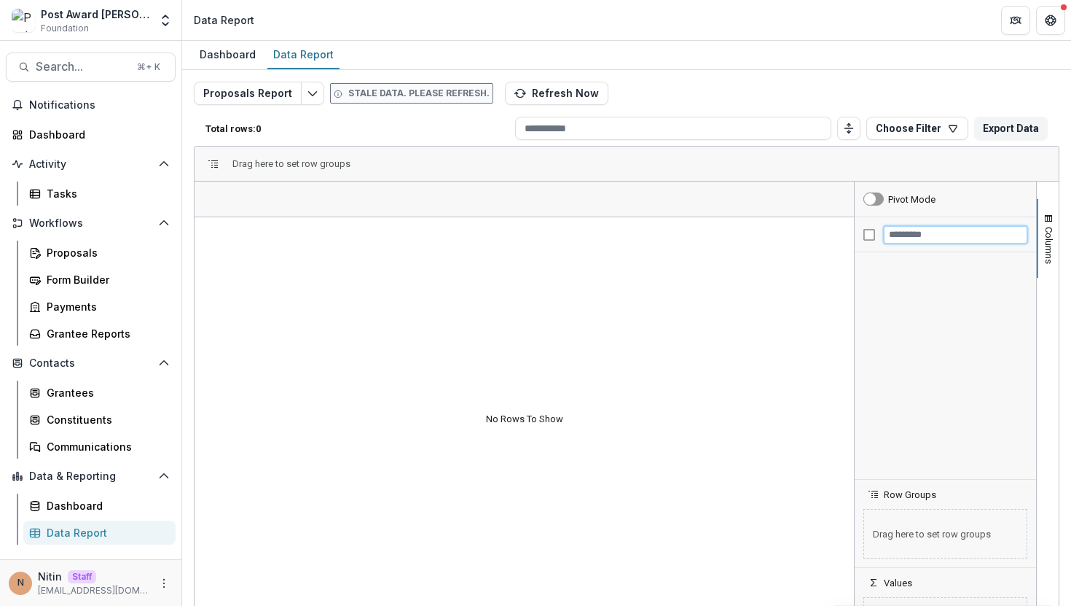
click at [926, 236] on input "Filter Columns Input" at bounding box center [956, 234] width 144 height 17
click at [537, 84] on button "Refresh Now" at bounding box center [557, 93] width 104 height 23
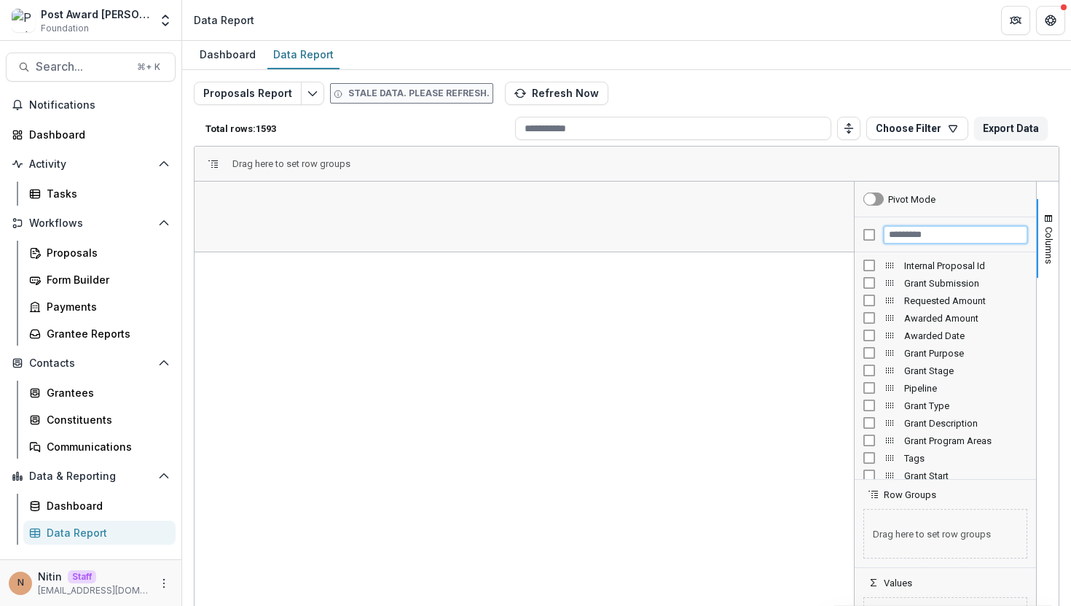
click at [921, 237] on input "Filter Columns Input" at bounding box center [956, 234] width 144 height 17
type input "***"
type input "*******"
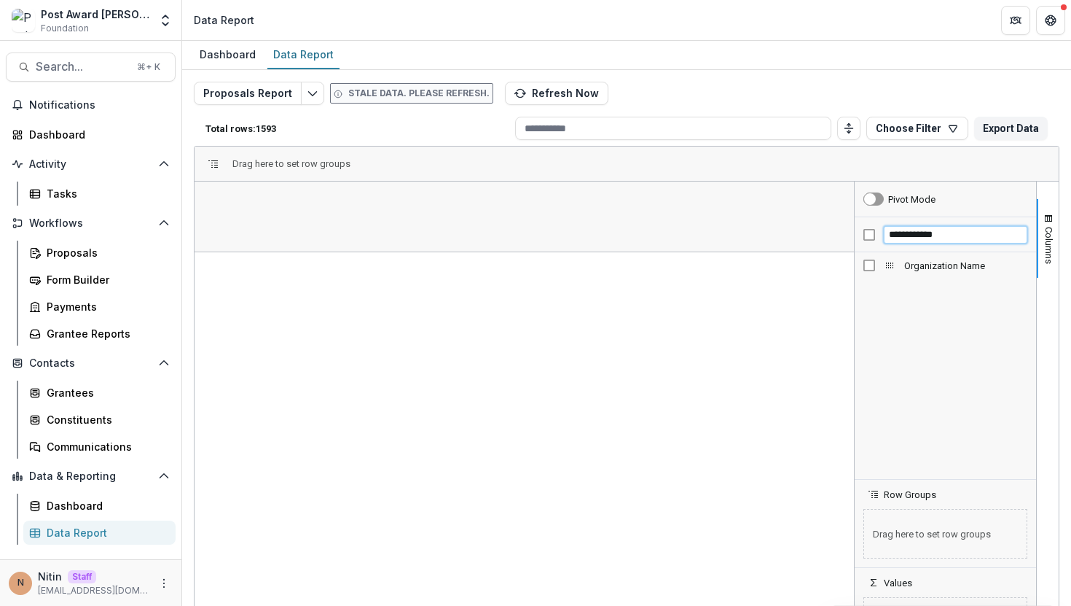
type input "**********"
click at [319, 189] on div "Organization Name" at bounding box center [268, 198] width 120 height 35
click at [308, 205] on div "Organization Name" at bounding box center [262, 199] width 108 height 28
click at [292, 202] on span "Organization Name" at bounding box center [253, 199] width 90 height 11
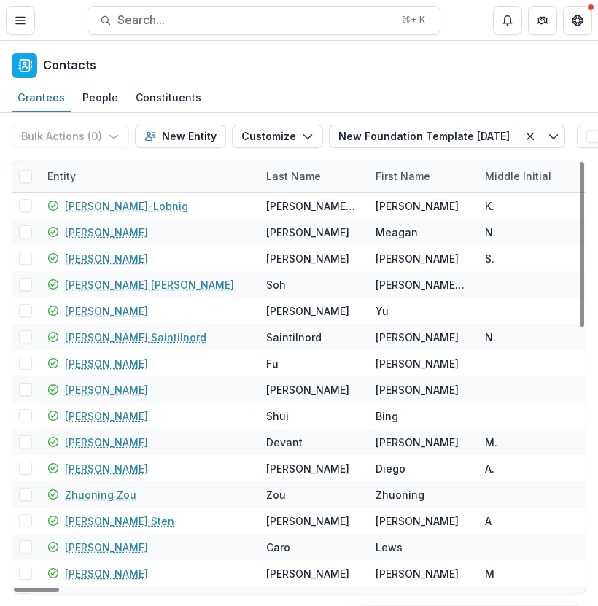
click at [94, 166] on div "Entity" at bounding box center [148, 175] width 219 height 31
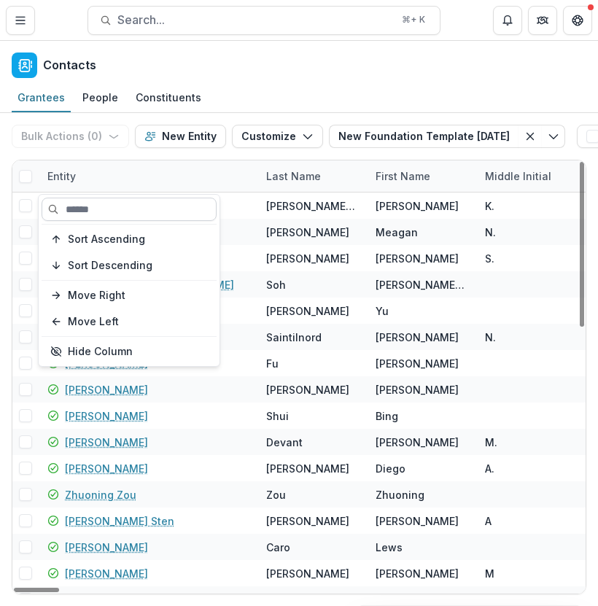
click at [97, 207] on input at bounding box center [129, 209] width 175 height 23
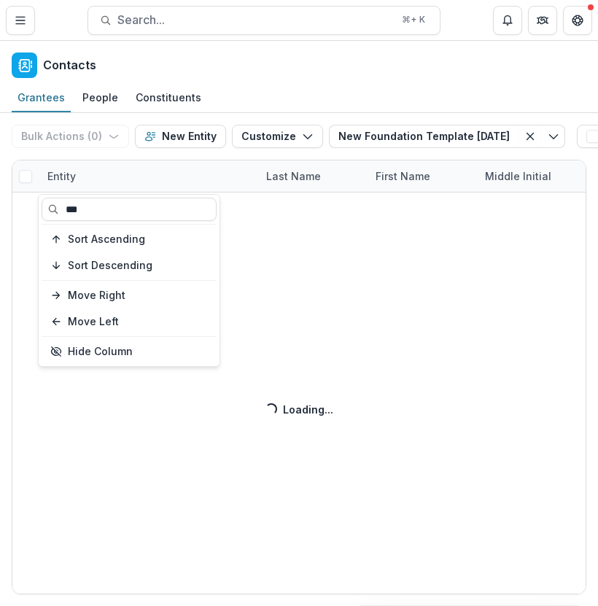
type input "***"
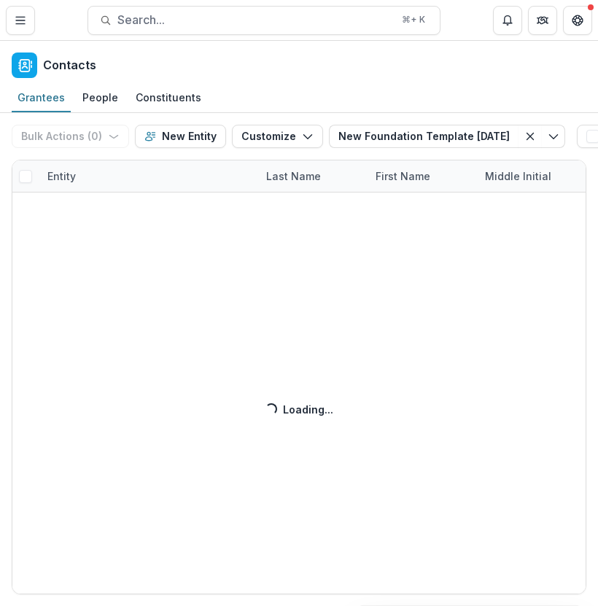
click at [194, 173] on div "Bulk Actions ( 0 ) Send Email Create Proposals Create Tasks New Entity Customiz…" at bounding box center [299, 359] width 598 height 493
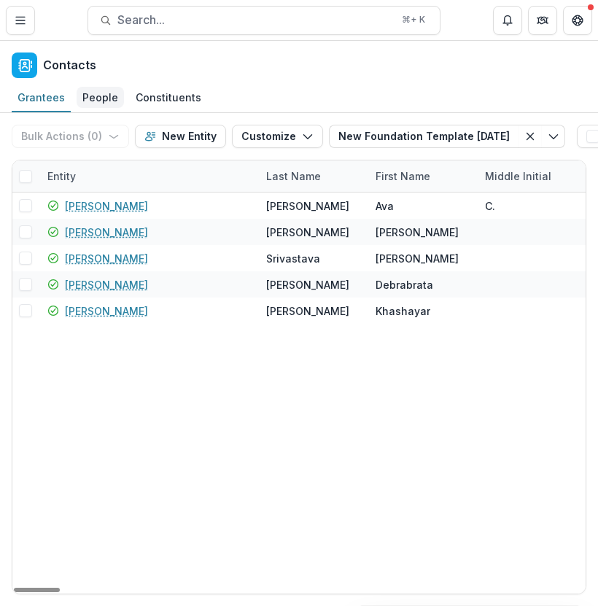
click at [106, 95] on div "People" at bounding box center [100, 97] width 47 height 21
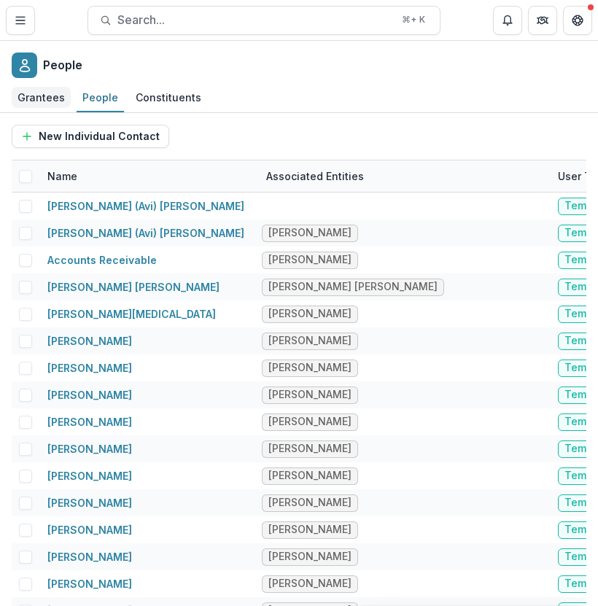
click at [40, 97] on div "Grantees" at bounding box center [41, 97] width 59 height 21
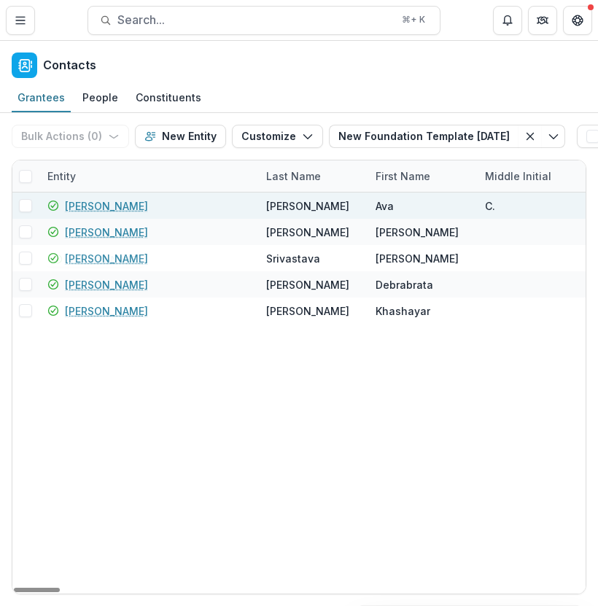
click at [105, 203] on link "[PERSON_NAME]" at bounding box center [106, 205] width 83 height 15
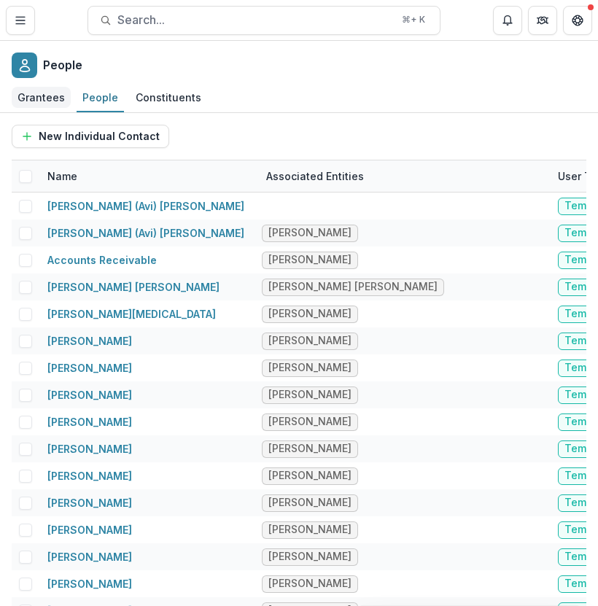
click at [42, 104] on div "Grantees" at bounding box center [41, 97] width 59 height 21
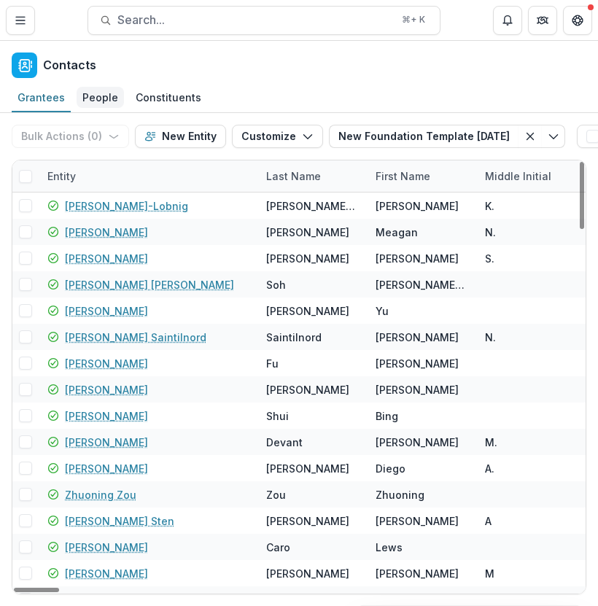
click at [98, 90] on div "People" at bounding box center [100, 97] width 47 height 21
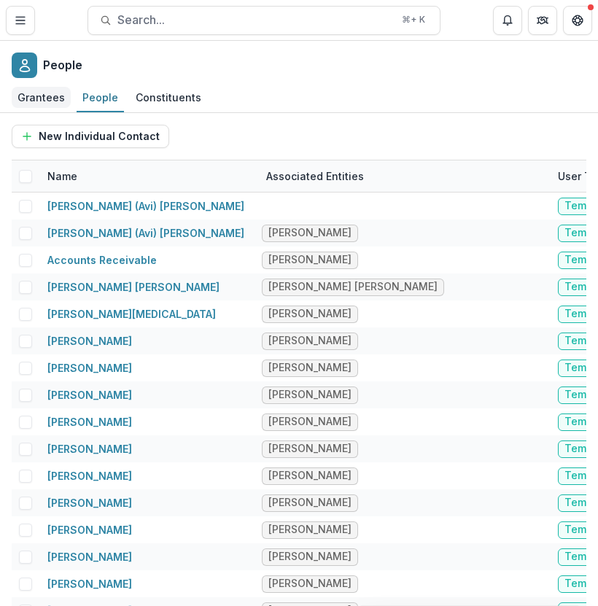
click at [35, 99] on div "Grantees" at bounding box center [41, 97] width 59 height 21
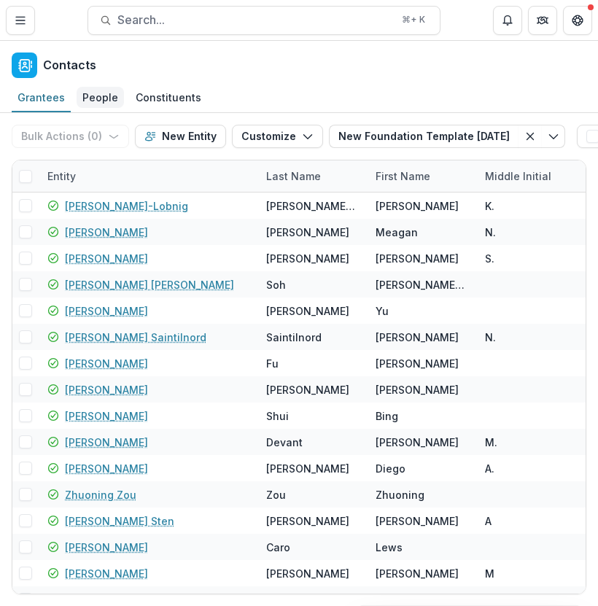
click at [97, 91] on div "People" at bounding box center [100, 97] width 47 height 21
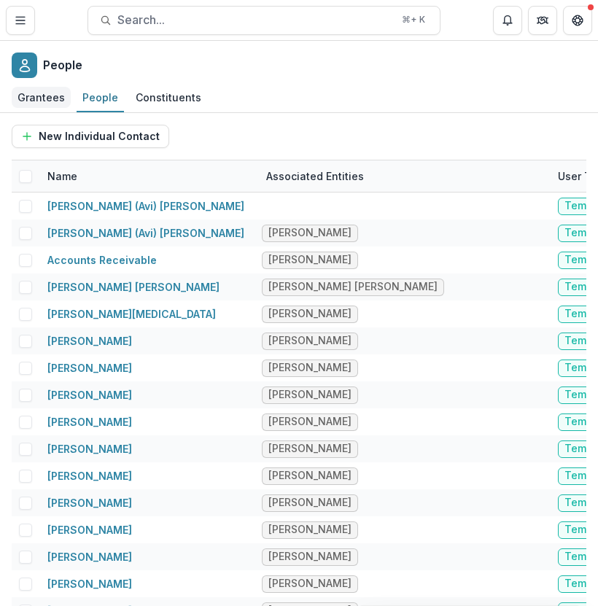
click at [47, 98] on div "Grantees" at bounding box center [41, 97] width 59 height 21
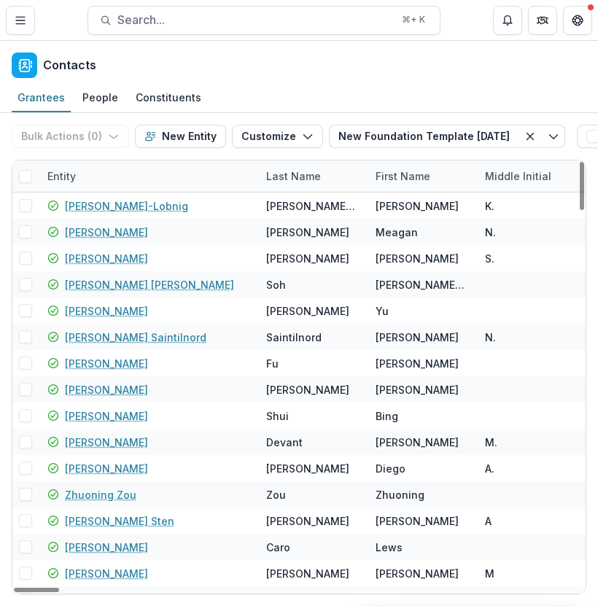
click at [82, 171] on div "Entity" at bounding box center [62, 175] width 46 height 15
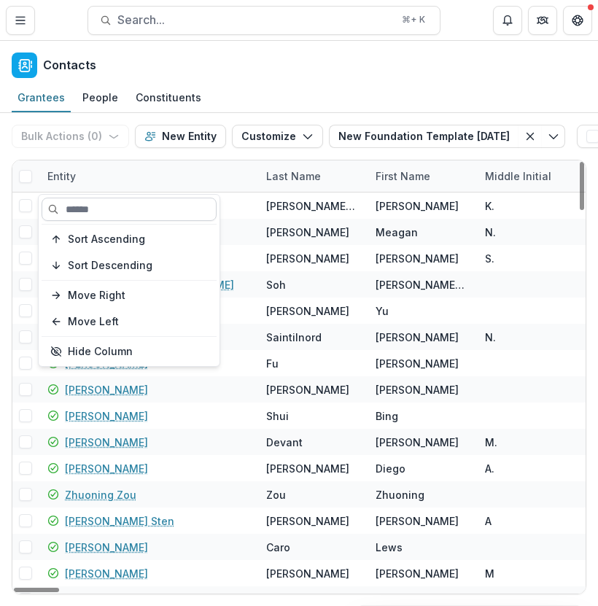
click at [98, 208] on input at bounding box center [129, 209] width 175 height 23
paste input "**********"
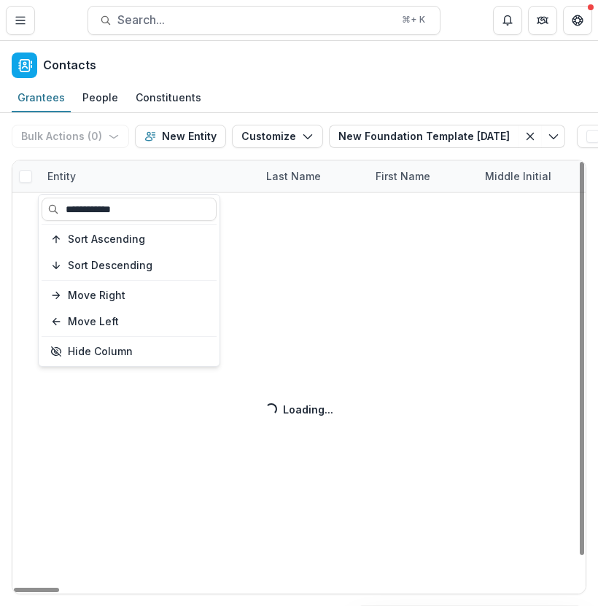
type input "**********"
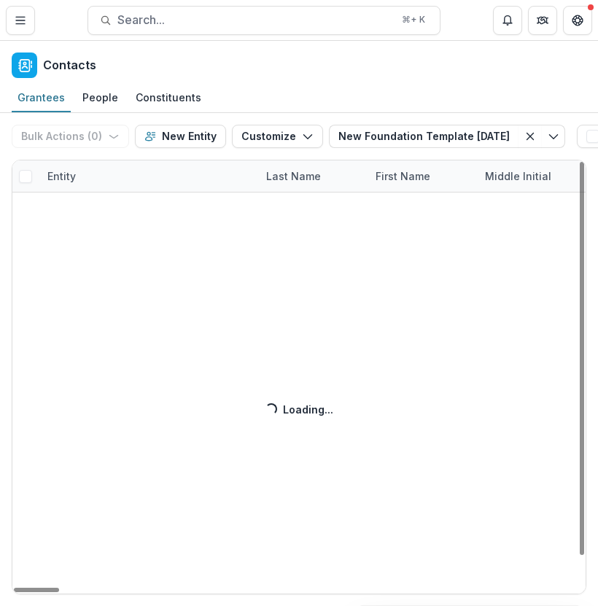
click at [211, 161] on div "Bulk Actions ( 0 ) Send Email Create Proposals Create Tasks New Entity Customiz…" at bounding box center [299, 359] width 598 height 493
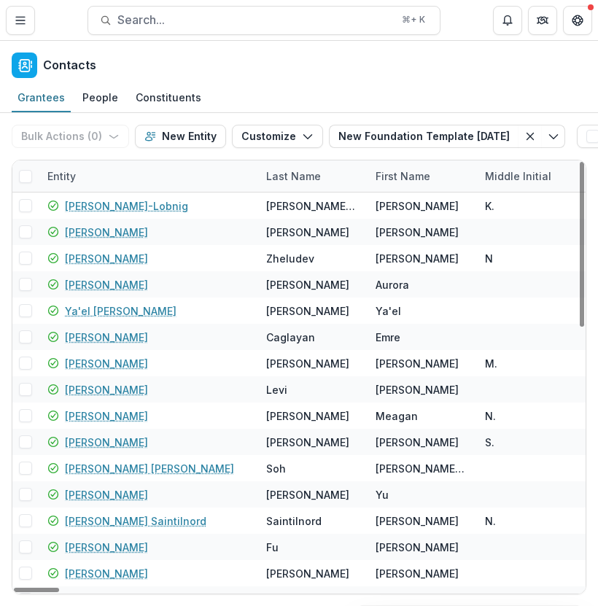
click at [120, 168] on div "Entity" at bounding box center [148, 175] width 219 height 31
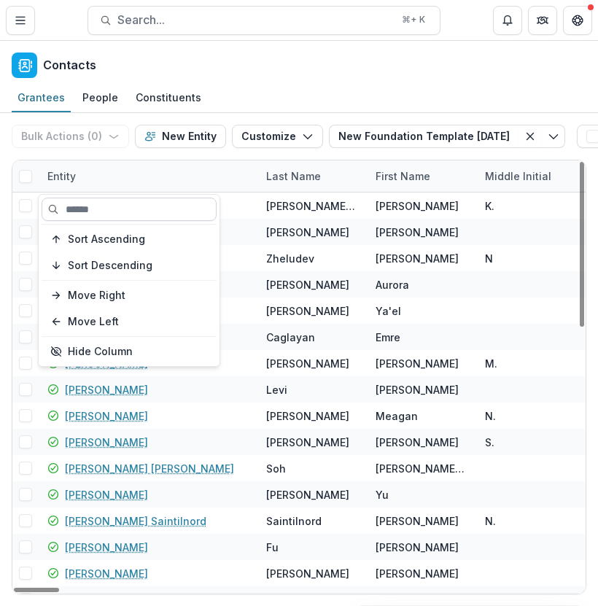
click at [111, 207] on input at bounding box center [129, 209] width 175 height 23
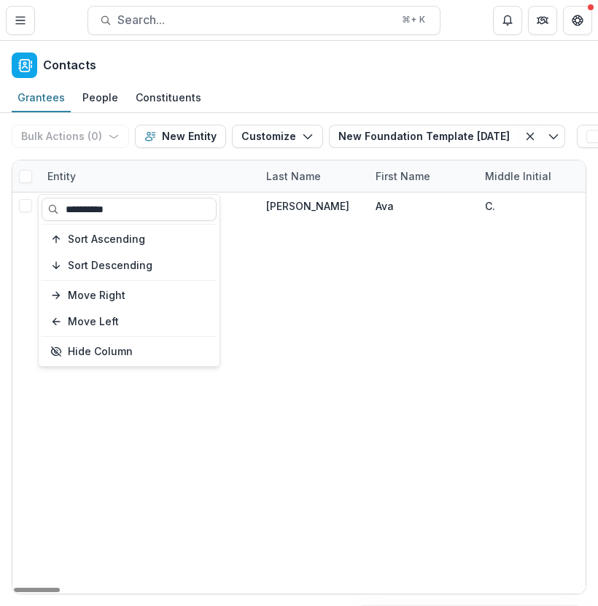
type input "**********"
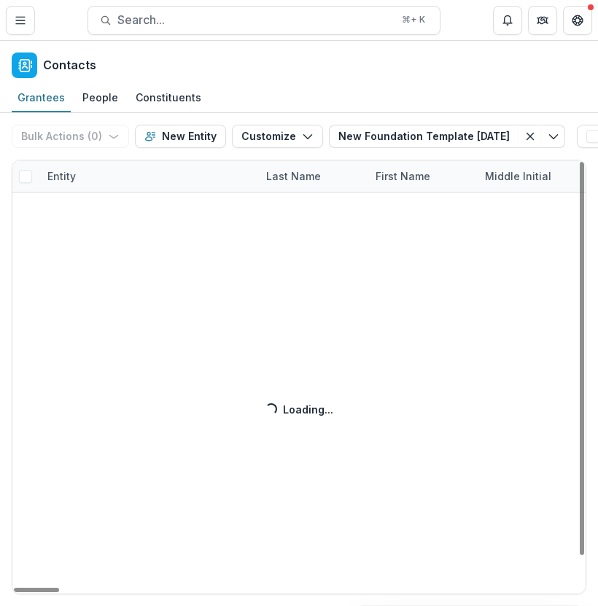
click at [332, 270] on div "Bulk Actions ( 0 ) Send Email Create Proposals Create Tasks New Entity Customiz…" at bounding box center [299, 359] width 598 height 493
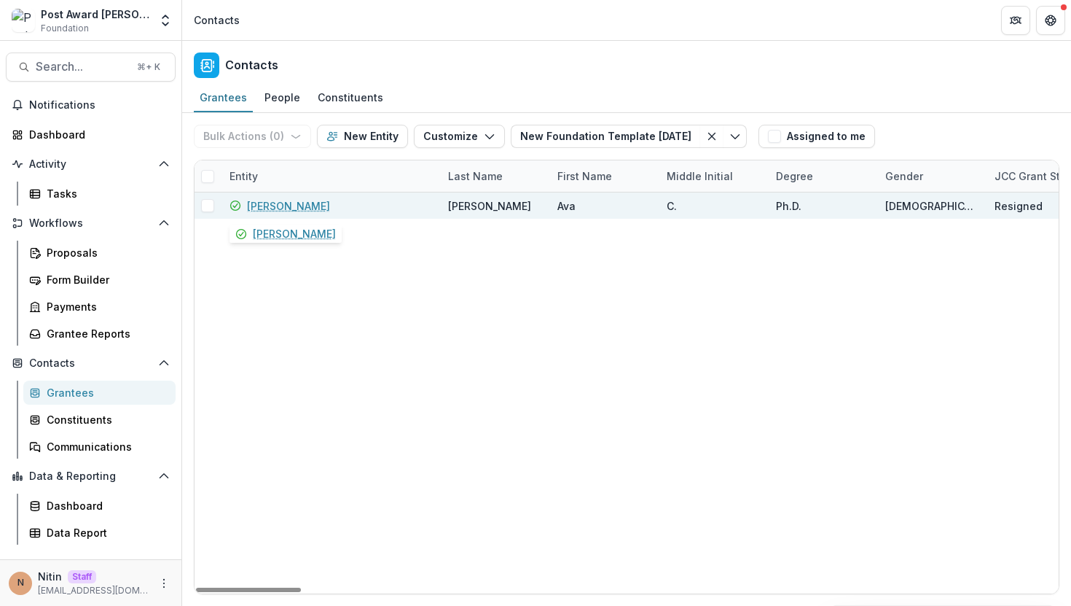
click at [274, 206] on link "[PERSON_NAME]" at bounding box center [288, 205] width 83 height 15
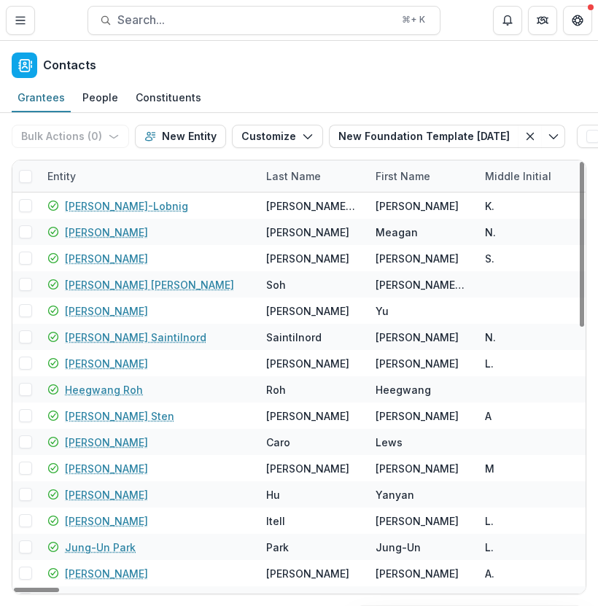
click at [90, 176] on div "Entity" at bounding box center [148, 175] width 219 height 31
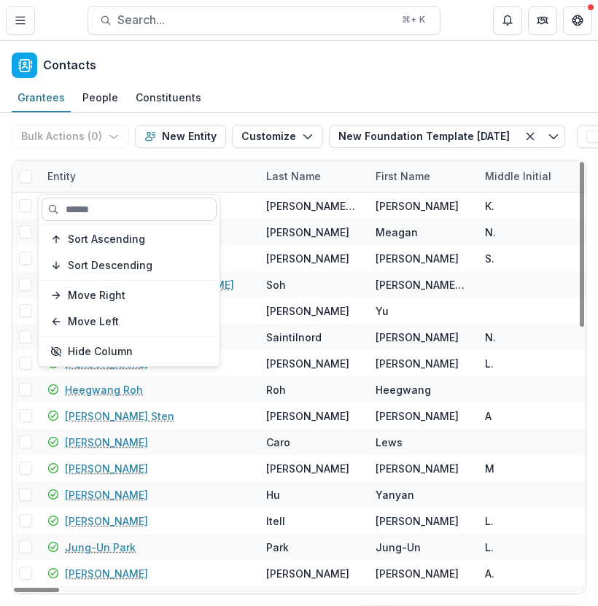
click at [112, 214] on input at bounding box center [129, 209] width 175 height 23
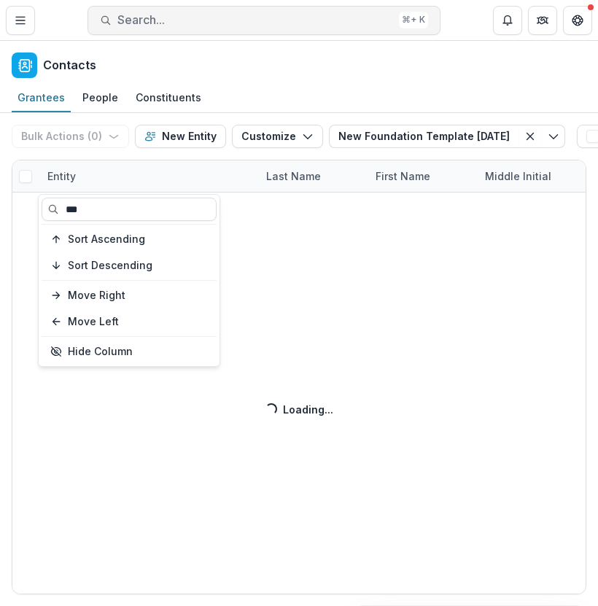
type input "***"
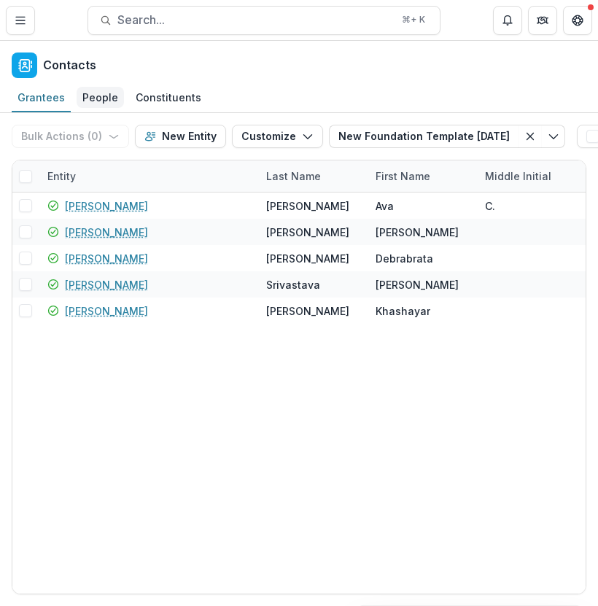
click at [79, 98] on div "People" at bounding box center [100, 97] width 47 height 21
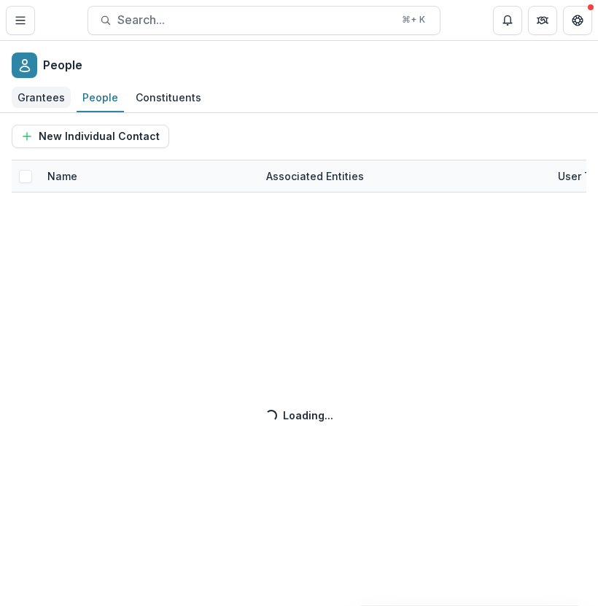
click at [32, 98] on div "Grantees" at bounding box center [41, 97] width 59 height 21
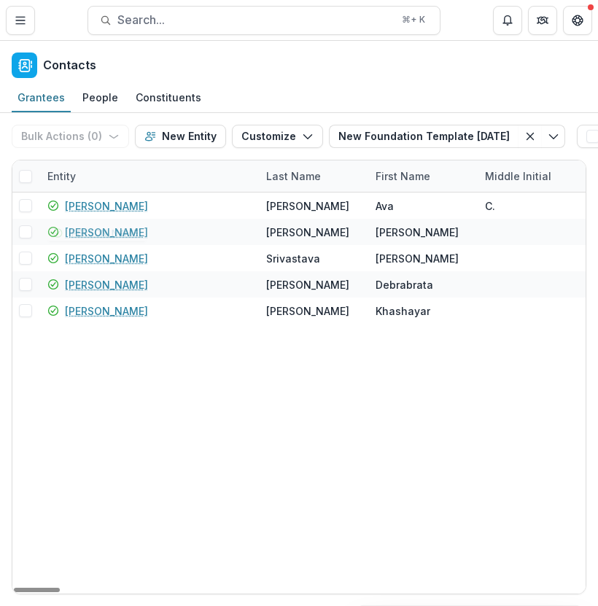
drag, startPoint x: 246, startPoint y: 196, endPoint x: 480, endPoint y: 343, distance: 276.4
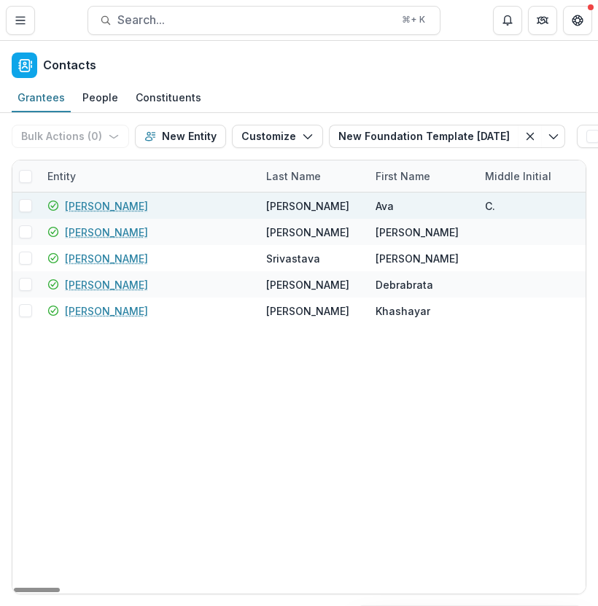
click at [96, 209] on link "[PERSON_NAME]" at bounding box center [106, 205] width 83 height 15
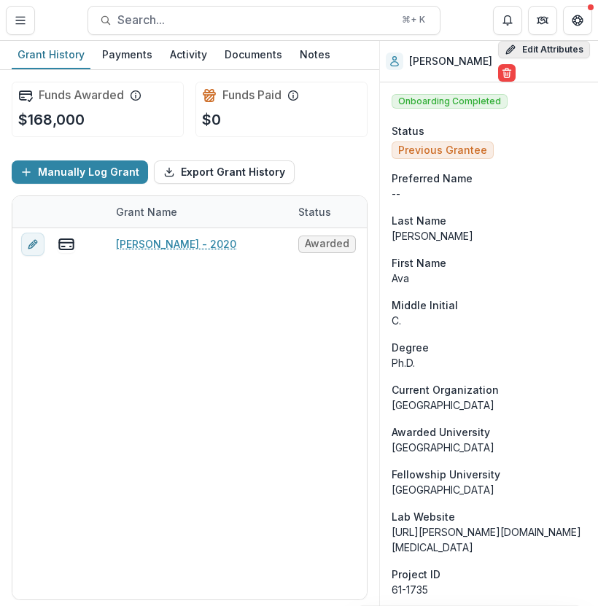
click at [508, 57] on button "Edit Attributes" at bounding box center [544, 49] width 92 height 17
select select
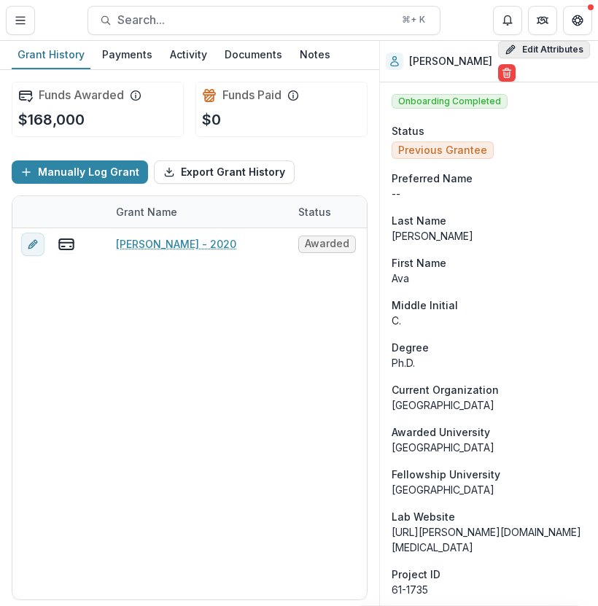
select select "********"
select select
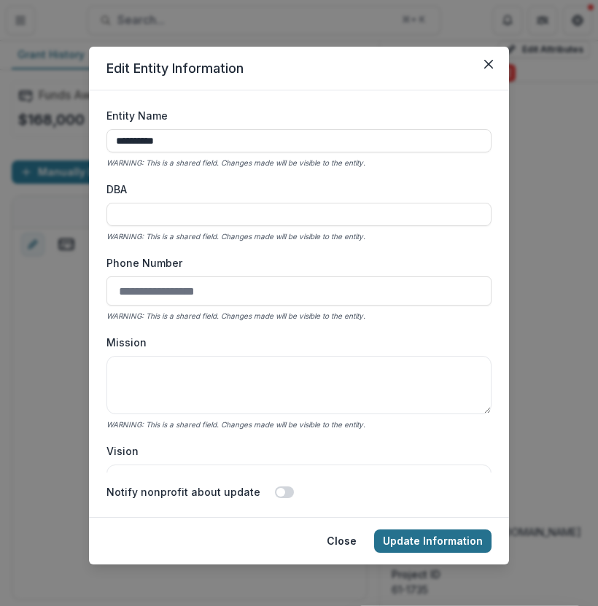
click at [418, 539] on button "Update Information" at bounding box center [432, 540] width 117 height 23
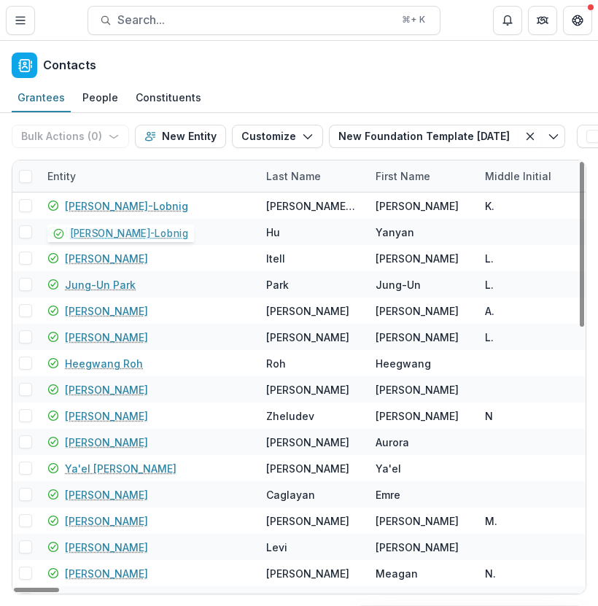
click at [99, 181] on div "Entity" at bounding box center [148, 175] width 219 height 31
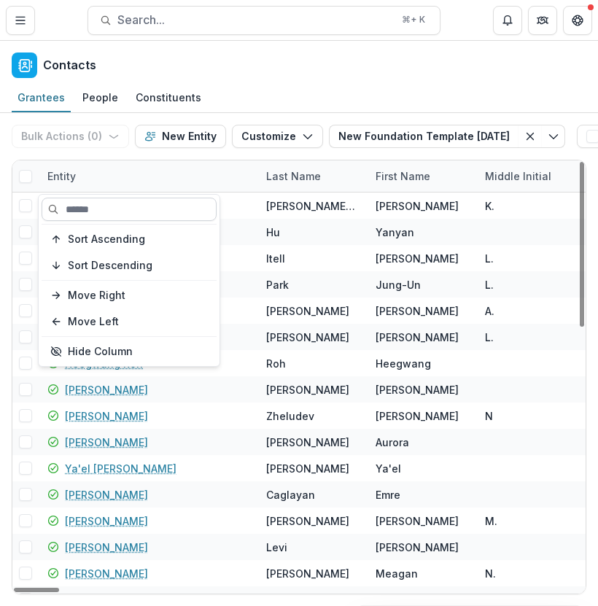
click at [110, 219] on input at bounding box center [129, 209] width 175 height 23
paste input "**********"
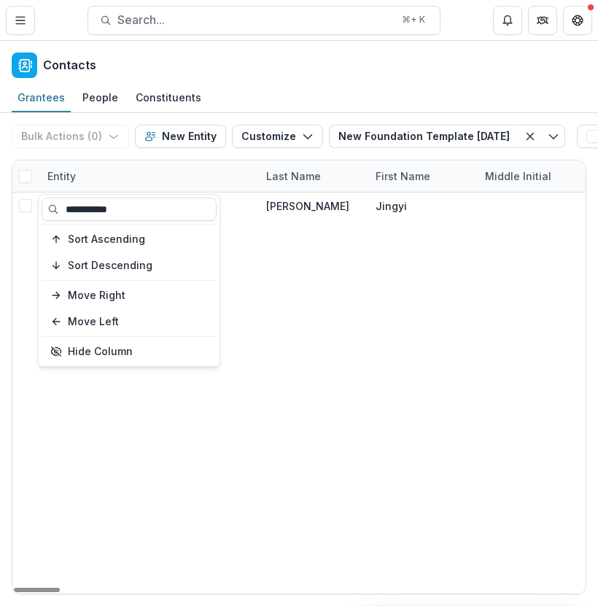
type input "**********"
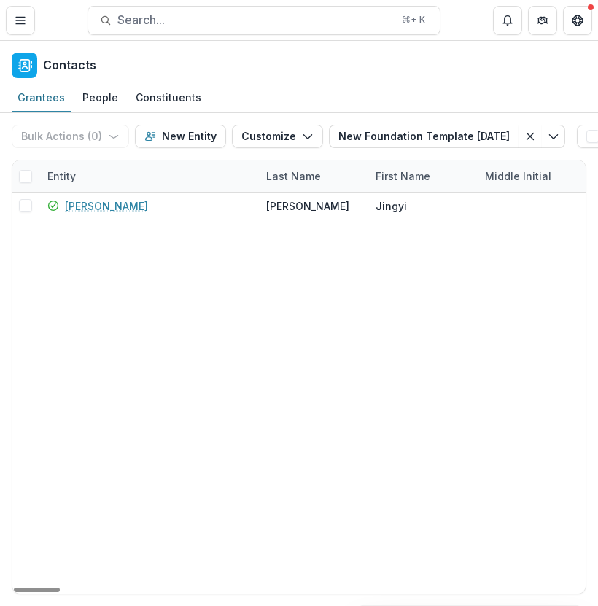
click at [180, 152] on div "Bulk Actions ( 0 ) Send Email Create Proposals Create Tasks New Entity Customiz…" at bounding box center [291, 136] width 559 height 47
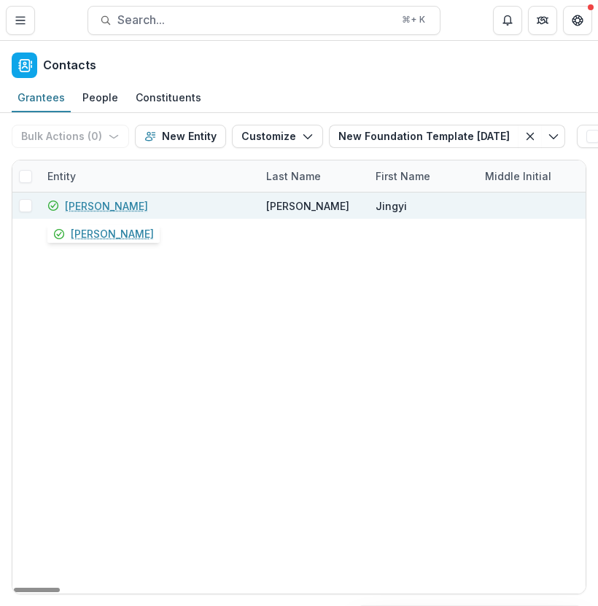
click at [104, 205] on link "[PERSON_NAME]" at bounding box center [106, 205] width 83 height 15
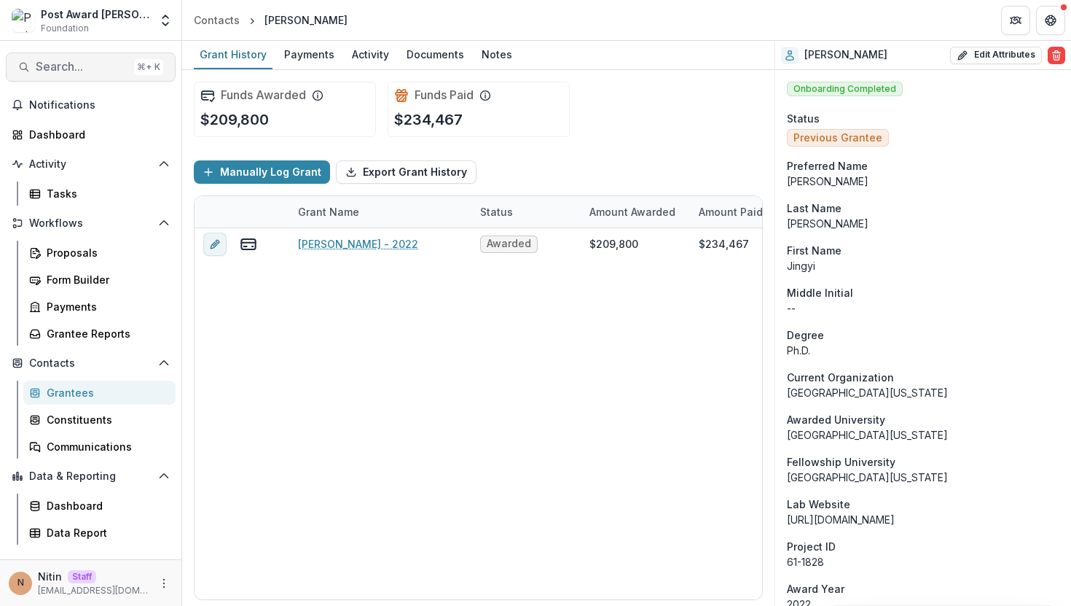
click at [94, 76] on button "Search... ⌘ + K" at bounding box center [91, 66] width 170 height 29
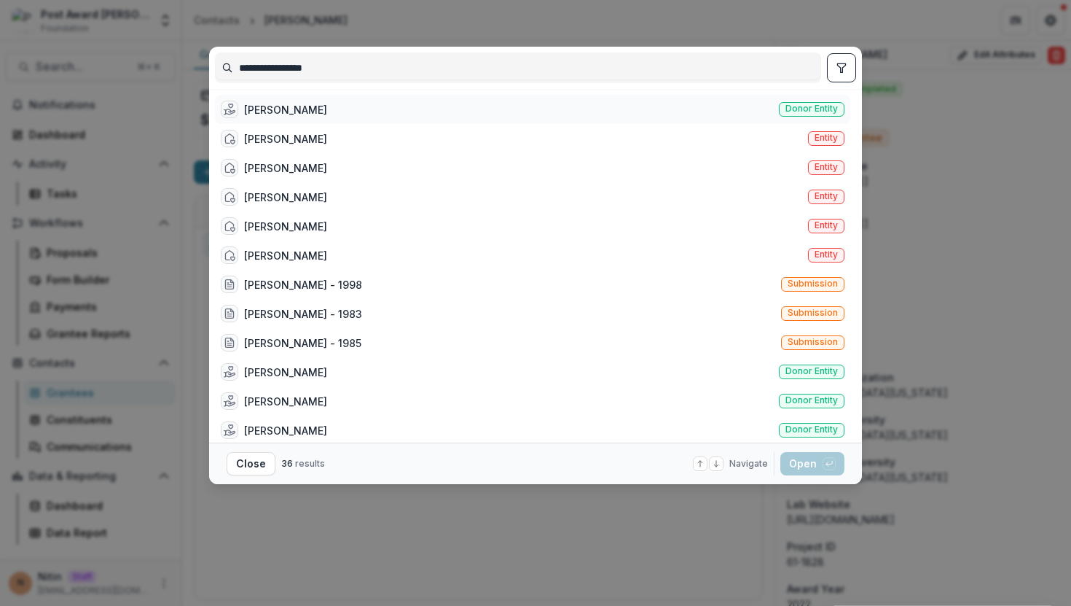
type input "**********"
click at [597, 105] on span "Donor entity" at bounding box center [812, 109] width 52 height 10
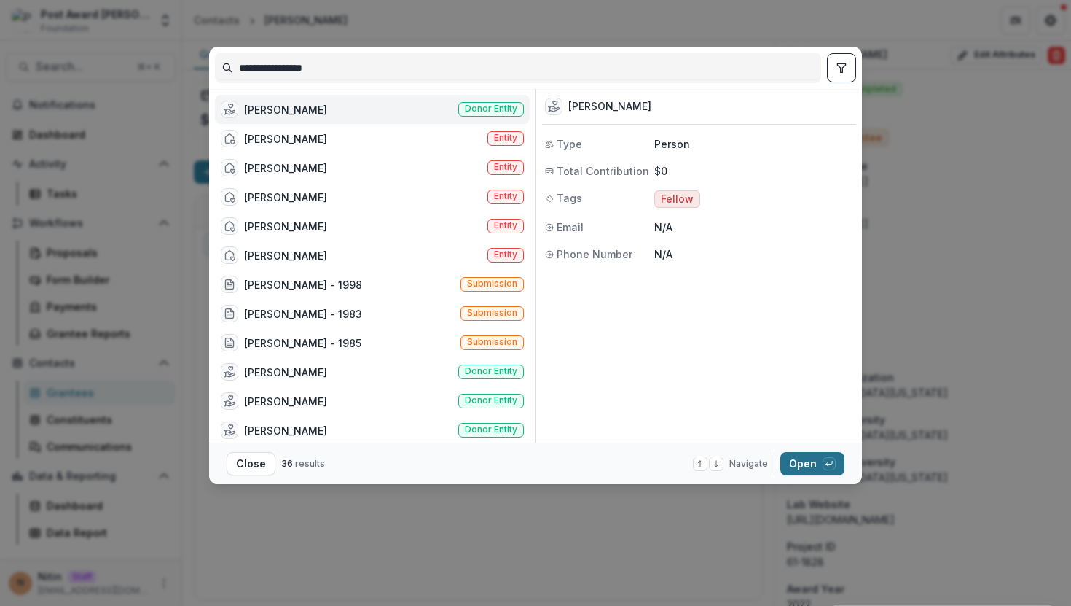
click at [597, 462] on button "Open with enter key" at bounding box center [813, 463] width 64 height 23
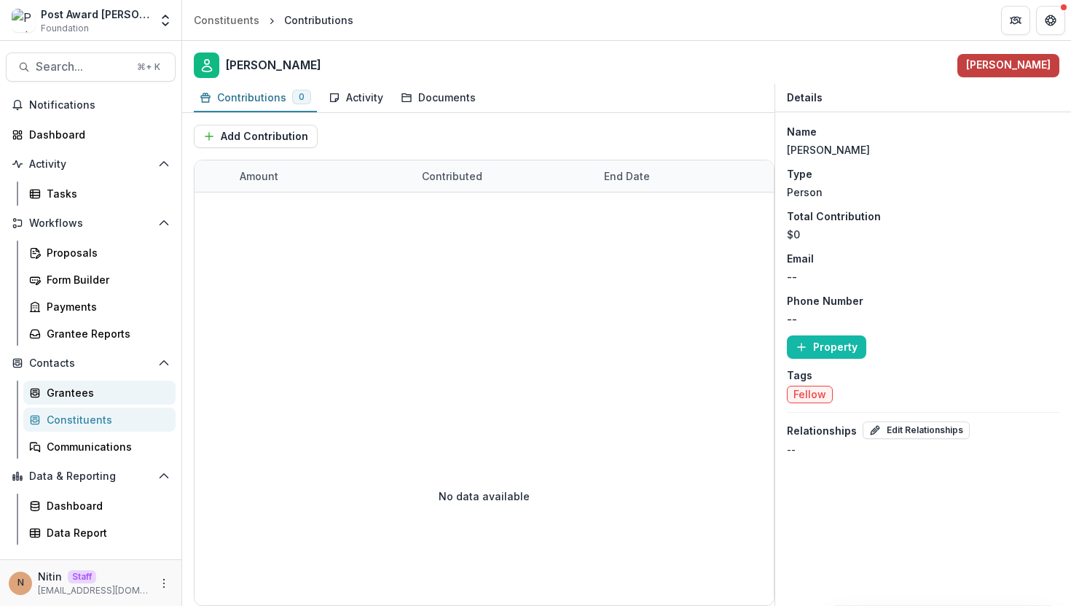
click at [63, 397] on div "Grantees" at bounding box center [105, 392] width 117 height 15
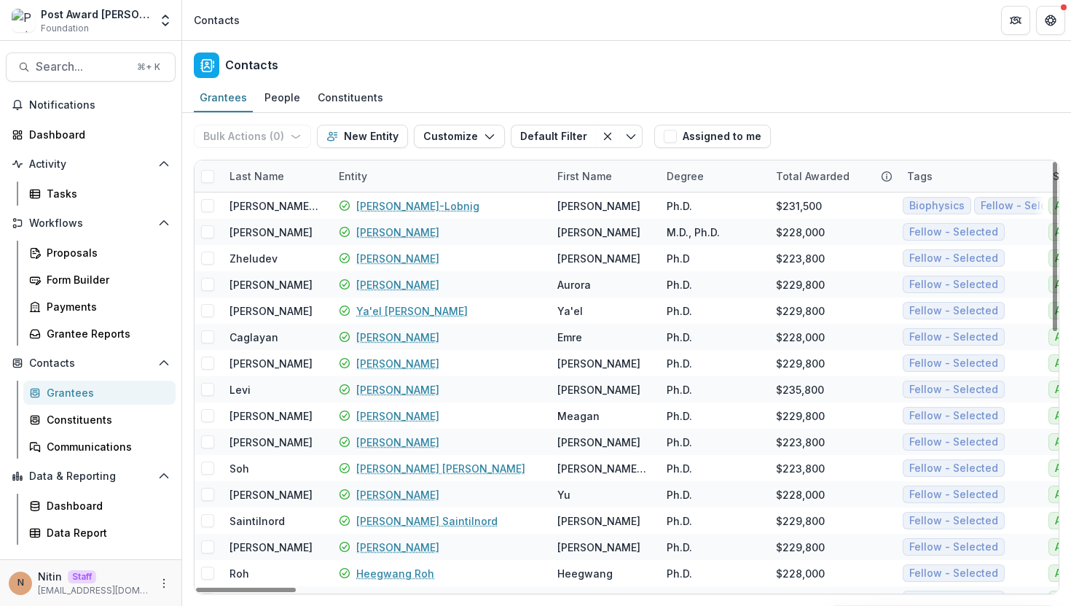
click at [265, 178] on div "Last Name" at bounding box center [257, 175] width 72 height 15
click at [384, 178] on div "Entity" at bounding box center [439, 175] width 219 height 31
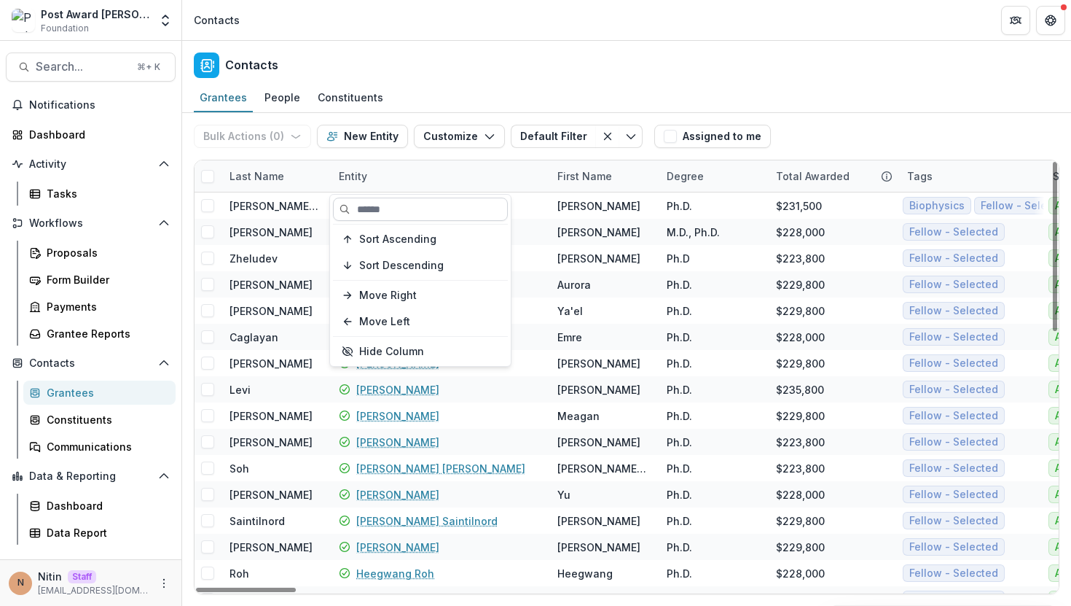
click at [378, 204] on input at bounding box center [420, 209] width 175 height 23
paste input "**********"
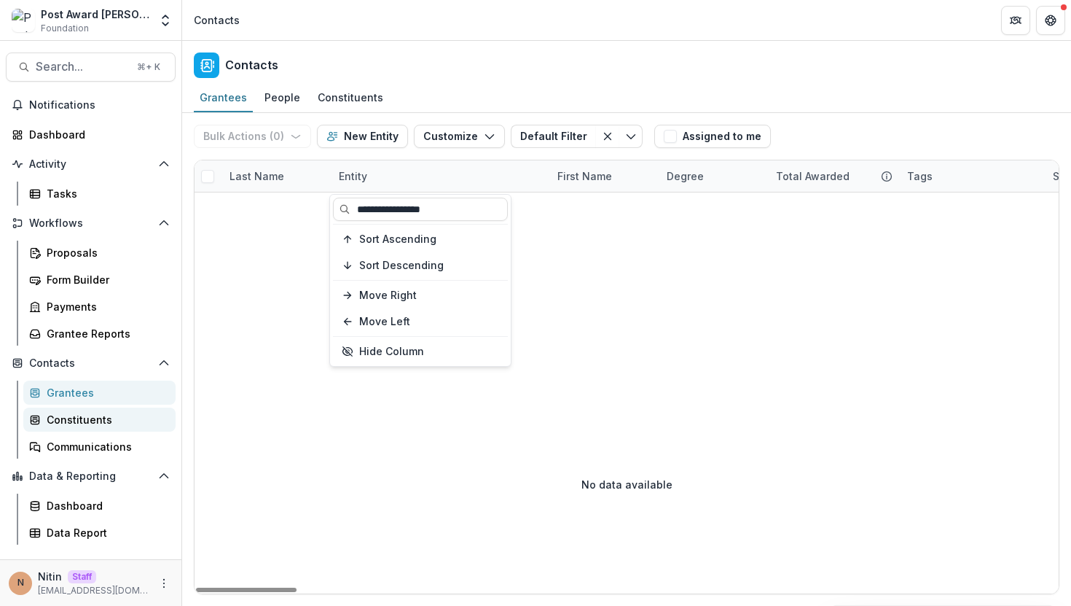
type input "**********"
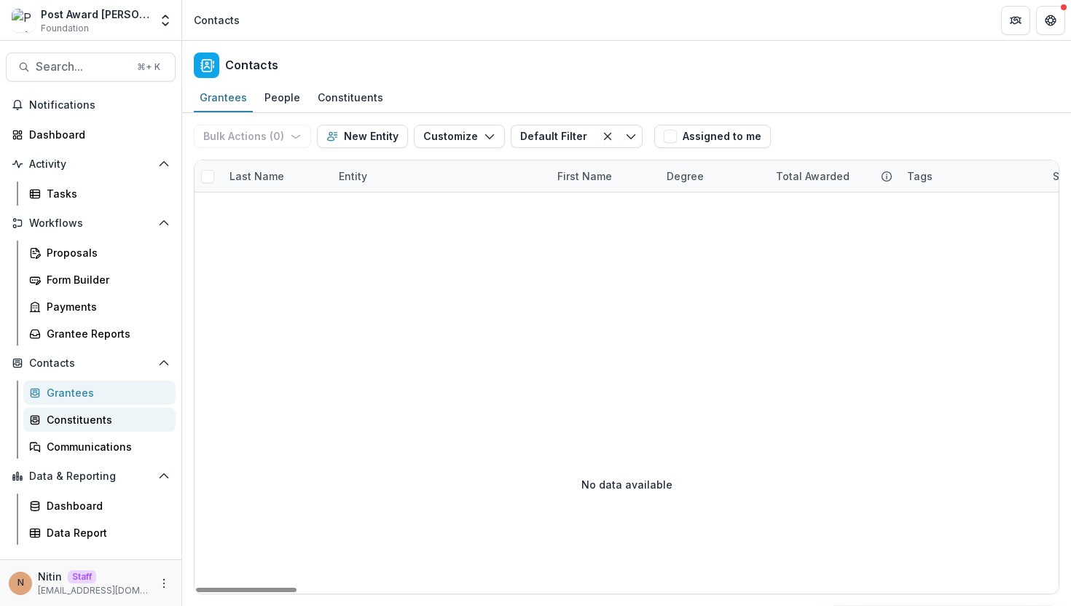
click at [102, 422] on div "Constituents" at bounding box center [105, 419] width 117 height 15
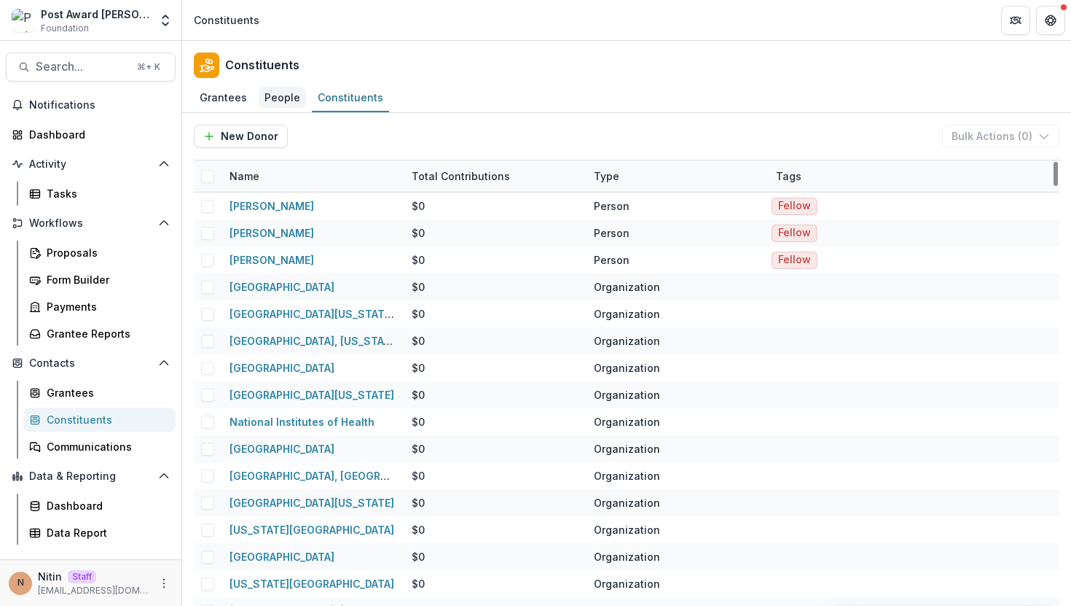
click at [281, 106] on div "People" at bounding box center [282, 97] width 47 height 21
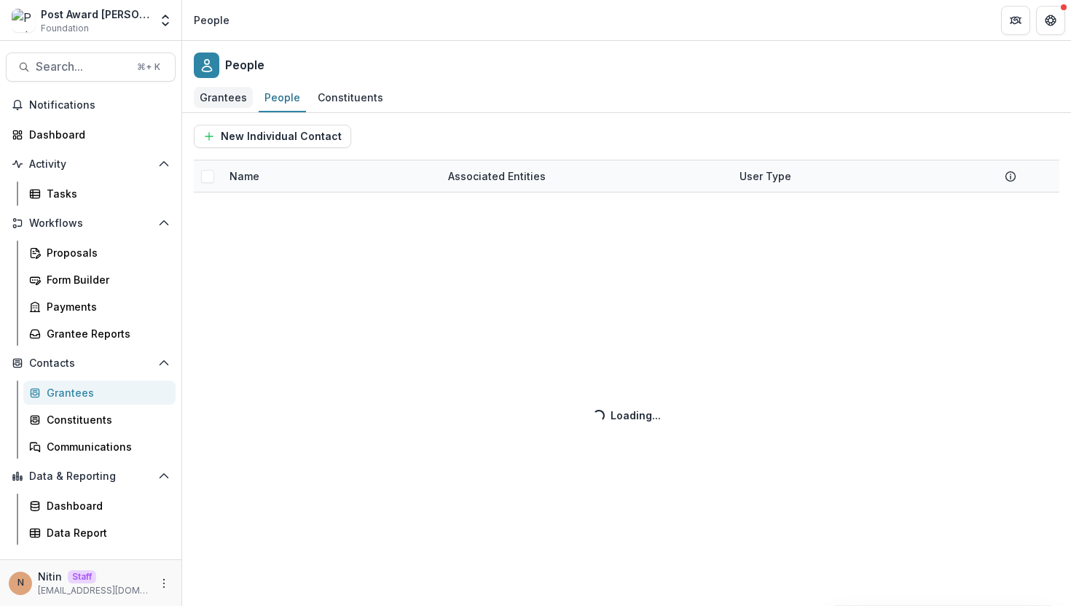
click at [228, 100] on div "Grantees" at bounding box center [223, 97] width 59 height 21
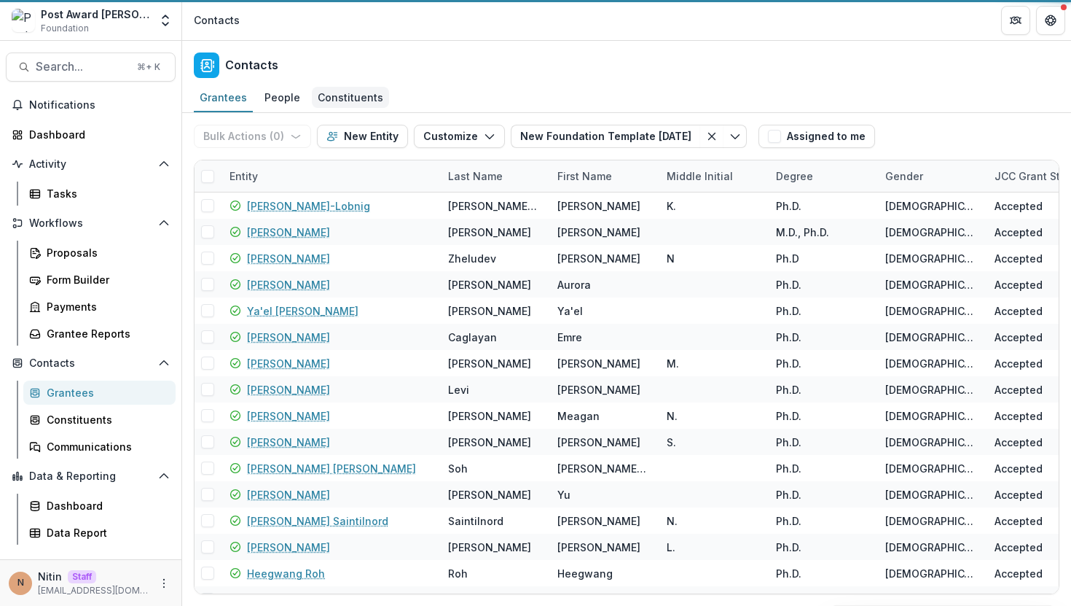
click at [327, 99] on div "Constituents" at bounding box center [350, 97] width 77 height 21
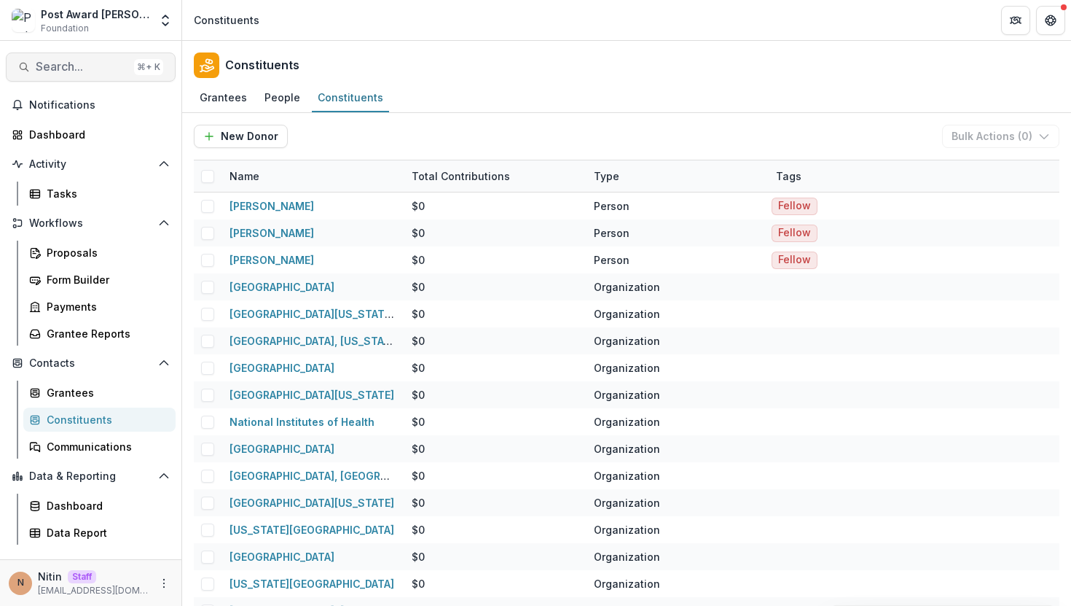
click at [95, 60] on span "Search..." at bounding box center [82, 67] width 93 height 14
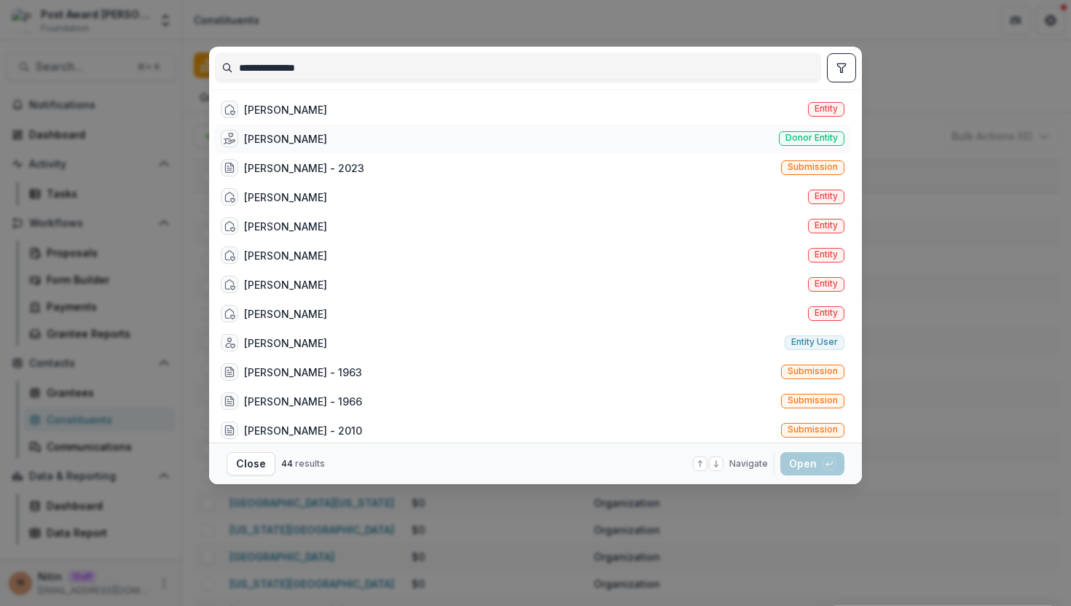
type input "**********"
click at [597, 140] on span "Donor entity" at bounding box center [812, 138] width 52 height 10
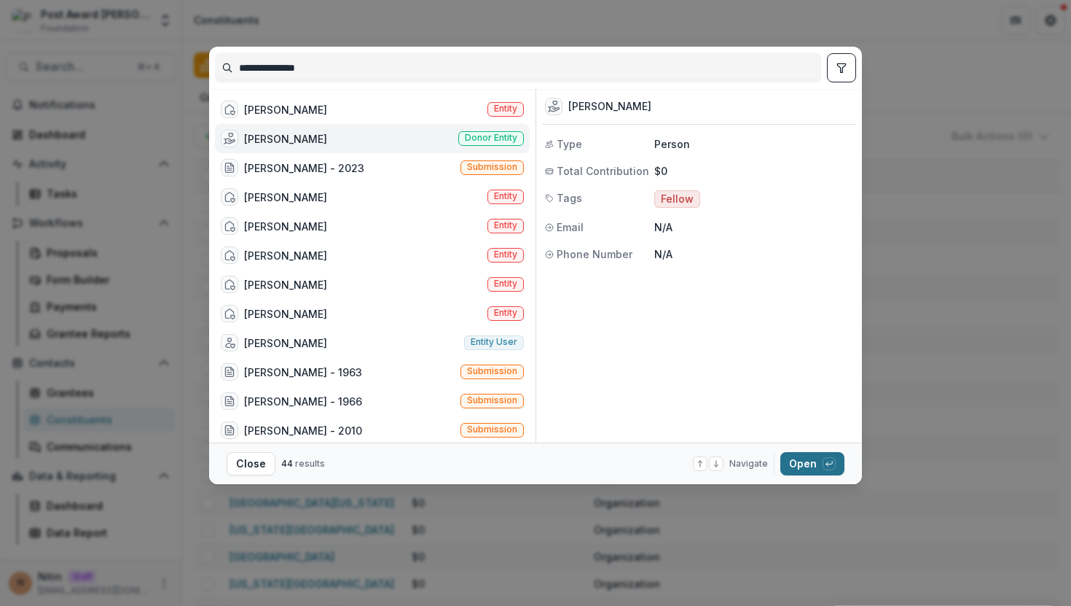
click at [597, 466] on button "Open with enter key" at bounding box center [813, 463] width 64 height 23
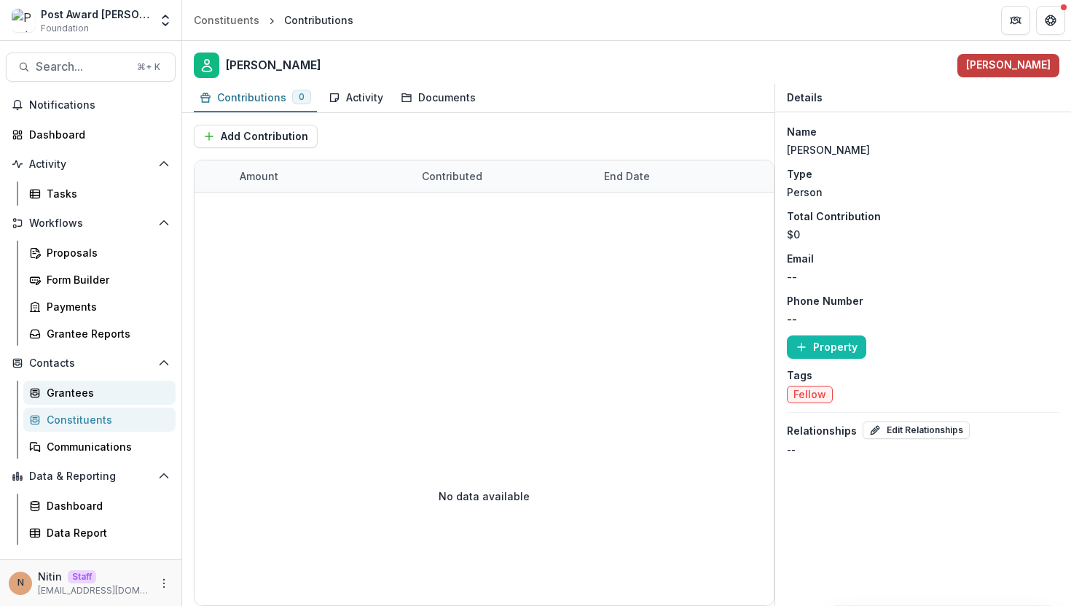
click at [78, 398] on div "Grantees" at bounding box center [105, 392] width 117 height 15
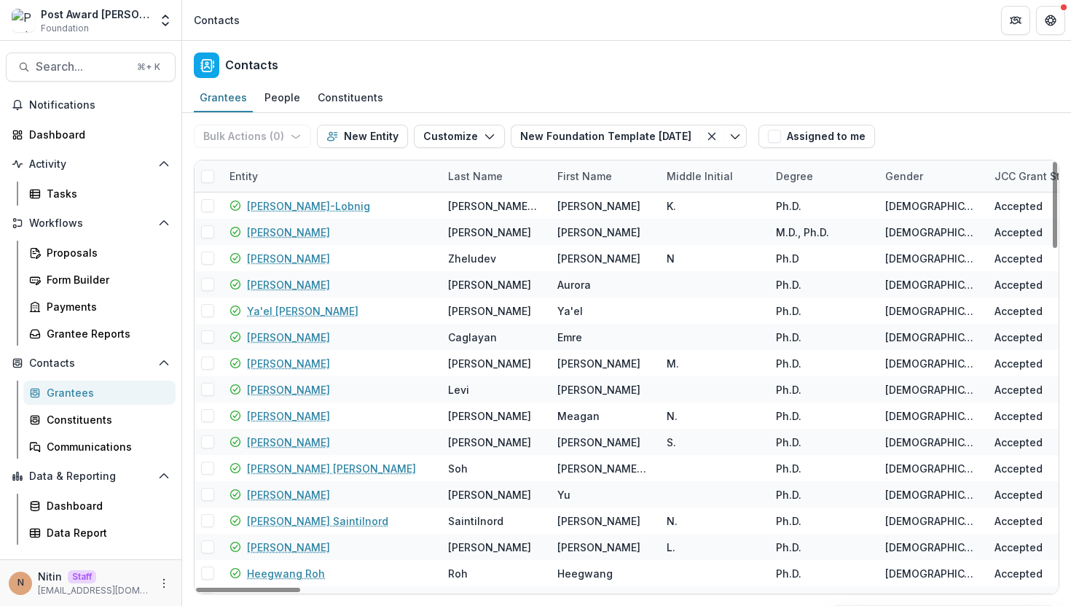
click at [271, 177] on div "Entity" at bounding box center [330, 175] width 219 height 31
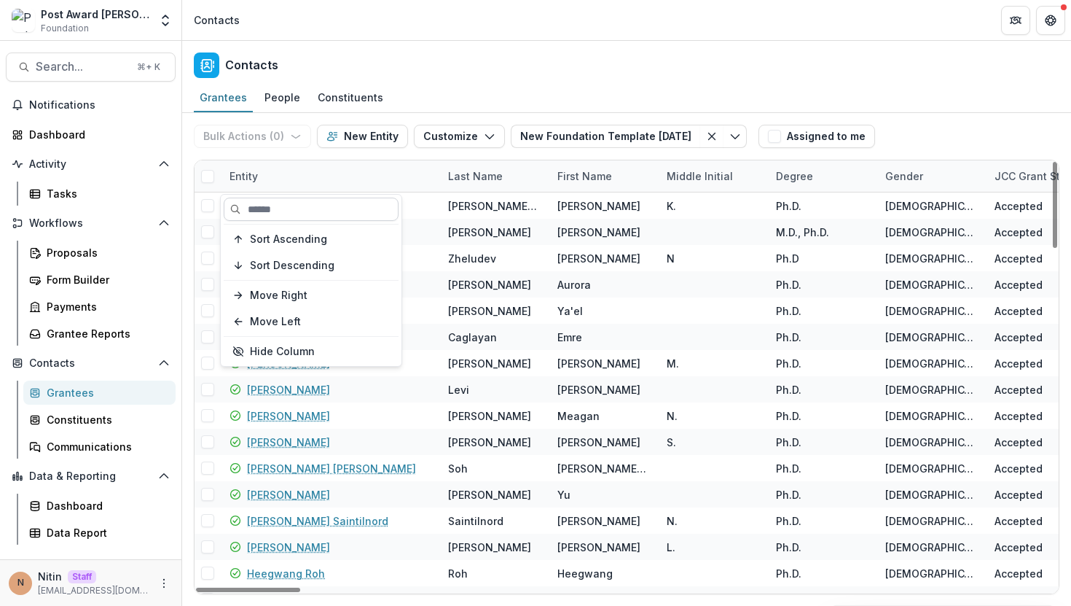
click at [293, 200] on input at bounding box center [311, 209] width 175 height 23
paste input "**********"
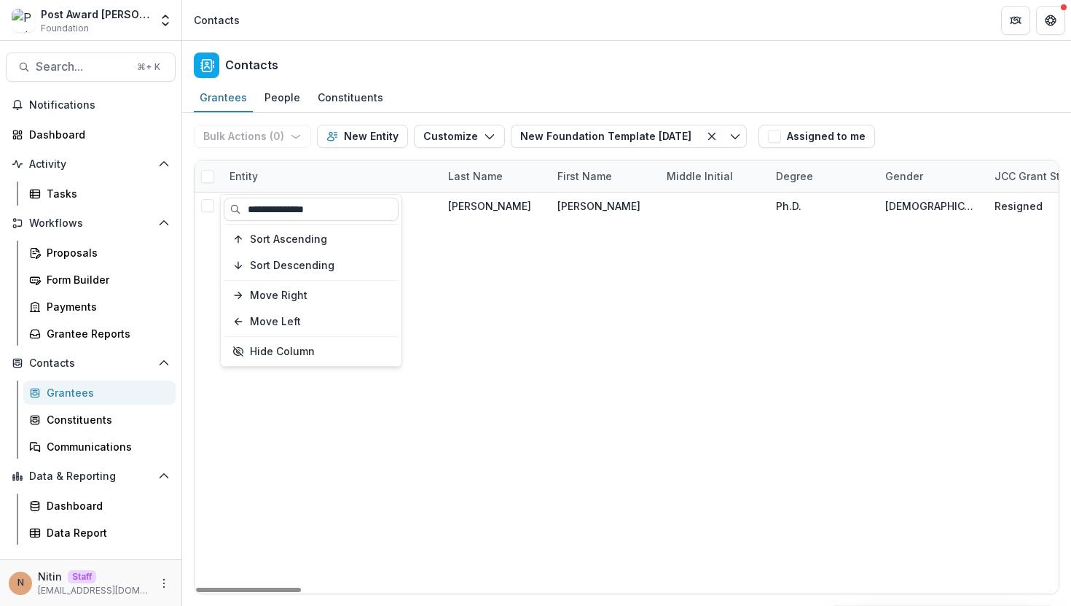
type input "**********"
click at [347, 187] on div "Entity" at bounding box center [330, 175] width 219 height 31
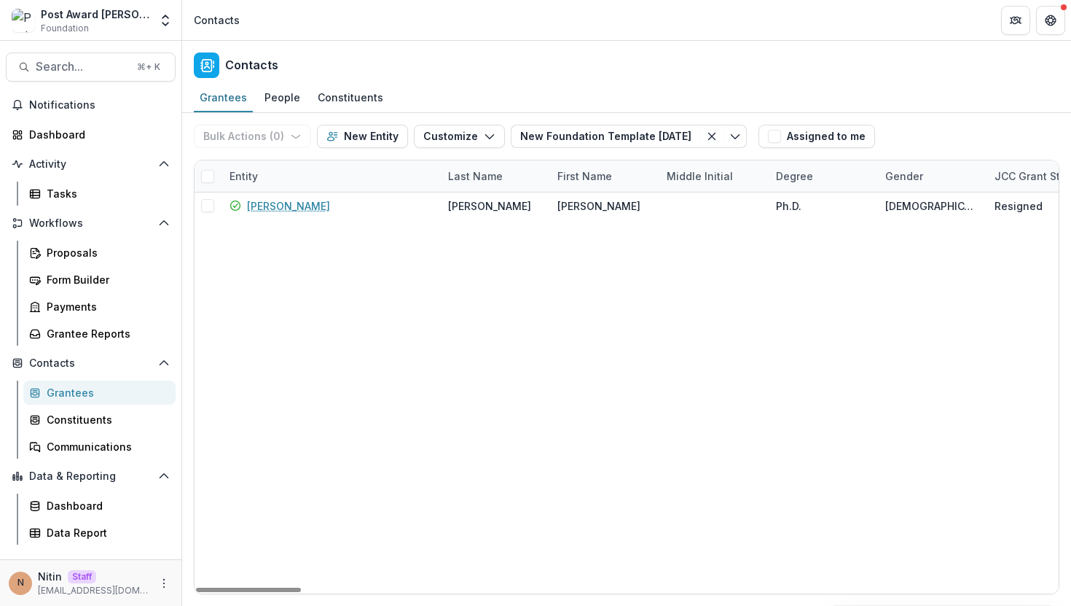
click at [269, 171] on div "Entity" at bounding box center [330, 175] width 219 height 31
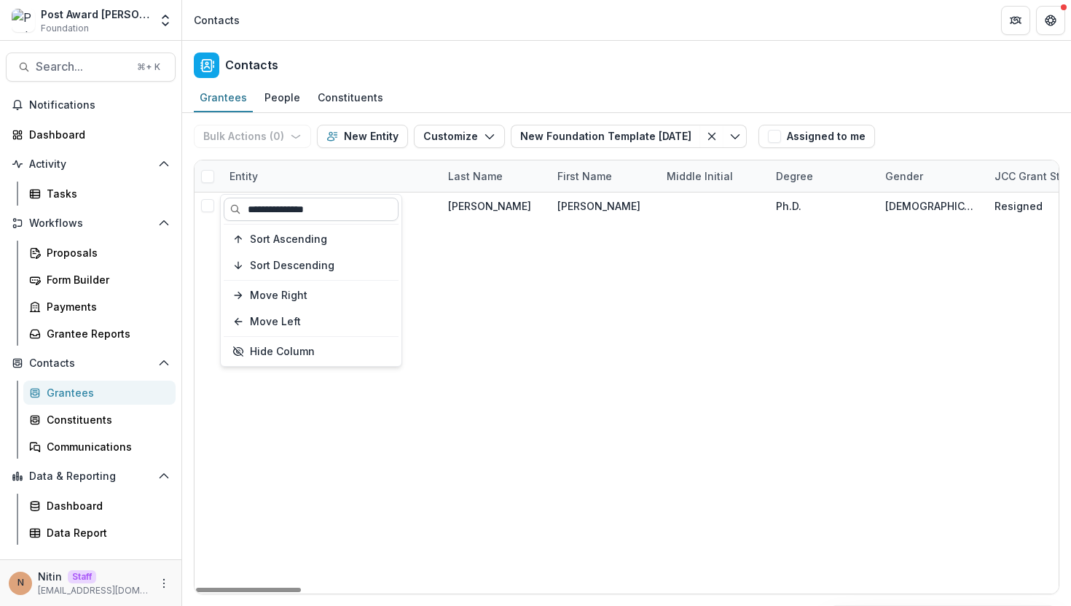
click at [271, 209] on input "**********" at bounding box center [311, 209] width 175 height 23
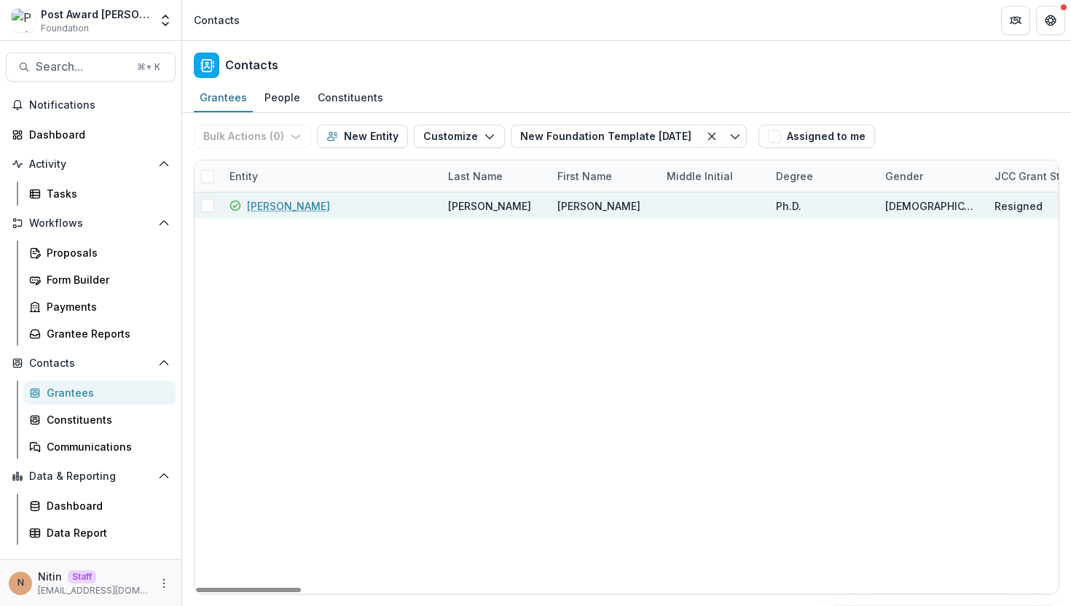
click at [294, 209] on link "Martin Douglass" at bounding box center [288, 205] width 83 height 15
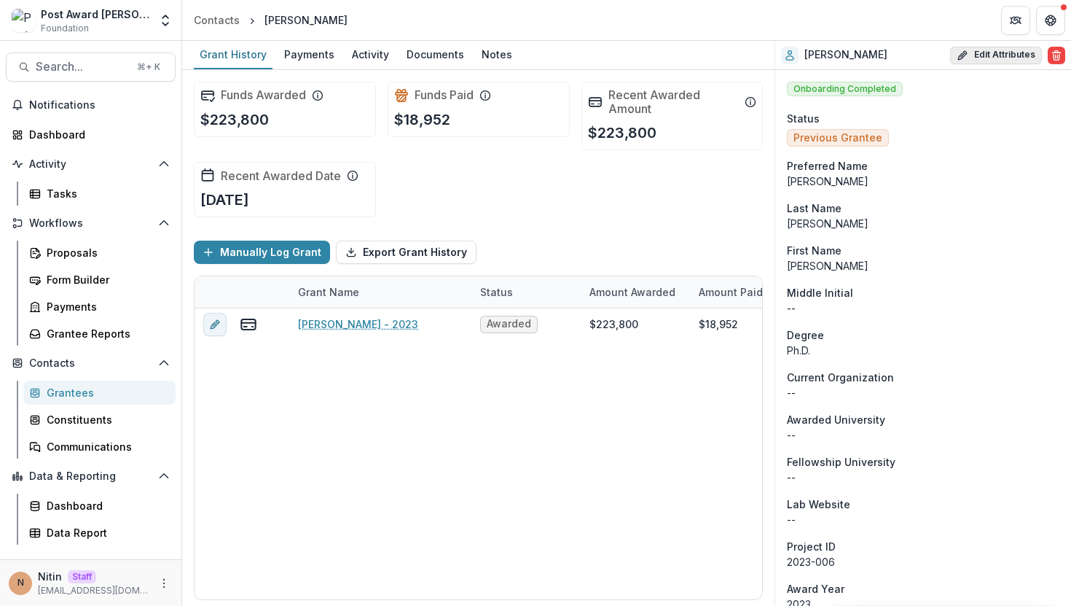
click at [597, 55] on button "Edit Attributes" at bounding box center [996, 55] width 92 height 17
select select
select select "**********"
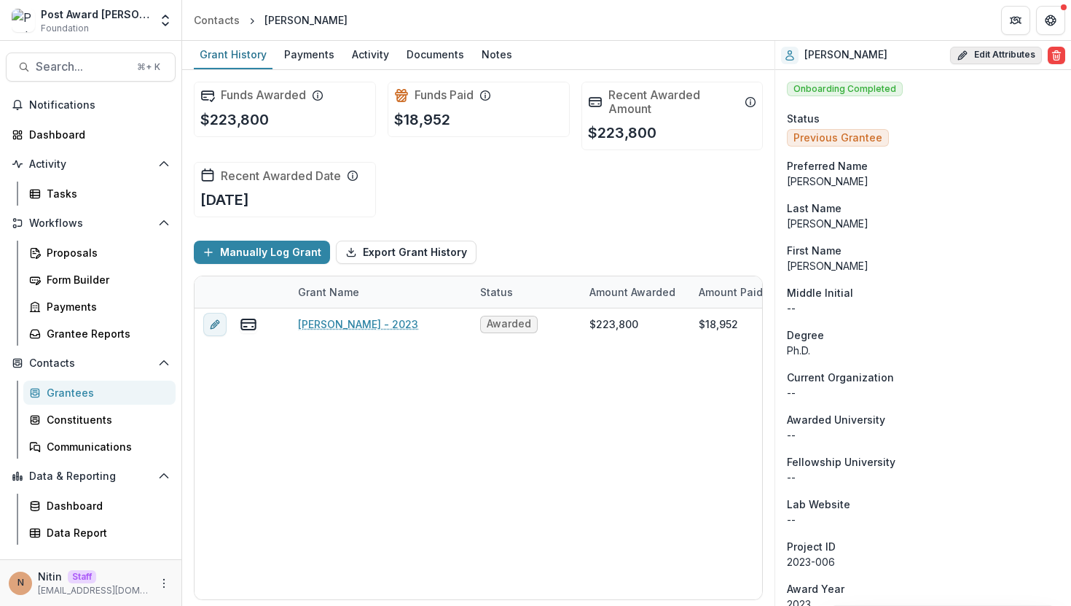
select select "********"
select select
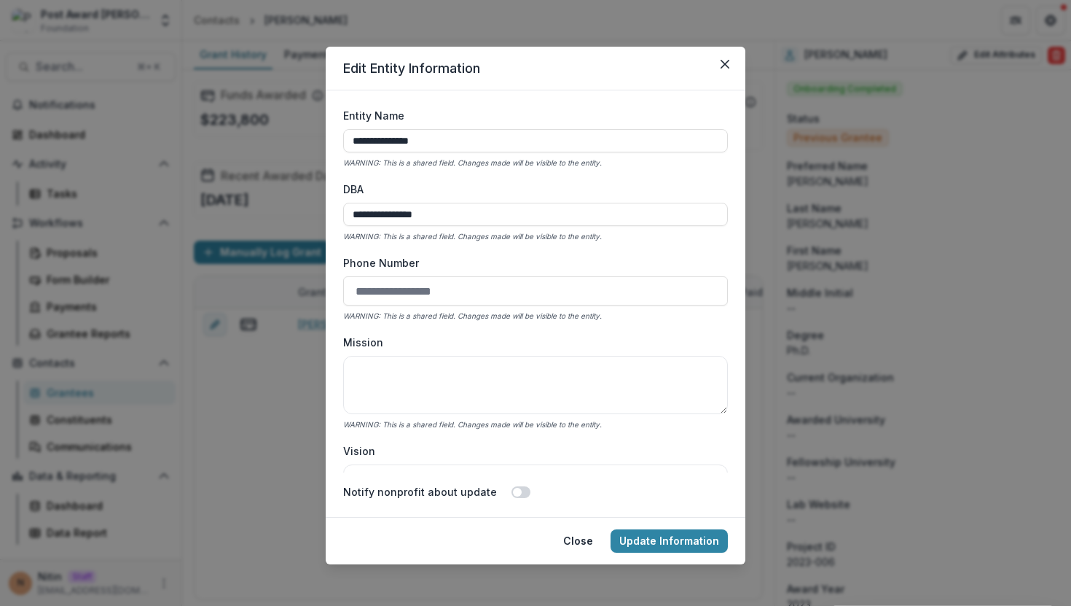
scroll to position [2, 0]
click at [597, 60] on icon "Close" at bounding box center [725, 64] width 9 height 9
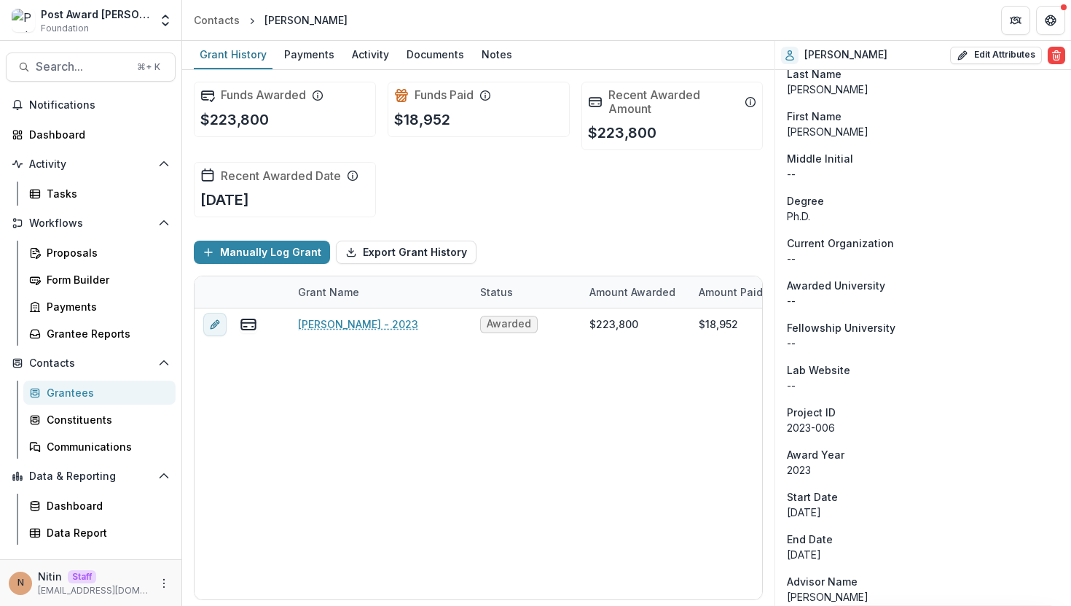
scroll to position [160, 0]
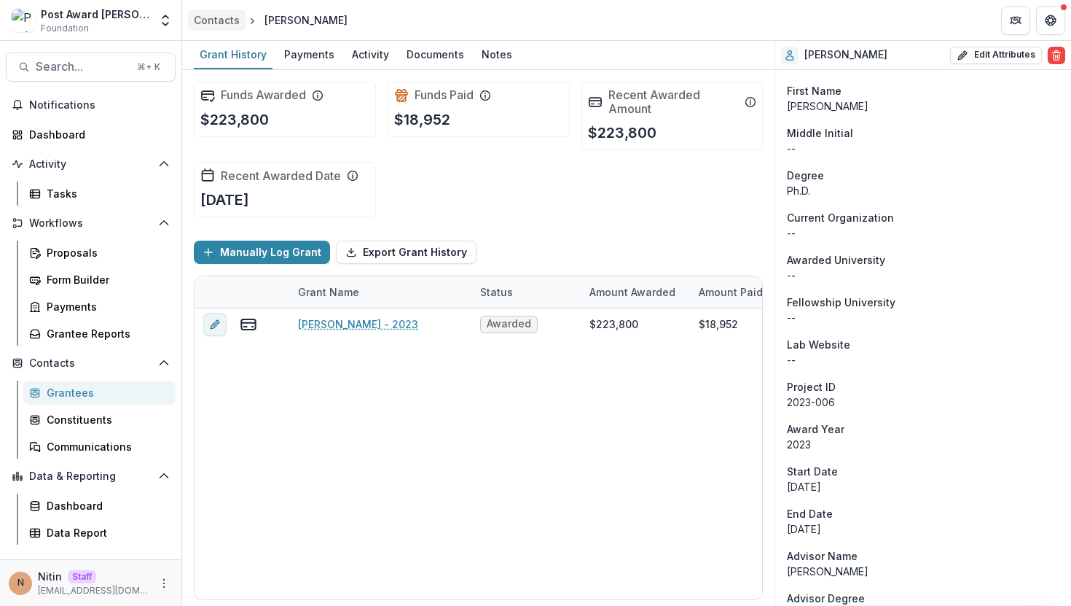
drag, startPoint x: 380, startPoint y: 19, endPoint x: 238, endPoint y: 17, distance: 142.1
click at [238, 17] on header "Contacts Martin Douglass" at bounding box center [626, 20] width 889 height 40
copy ol "Martin Douglass"
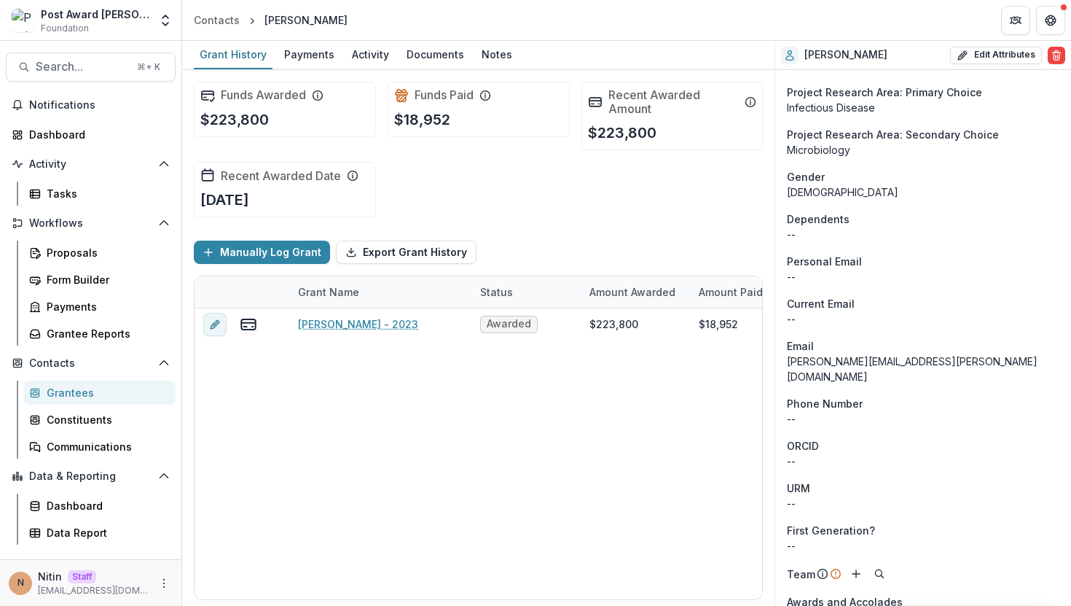
scroll to position [0, 0]
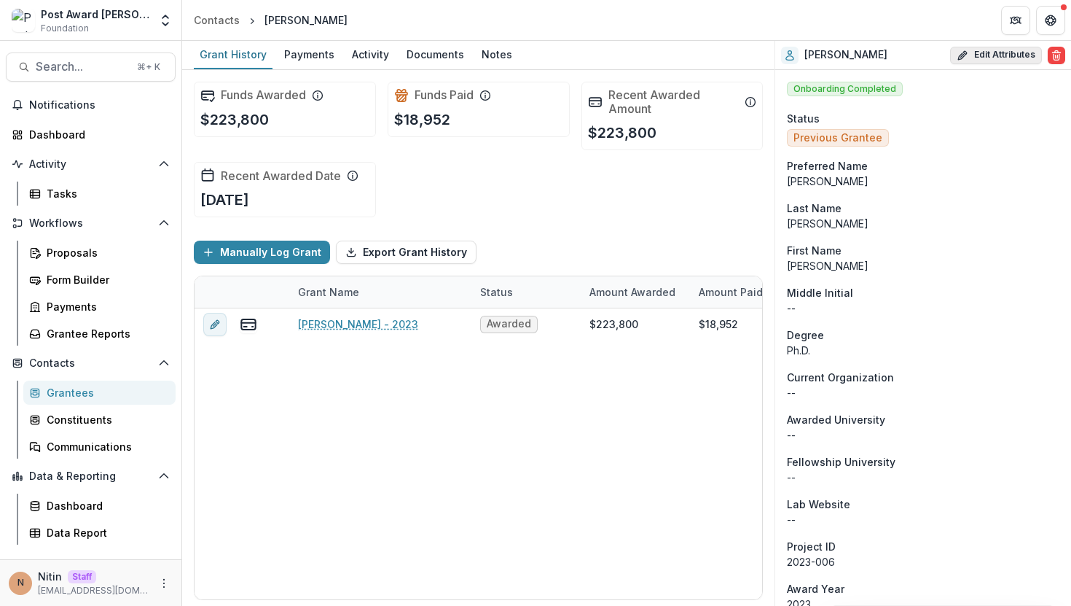
click at [597, 52] on button "Edit Attributes" at bounding box center [996, 55] width 92 height 17
select select
select select "**********"
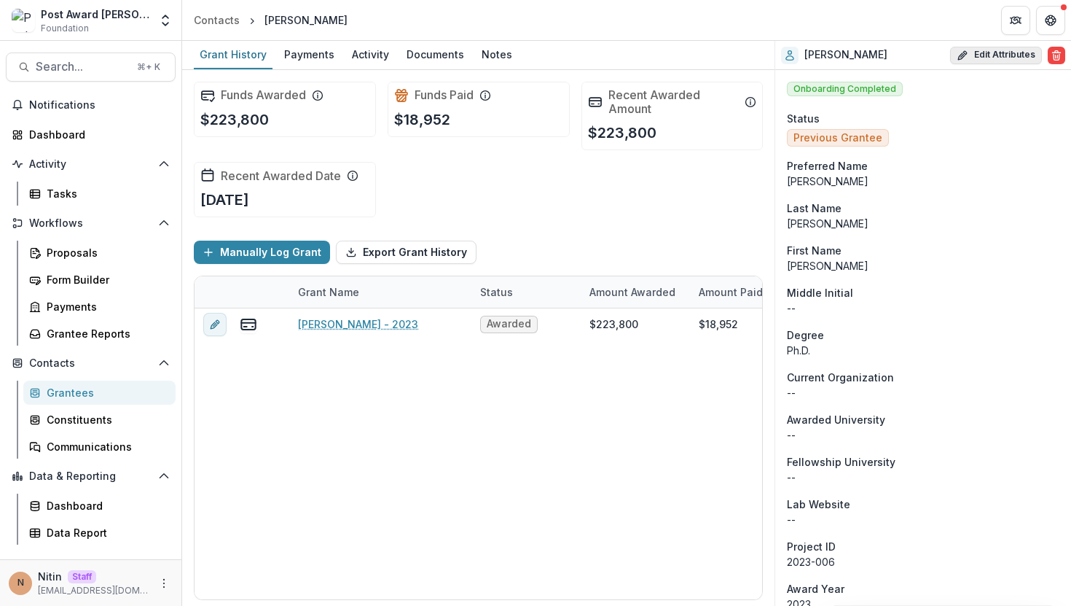
select select "********"
select select
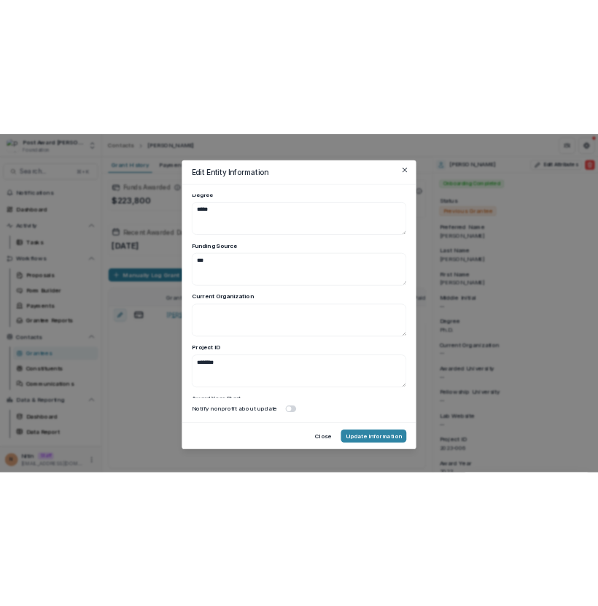
scroll to position [6505, 0]
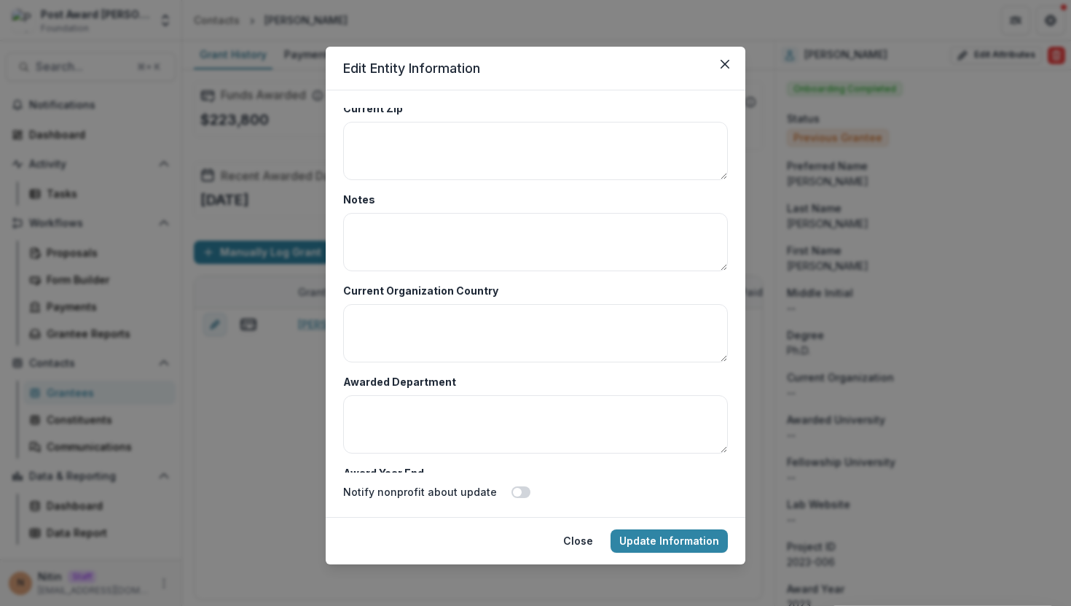
click at [130, 67] on div "**********" at bounding box center [535, 303] width 1071 height 606
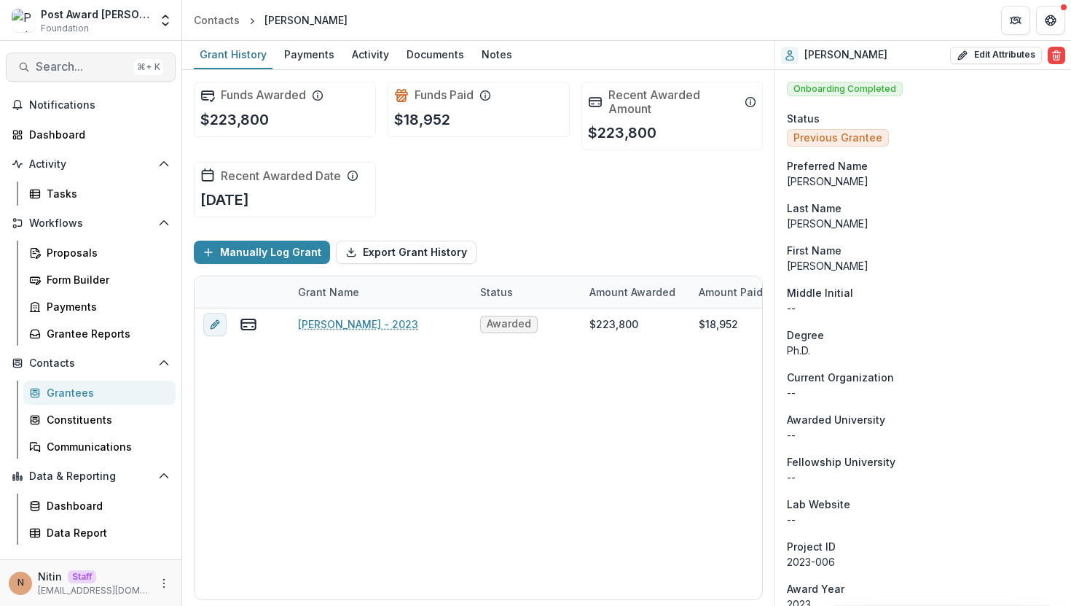
click at [86, 66] on span "Search..." at bounding box center [82, 67] width 93 height 14
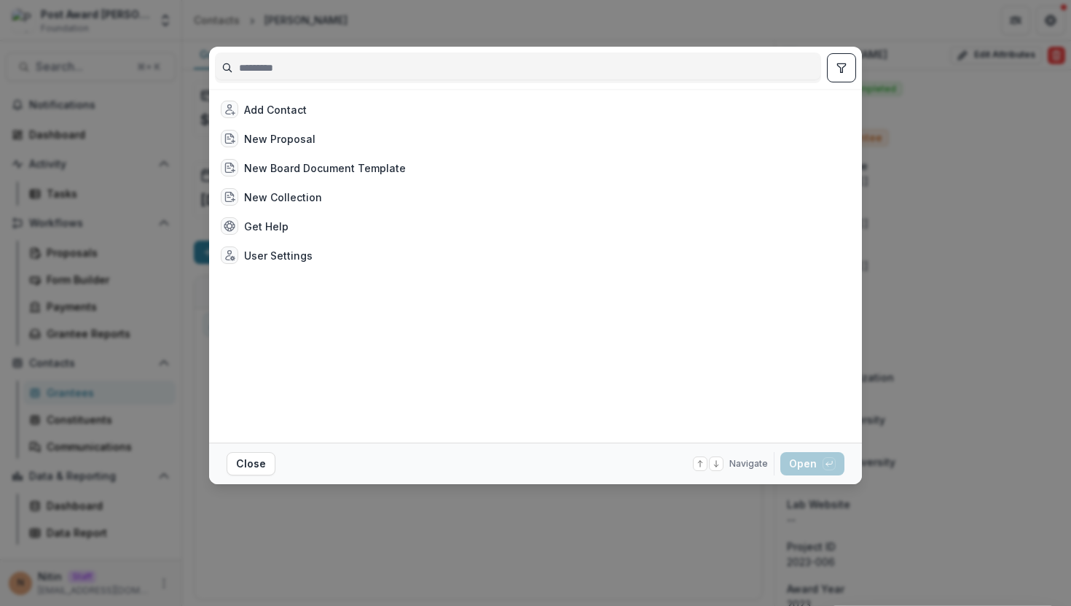
click at [205, 28] on div "Add Contact New Proposal New Board Document Template New Collection Get Help Us…" at bounding box center [535, 303] width 1071 height 606
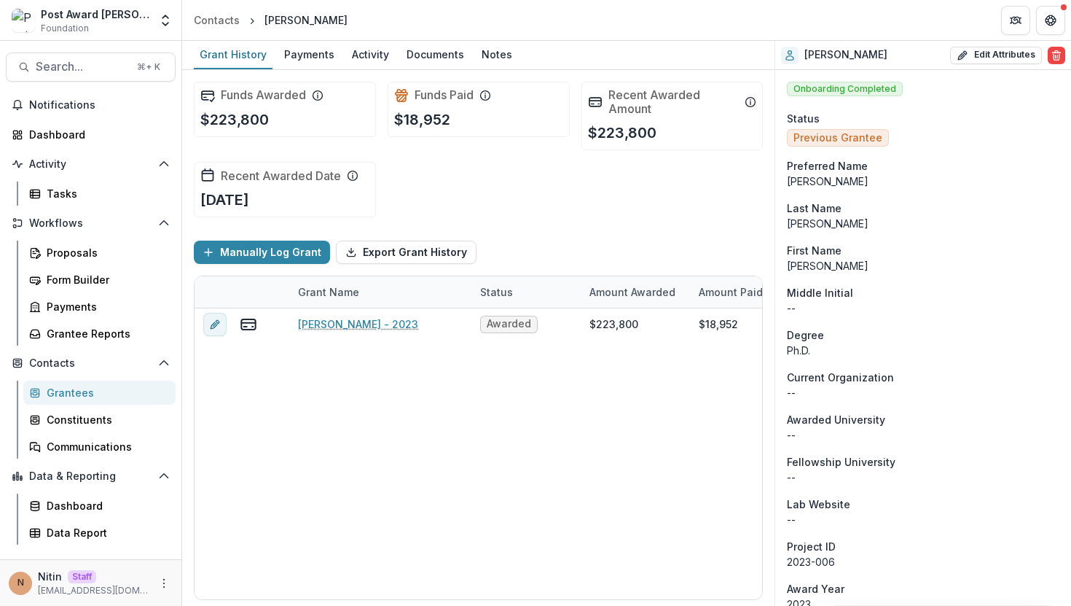
click at [77, 396] on div "Grantees" at bounding box center [105, 392] width 117 height 15
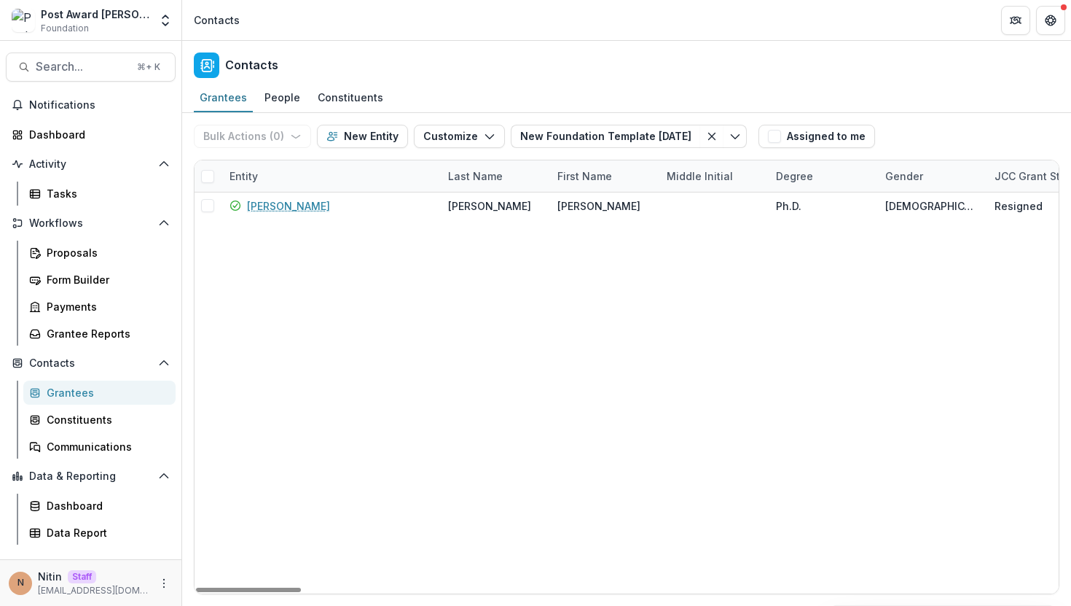
click at [257, 173] on div "Entity" at bounding box center [244, 175] width 46 height 15
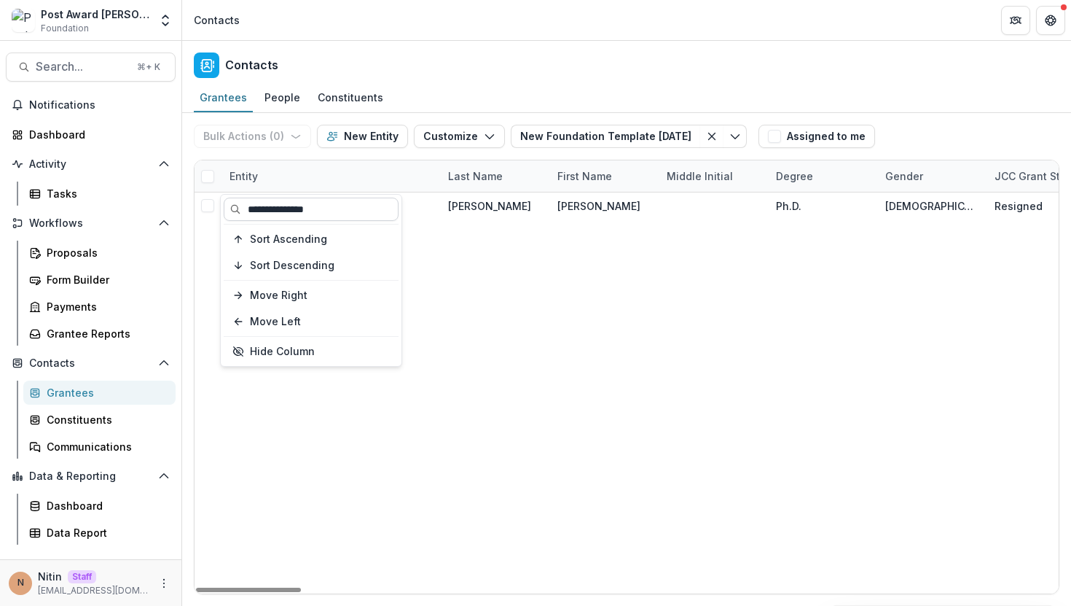
click at [275, 209] on input "**********" at bounding box center [311, 209] width 175 height 23
paste input "**"
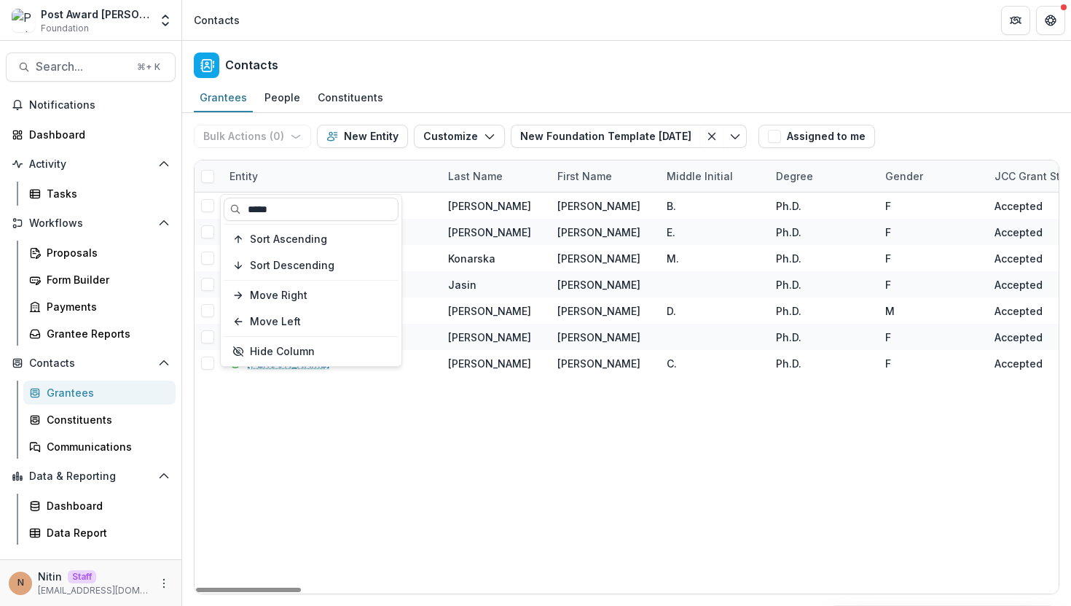
type input "*****"
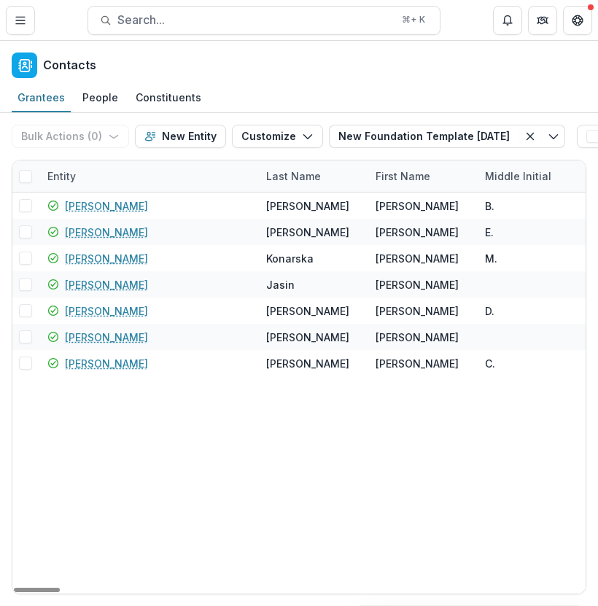
click at [76, 175] on div "Entity" at bounding box center [62, 175] width 46 height 15
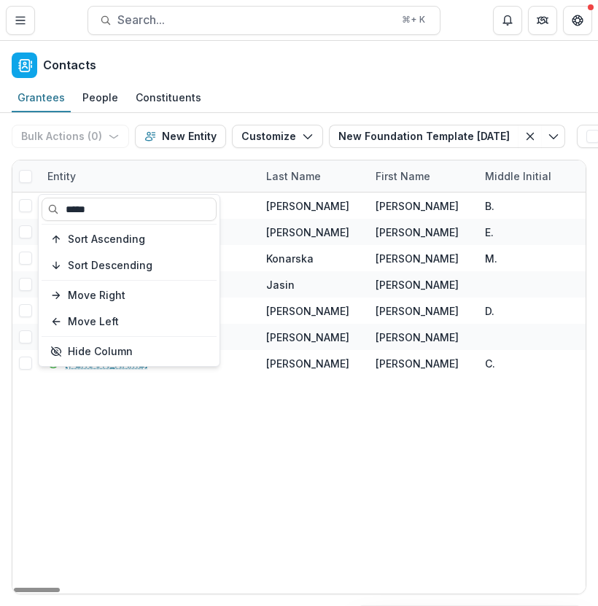
click at [115, 221] on div "***** Sort Ascending Sort Descending Move Right Move Left Hide Column" at bounding box center [129, 280] width 181 height 171
click at [111, 212] on input "*****" at bounding box center [129, 209] width 175 height 23
paste input "**********"
type input "**********"
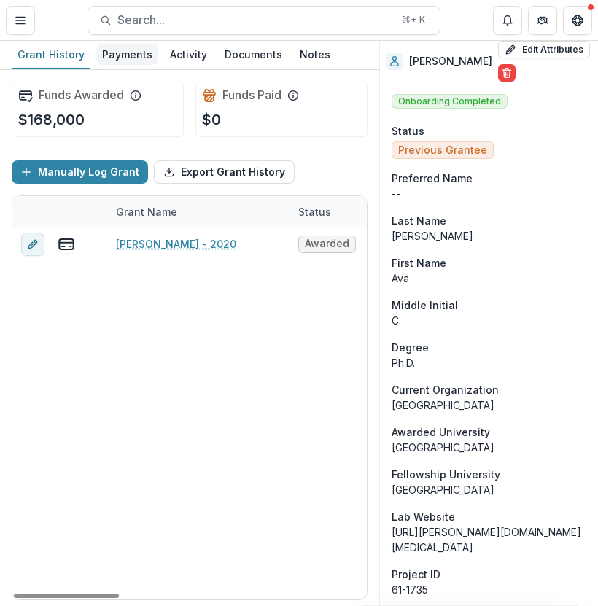
click at [137, 54] on div "Payments" at bounding box center [127, 54] width 62 height 21
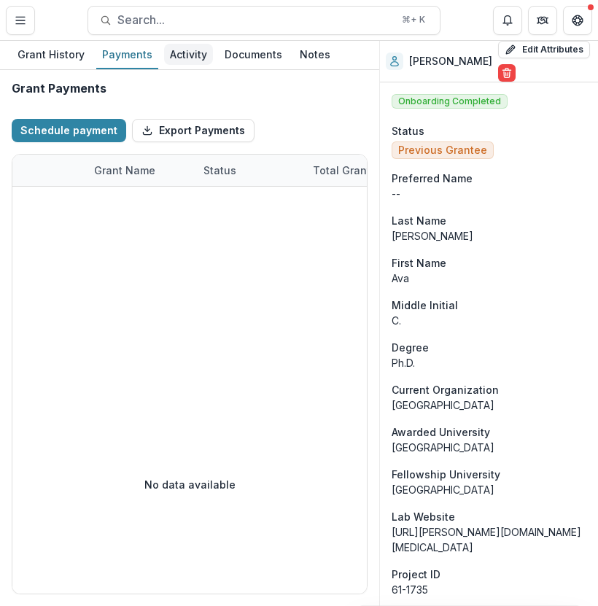
click at [179, 54] on div "Activity" at bounding box center [188, 54] width 49 height 21
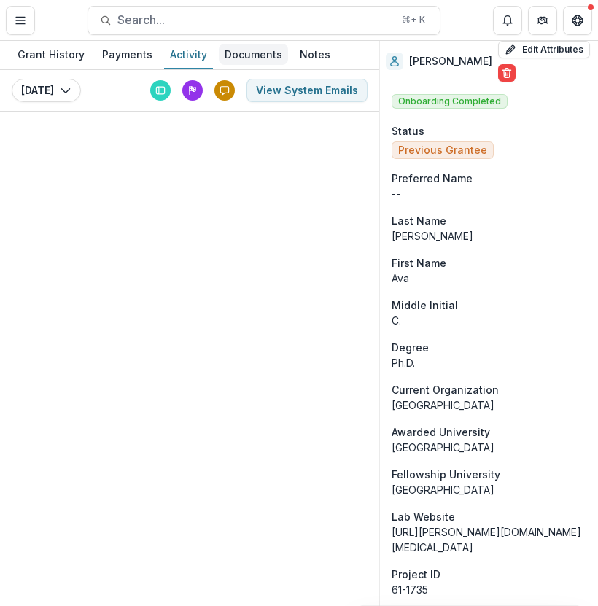
click at [249, 58] on div "Documents" at bounding box center [253, 54] width 69 height 21
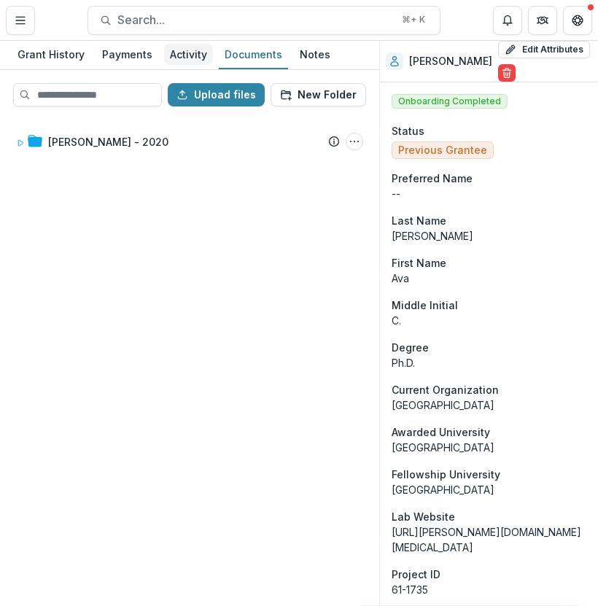
click at [195, 56] on div "Activity" at bounding box center [188, 54] width 49 height 21
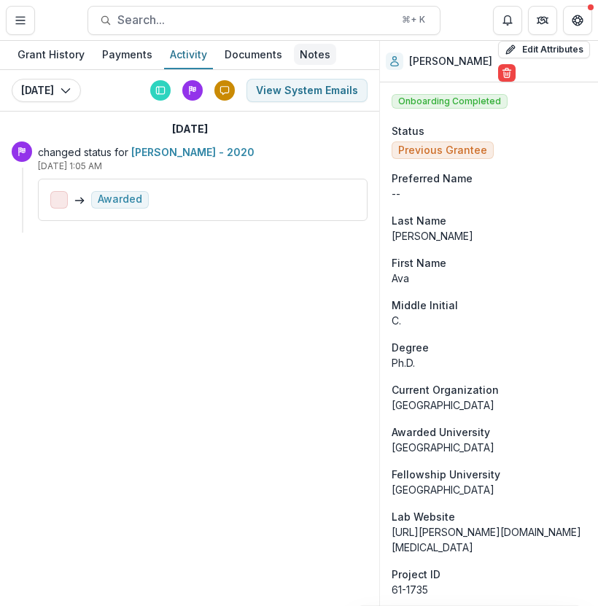
click at [300, 53] on div "Notes" at bounding box center [315, 54] width 42 height 21
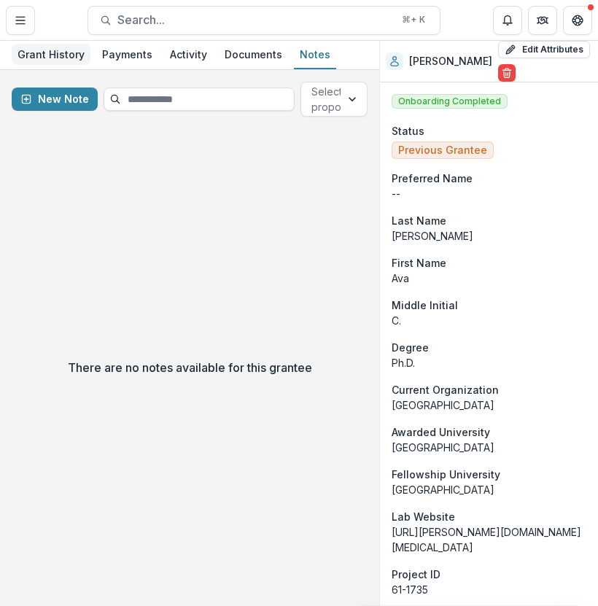
click at [51, 45] on div "Grant History" at bounding box center [51, 54] width 79 height 21
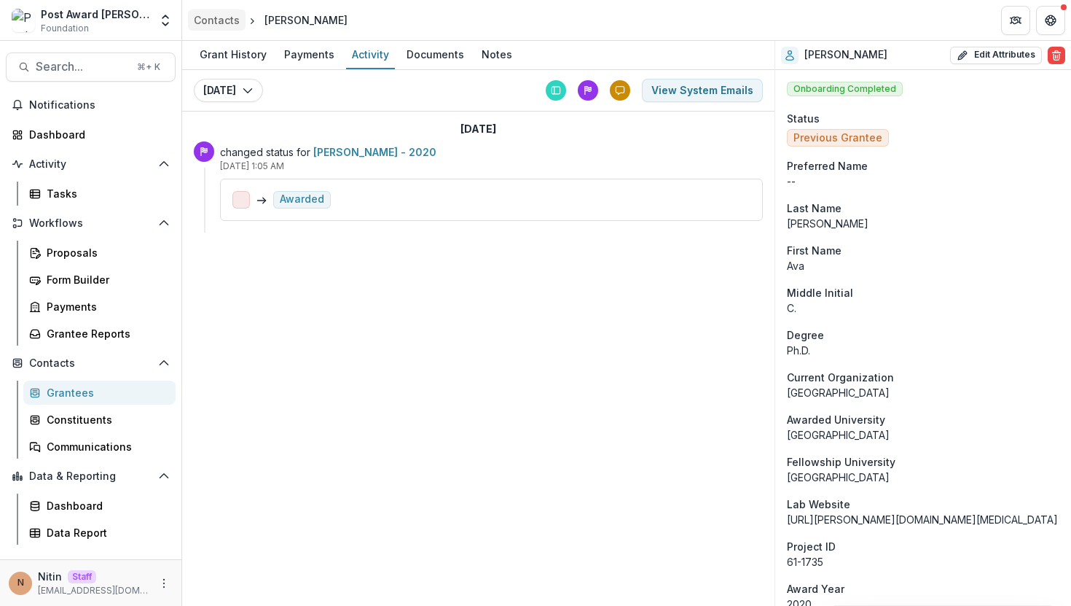
click at [228, 25] on div "Contacts" at bounding box center [217, 19] width 46 height 15
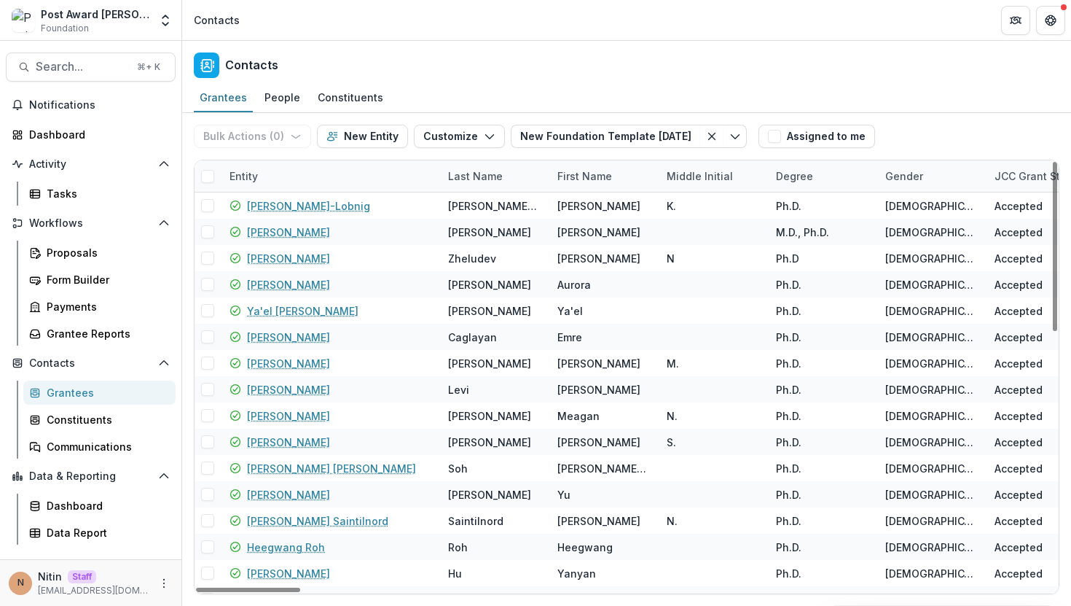
click at [302, 157] on div "Bulk Actions ( 0 ) Send Email Create Proposals Create Tasks New Entity Customiz…" at bounding box center [473, 136] width 559 height 47
click at [292, 171] on div "Entity" at bounding box center [330, 175] width 219 height 31
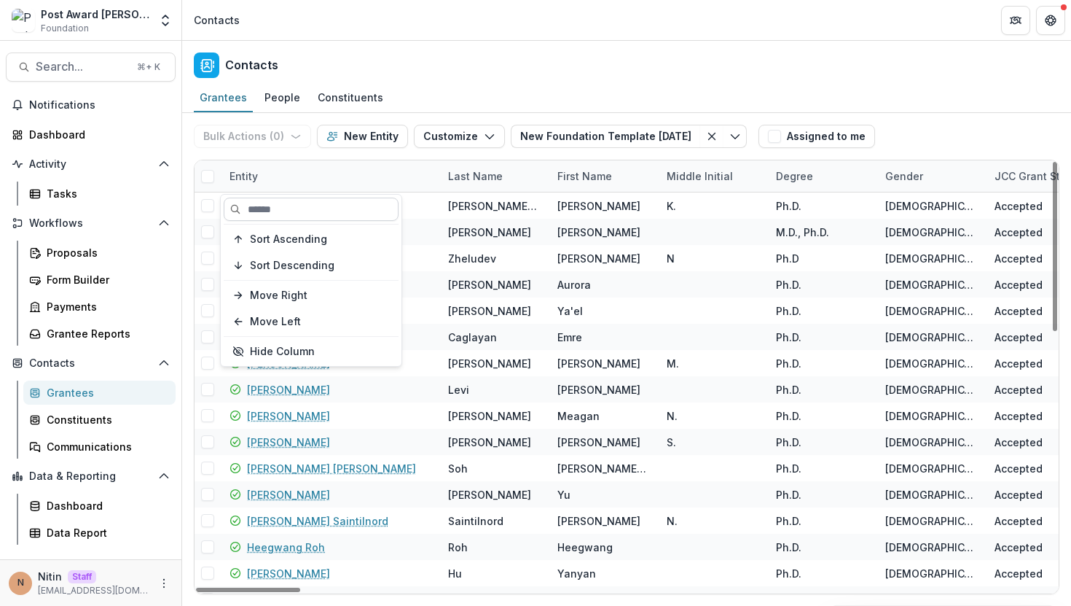
click at [264, 211] on input at bounding box center [311, 209] width 175 height 23
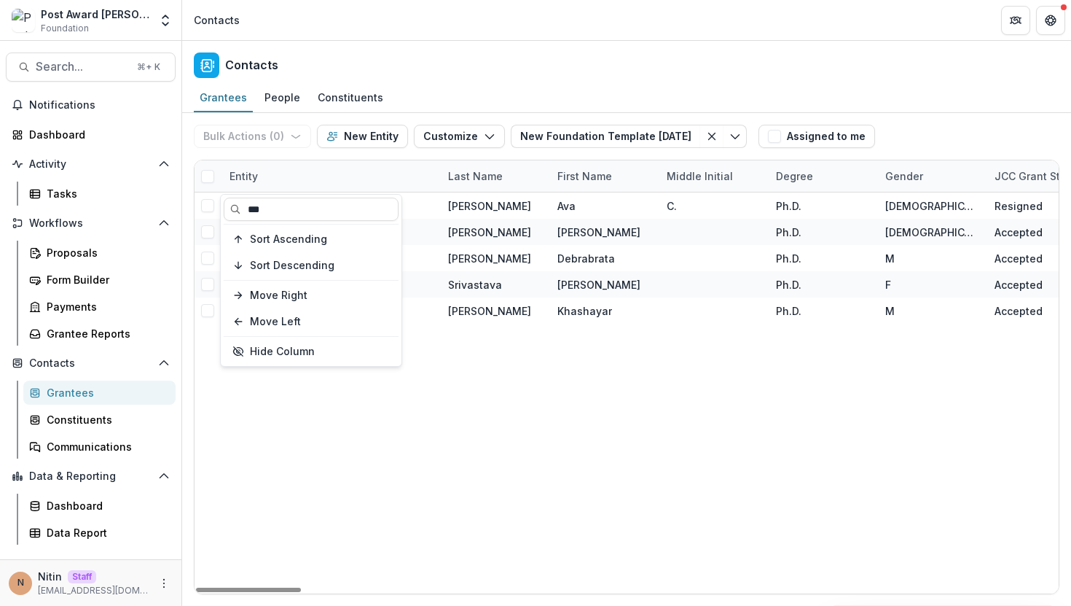
type input "***"
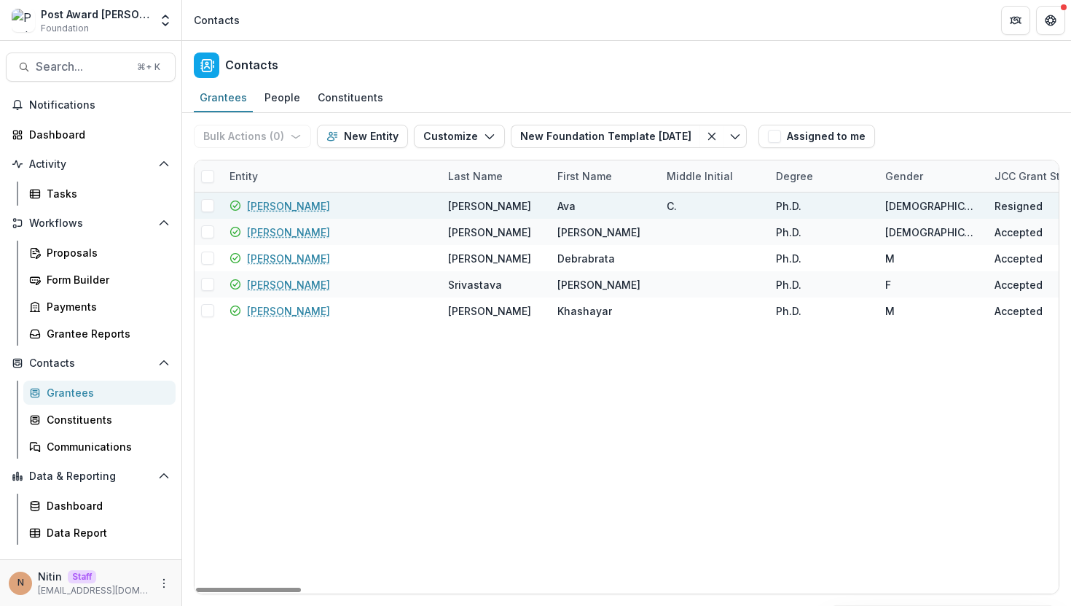
click at [269, 208] on link "[PERSON_NAME]" at bounding box center [288, 205] width 83 height 15
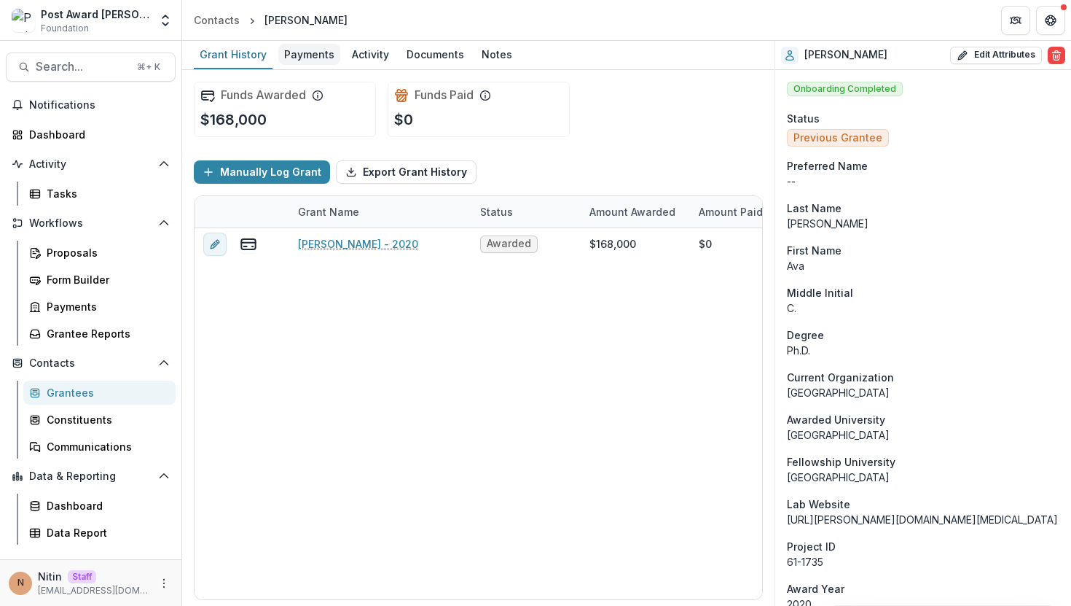
click at [302, 46] on div "Payments" at bounding box center [309, 54] width 62 height 21
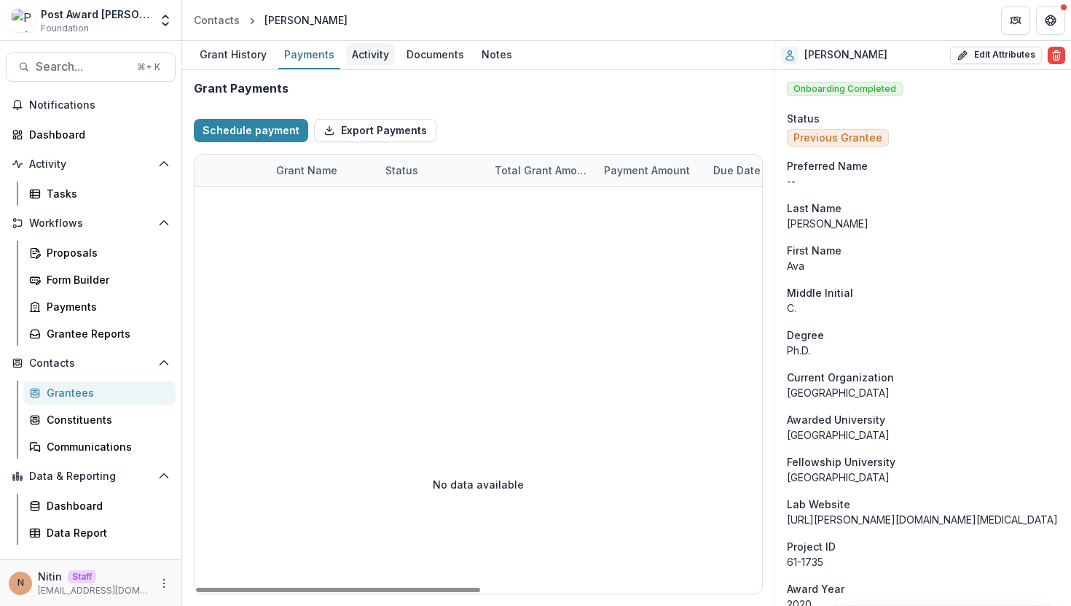
click at [375, 57] on div "Activity" at bounding box center [370, 54] width 49 height 21
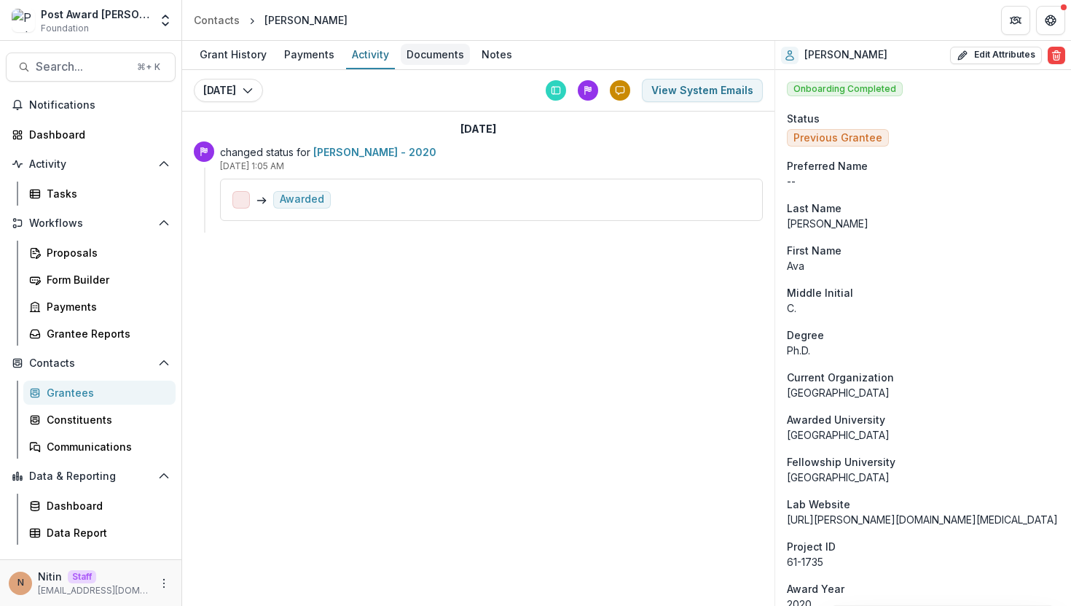
click at [432, 52] on div "Documents" at bounding box center [435, 54] width 69 height 21
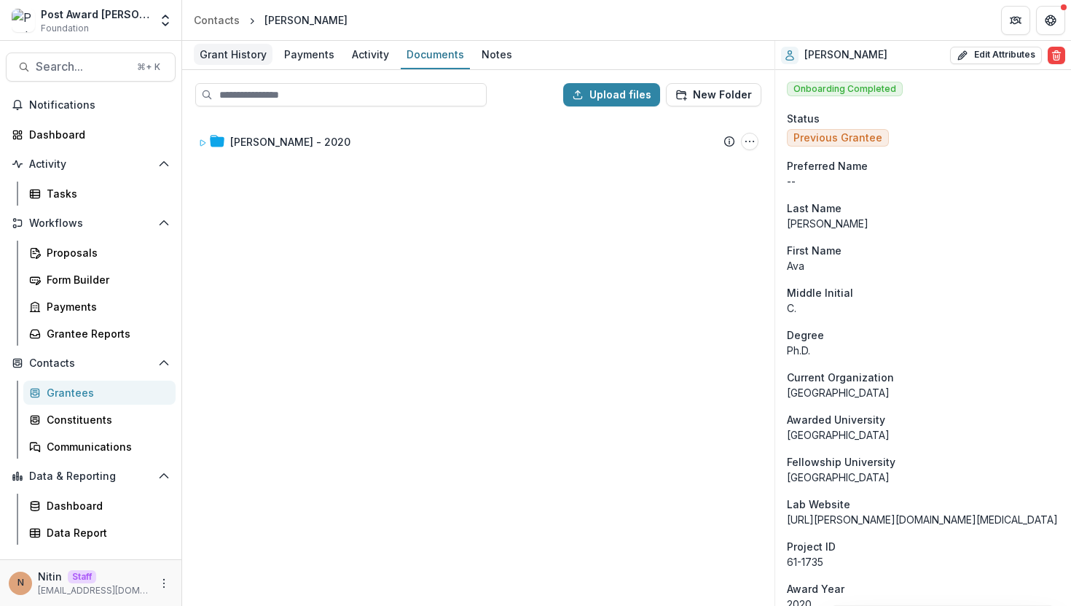
click at [243, 55] on div "Grant History" at bounding box center [233, 54] width 79 height 21
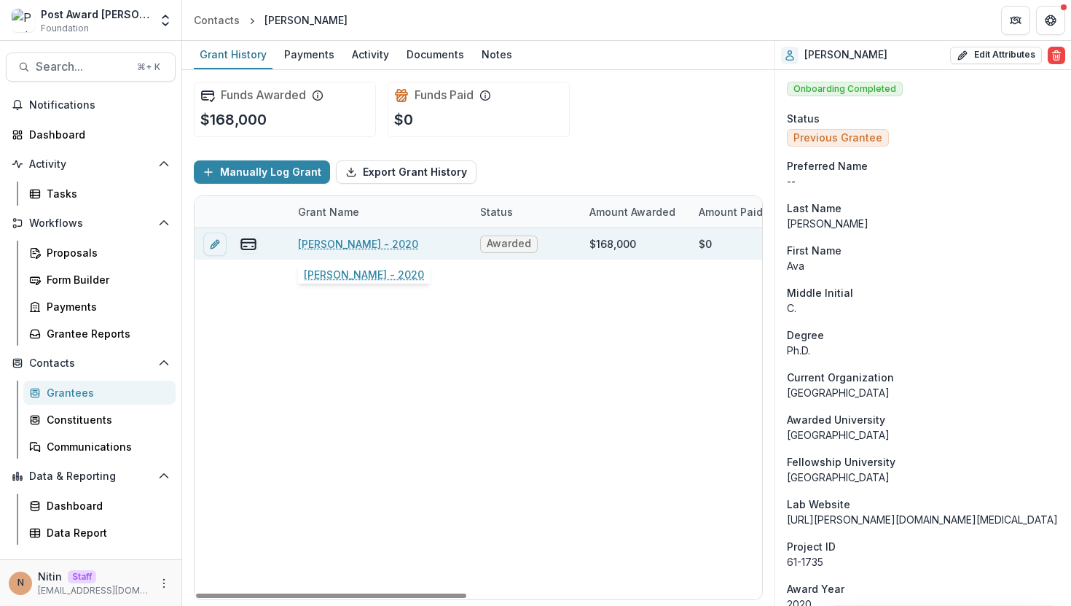
click at [328, 249] on link "Ava Carter - 2020" at bounding box center [358, 243] width 120 height 15
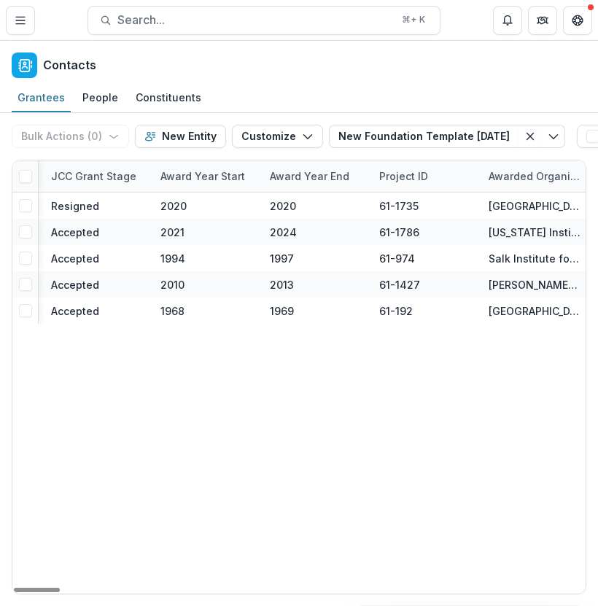
scroll to position [0, 780]
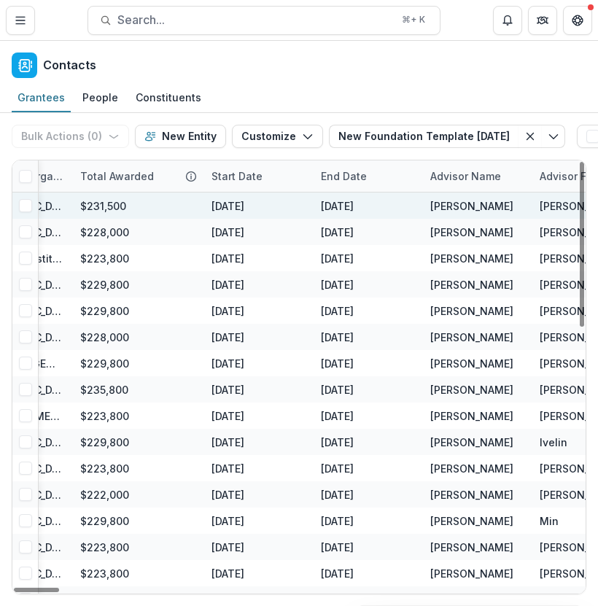
scroll to position [0, 1488]
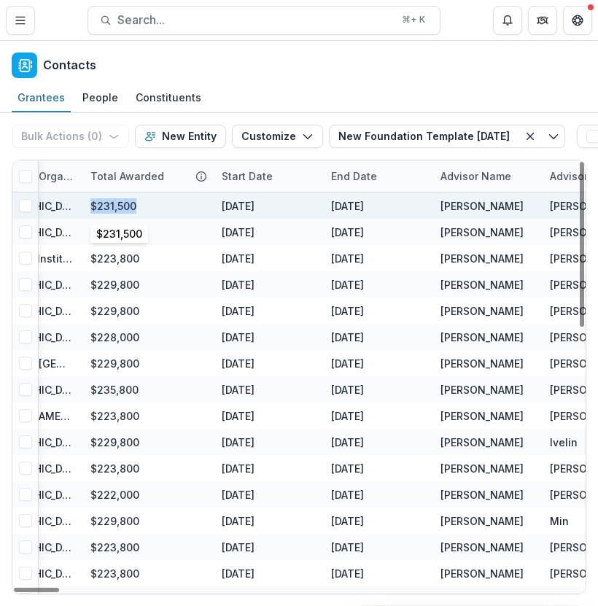
drag, startPoint x: 173, startPoint y: 202, endPoint x: 91, endPoint y: 201, distance: 81.6
click at [91, 201] on div "$231,500" at bounding box center [147, 205] width 114 height 26
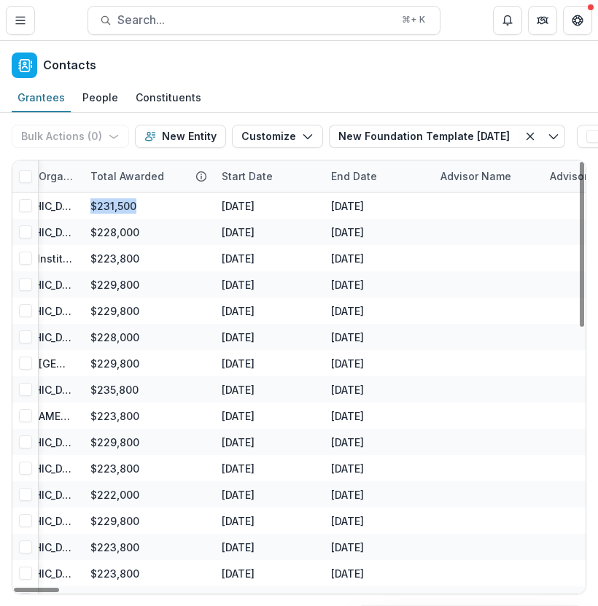
scroll to position [0, 0]
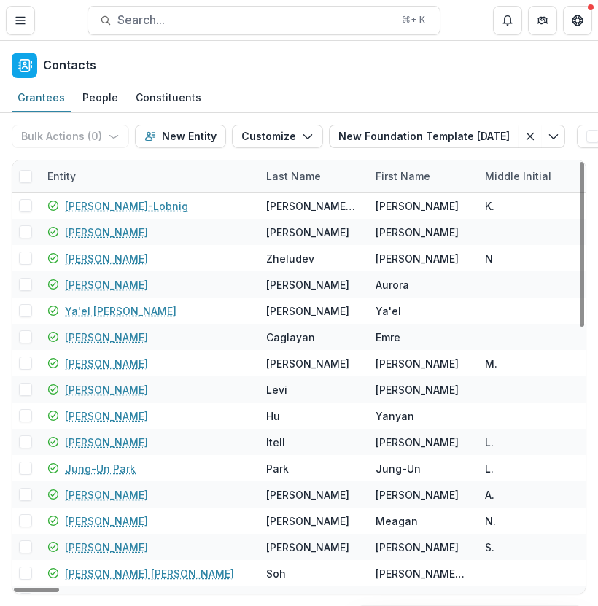
click at [98, 147] on div "Bulk Actions ( 0 ) Send Email Create Proposals Create Tasks New Entity Customiz…" at bounding box center [291, 136] width 559 height 47
click at [98, 166] on div "Entity" at bounding box center [148, 175] width 219 height 31
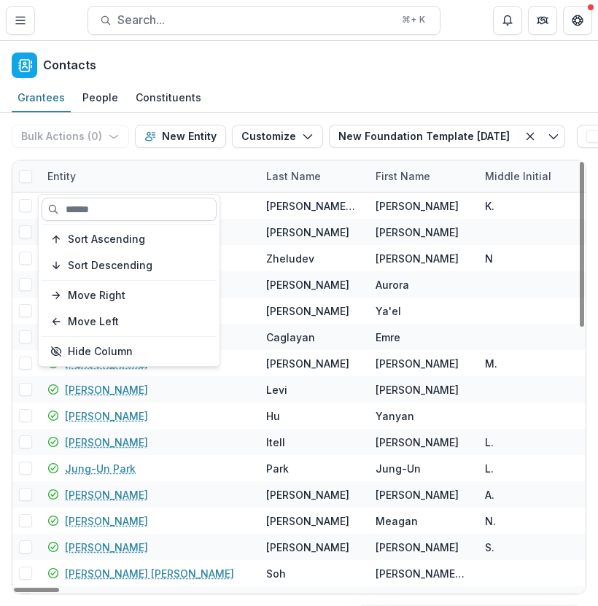
click at [104, 206] on input at bounding box center [129, 209] width 175 height 23
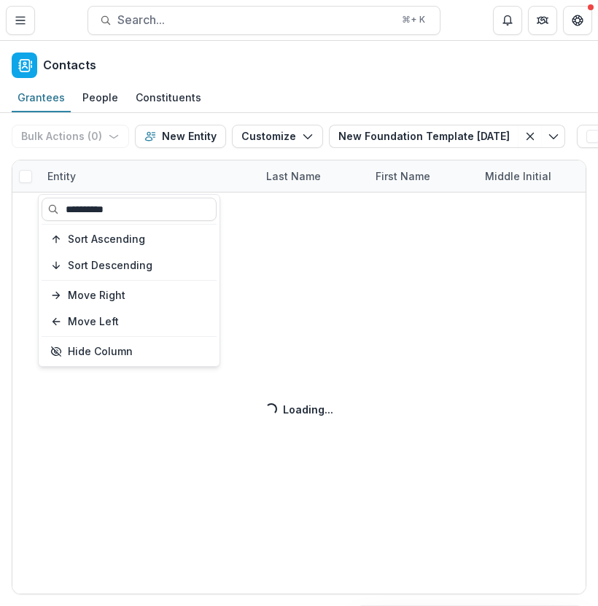
type input "**********"
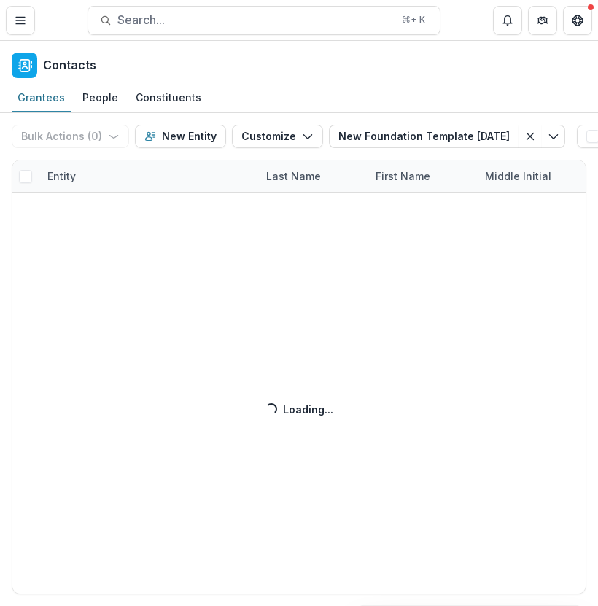
click at [186, 165] on div "Bulk Actions ( 0 ) Send Email Create Proposals Create Tasks New Entity Customiz…" at bounding box center [299, 359] width 598 height 493
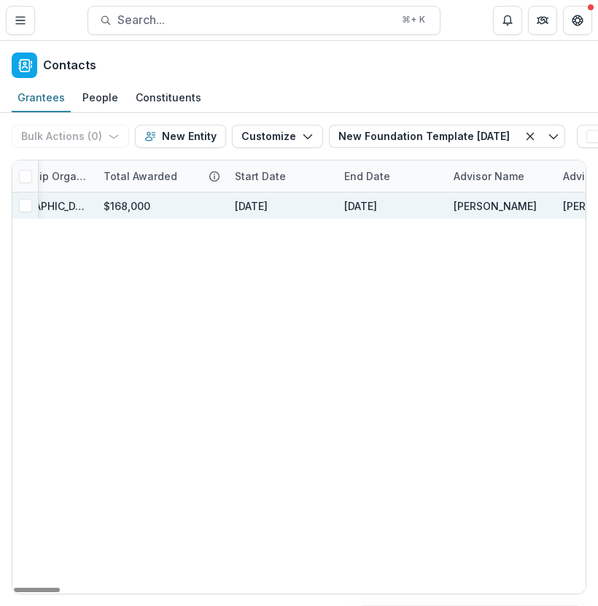
scroll to position [0, 1477]
drag, startPoint x: 98, startPoint y: 204, endPoint x: 216, endPoint y: 204, distance: 118.1
click at [216, 204] on div "$168,000" at bounding box center [158, 205] width 131 height 26
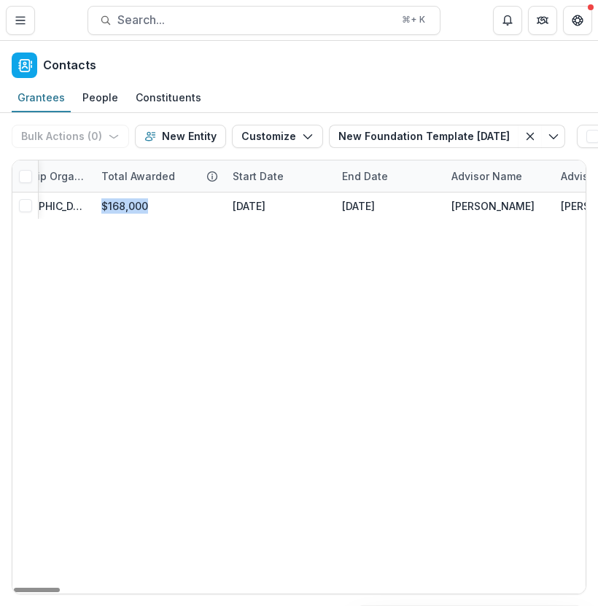
copy div "$168,000"
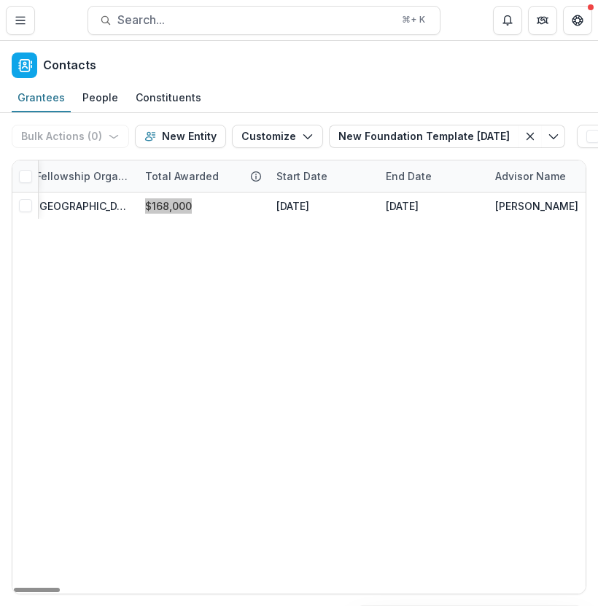
scroll to position [0, 1271]
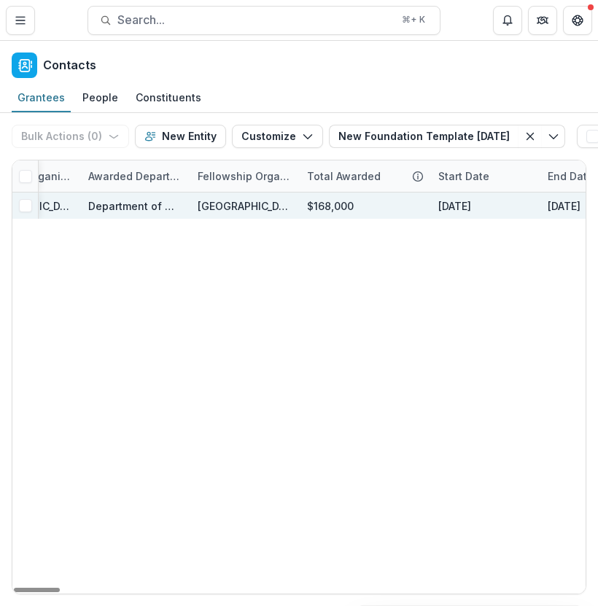
click at [211, 204] on div "Harvard Medical School" at bounding box center [244, 205] width 92 height 15
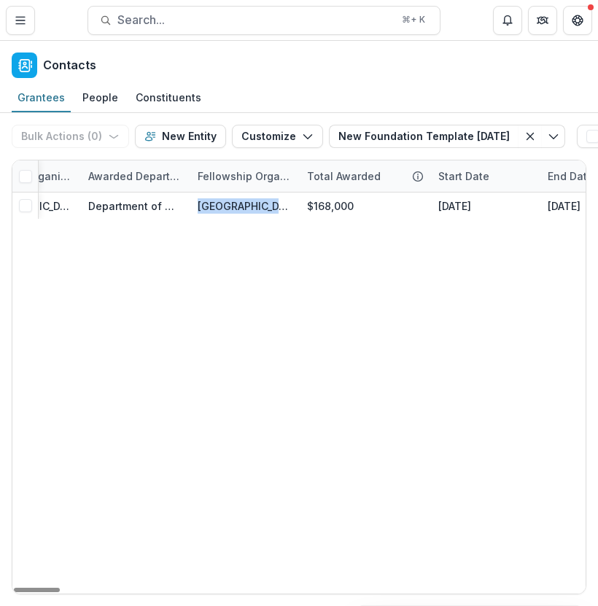
copy div "Harvard Medical School"
drag, startPoint x: 189, startPoint y: 175, endPoint x: 247, endPoint y: 175, distance: 58.3
click at [247, 175] on div "Fellowship Organization" at bounding box center [243, 175] width 109 height 15
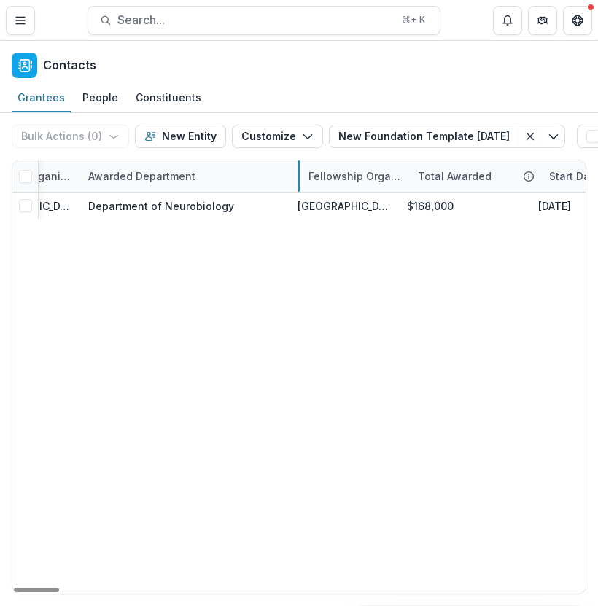
drag, startPoint x: 187, startPoint y: 175, endPoint x: 302, endPoint y: 177, distance: 114.5
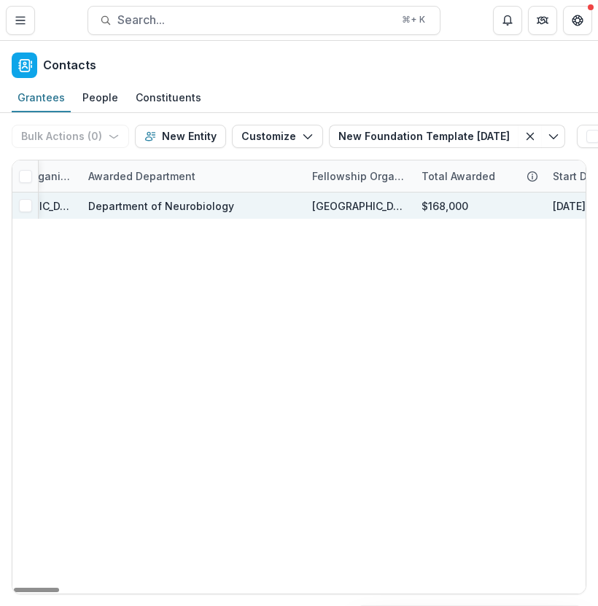
click at [190, 201] on div "Department of Neurobiology" at bounding box center [161, 205] width 146 height 15
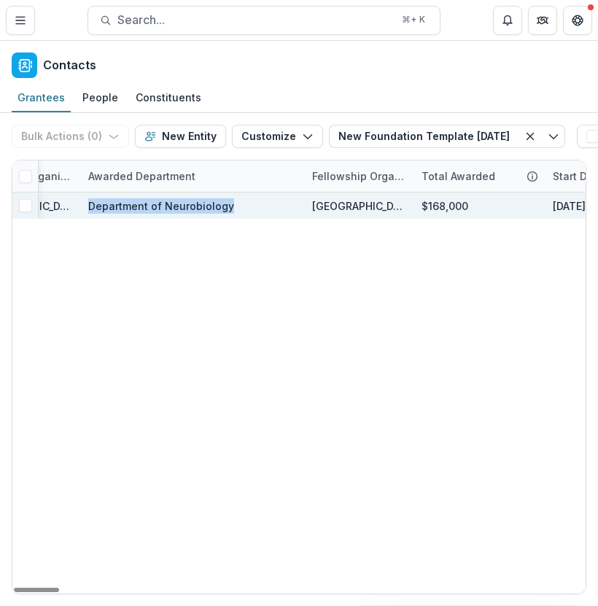
click at [190, 201] on div "Department of Neurobiology" at bounding box center [161, 205] width 146 height 15
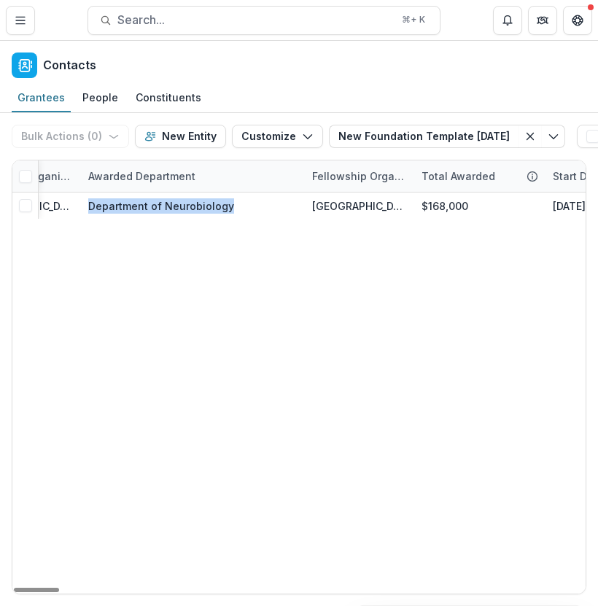
copy div "Department of Neurobiology"
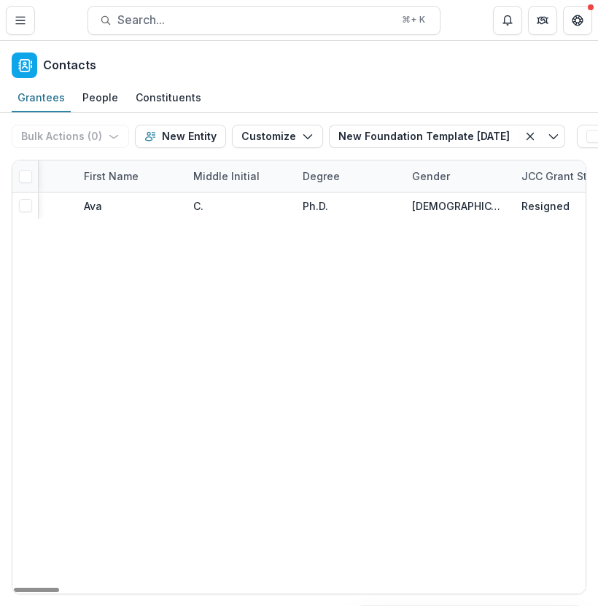
scroll to position [0, 0]
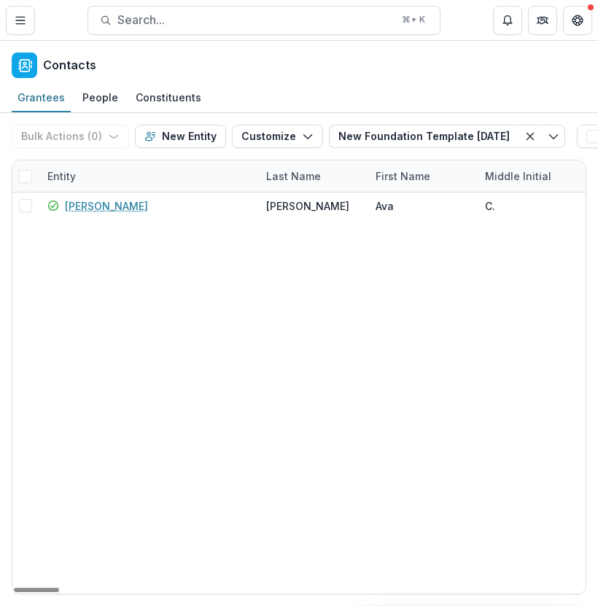
click at [119, 176] on div "Entity" at bounding box center [148, 175] width 219 height 31
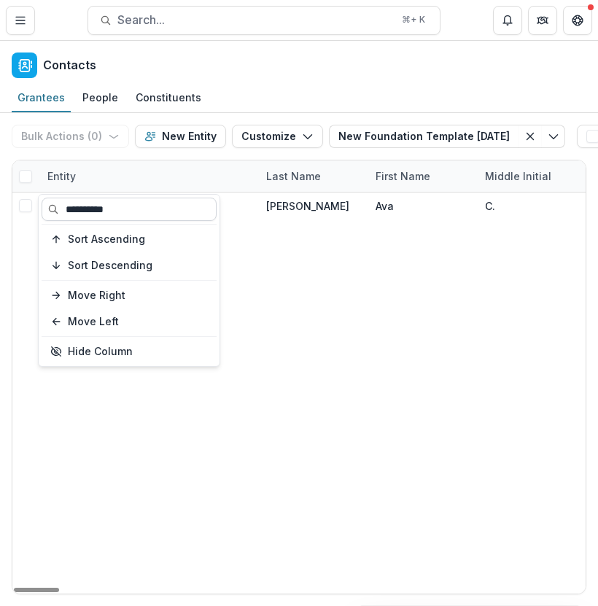
click at [126, 198] on input "**********" at bounding box center [129, 209] width 175 height 23
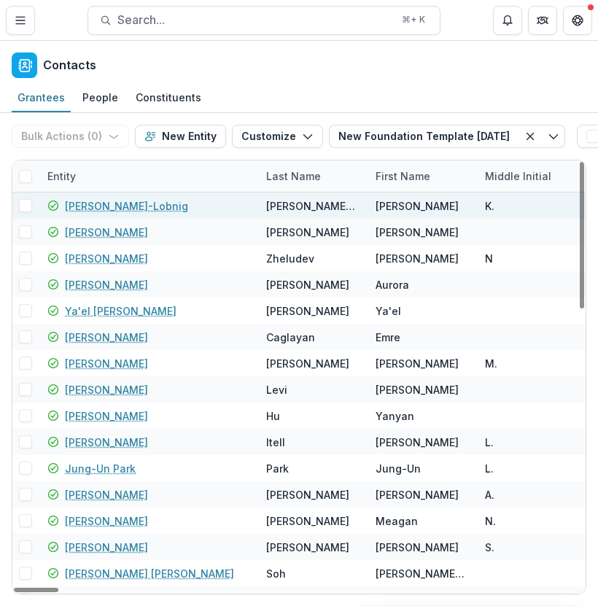
click at [221, 192] on div "Marlis Denk-Lobnig" at bounding box center [147, 205] width 201 height 26
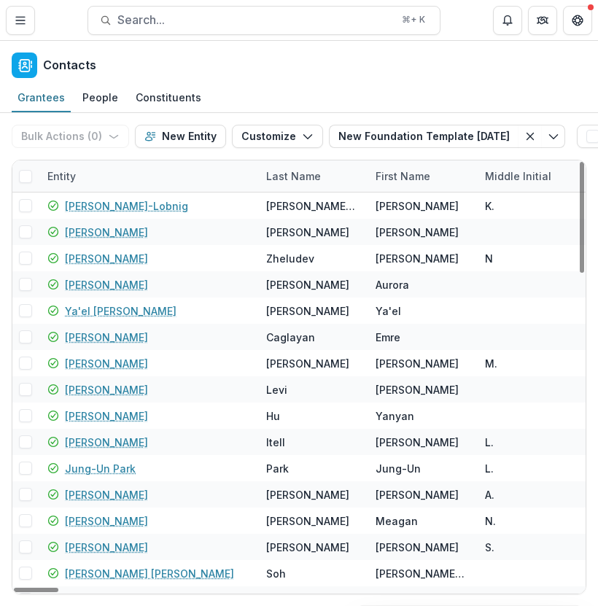
click at [79, 189] on div "Entity" at bounding box center [148, 175] width 219 height 31
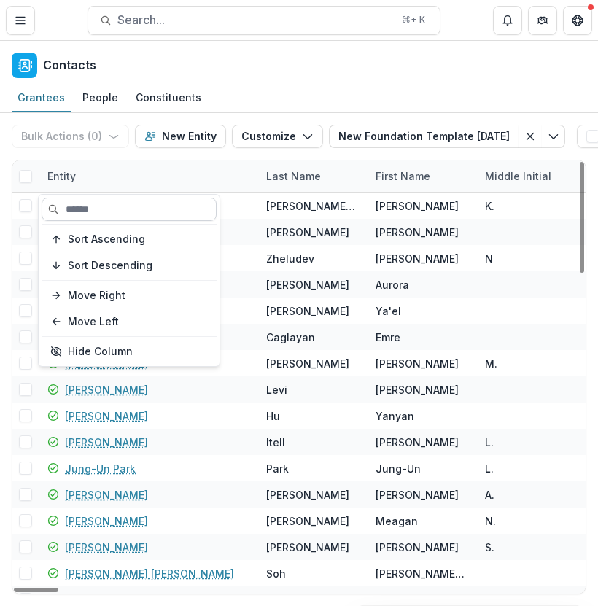
click at [94, 219] on input at bounding box center [129, 209] width 175 height 23
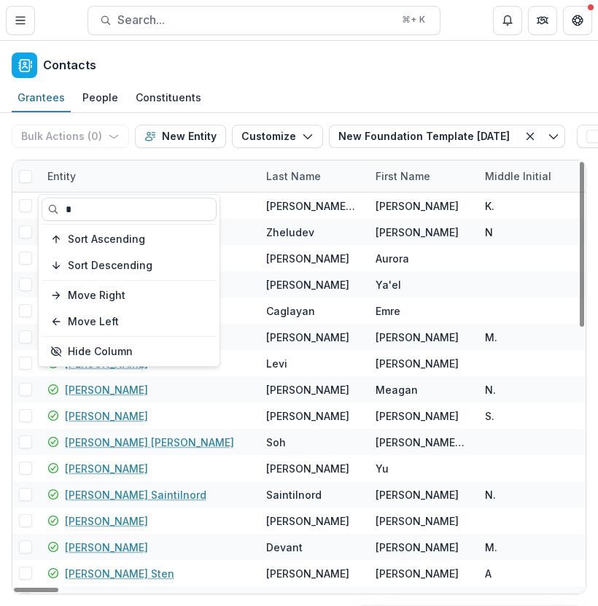
type input "*"
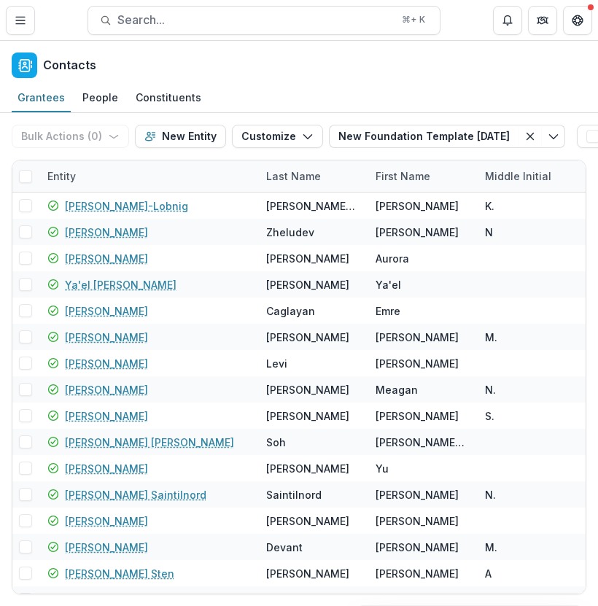
click at [238, 104] on div "Grantees People Constituents" at bounding box center [299, 98] width 598 height 29
click at [79, 170] on div "Entity" at bounding box center [62, 175] width 46 height 15
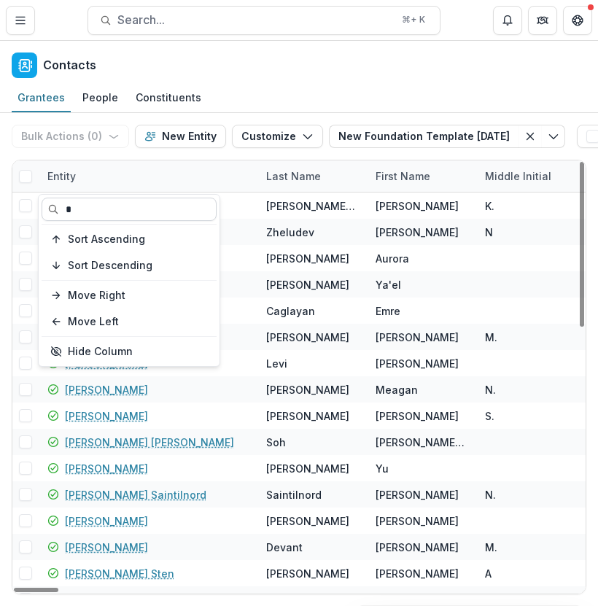
click at [114, 207] on input "*" at bounding box center [129, 209] width 175 height 23
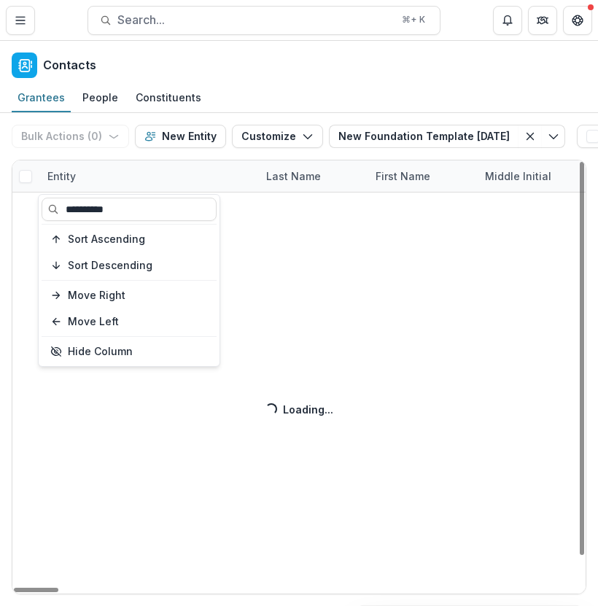
type input "**********"
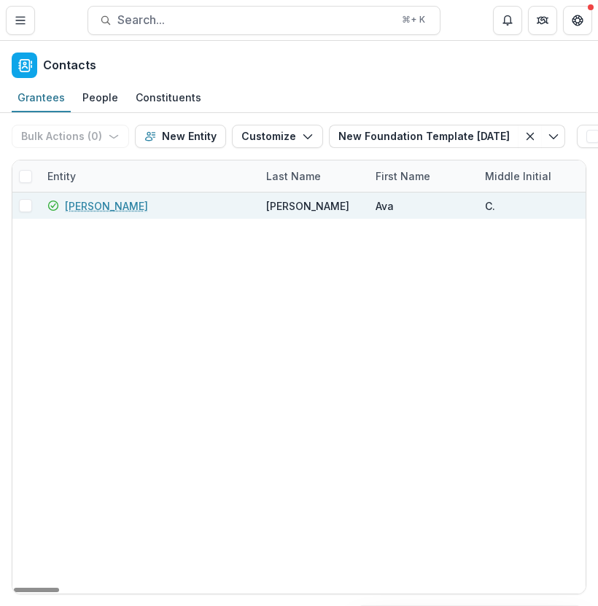
click at [83, 200] on link "Ava Carter" at bounding box center [106, 205] width 83 height 15
